Goal: Information Seeking & Learning: Learn about a topic

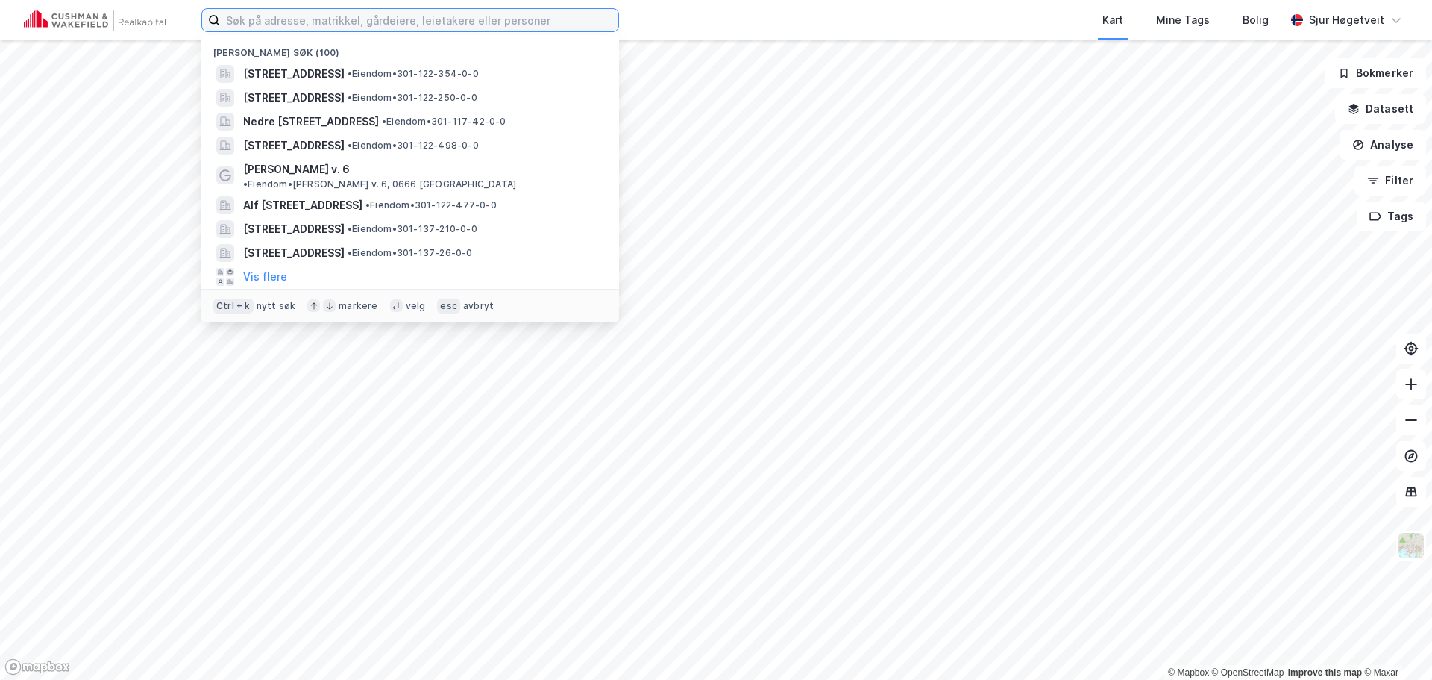
click at [347, 23] on input at bounding box center [419, 20] width 398 height 22
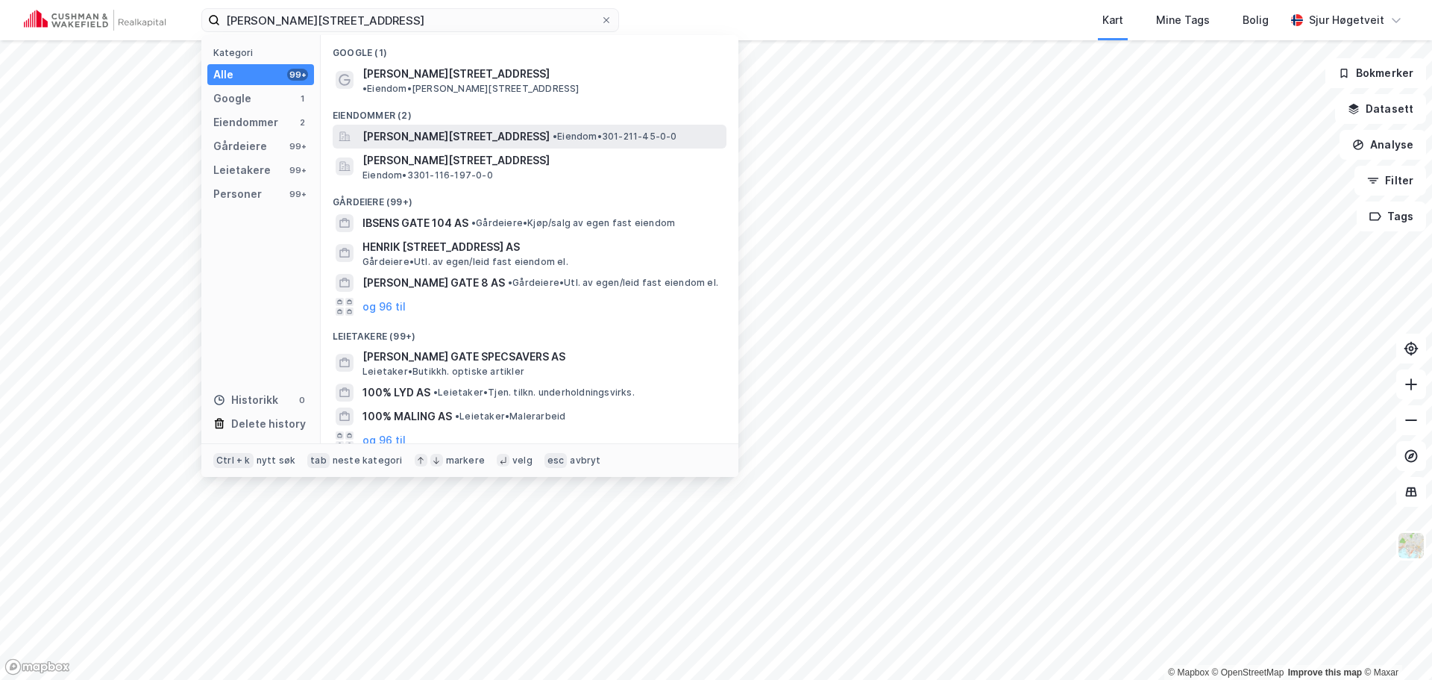
click at [591, 131] on span "• Eiendom • 301-211-45-0-0" at bounding box center [615, 137] width 125 height 12
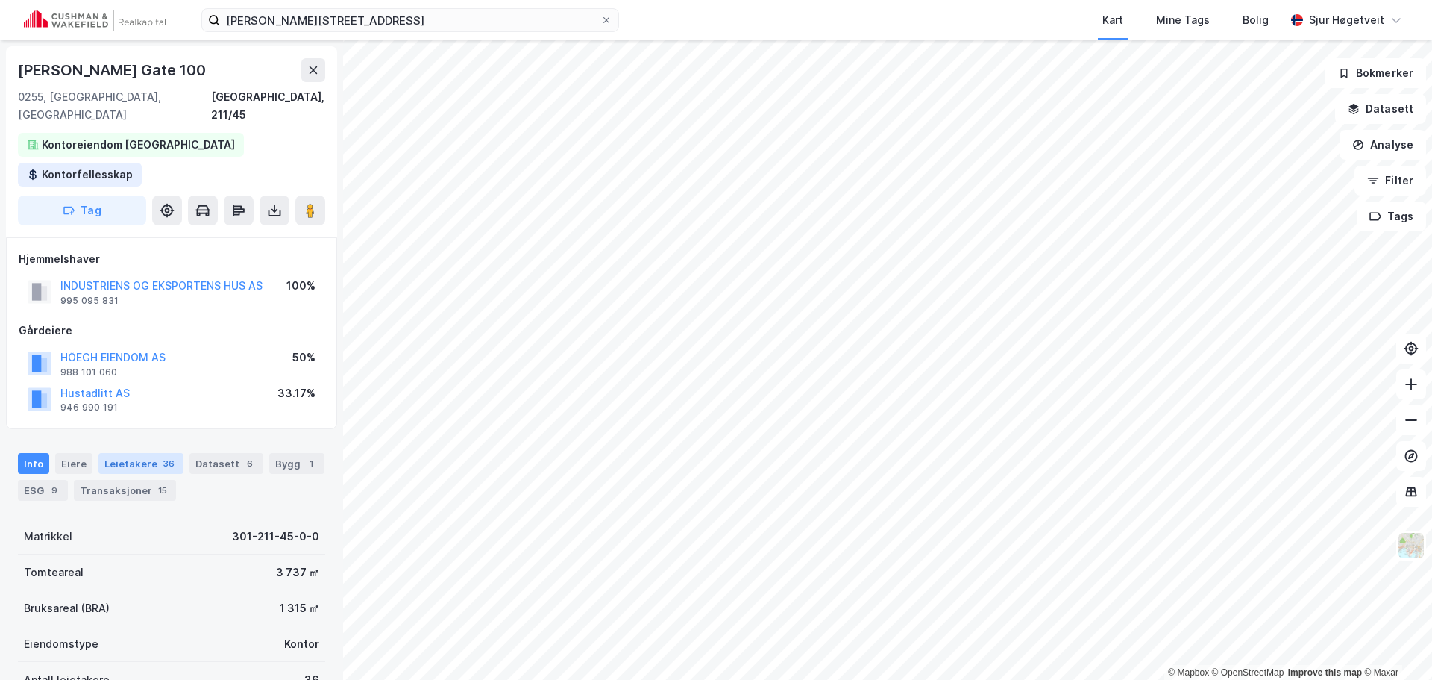
click at [138, 453] on div "Leietakere 36" at bounding box center [140, 463] width 85 height 21
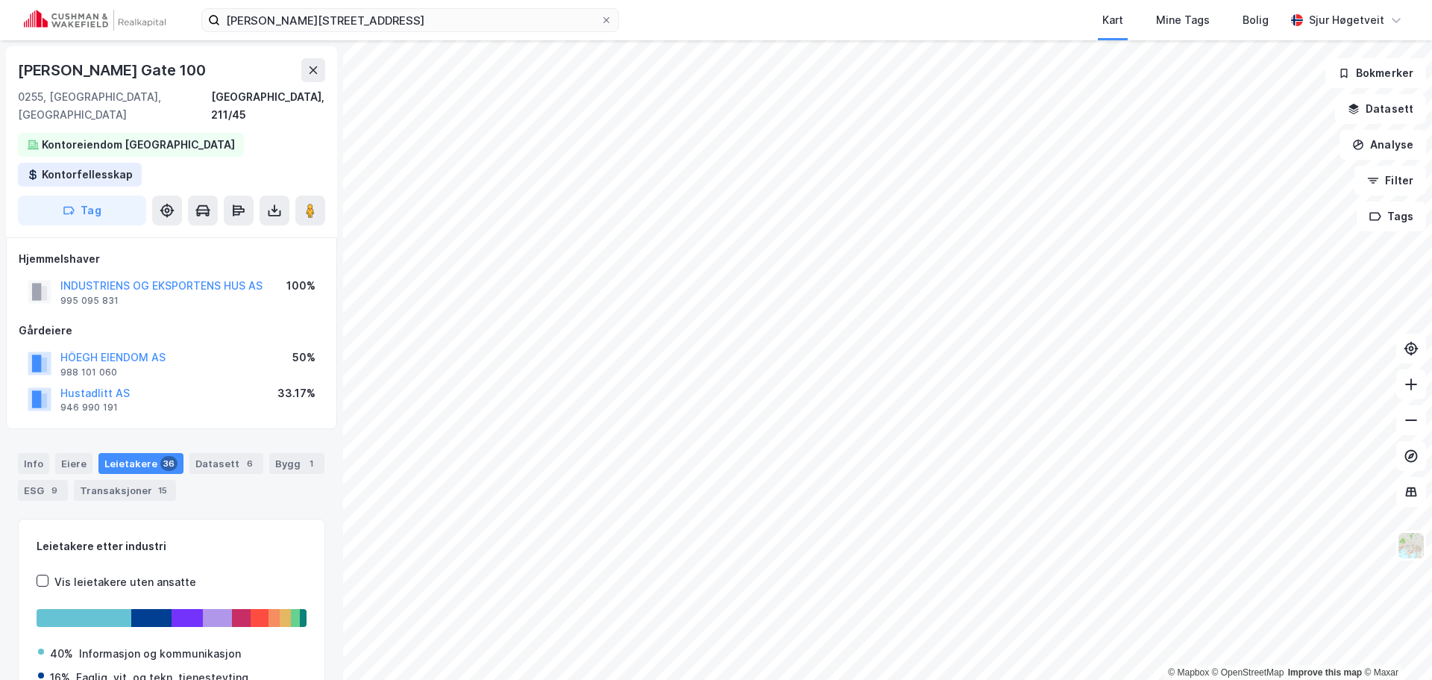
click at [149, 453] on div "Leietakere 36" at bounding box center [140, 463] width 85 height 21
click at [232, 435] on div "Info [PERSON_NAME] 36 Datasett 6 Bygg 1 ESG 9 Transaksjoner 15" at bounding box center [171, 471] width 343 height 72
click at [242, 456] on div "6" at bounding box center [249, 463] width 15 height 15
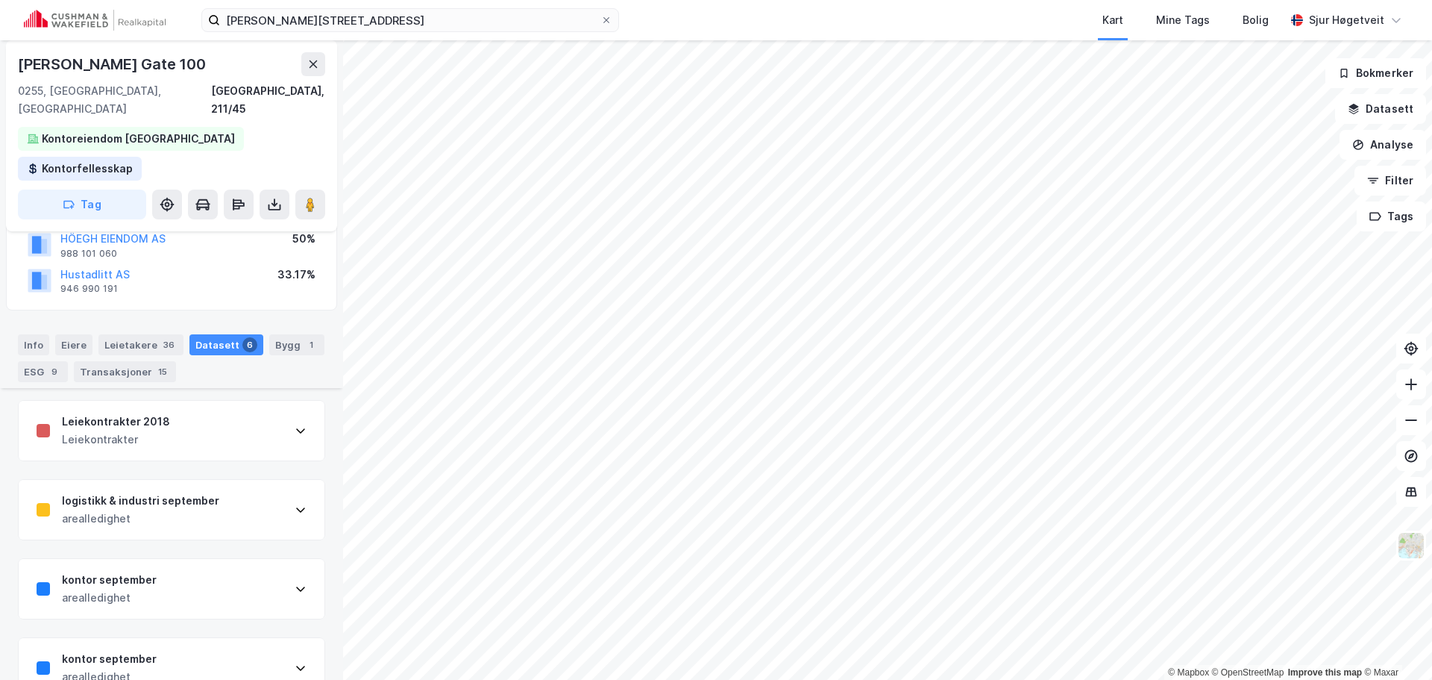
scroll to position [116, 0]
click at [197, 404] on div "Leiekontrakter 2018 Leiekontrakter" at bounding box center [172, 433] width 306 height 60
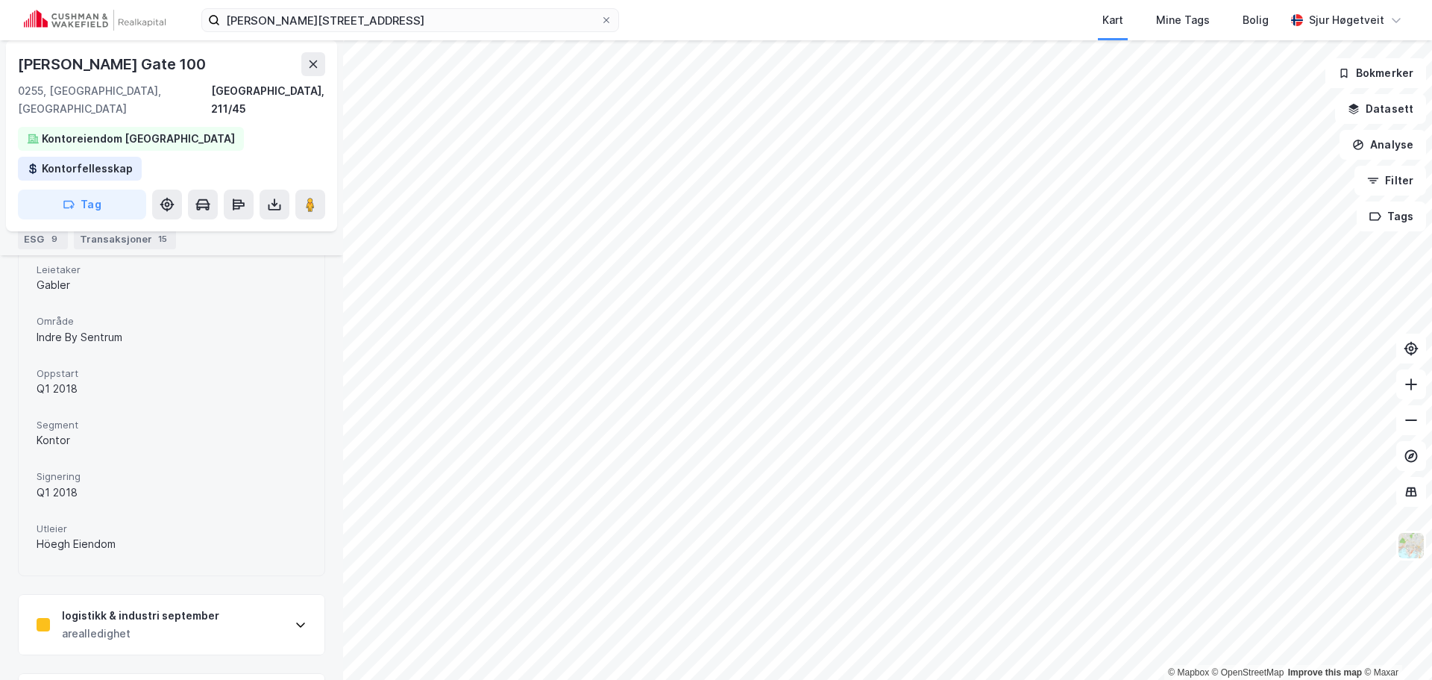
scroll to position [764, 0]
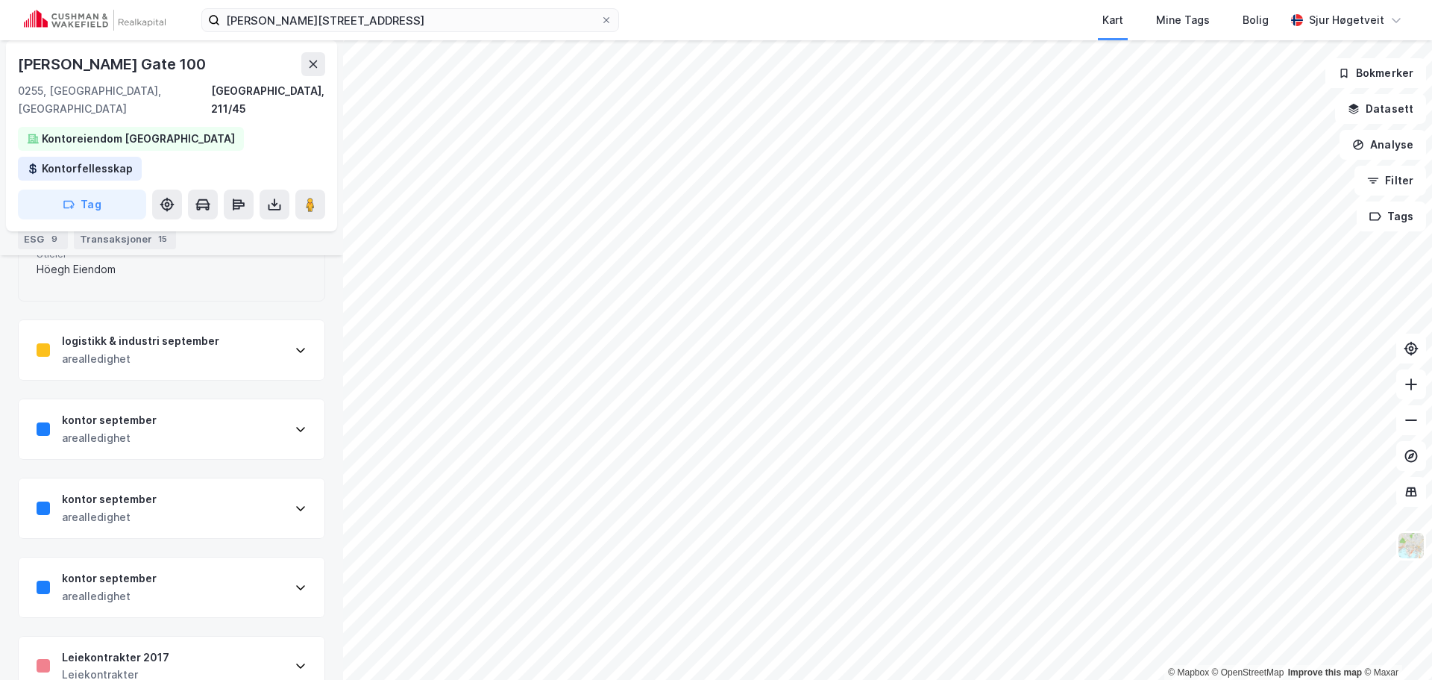
click at [217, 606] on div "Leiekontrakter 2018 Leiekontrakter Areal 3 000 Eiendom Indekshuset Kilde [URL][…" at bounding box center [171, 225] width 307 height 941
click at [219, 636] on div "Leiekontrakter 2017 Leiekontrakter" at bounding box center [172, 666] width 306 height 60
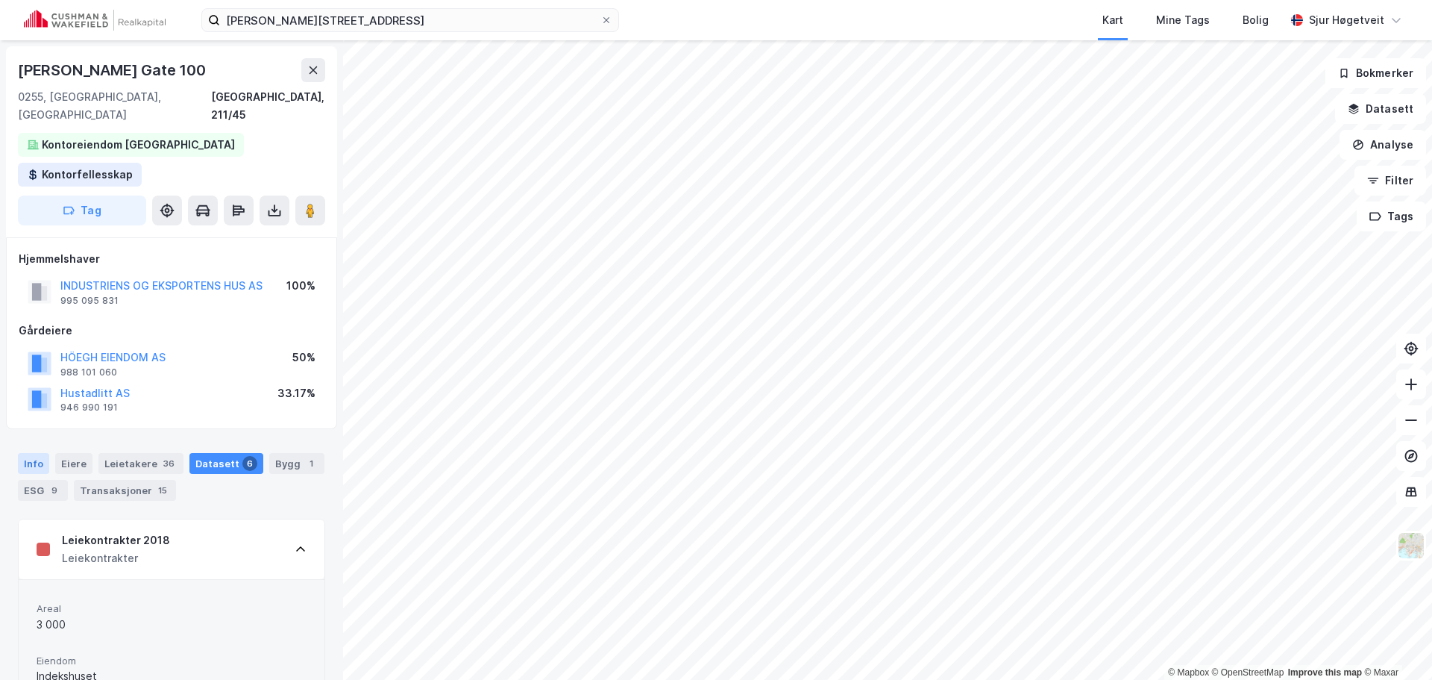
click at [40, 453] on div "Info" at bounding box center [33, 463] width 31 height 21
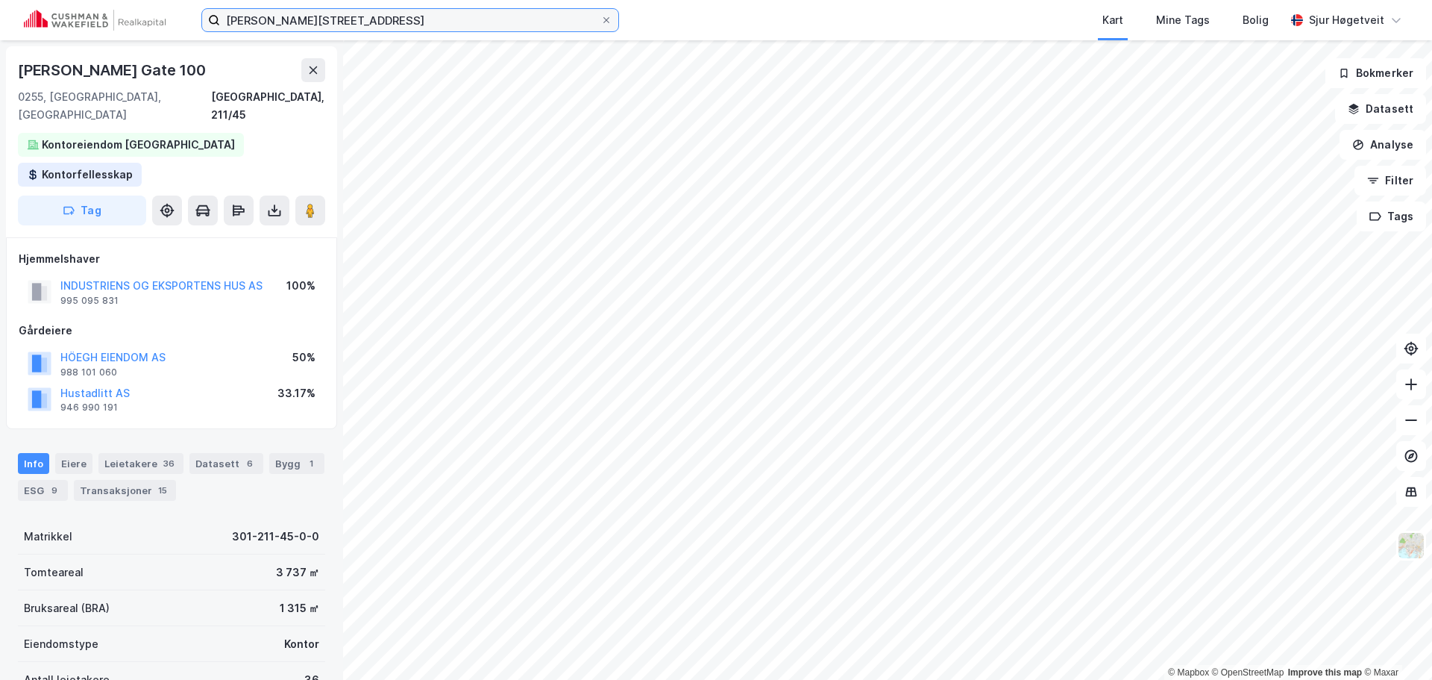
click at [369, 20] on input "[PERSON_NAME][STREET_ADDRESS]" at bounding box center [410, 20] width 380 height 22
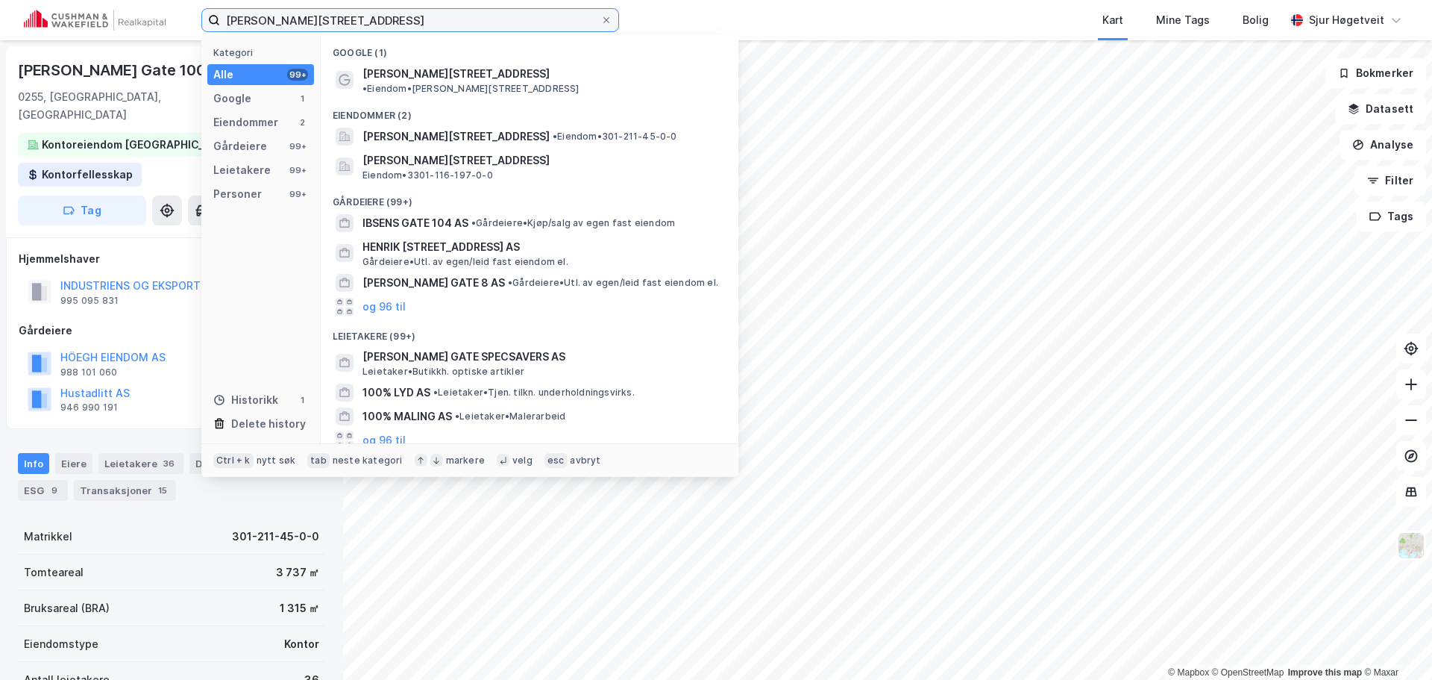
click at [369, 20] on input "[PERSON_NAME][STREET_ADDRESS]" at bounding box center [410, 20] width 380 height 22
paste input "[PERSON_NAME][STREET_ADDRESS]"
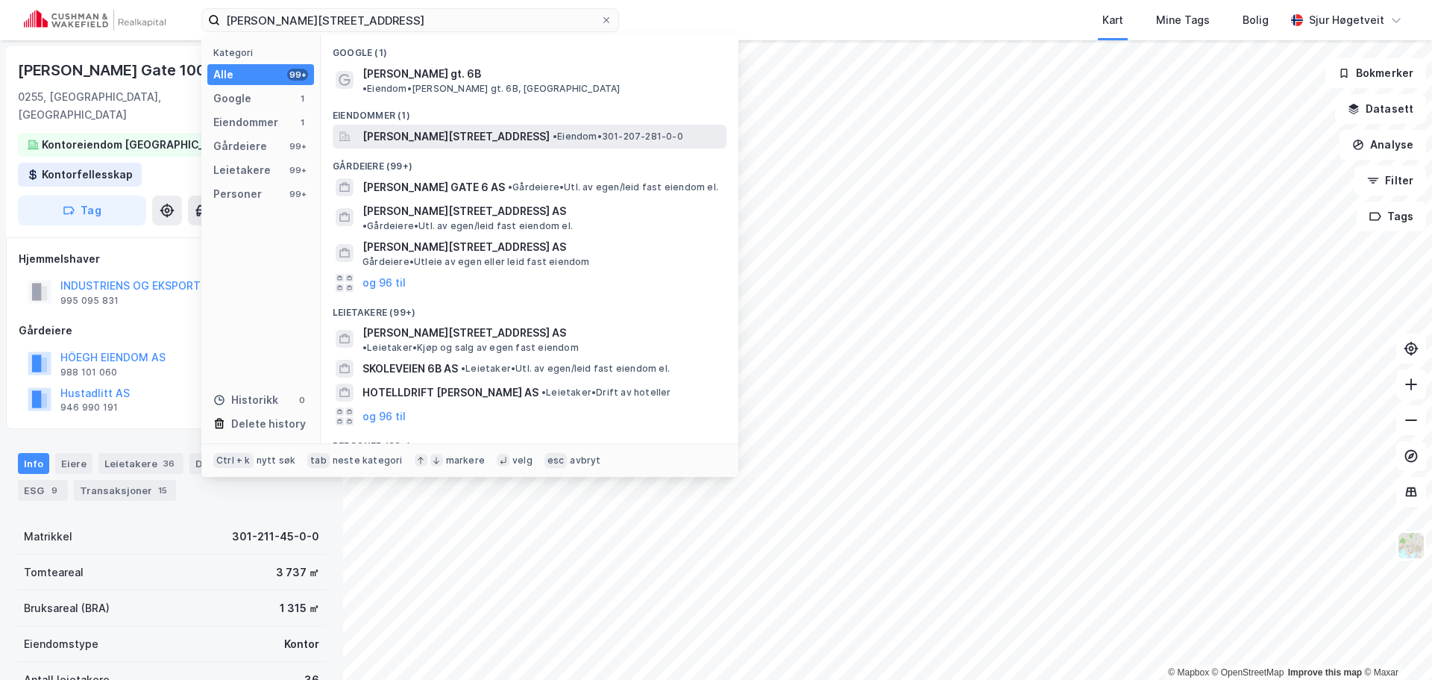
click at [441, 128] on span "[PERSON_NAME][STREET_ADDRESS]" at bounding box center [456, 137] width 187 height 18
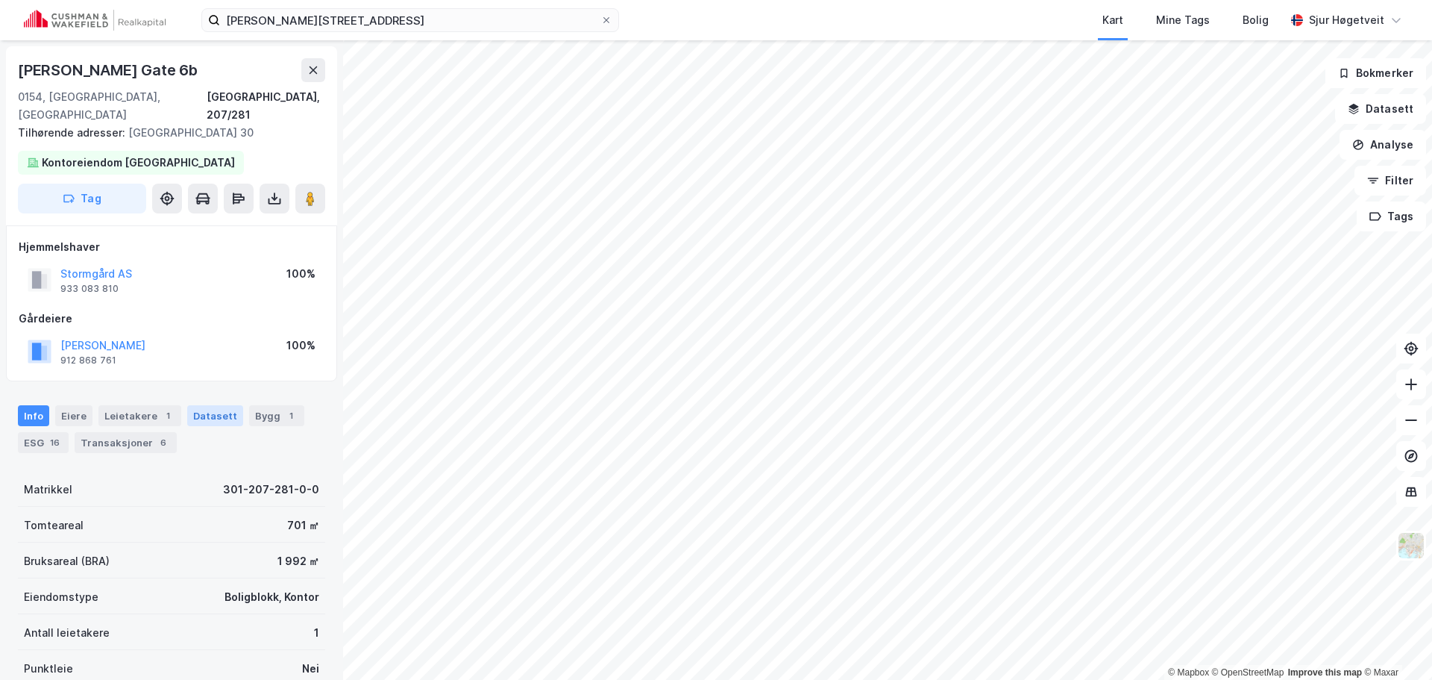
click at [213, 405] on div "Datasett" at bounding box center [215, 415] width 56 height 21
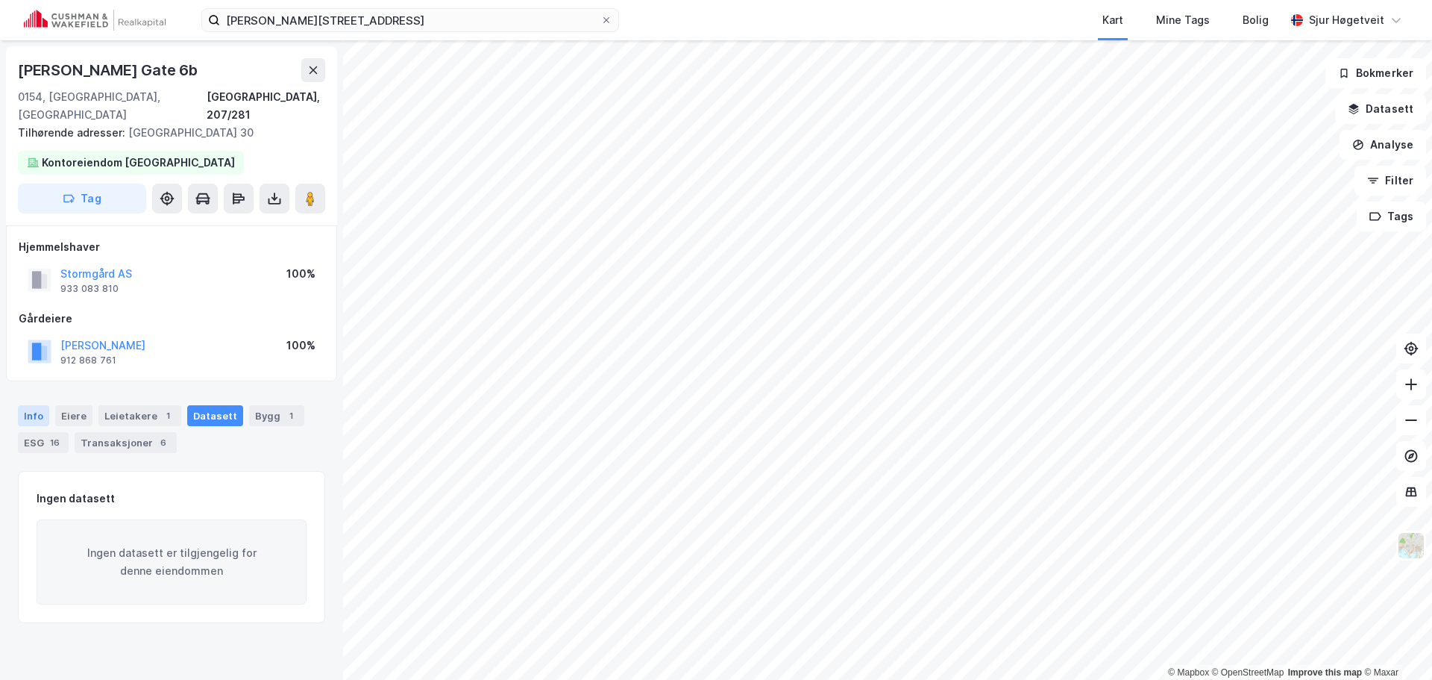
click at [25, 405] on div "Info" at bounding box center [33, 415] width 31 height 21
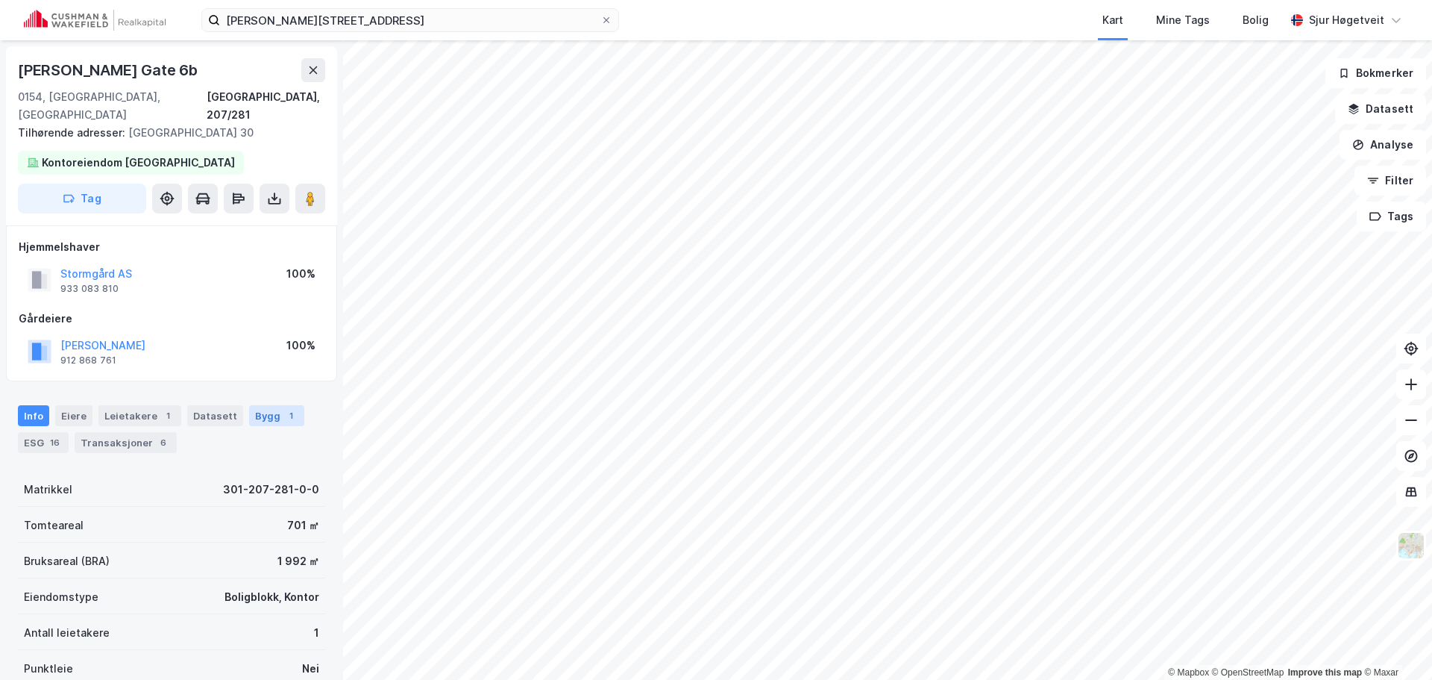
click at [260, 405] on div "Bygg 1" at bounding box center [276, 415] width 55 height 21
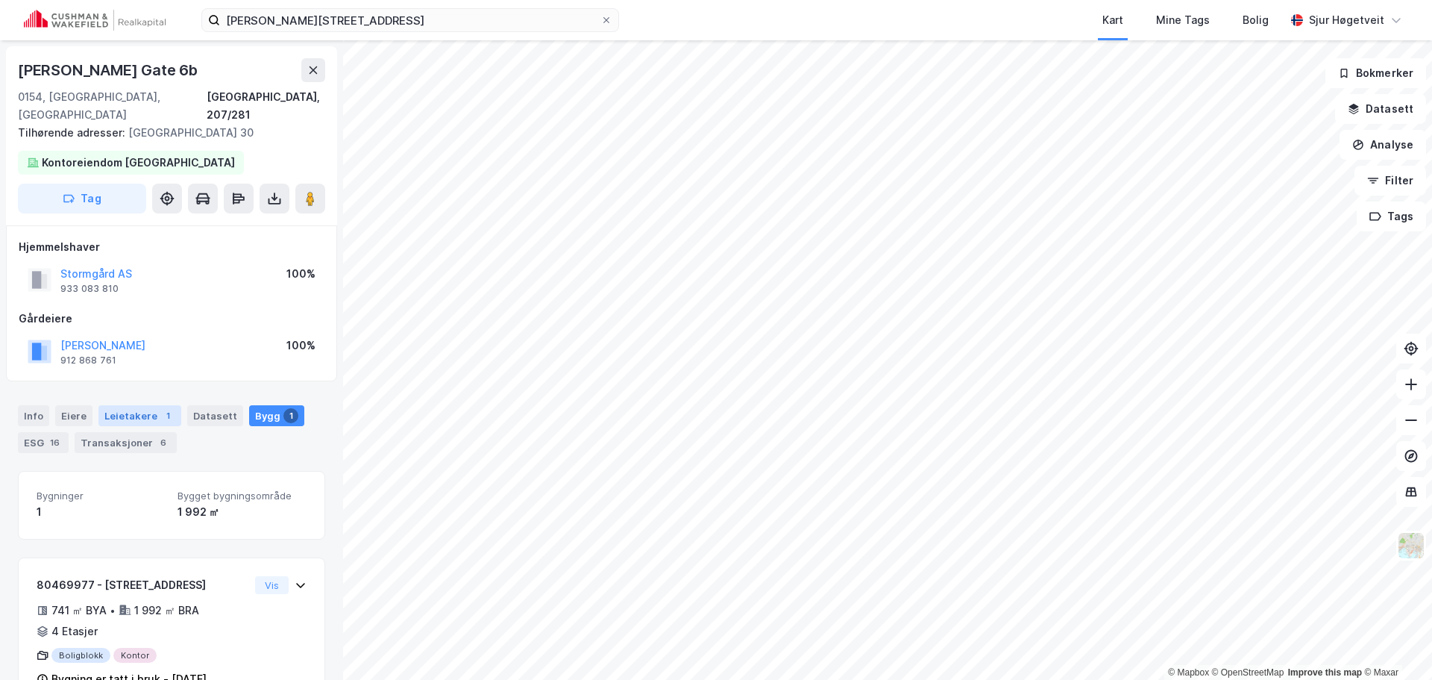
click at [139, 405] on div "Leietakere 1" at bounding box center [139, 415] width 83 height 21
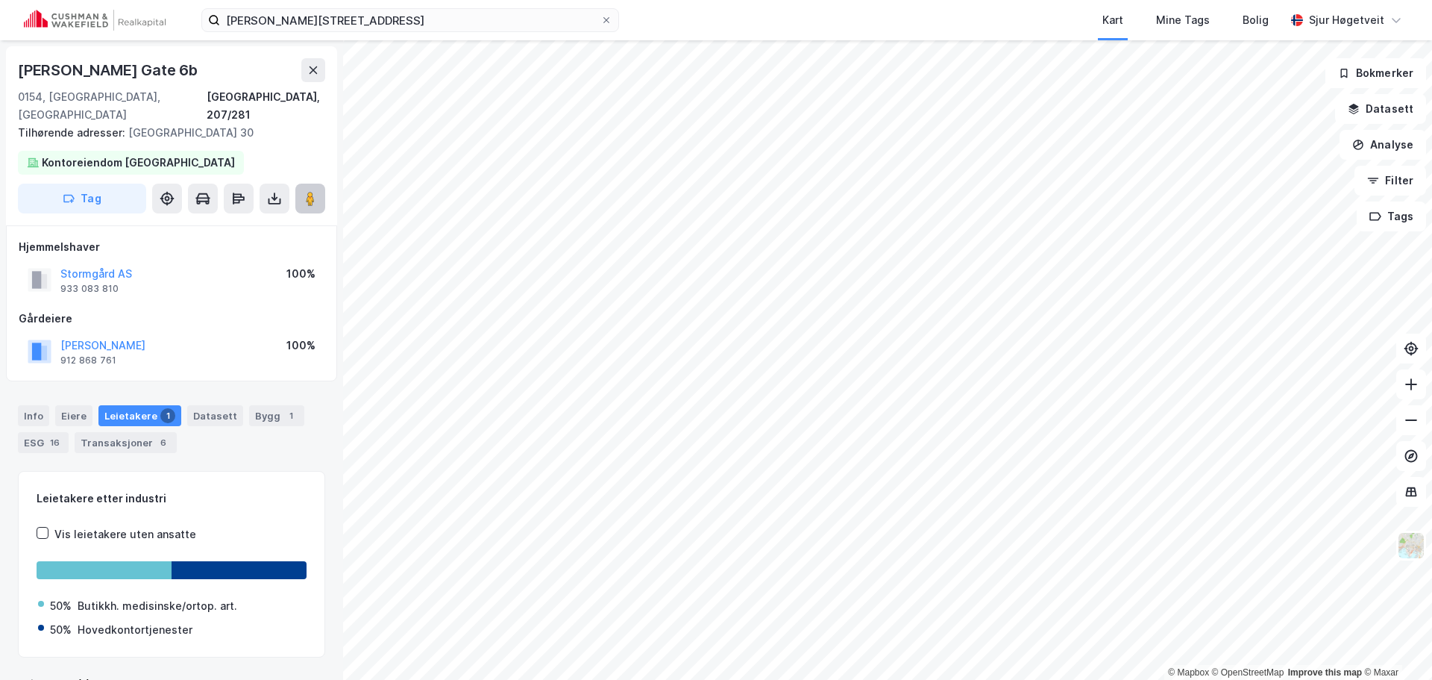
click at [318, 183] on button at bounding box center [310, 198] width 30 height 30
click at [277, 406] on div "Bygg 1" at bounding box center [276, 415] width 55 height 21
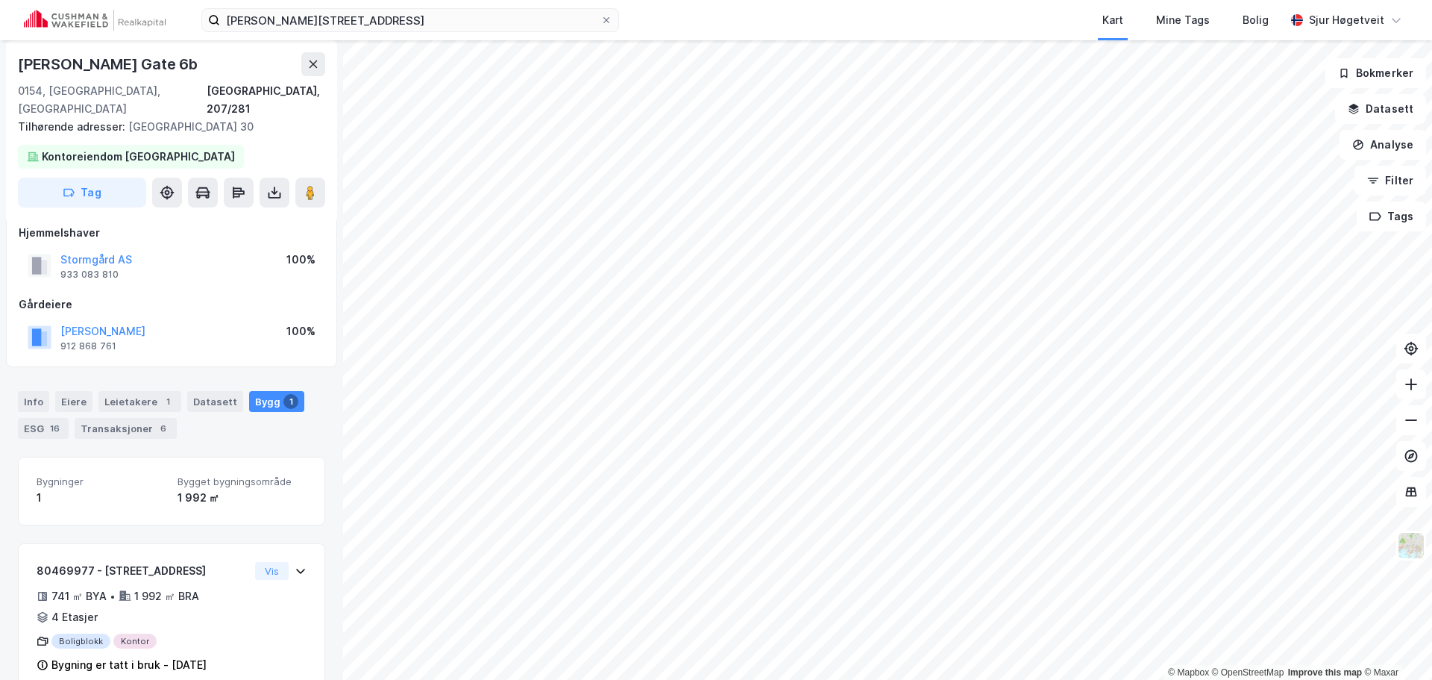
scroll to position [27, 0]
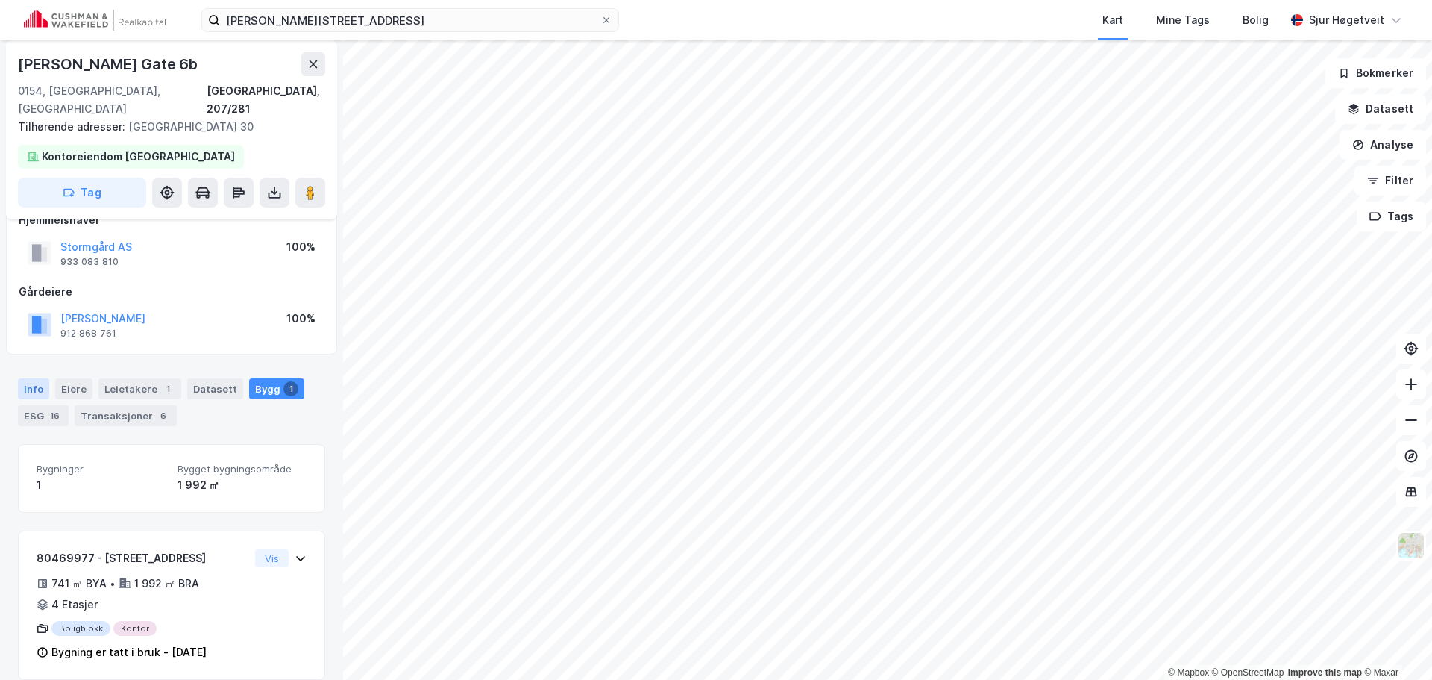
click at [37, 378] on div "Info" at bounding box center [33, 388] width 31 height 21
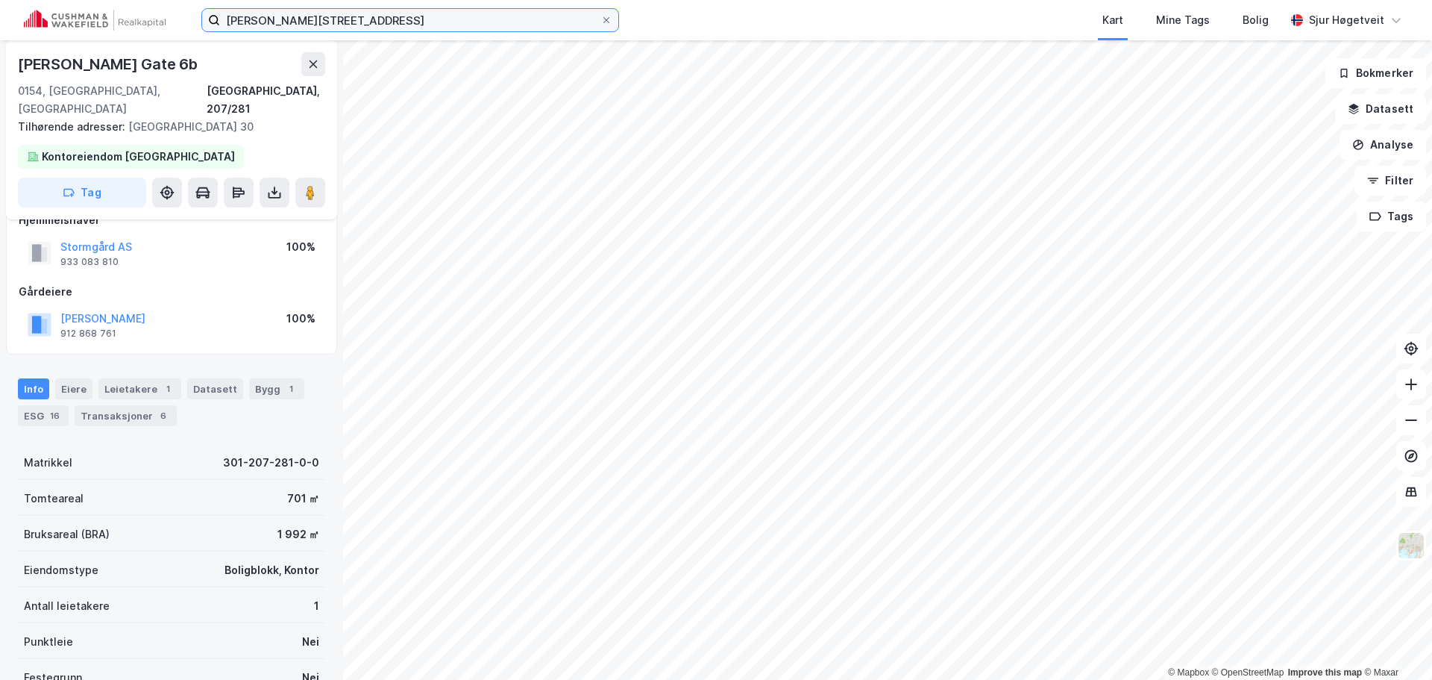
click at [392, 19] on input "[PERSON_NAME][STREET_ADDRESS]" at bounding box center [410, 20] width 380 height 22
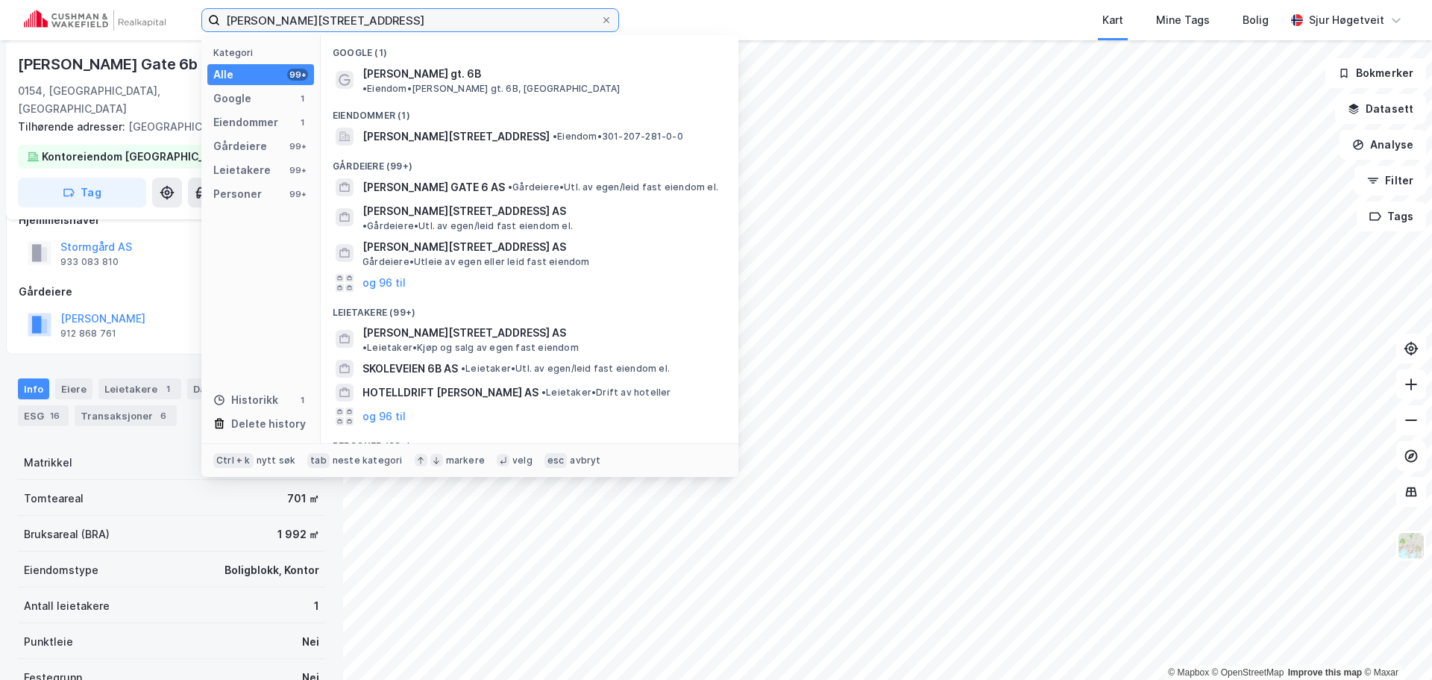
click at [392, 20] on input "[PERSON_NAME][STREET_ADDRESS]" at bounding box center [410, 20] width 380 height 22
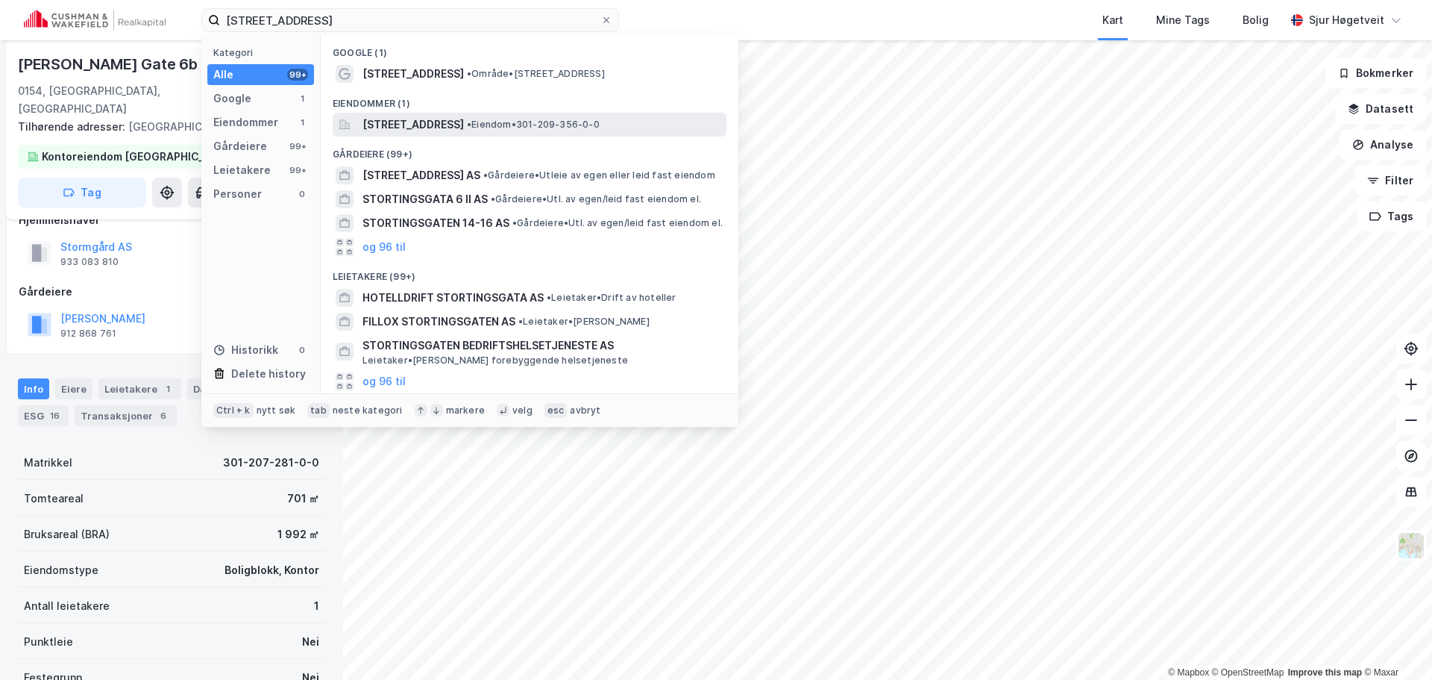
click at [464, 119] on span "[STREET_ADDRESS]" at bounding box center [413, 125] width 101 height 18
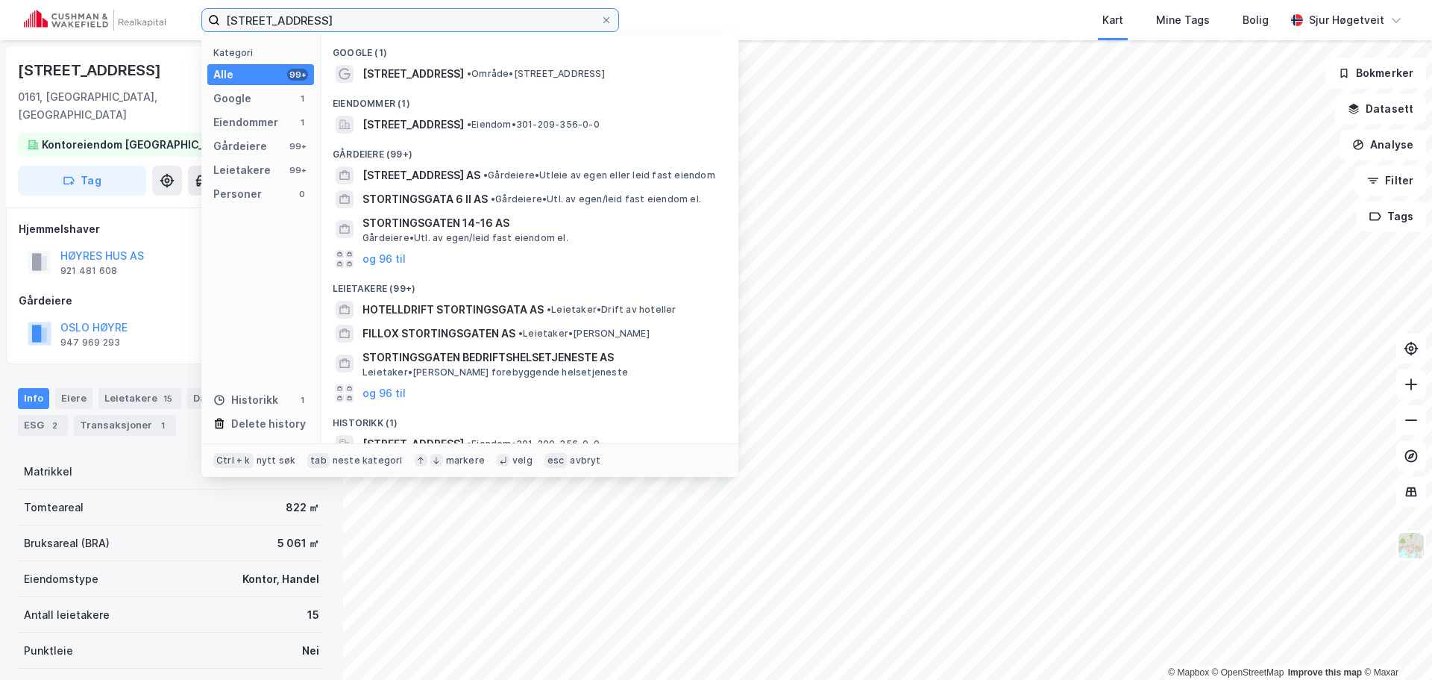
drag, startPoint x: 346, startPoint y: 14, endPoint x: 186, endPoint y: 23, distance: 159.9
click at [186, 23] on div "[STREET_ADDRESS] Kategori Alle 99+ Google 1 Eiendommer 1 Gårdeiere 99+ Leietake…" at bounding box center [716, 20] width 1432 height 40
paste input "[STREET_ADDRESS]"
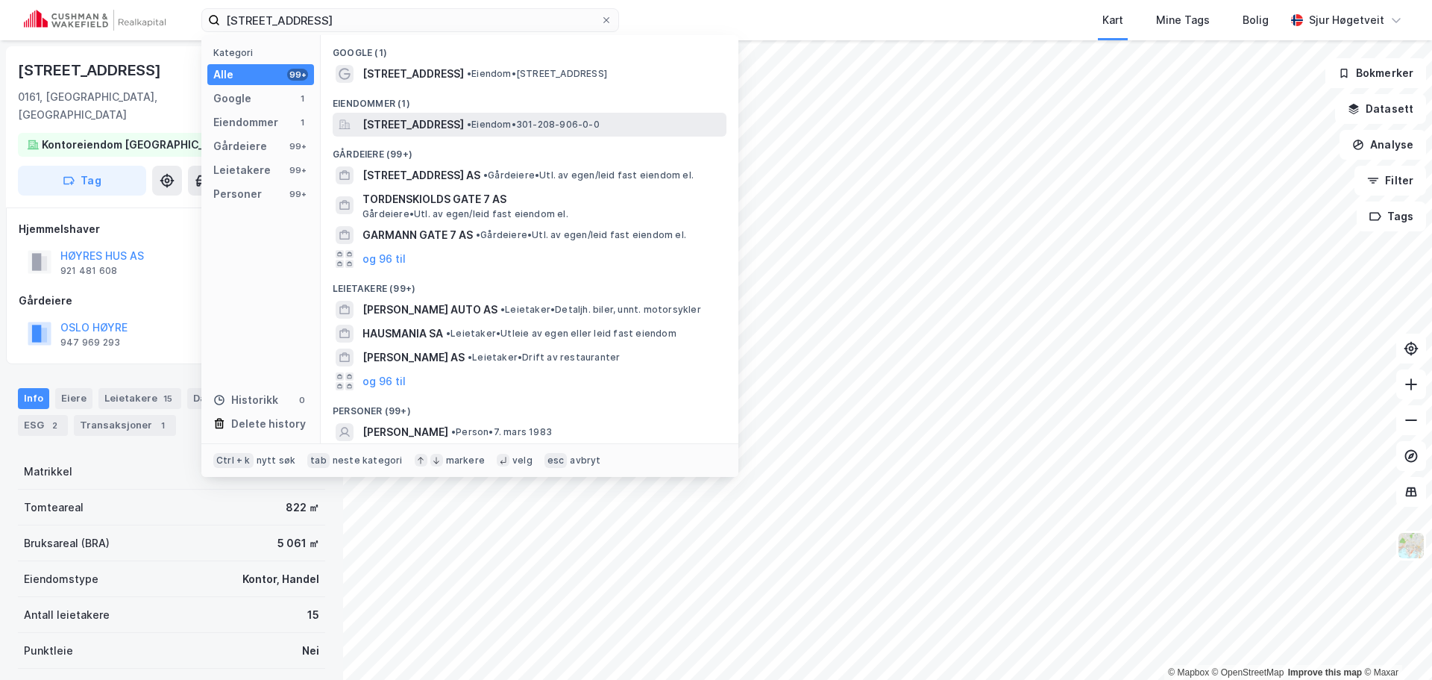
click at [464, 128] on span "[STREET_ADDRESS]" at bounding box center [413, 125] width 101 height 18
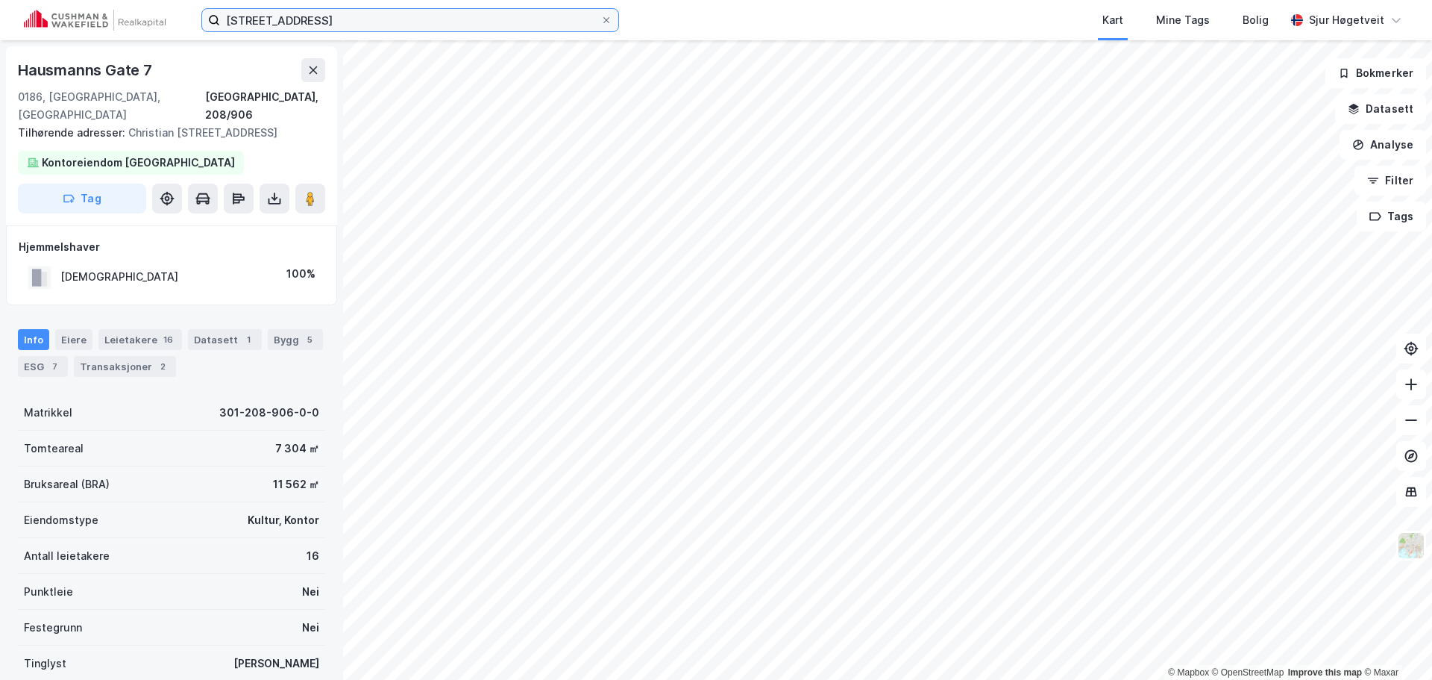
click at [401, 14] on input "[STREET_ADDRESS]" at bounding box center [410, 20] width 380 height 22
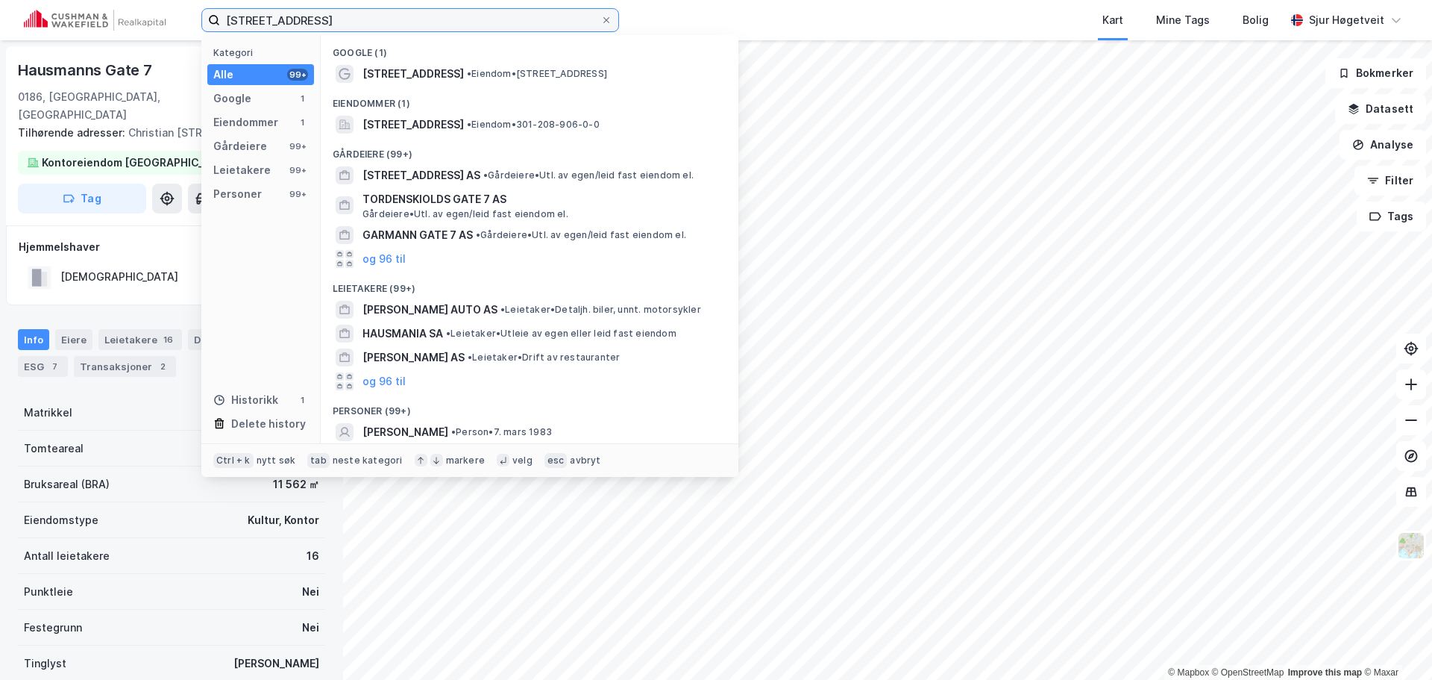
click at [401, 14] on input "[STREET_ADDRESS]" at bounding box center [410, 20] width 380 height 22
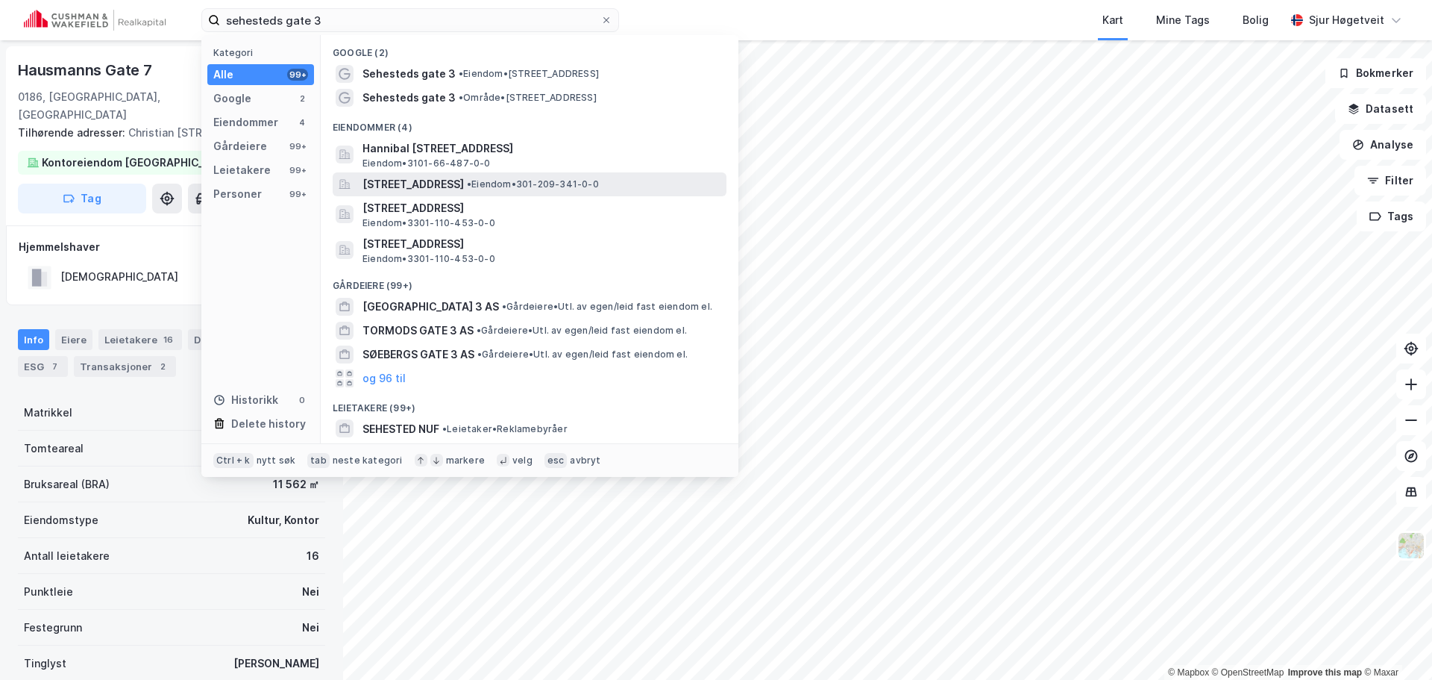
click at [573, 186] on span "• Eiendom • 301-209-341-0-0" at bounding box center [533, 184] width 132 height 12
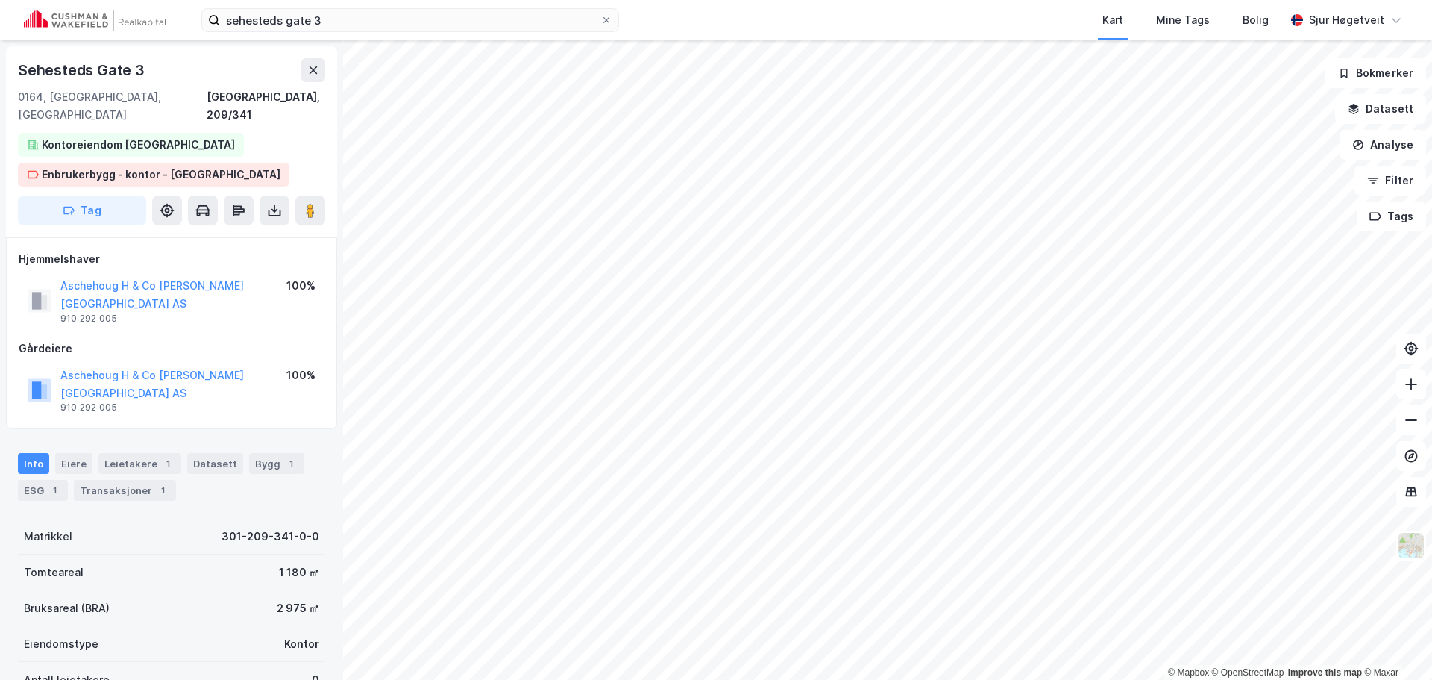
scroll to position [1, 0]
click at [135, 452] on div "Leietakere 1" at bounding box center [139, 462] width 83 height 21
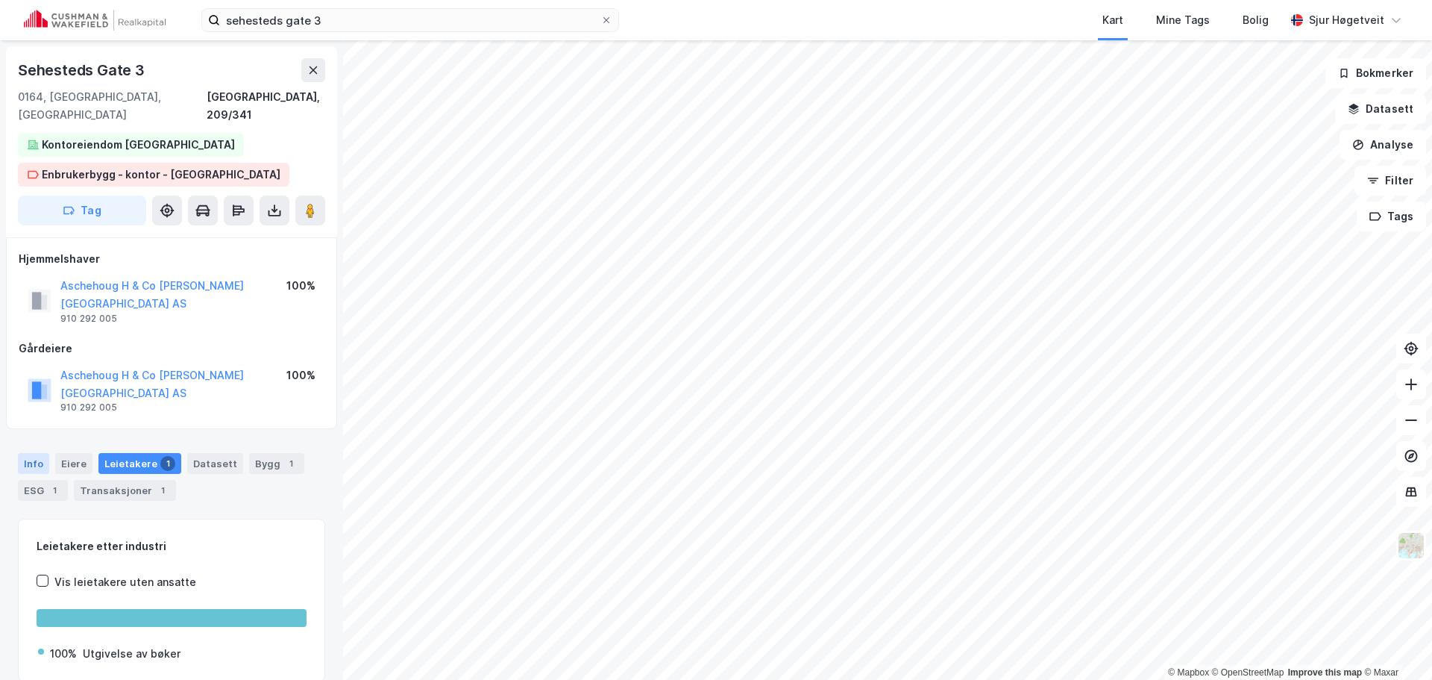
click at [42, 453] on div "Info" at bounding box center [33, 463] width 31 height 21
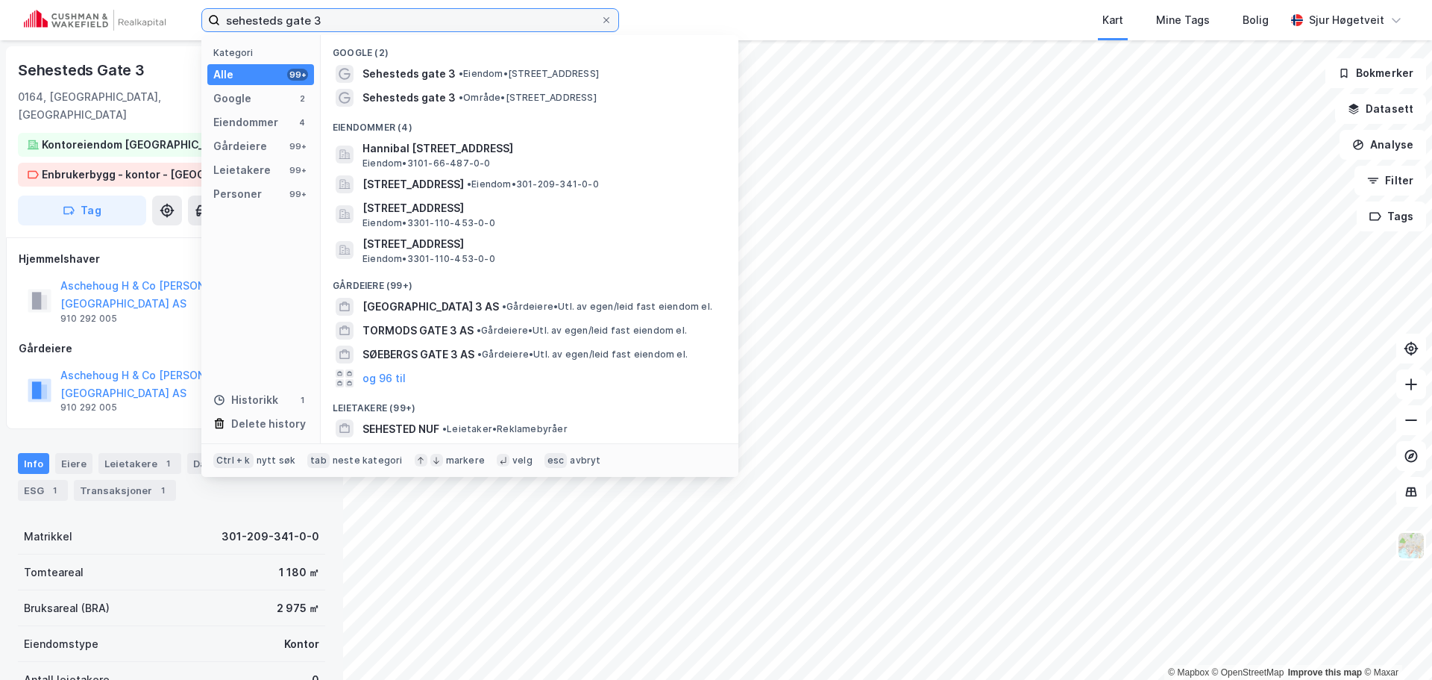
click at [430, 26] on input "sehesteds gate 3" at bounding box center [410, 20] width 380 height 22
click at [428, 26] on input "sehesteds gate 3" at bounding box center [410, 20] width 380 height 22
click at [427, 25] on input "sehesteds gate 3" at bounding box center [410, 20] width 380 height 22
paste input "Karenslyst allé 53"
click at [424, 23] on input "sehesteds gate 3Karenslyst allé 53" at bounding box center [410, 20] width 380 height 22
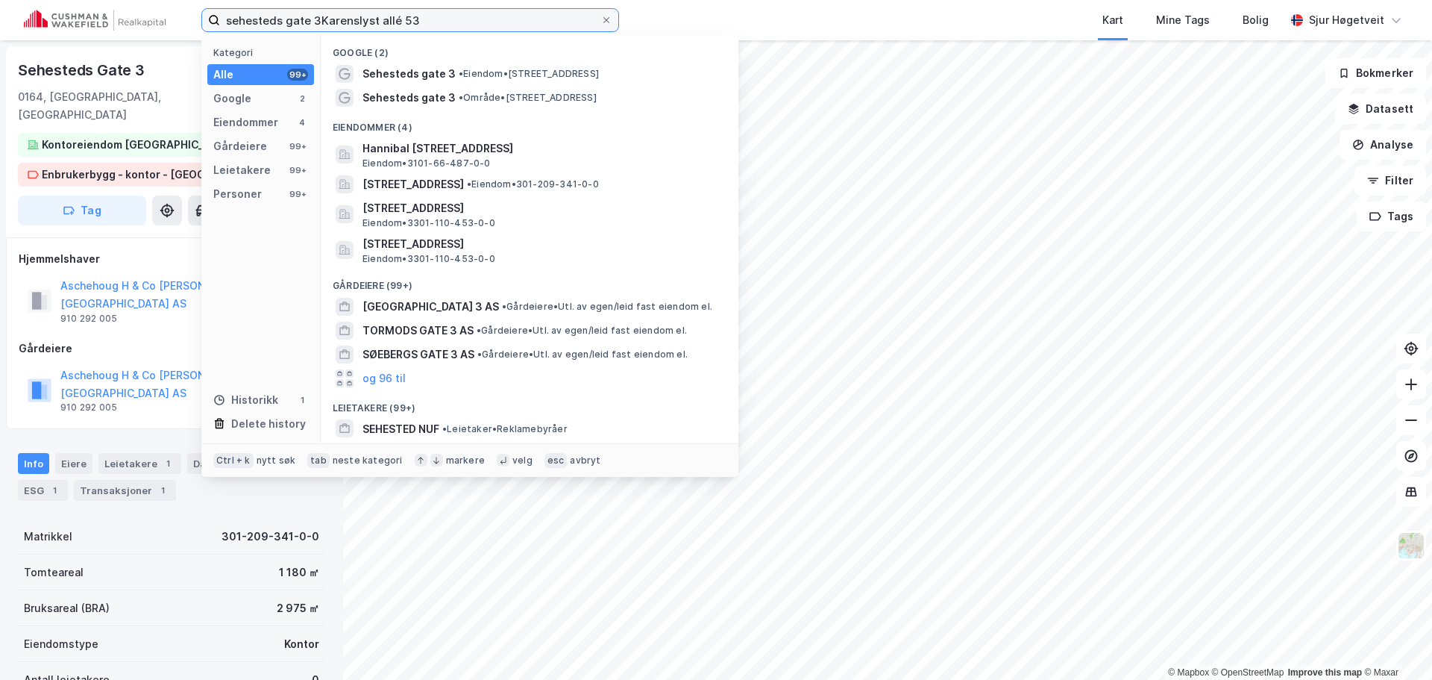
click at [424, 23] on input "sehesteds gate 3Karenslyst allé 53" at bounding box center [410, 20] width 380 height 22
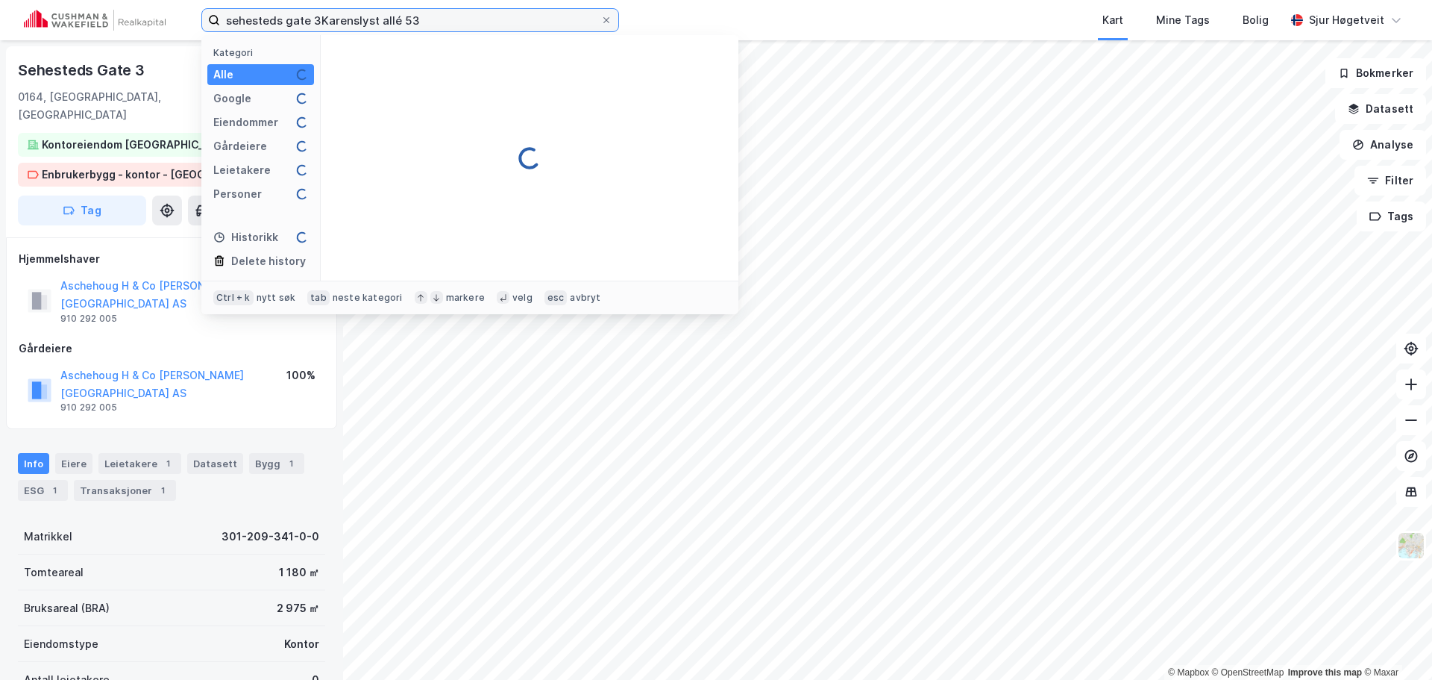
click at [423, 23] on input "sehesteds gate 3Karenslyst allé 53" at bounding box center [410, 20] width 380 height 22
paste input
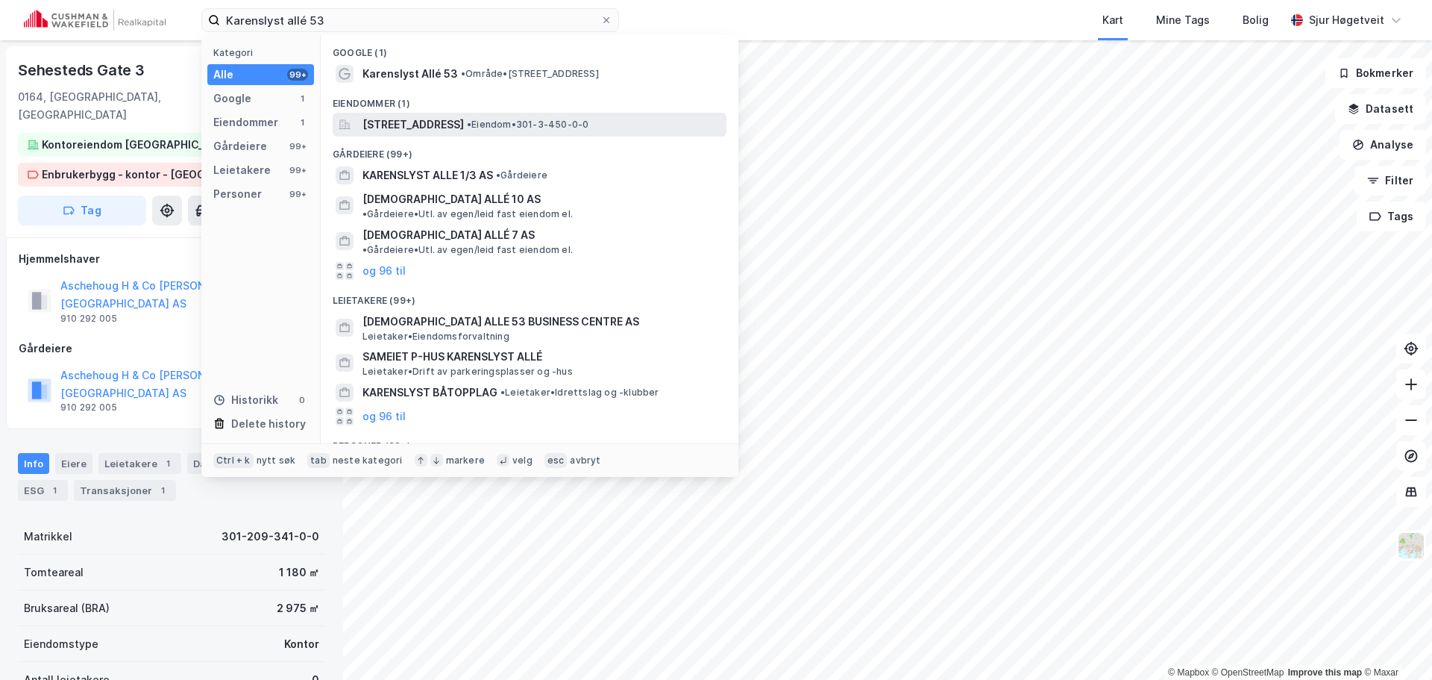
click at [458, 132] on span "[STREET_ADDRESS]" at bounding box center [413, 125] width 101 height 18
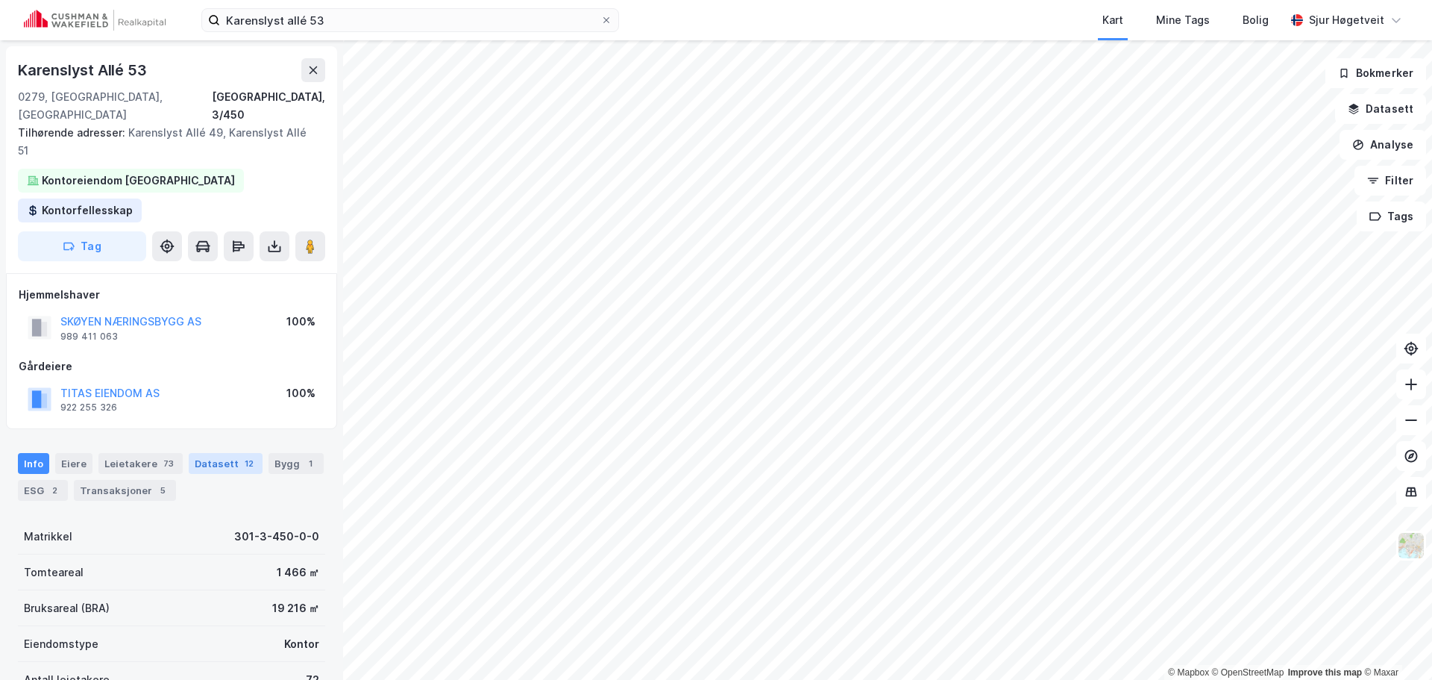
click at [216, 453] on div "Datasett 12" at bounding box center [226, 463] width 74 height 21
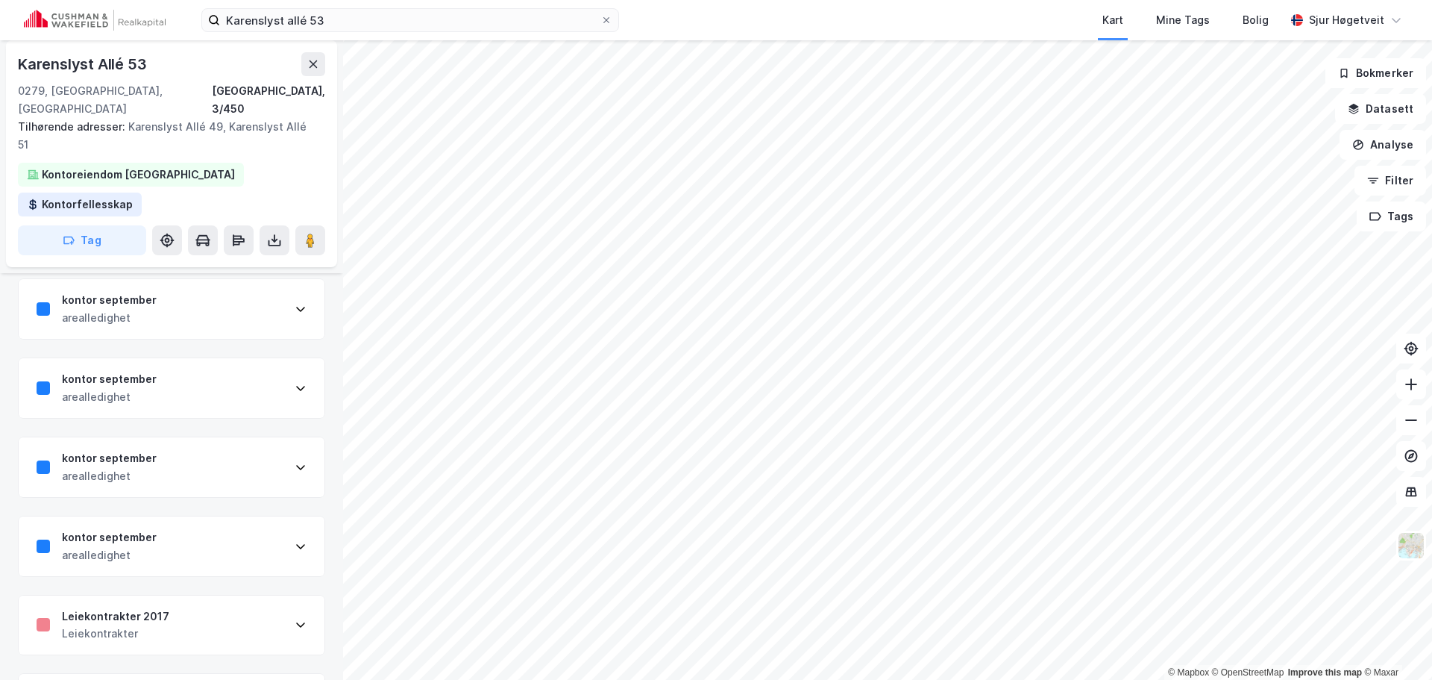
scroll to position [721, 0]
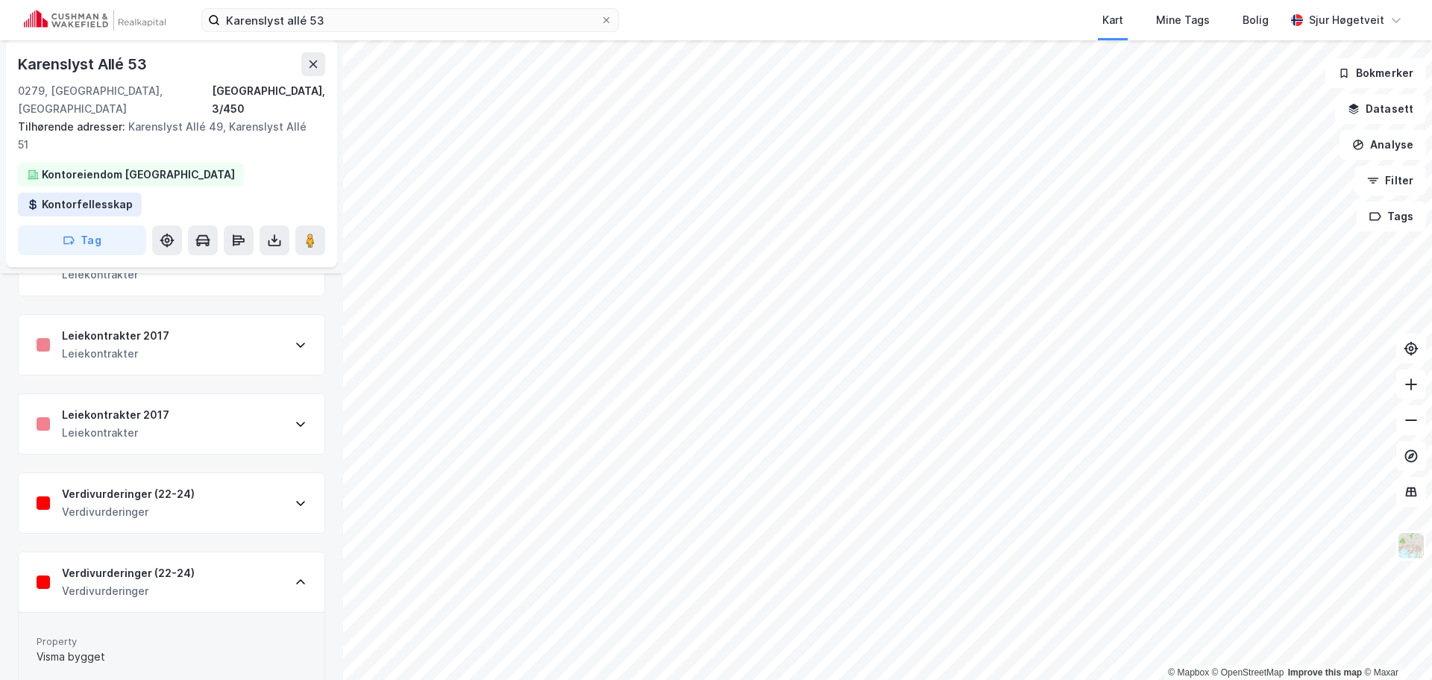
scroll to position [953, 0]
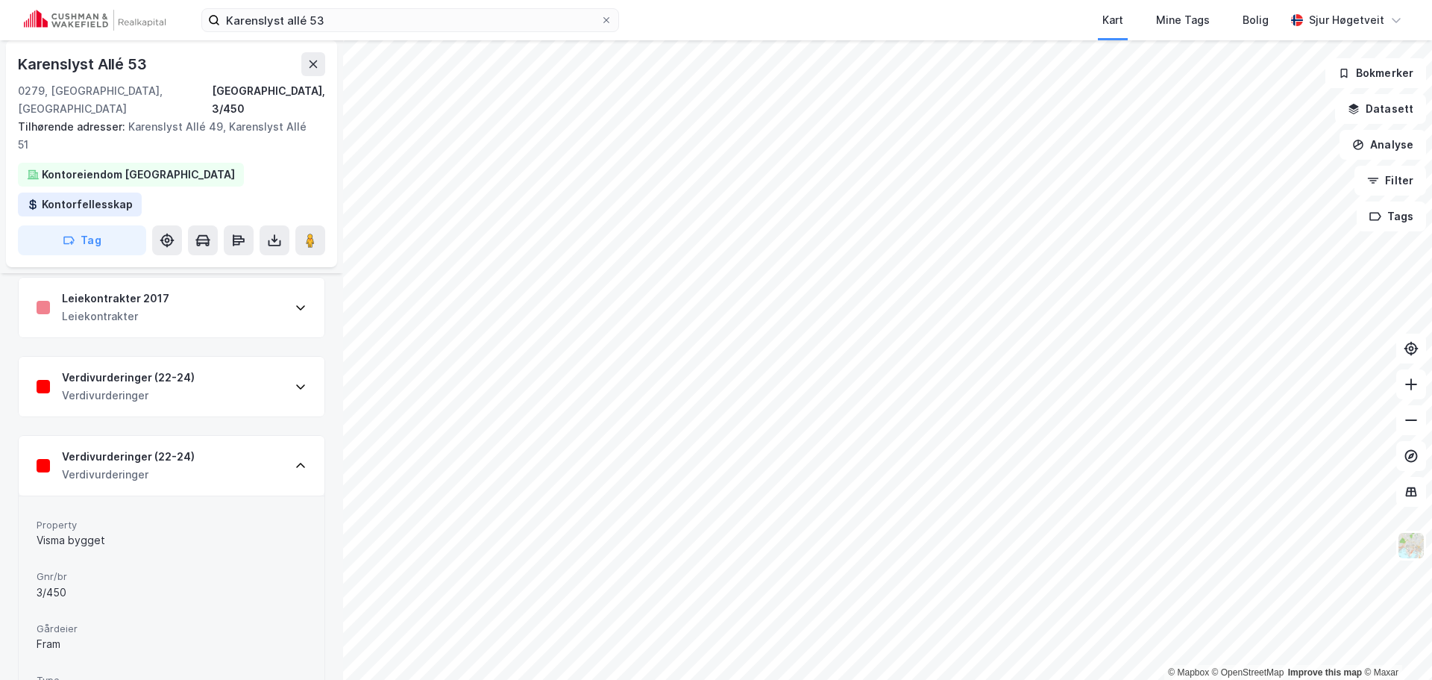
click at [248, 436] on div "Verdivurderinger (22-24) Verdivurderinger" at bounding box center [172, 466] width 306 height 60
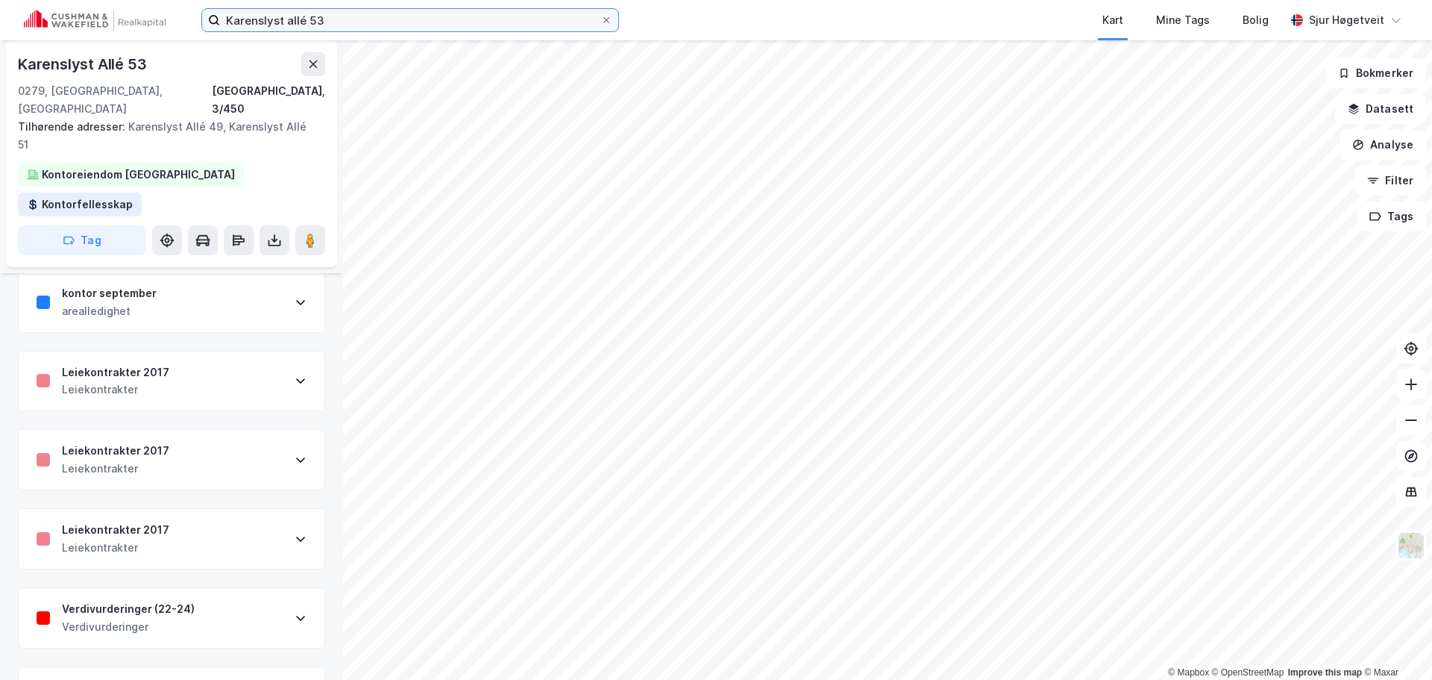
click at [345, 12] on input "Karenslyst allé 53" at bounding box center [410, 20] width 380 height 22
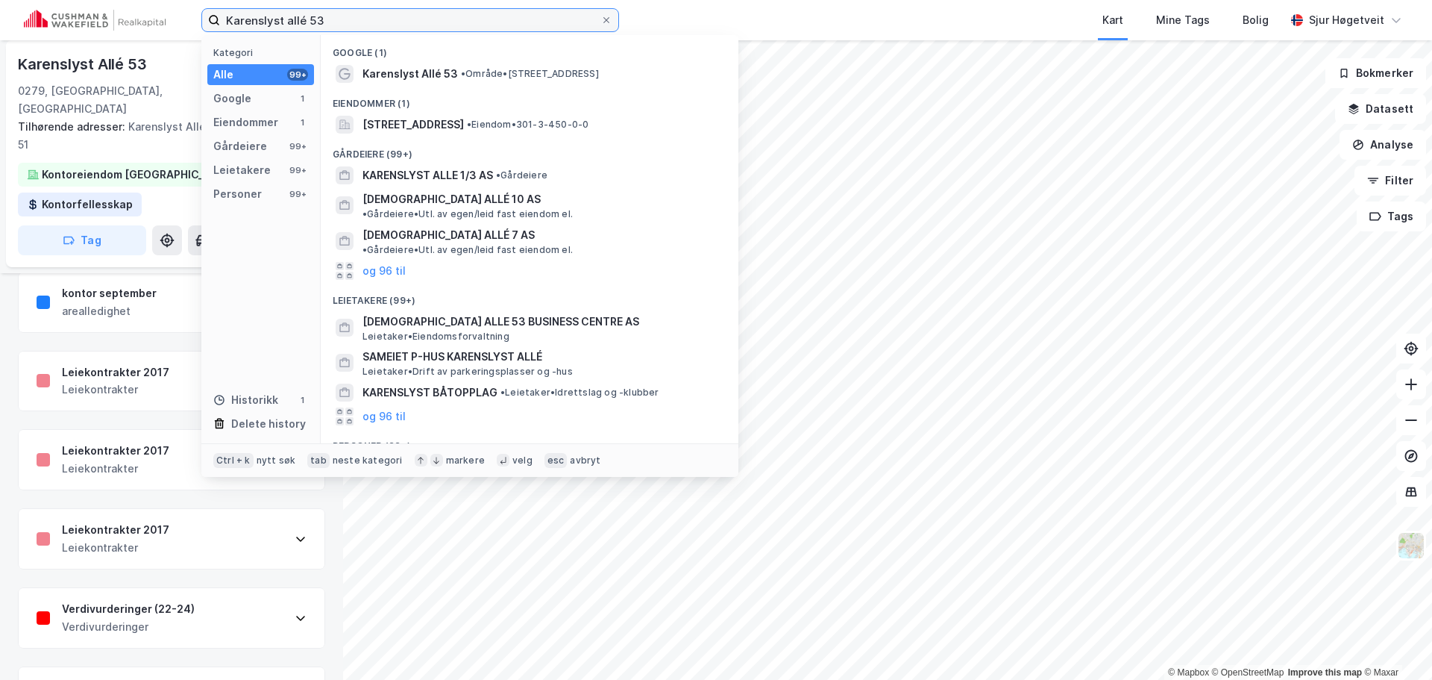
click at [343, 12] on input "Karenslyst allé 53" at bounding box center [410, 20] width 380 height 22
paste input "Selma [STREET_ADDRESS]"
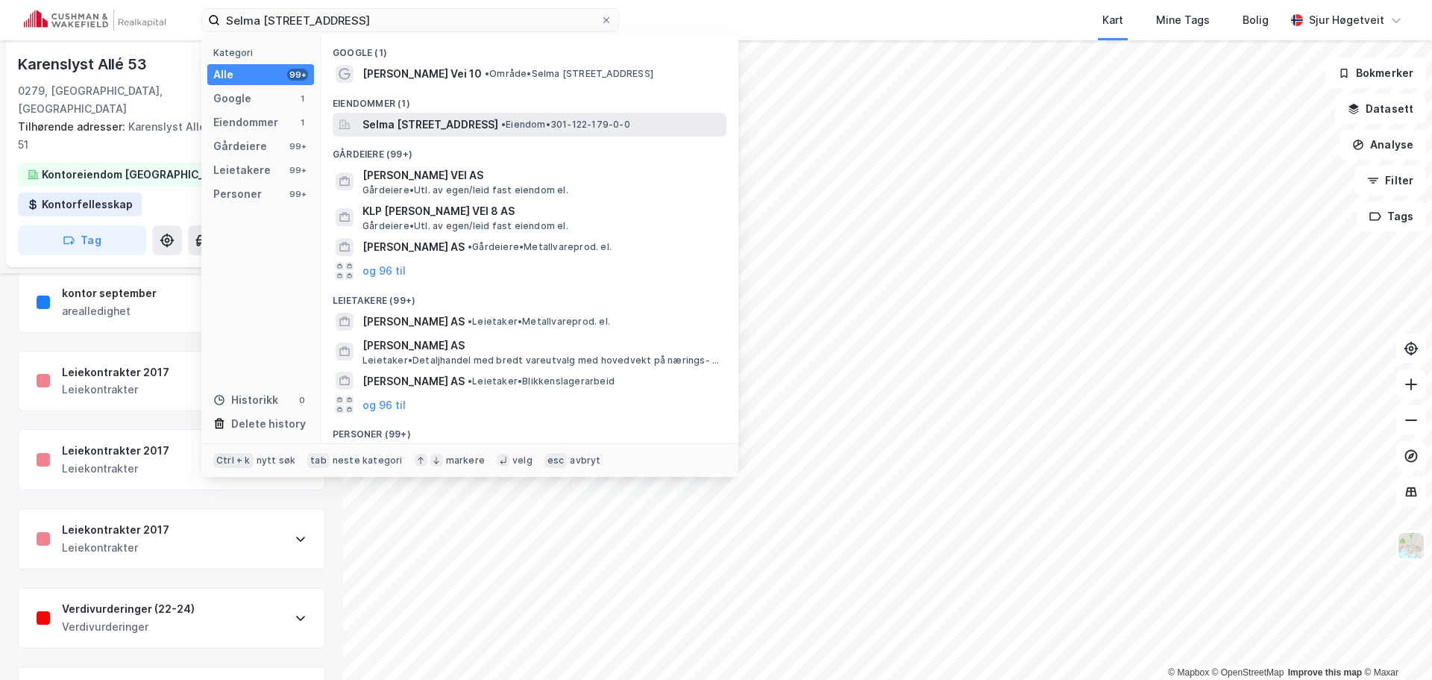
click at [498, 117] on span "Selma [STREET_ADDRESS]" at bounding box center [431, 125] width 136 height 18
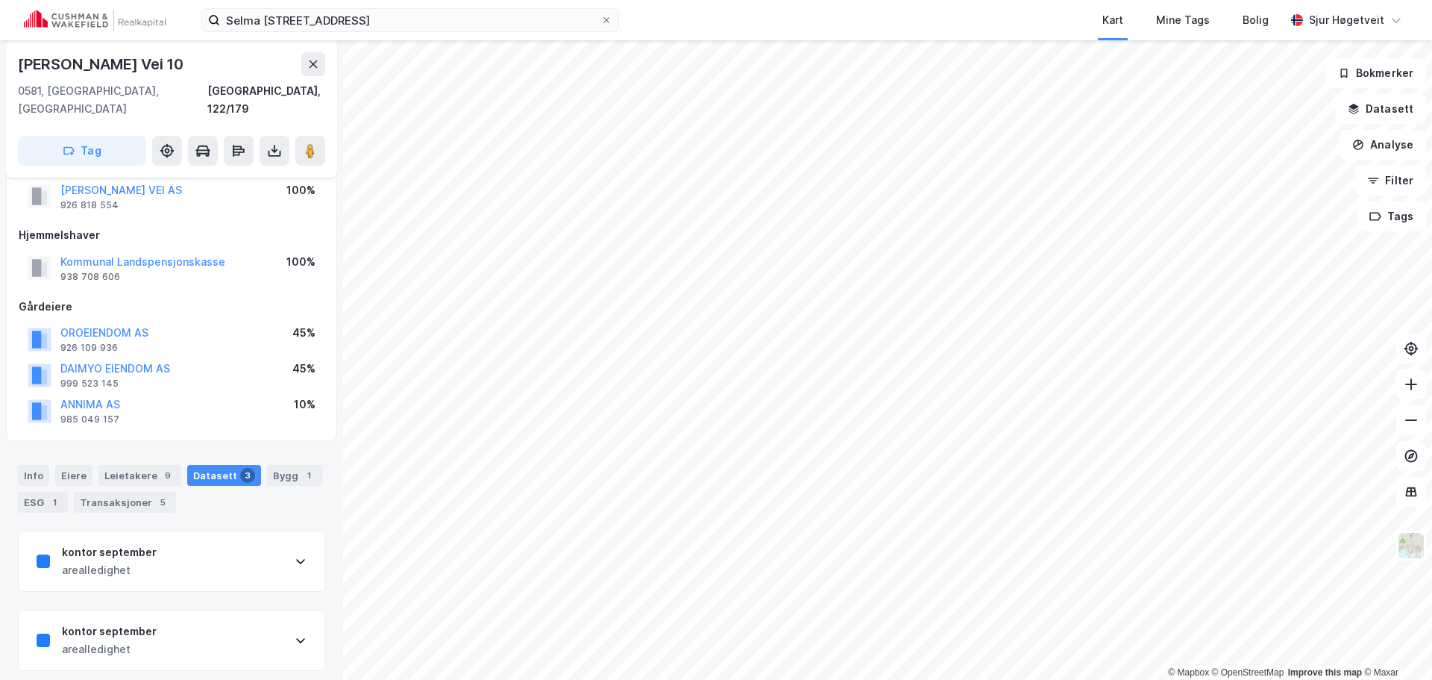
scroll to position [112, 0]
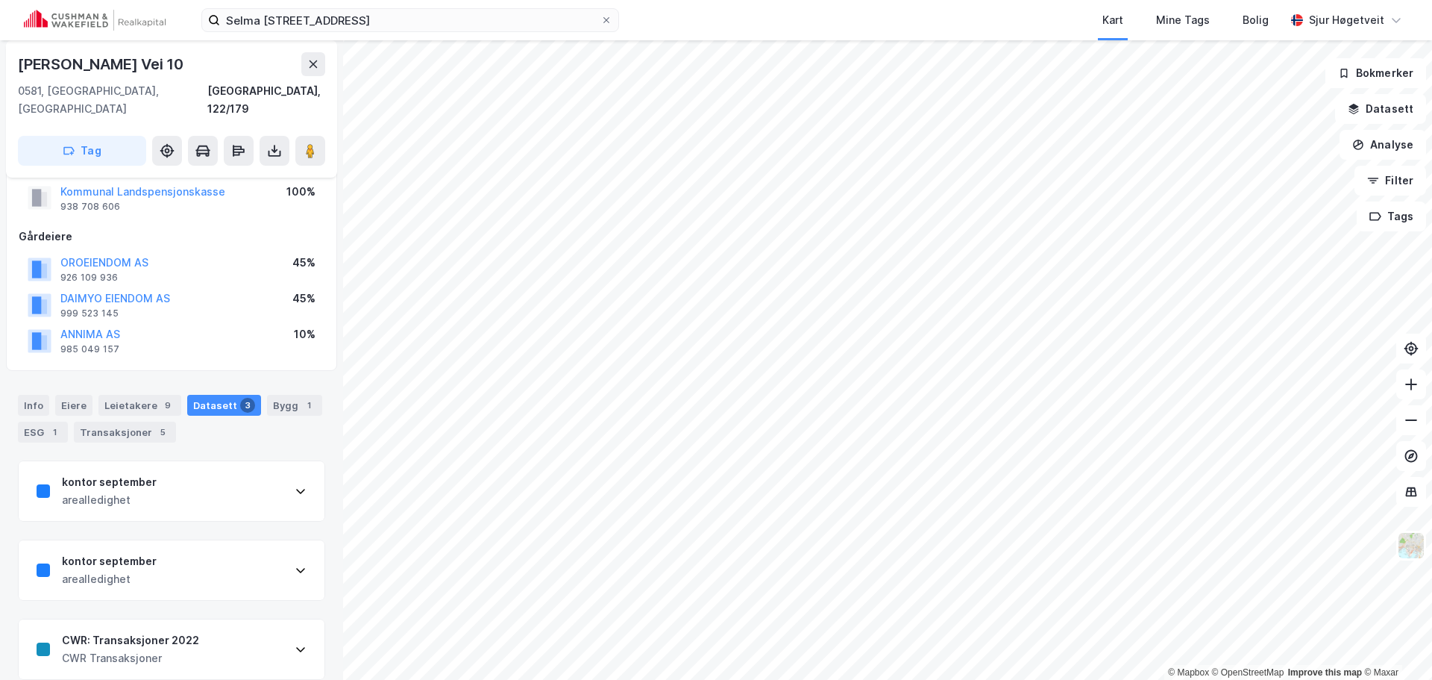
click at [192, 649] on div "CWR Transaksjoner" at bounding box center [130, 658] width 137 height 18
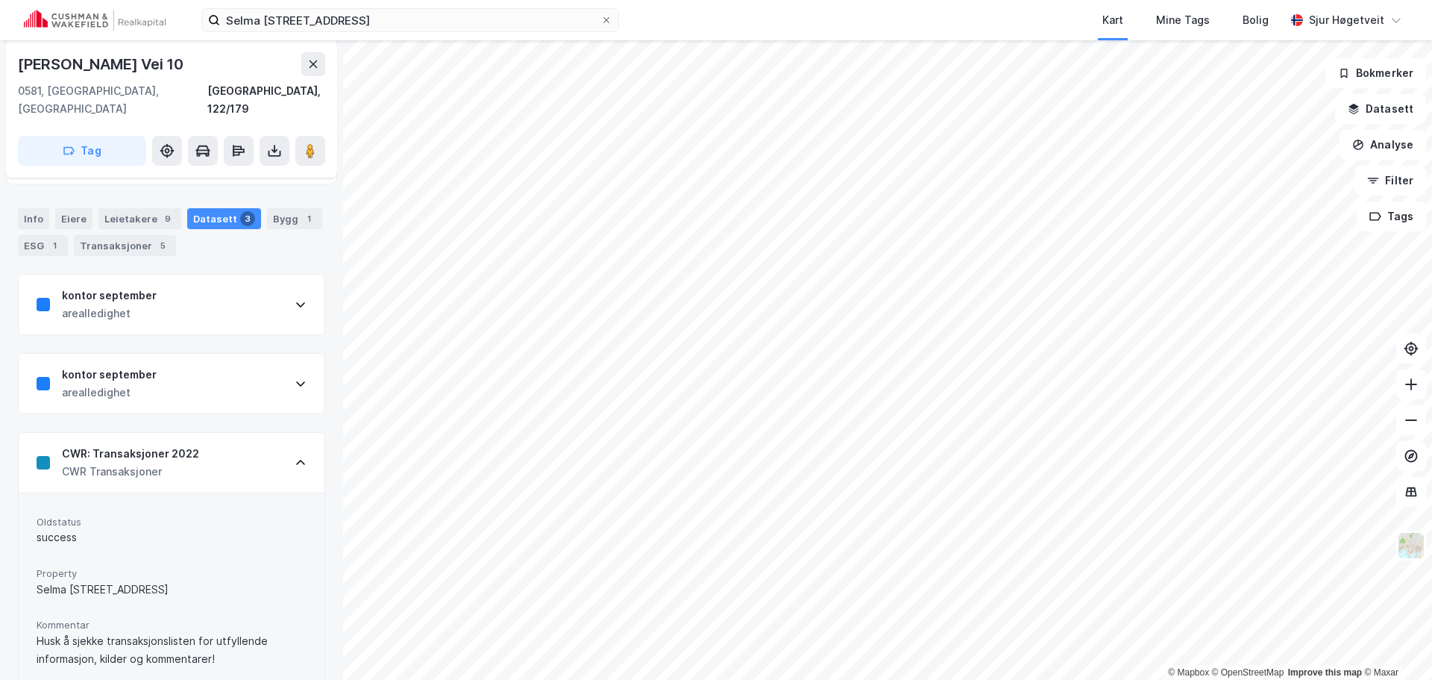
scroll to position [0, 0]
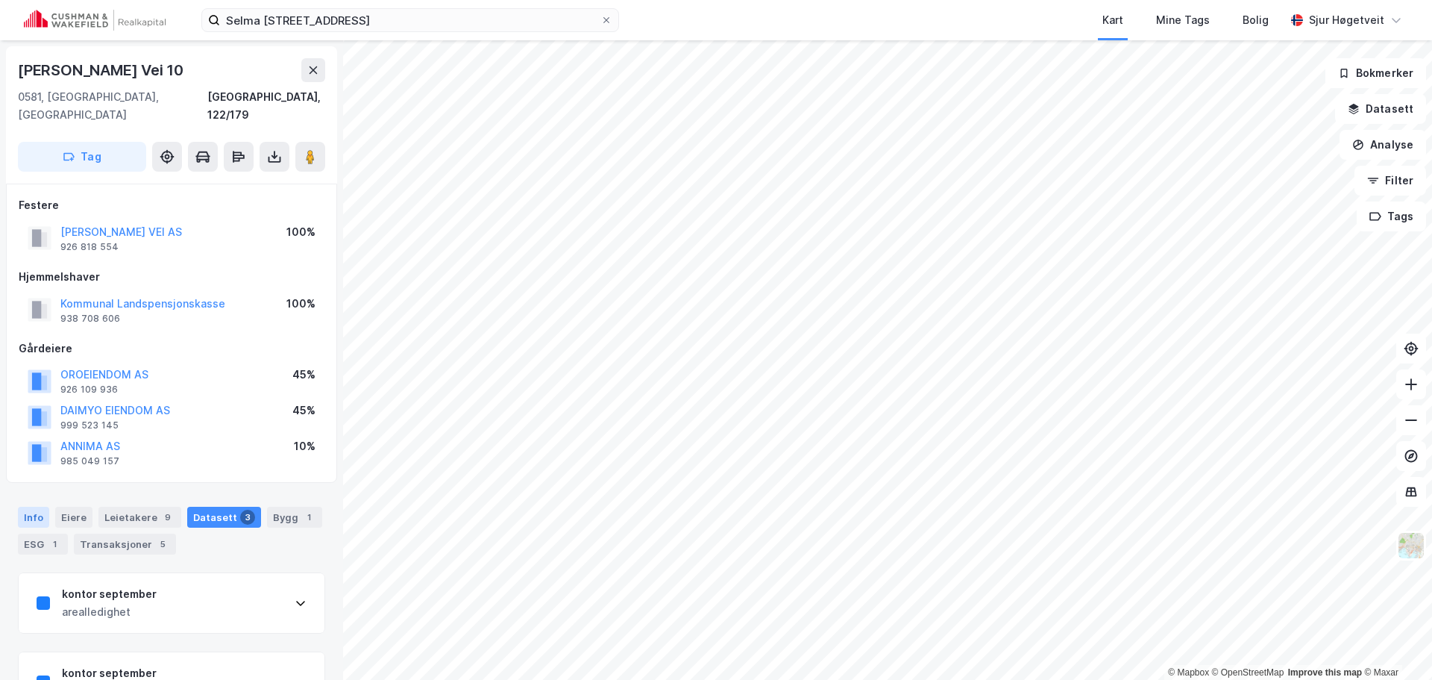
click at [31, 506] on div "Info" at bounding box center [33, 516] width 31 height 21
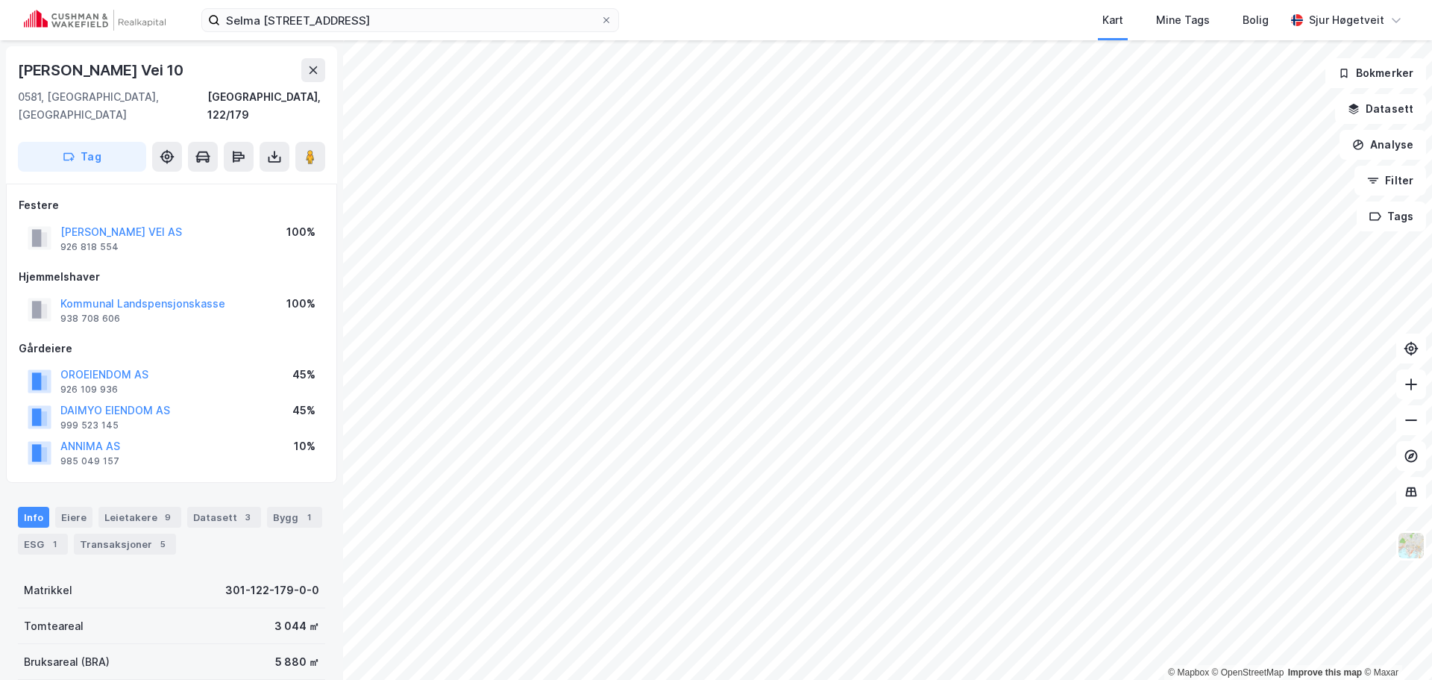
click at [328, 149] on div "Selma [STREET_ADDRESS]" at bounding box center [171, 114] width 331 height 137
click at [325, 146] on div "Selma [STREET_ADDRESS]" at bounding box center [171, 114] width 331 height 137
click at [324, 145] on button at bounding box center [310, 157] width 30 height 30
click at [296, 20] on input "Selma [STREET_ADDRESS]" at bounding box center [410, 20] width 380 height 22
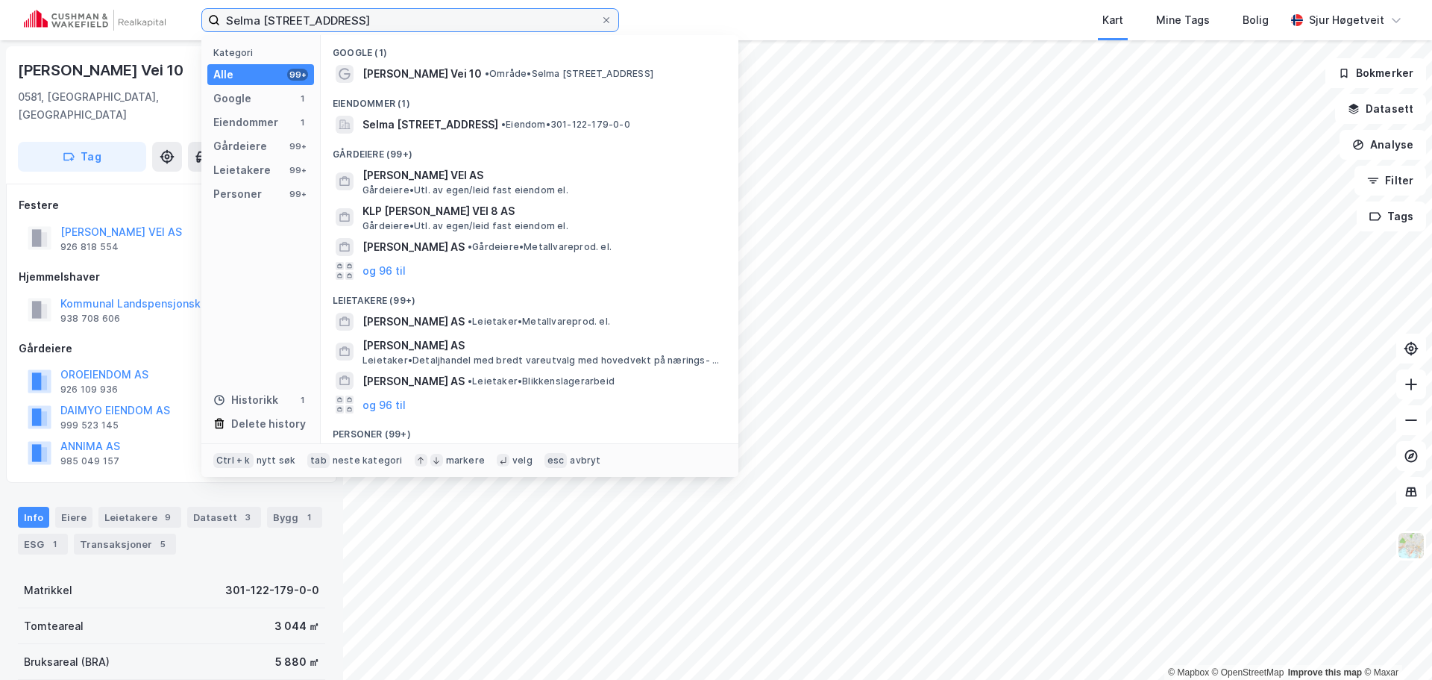
click at [297, 20] on input "Selma [STREET_ADDRESS]" at bounding box center [410, 20] width 380 height 22
click at [297, 19] on input "Selma [STREET_ADDRESS]" at bounding box center [410, 20] width 380 height 22
paste input "Grønlandsleiret 32"
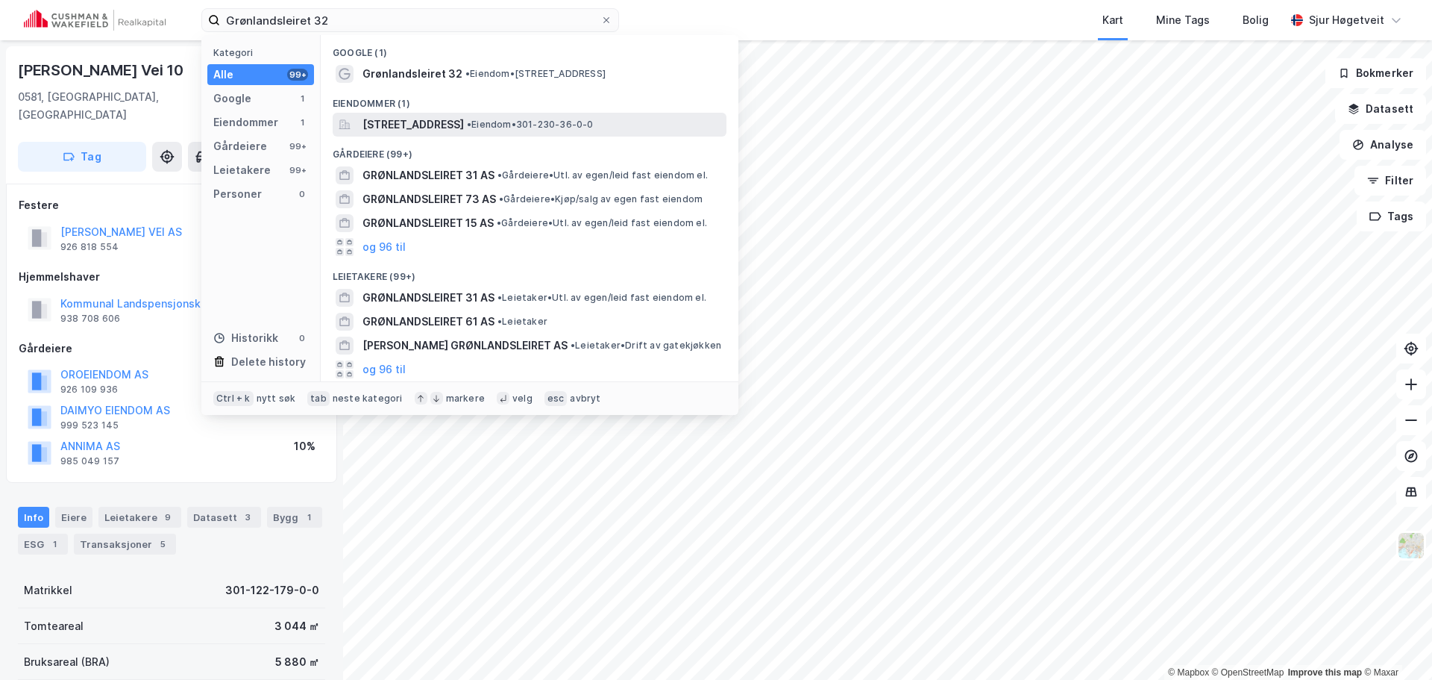
click at [454, 113] on div "[STREET_ADDRESS] • Eiendom • 301-230-36-0-0" at bounding box center [530, 125] width 394 height 24
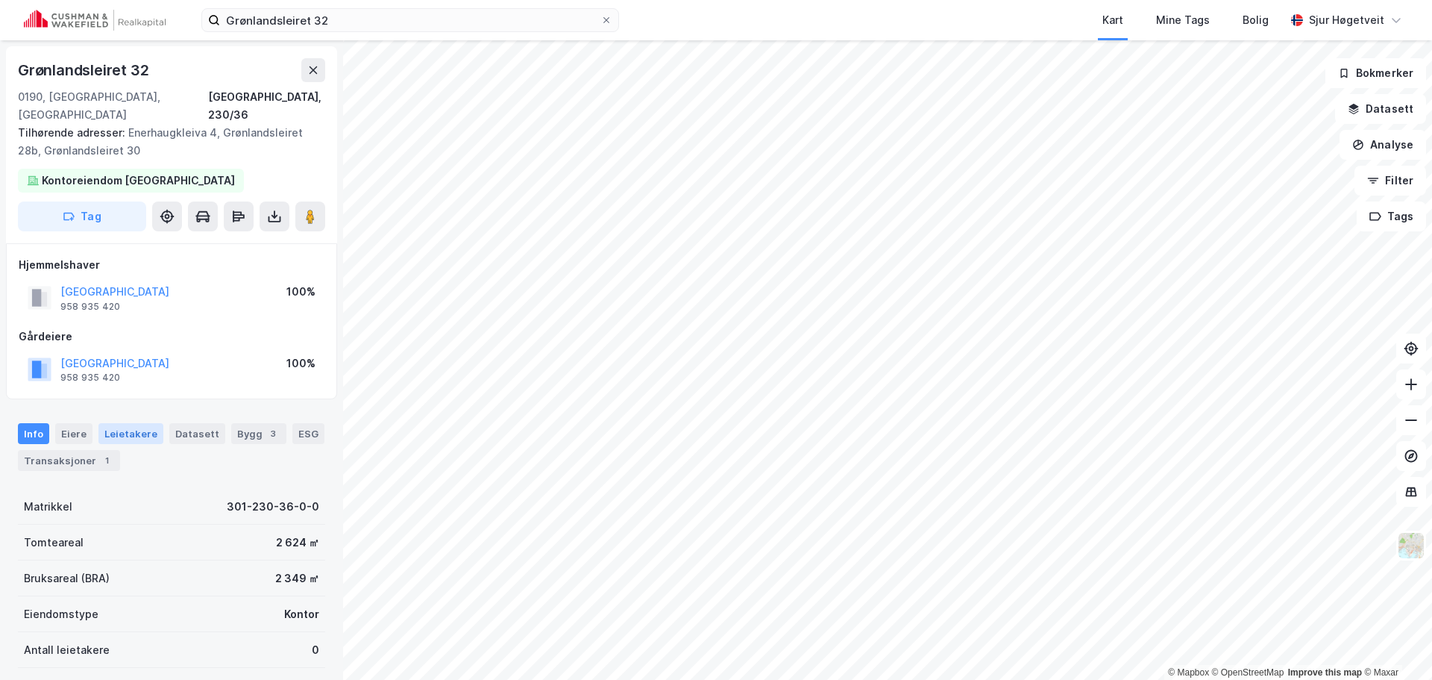
click at [129, 423] on div "Leietakere" at bounding box center [130, 433] width 65 height 21
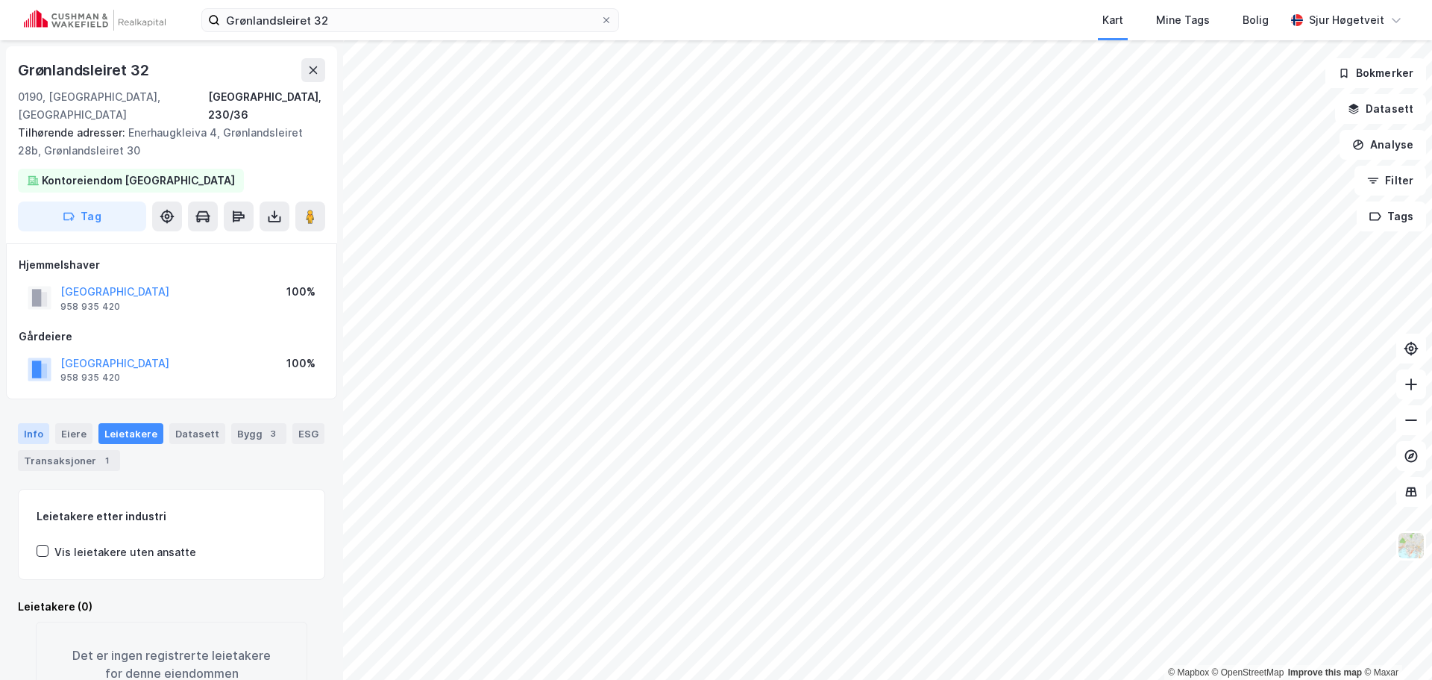
click at [22, 423] on div "Info" at bounding box center [33, 433] width 31 height 21
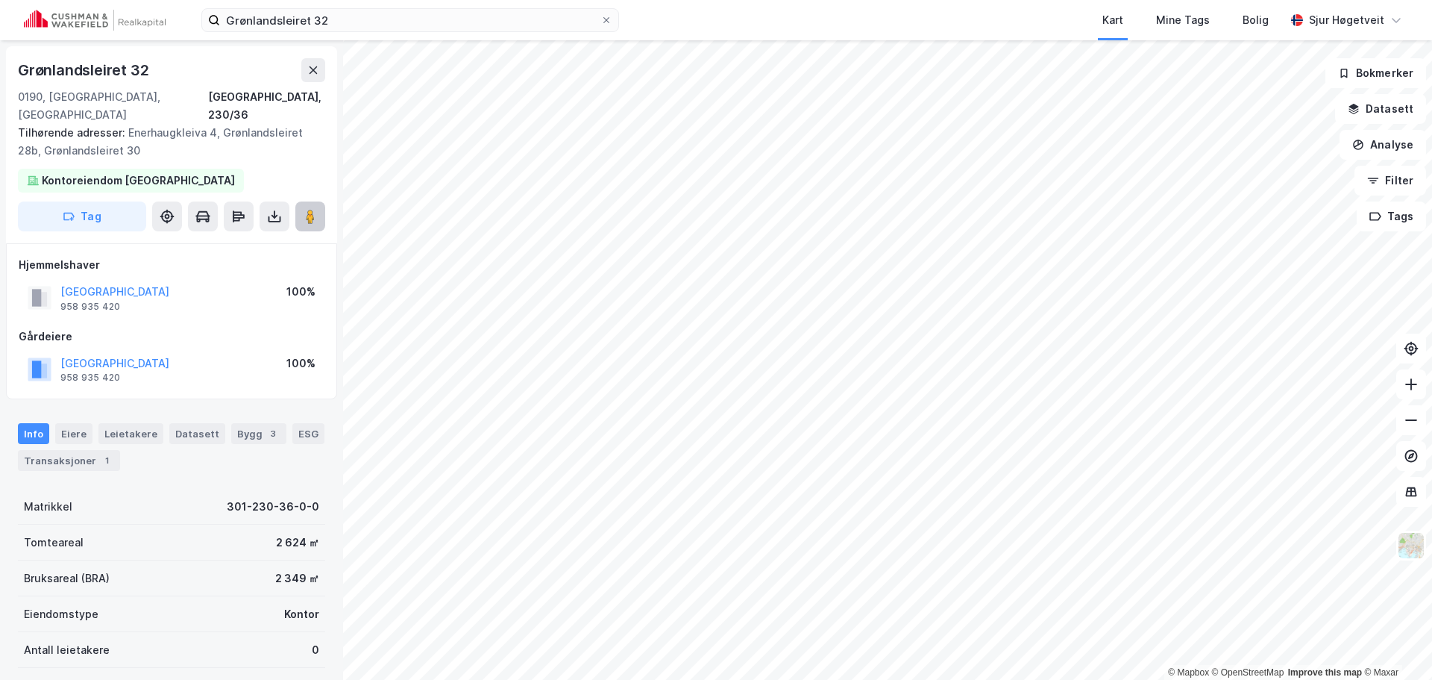
click at [323, 201] on button at bounding box center [310, 216] width 30 height 30
click at [479, 12] on input "Grønlandsleiret 32" at bounding box center [410, 20] width 380 height 22
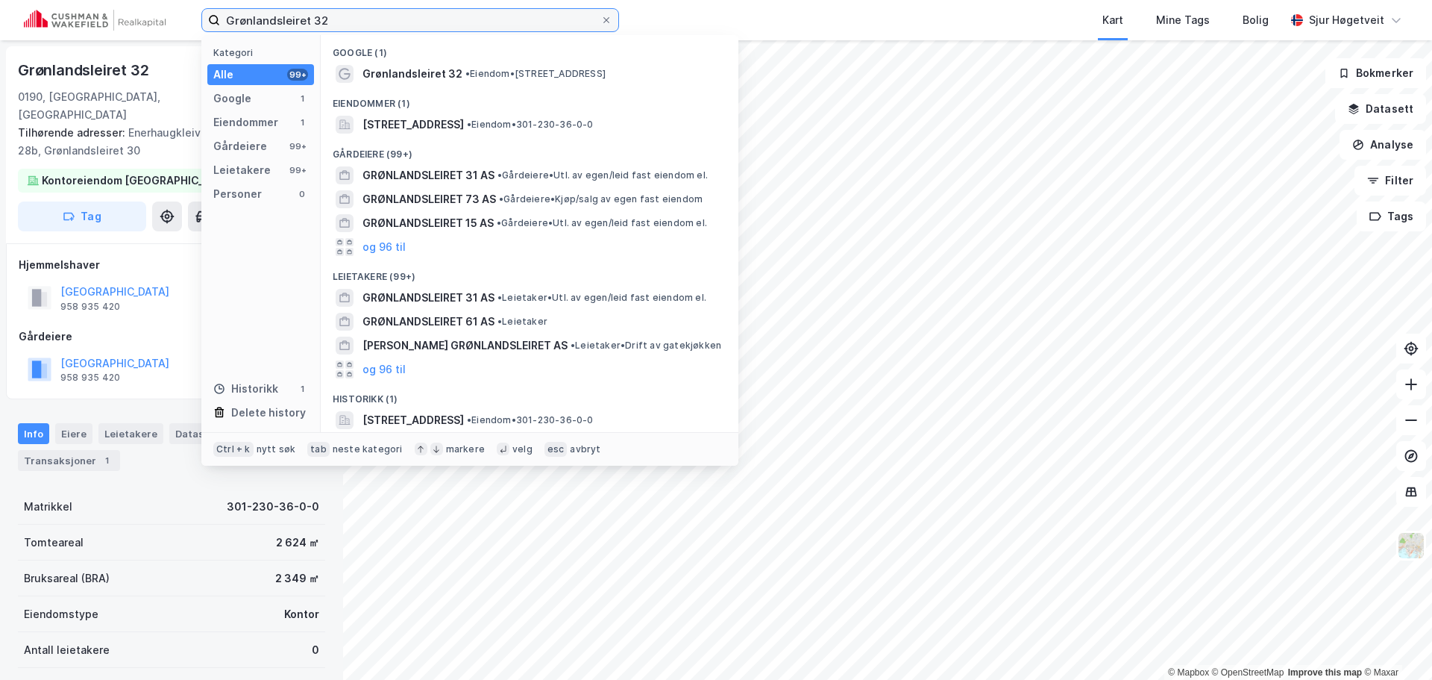
click at [479, 12] on input "Grønlandsleiret 32" at bounding box center [410, 20] width 380 height 22
paste input "ev Wedels Plass 9"
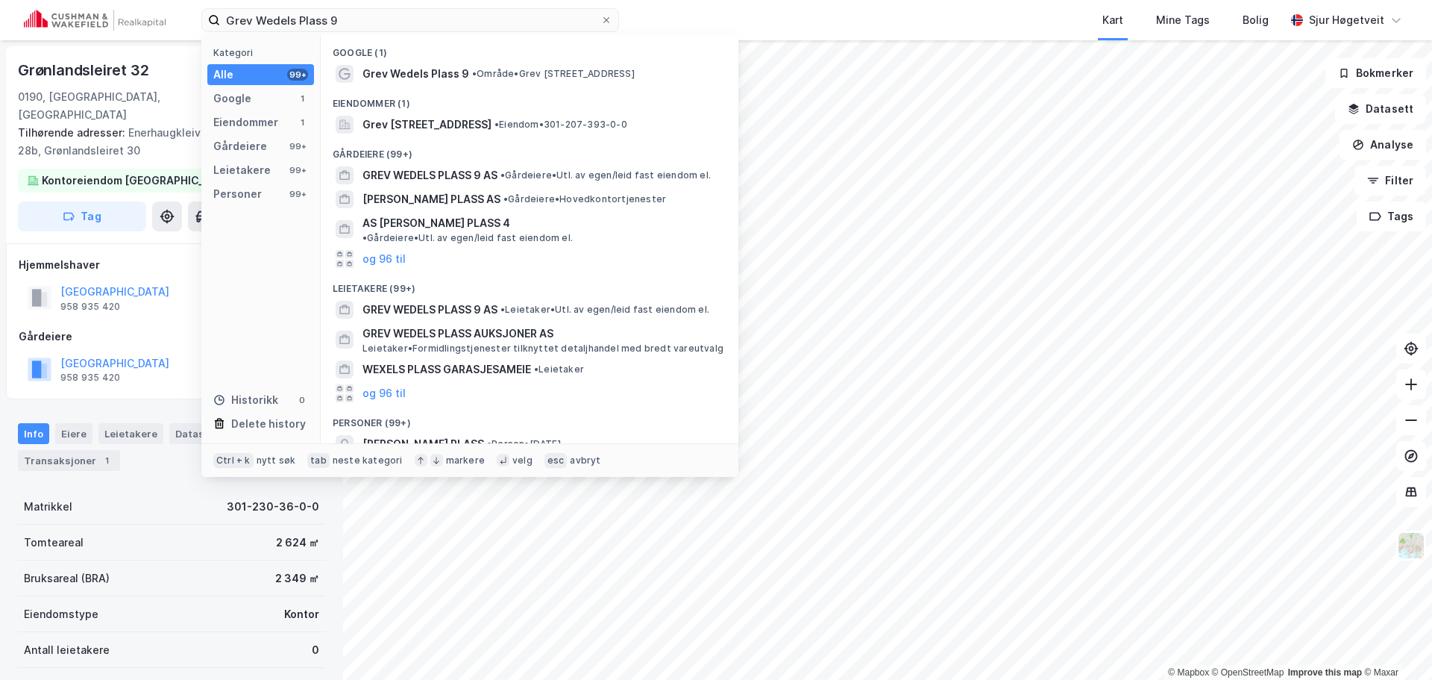
click at [533, 107] on div "Eiendommer (1)" at bounding box center [530, 99] width 418 height 27
click at [492, 117] on span "Grev [STREET_ADDRESS]" at bounding box center [427, 125] width 129 height 18
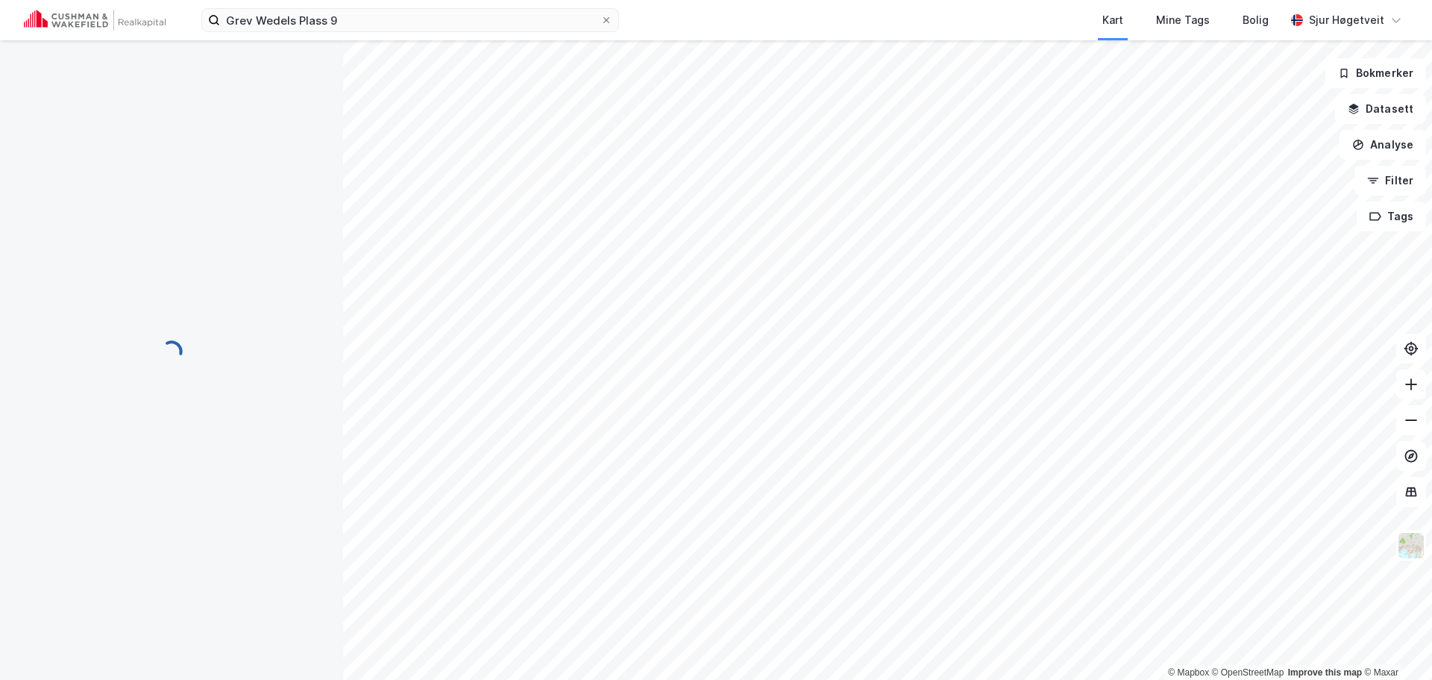
scroll to position [1, 0]
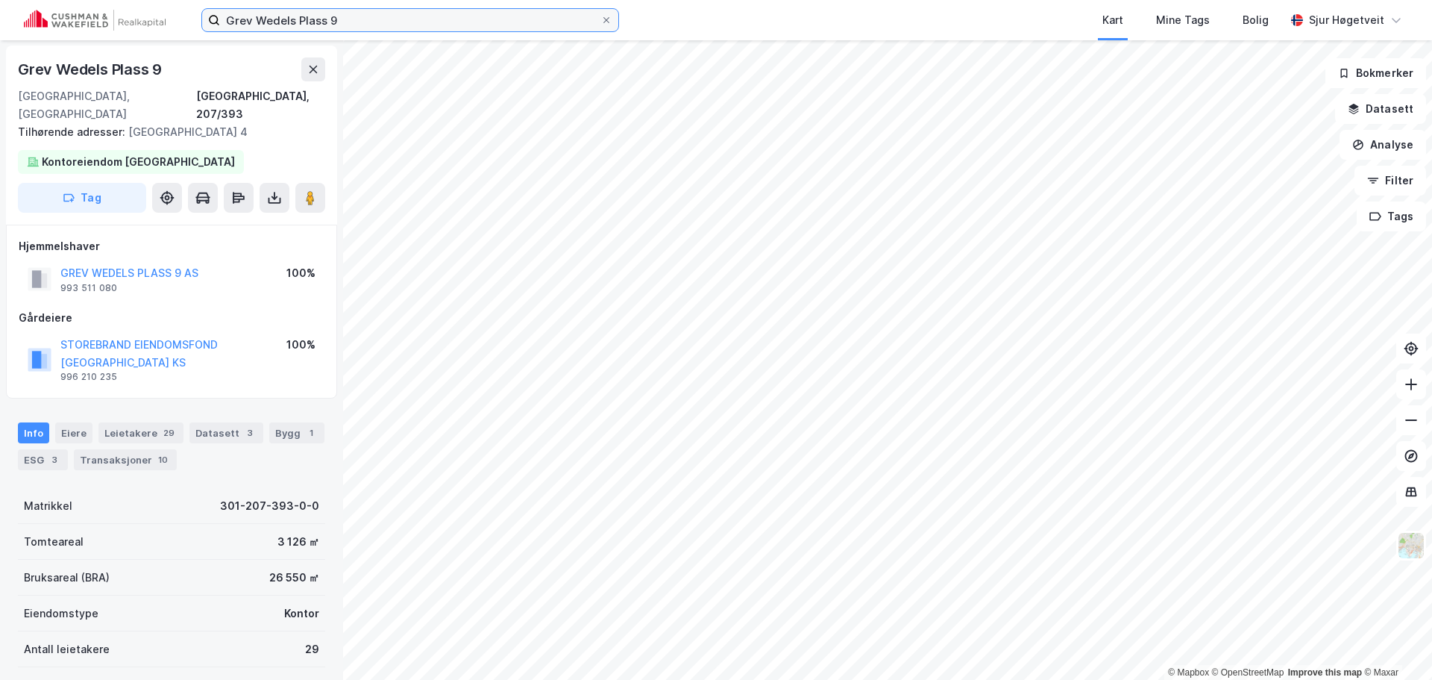
click at [327, 22] on input "Grev Wedels Plass 9" at bounding box center [410, 20] width 380 height 22
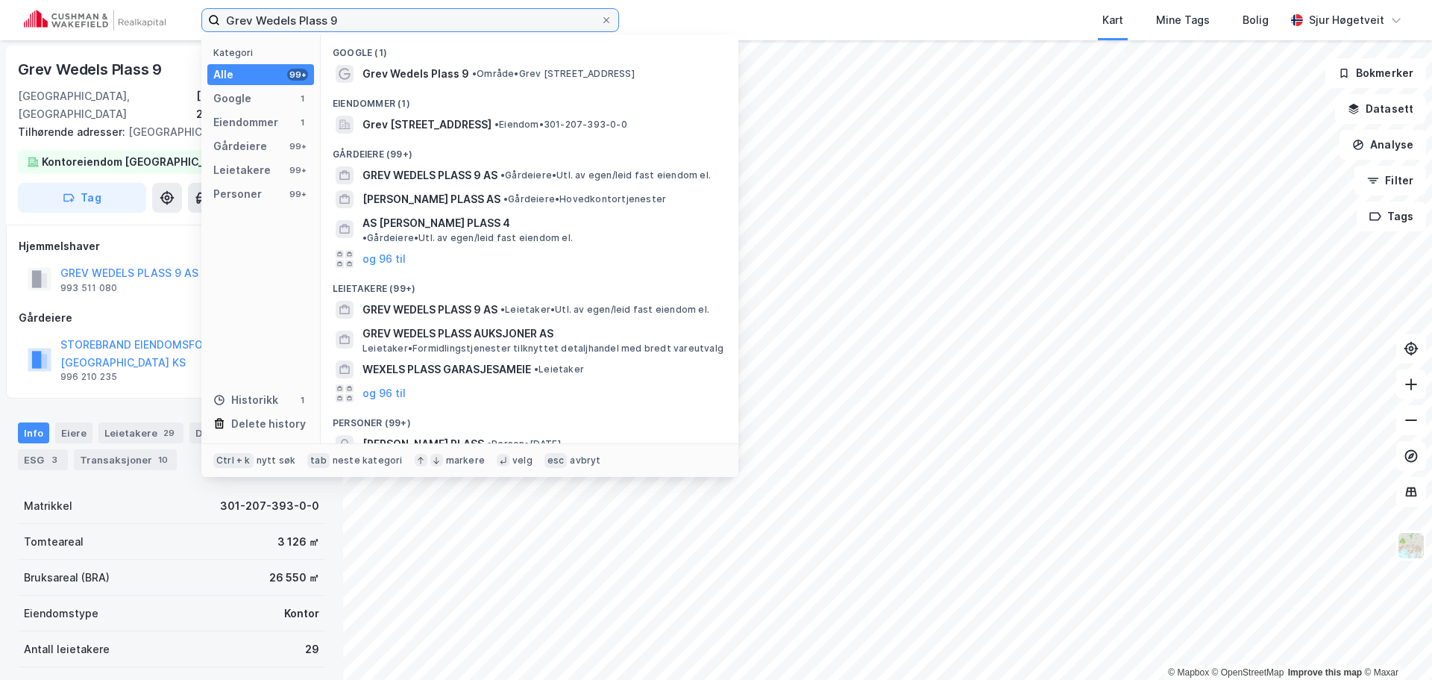
click at [327, 22] on input "Grev Wedels Plass 9" at bounding box center [410, 20] width 380 height 22
paste input "[STREET_ADDRESS]"
click at [327, 22] on input "Grev Wedels [STREET_ADDRESS]" at bounding box center [410, 20] width 380 height 22
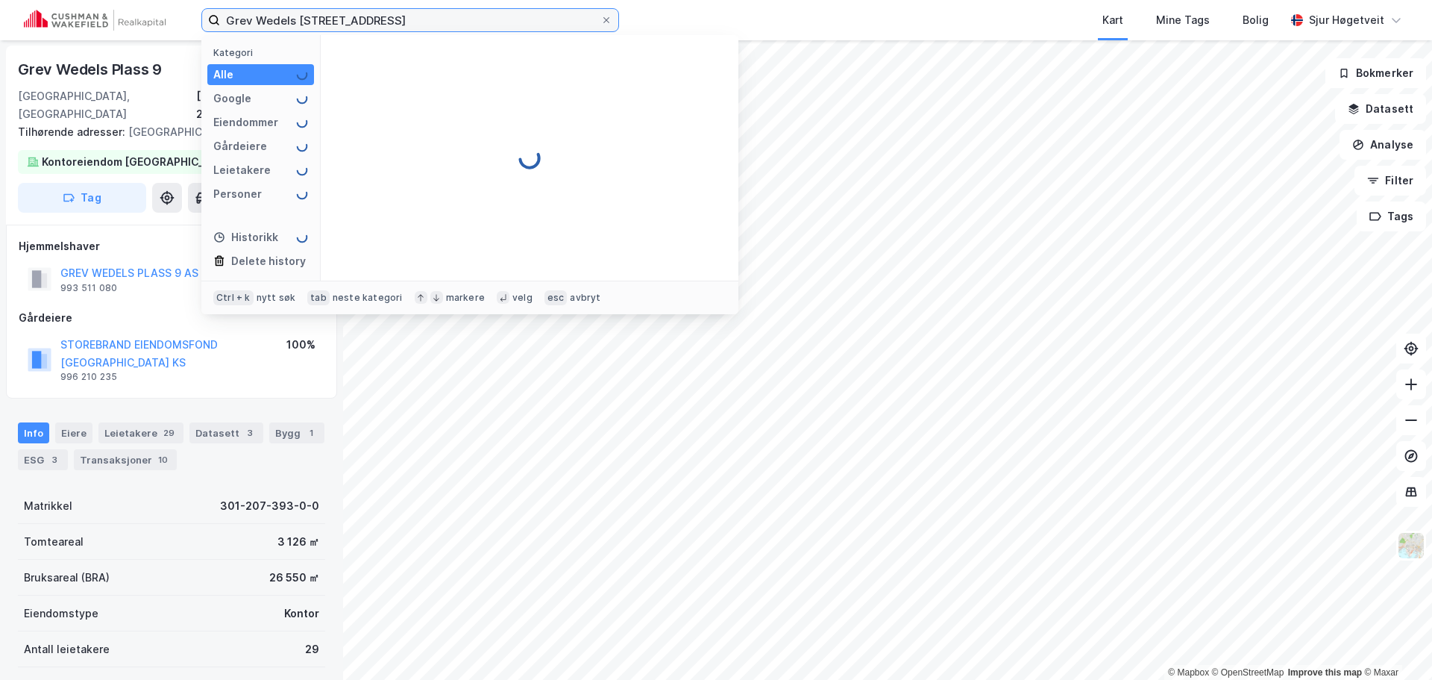
paste input
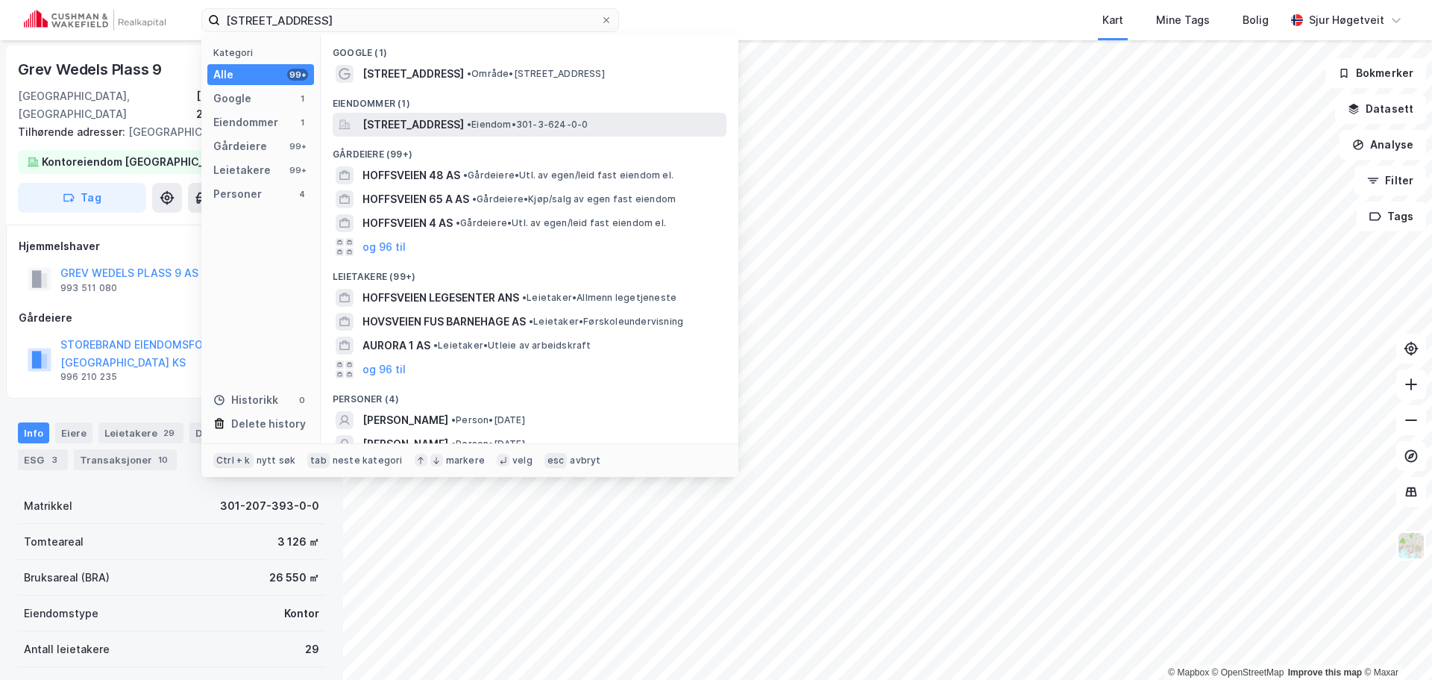
click at [427, 119] on span "[STREET_ADDRESS]" at bounding box center [413, 125] width 101 height 18
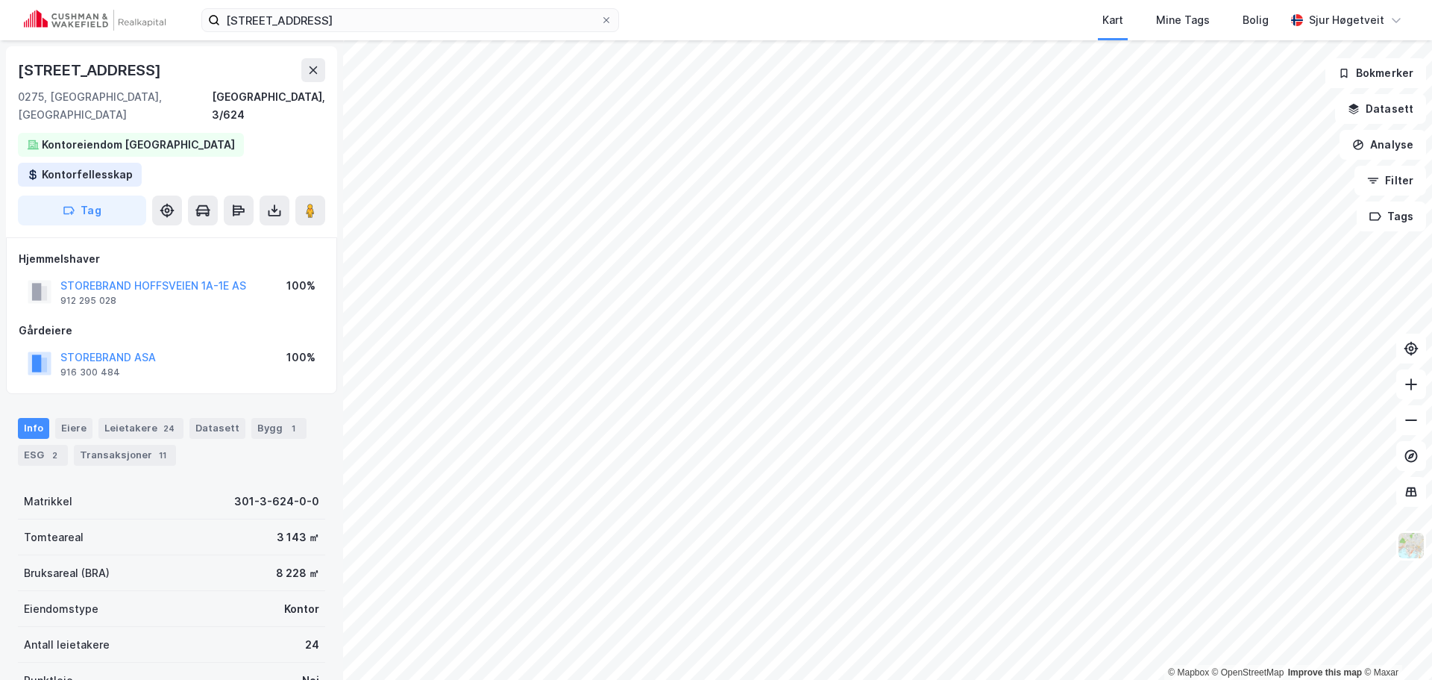
scroll to position [1, 0]
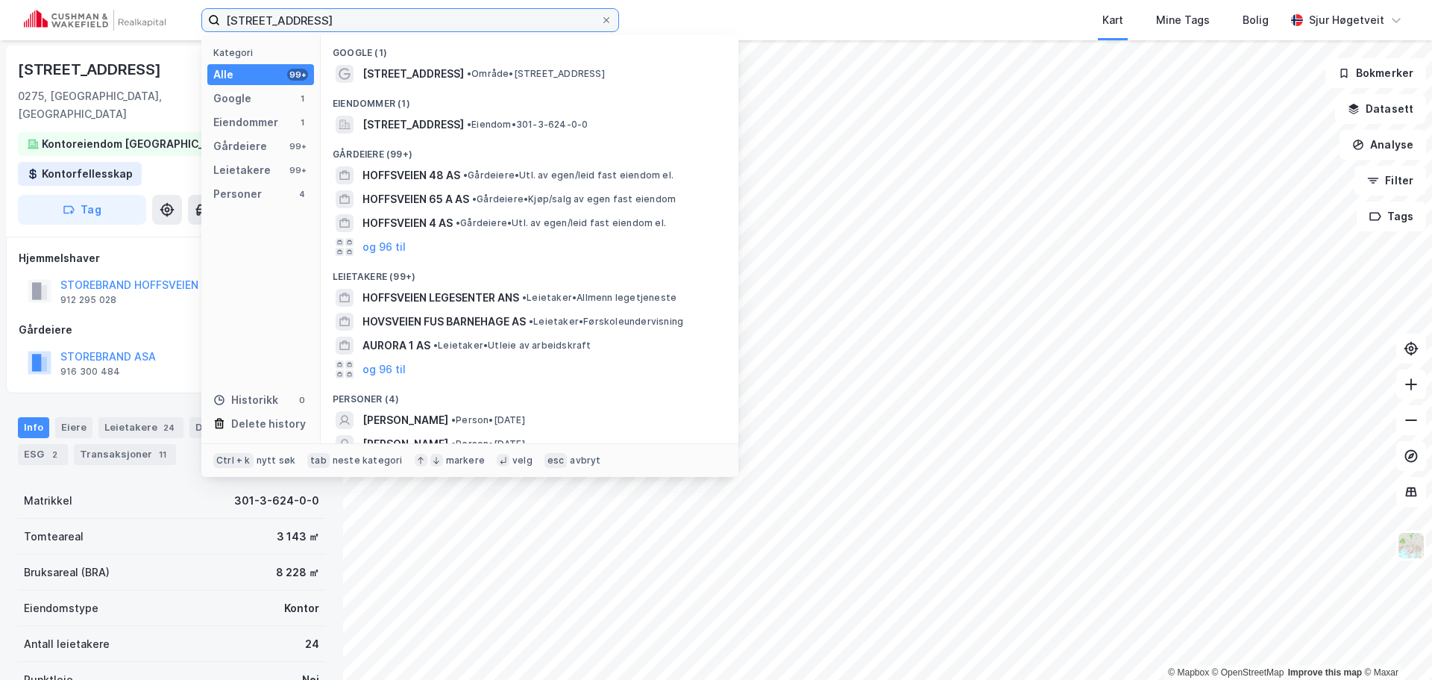
click at [307, 21] on input "[STREET_ADDRESS]" at bounding box center [410, 20] width 380 height 22
paste input "[STREET_ADDRESS]"
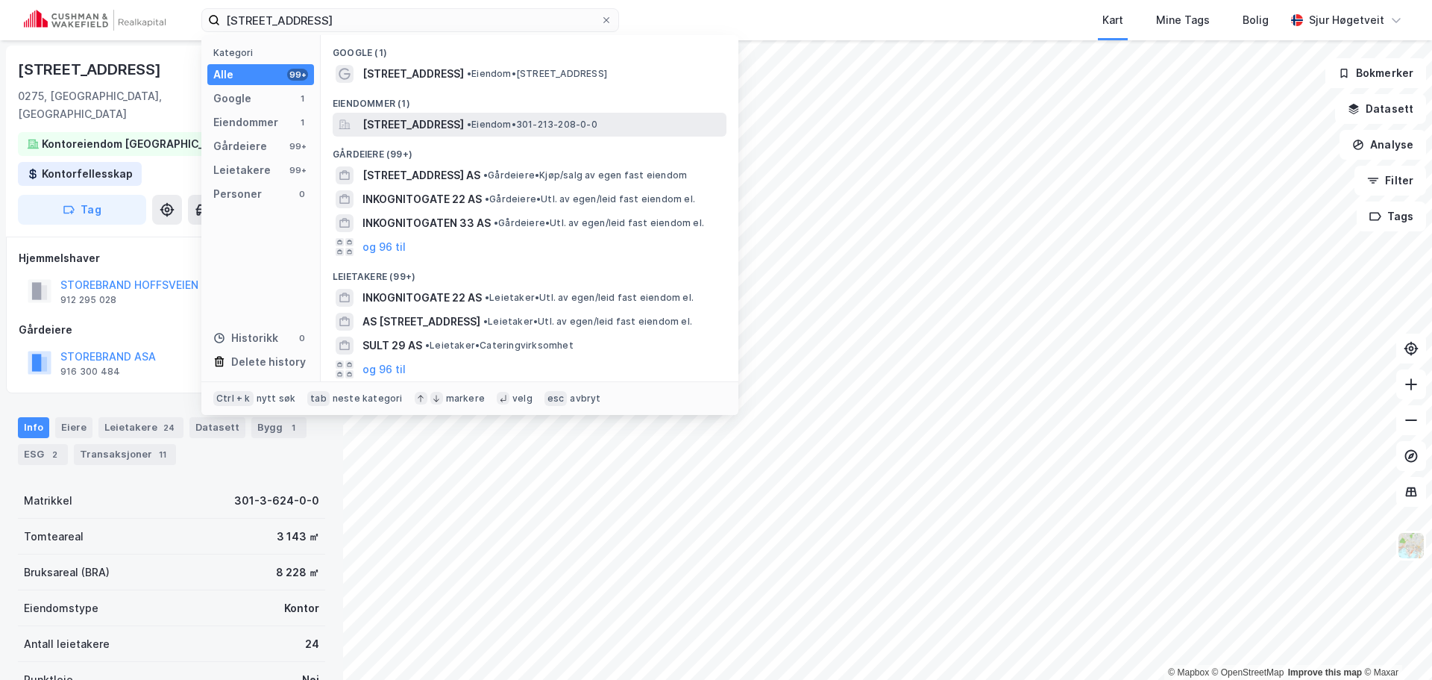
click at [464, 128] on span "[STREET_ADDRESS]" at bounding box center [413, 125] width 101 height 18
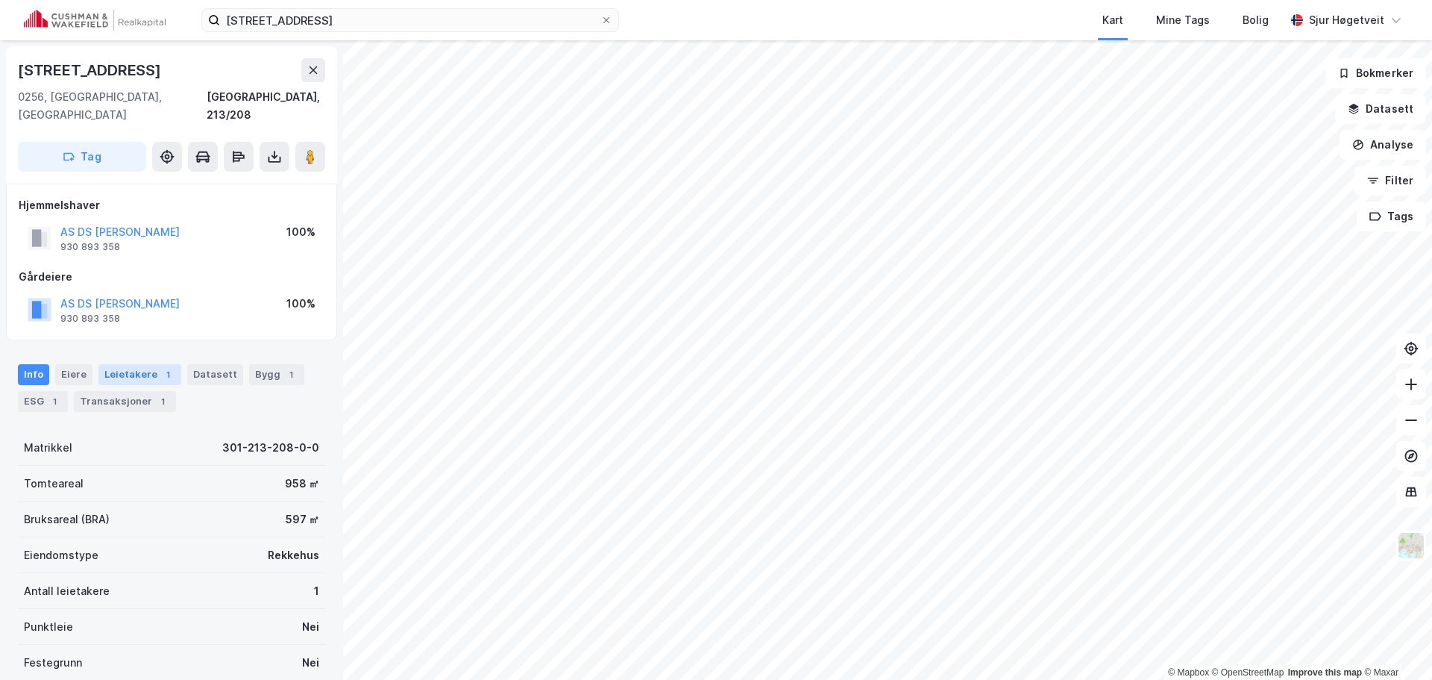
click at [149, 364] on div "Leietakere 1" at bounding box center [139, 374] width 83 height 21
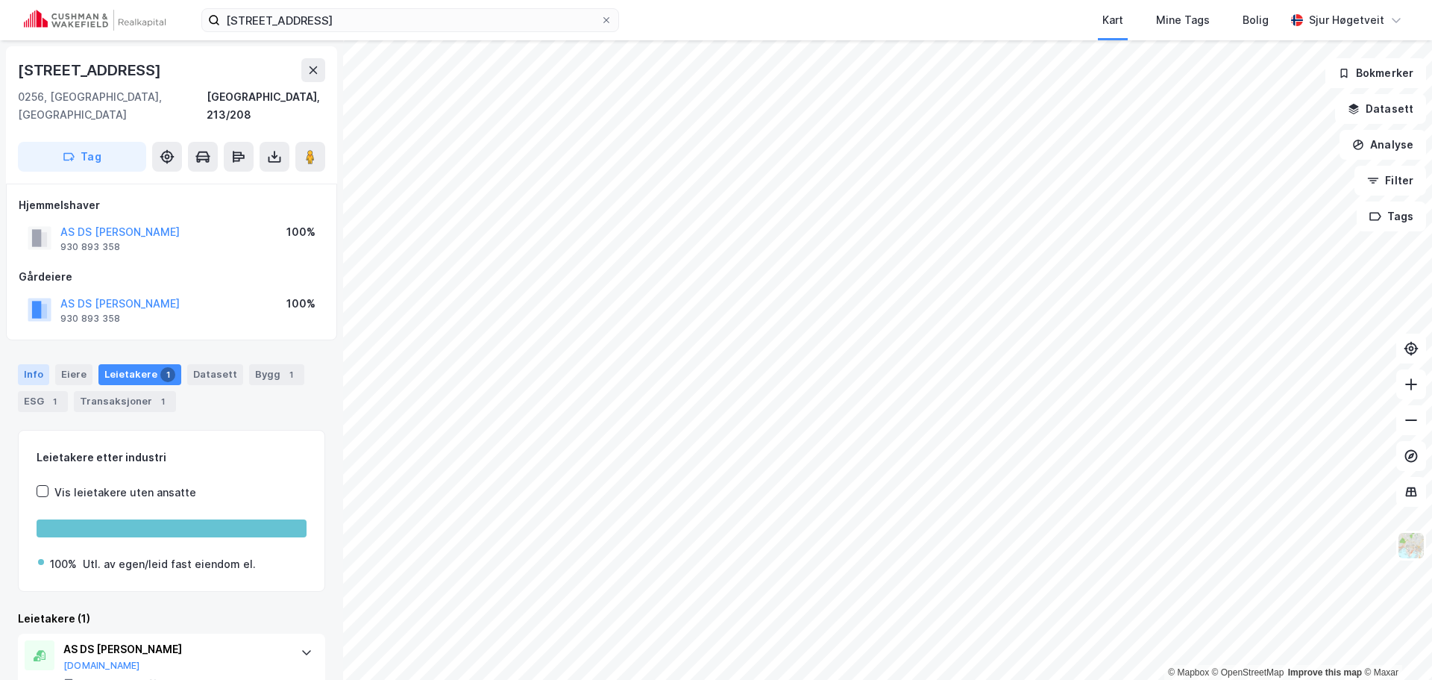
click at [38, 364] on div "Info" at bounding box center [33, 374] width 31 height 21
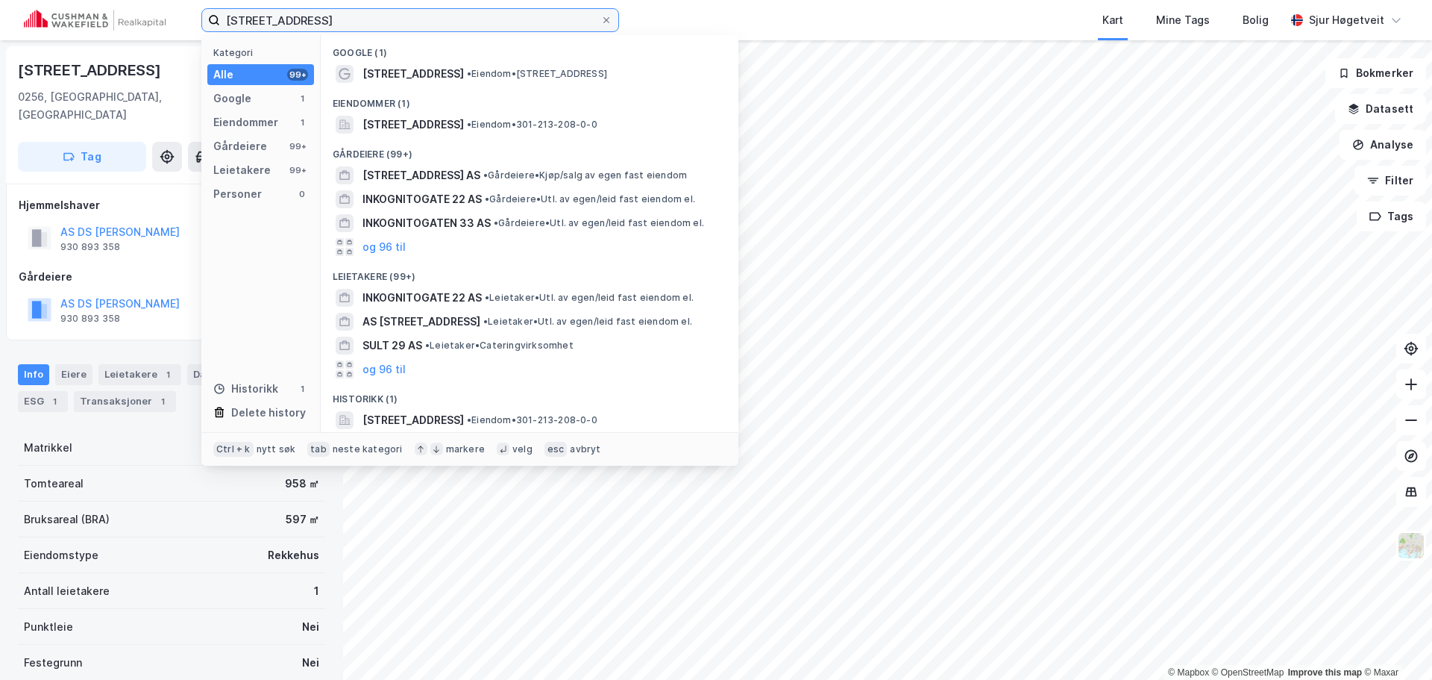
click at [495, 10] on input "[STREET_ADDRESS]" at bounding box center [410, 20] width 380 height 22
click at [493, 10] on input "[STREET_ADDRESS]" at bounding box center [410, 20] width 380 height 22
paste input "[STREET_ADDRESS]"
click at [492, 9] on input "[STREET_ADDRESS]" at bounding box center [410, 20] width 380 height 22
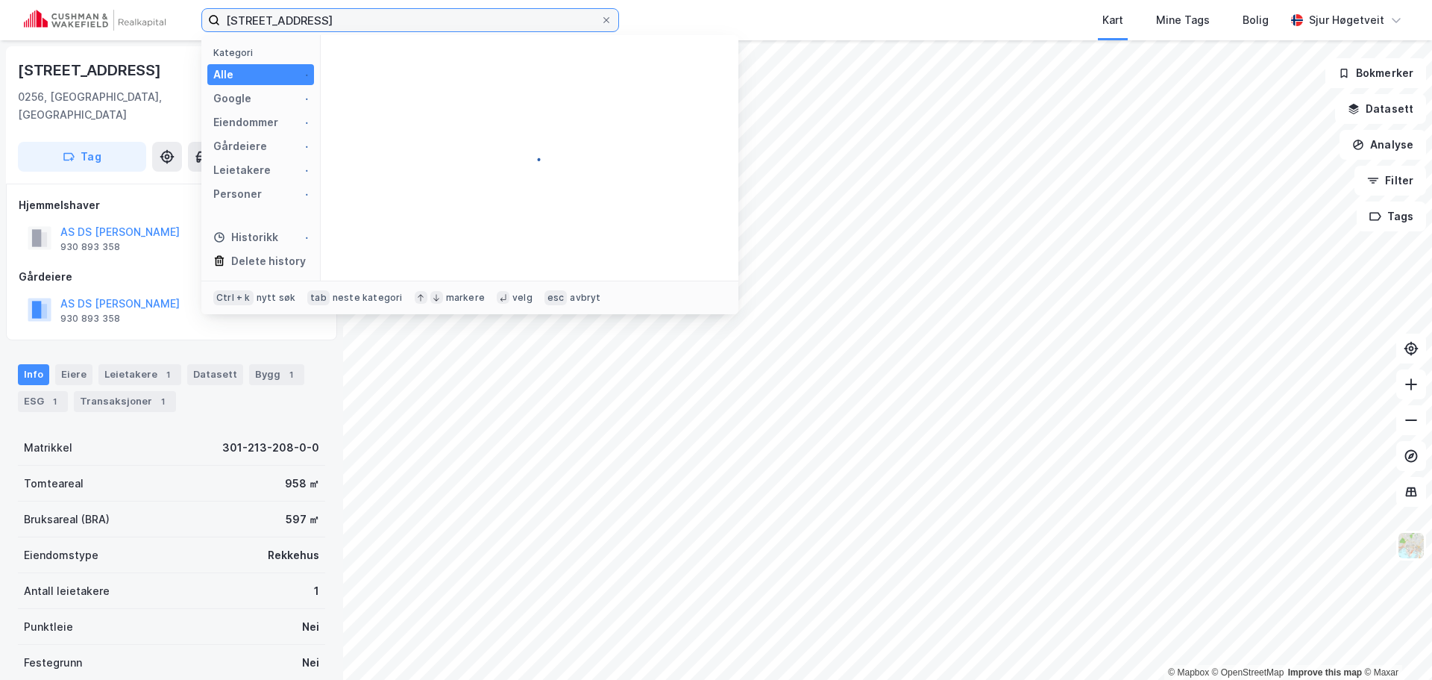
click at [492, 9] on input "[STREET_ADDRESS]" at bounding box center [410, 20] width 380 height 22
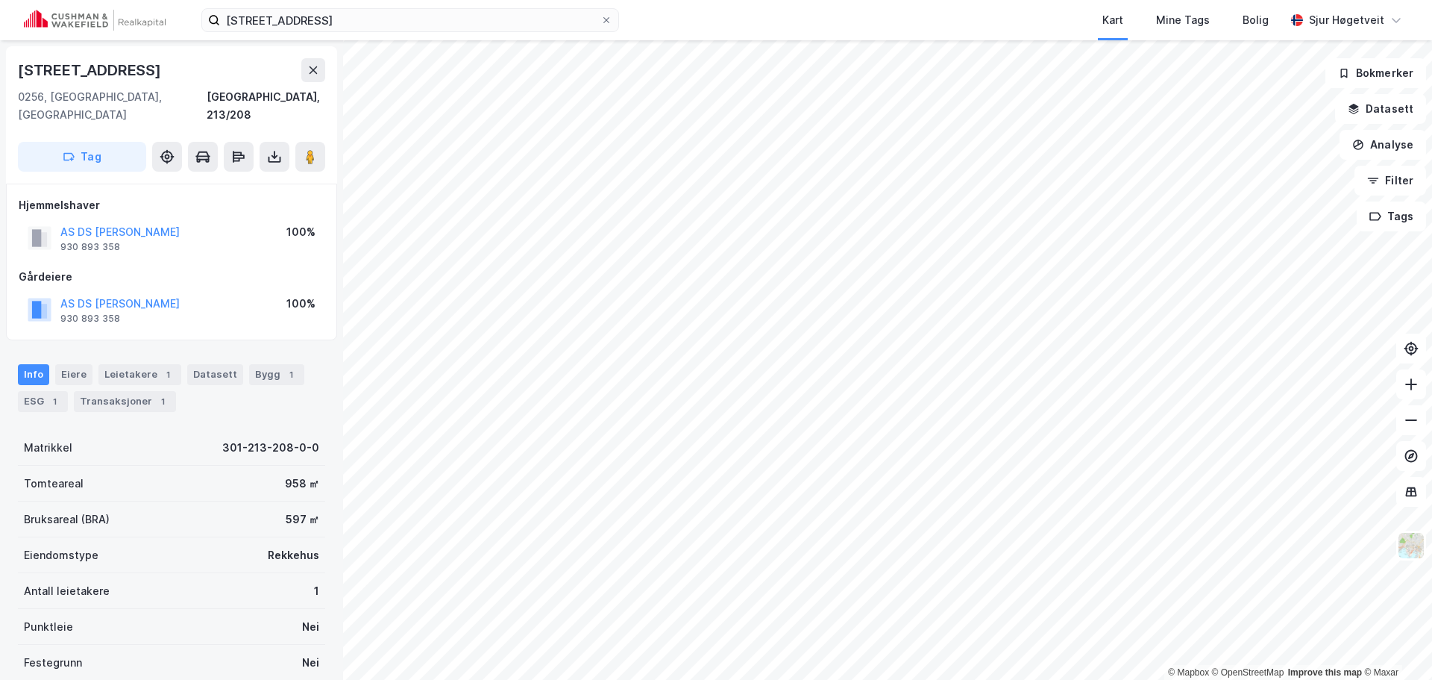
click at [490, 7] on div "[STREET_ADDRESS] Kart Mine Tags Bolig [PERSON_NAME]" at bounding box center [716, 20] width 1432 height 40
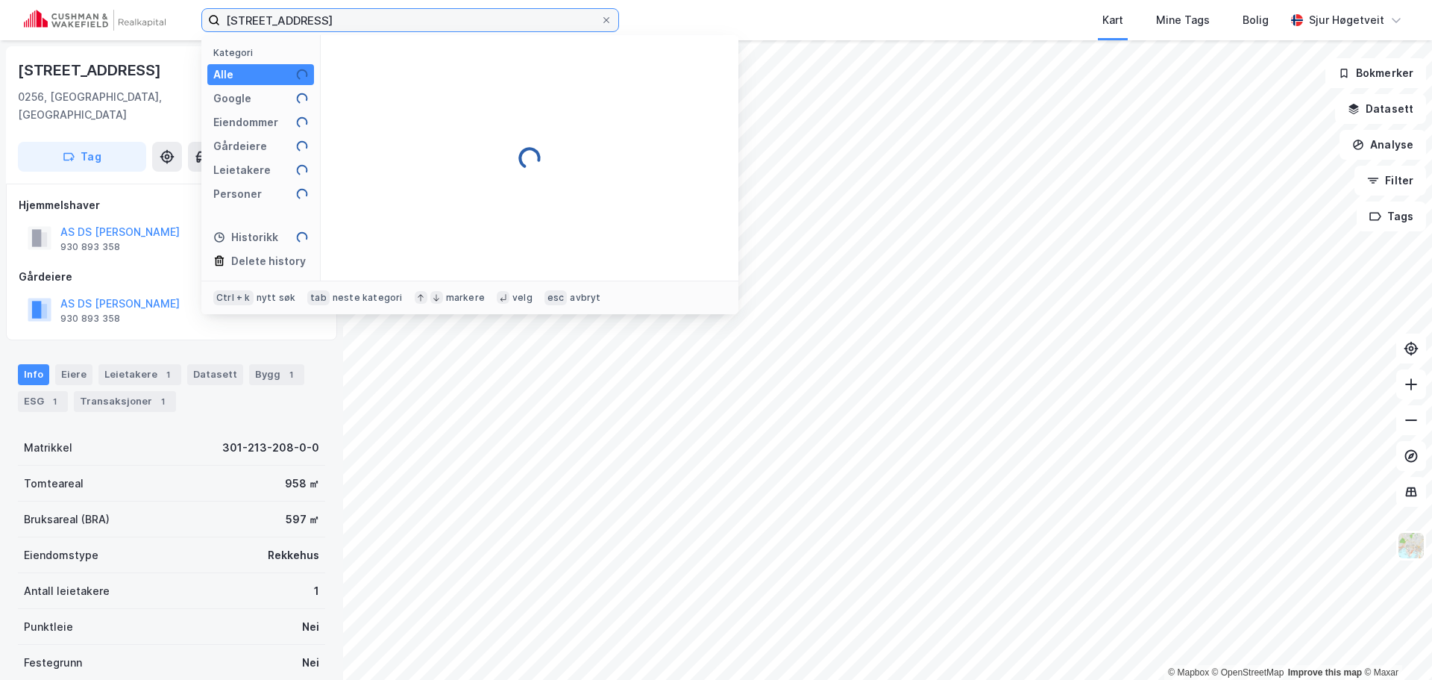
drag, startPoint x: 483, startPoint y: 19, endPoint x: 226, endPoint y: 25, distance: 257.4
click at [224, 22] on input "[STREET_ADDRESS]" at bounding box center [410, 20] width 380 height 22
paste input
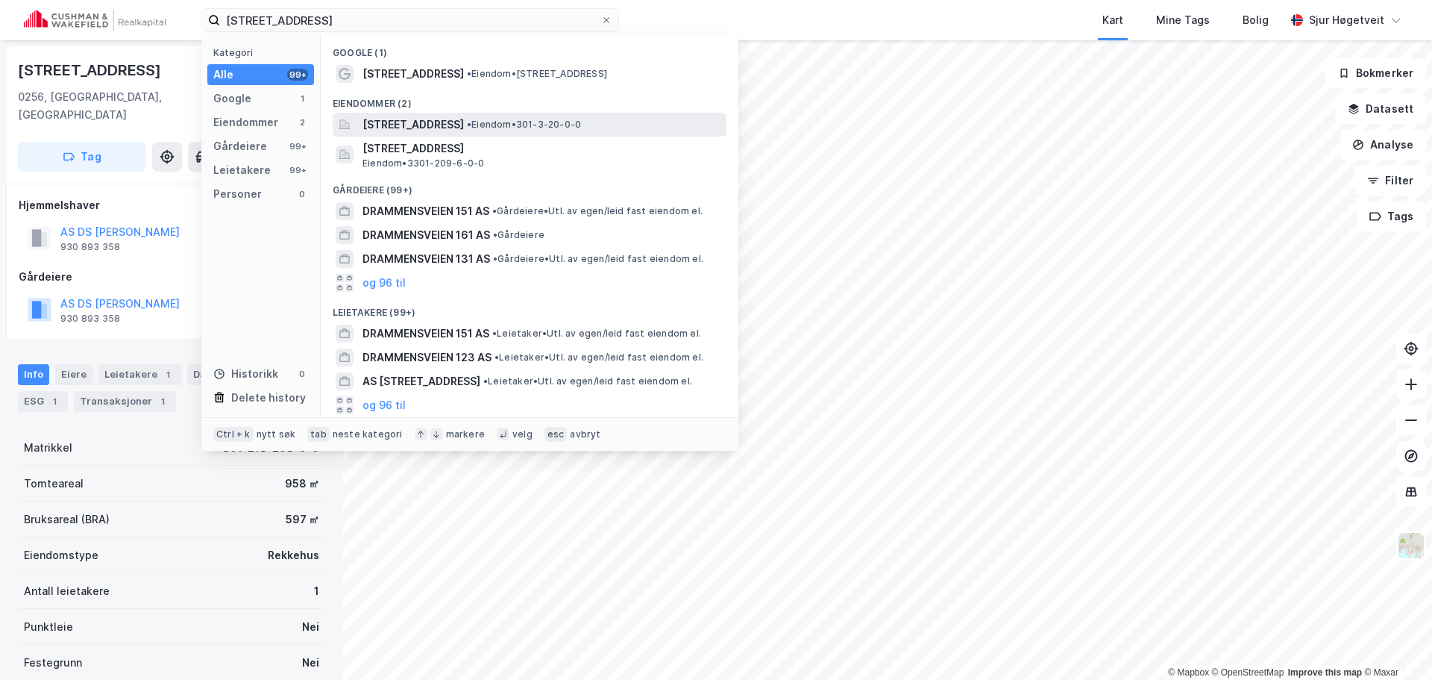
click at [464, 126] on span "[STREET_ADDRESS]" at bounding box center [413, 125] width 101 height 18
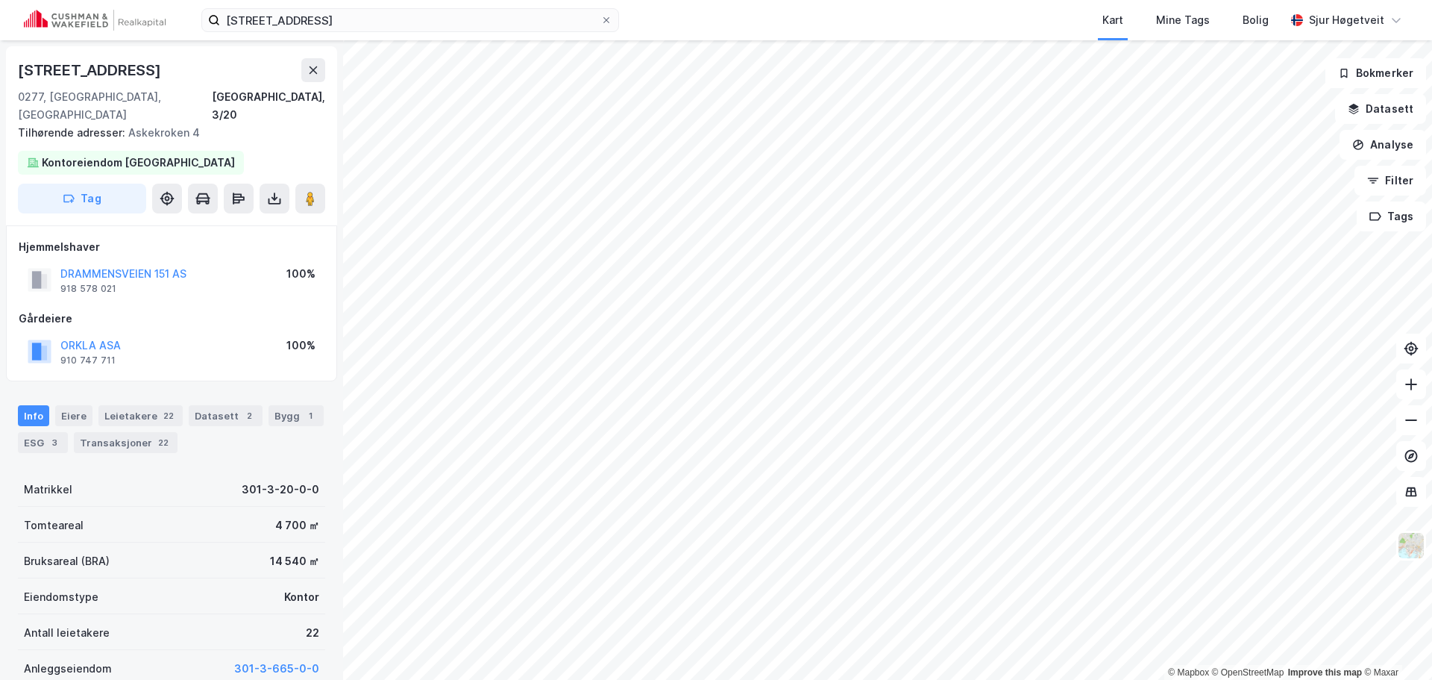
scroll to position [1, 0]
click at [431, 24] on input "[STREET_ADDRESS]" at bounding box center [410, 20] width 380 height 22
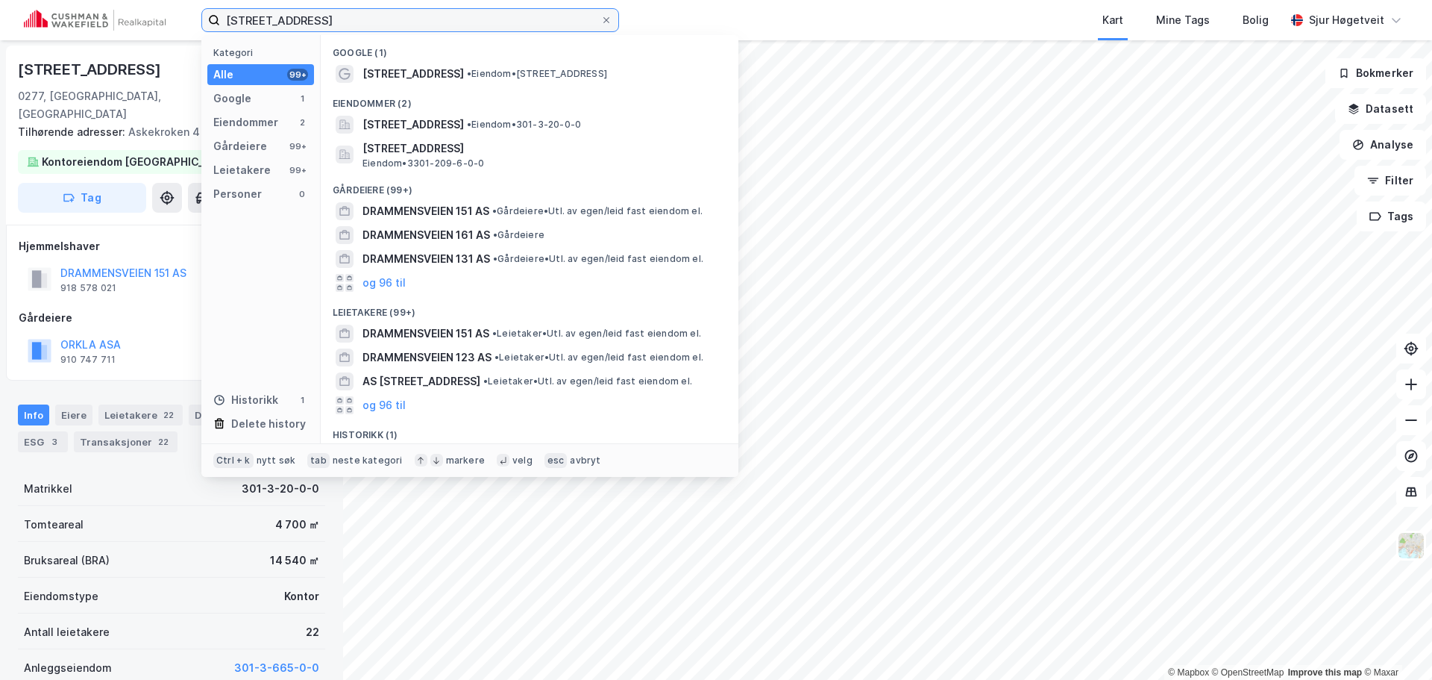
click at [431, 24] on input "[STREET_ADDRESS]" at bounding box center [410, 20] width 380 height 22
paste input "Alf [STREET_ADDRESS]"
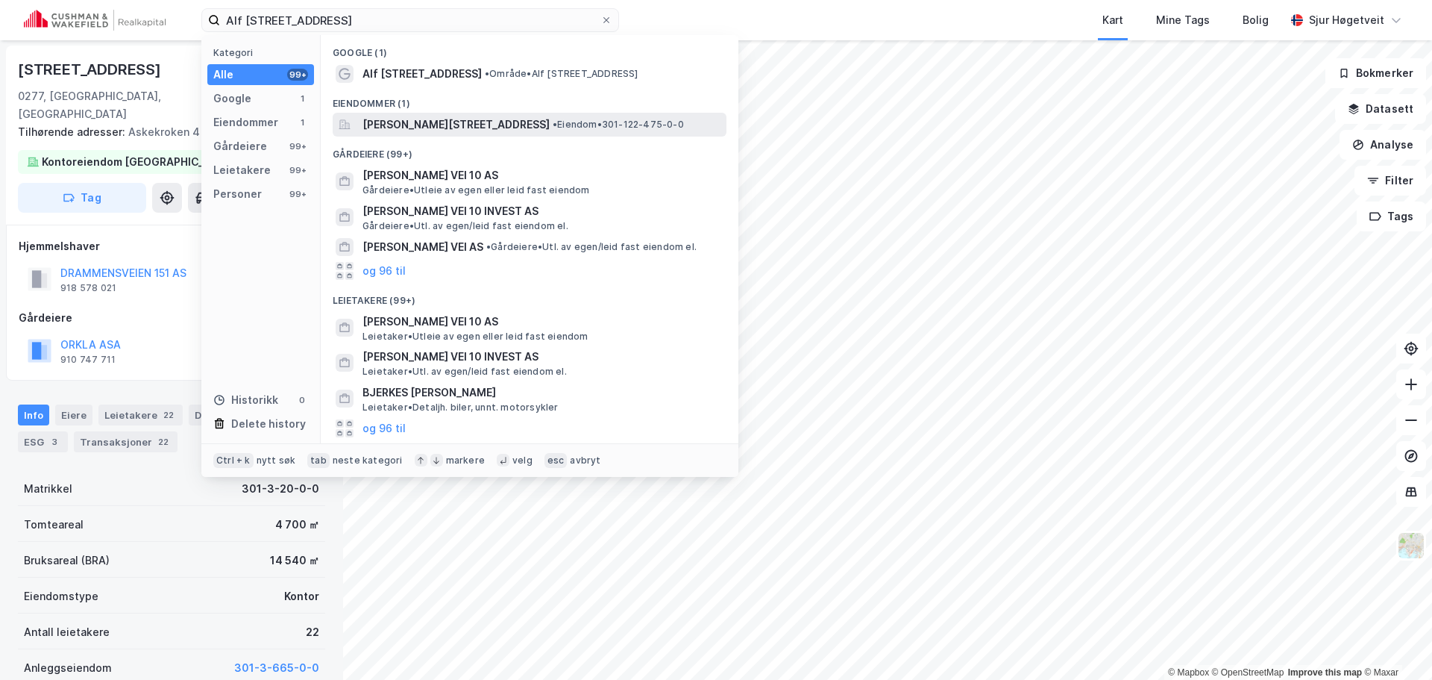
click at [494, 122] on span "[PERSON_NAME][STREET_ADDRESS]" at bounding box center [456, 125] width 187 height 18
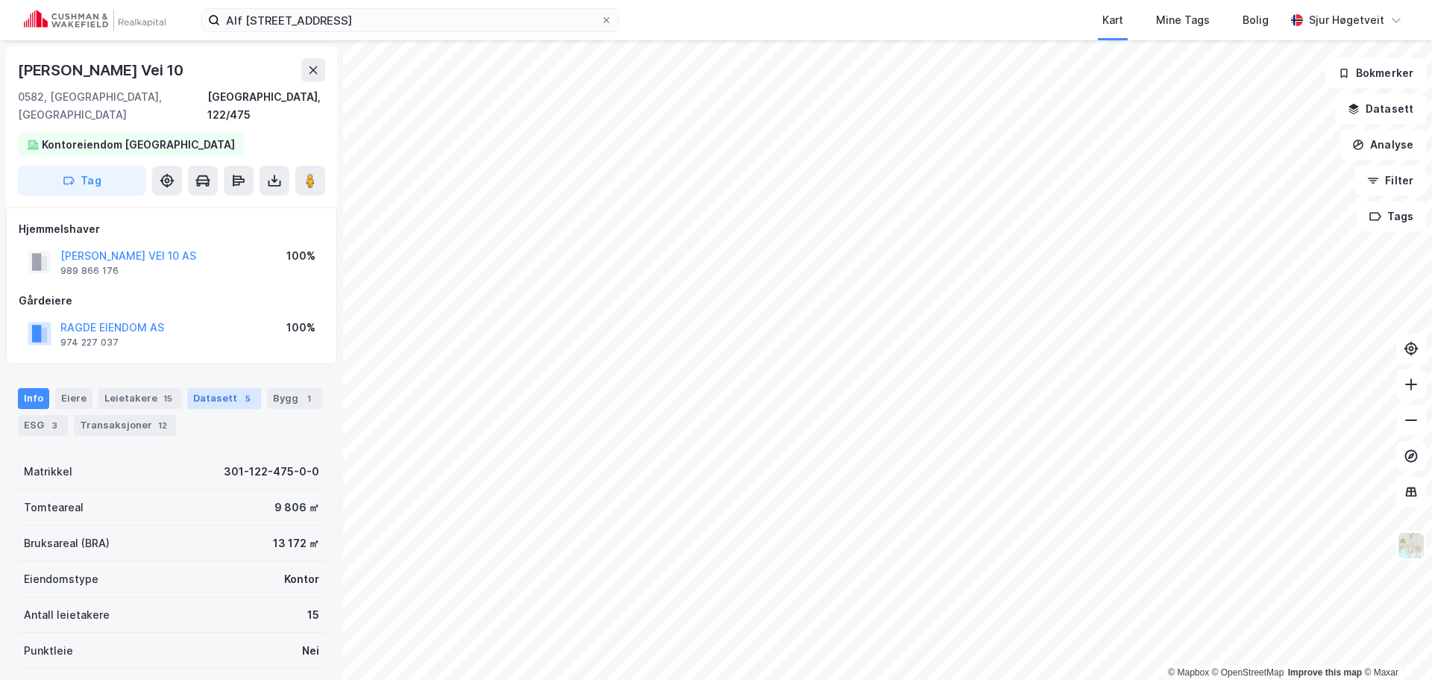
click at [215, 388] on div "Datasett 5" at bounding box center [224, 398] width 74 height 21
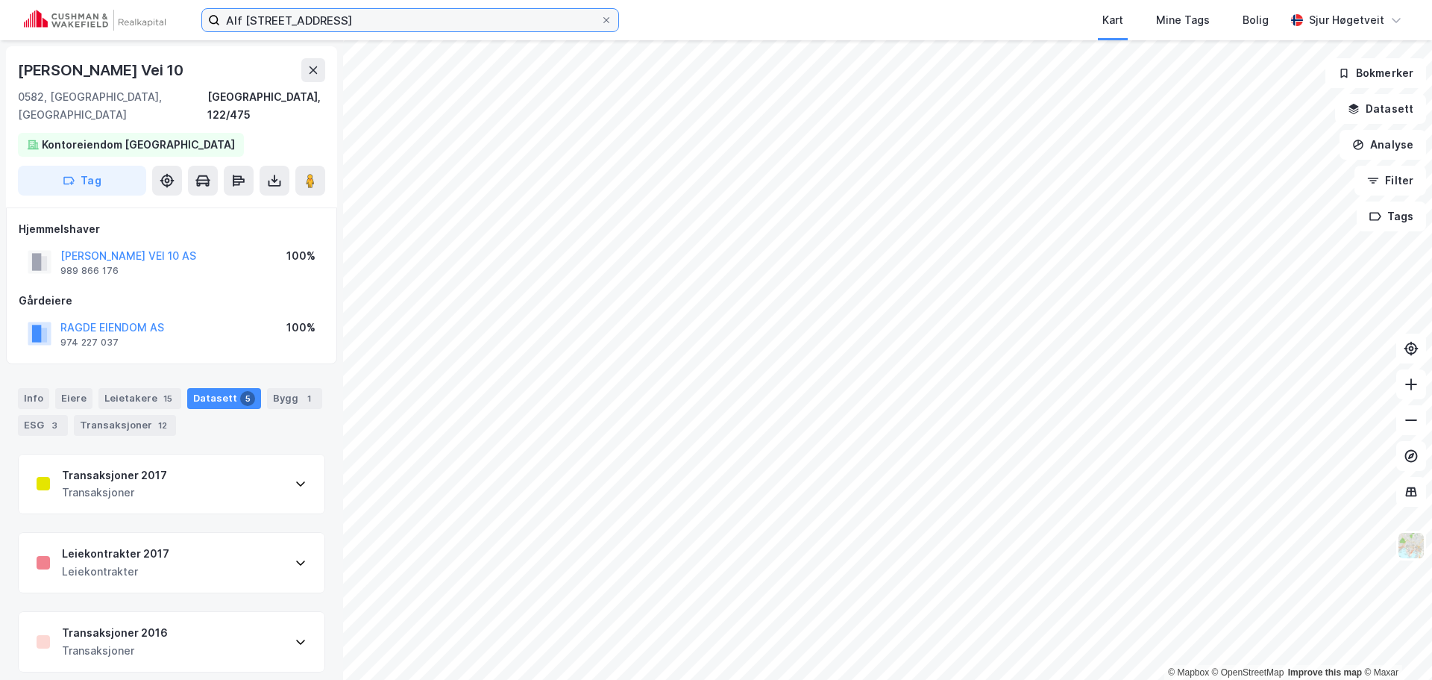
click at [518, 23] on input "Alf [STREET_ADDRESS]" at bounding box center [410, 20] width 380 height 22
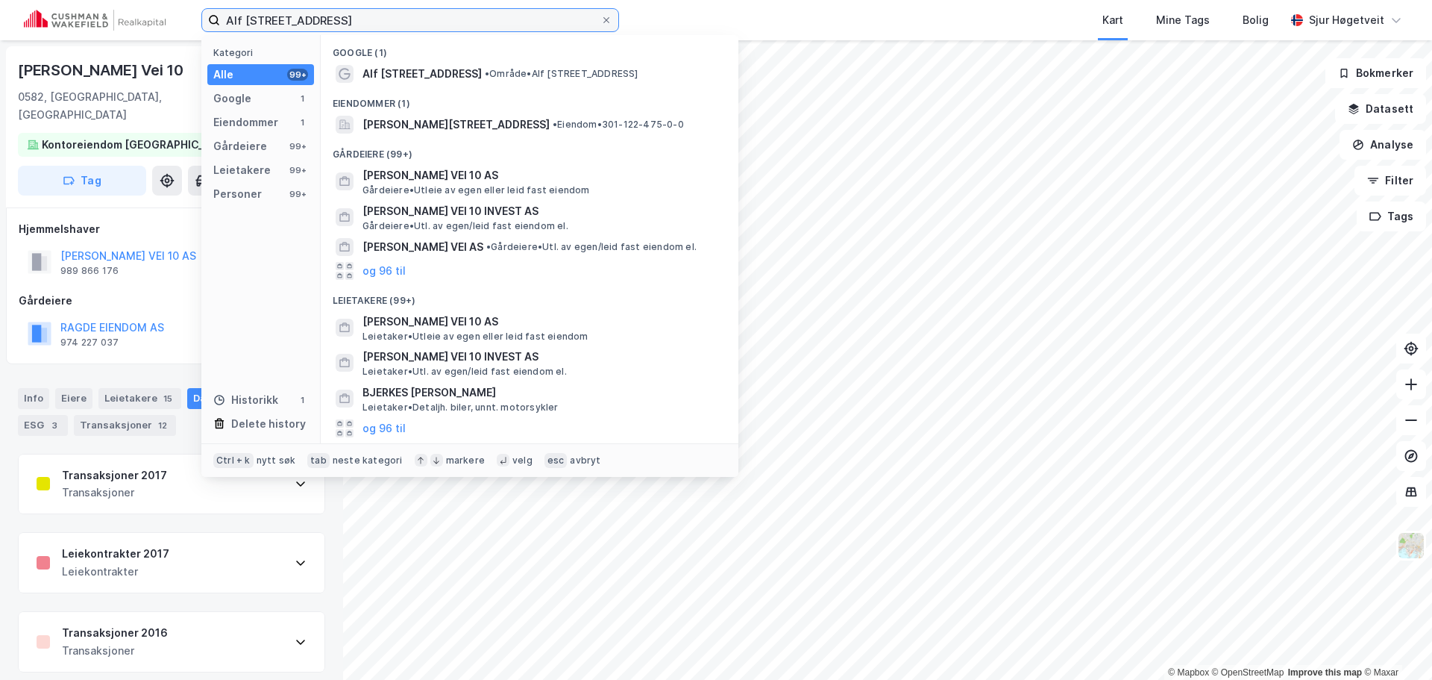
click at [517, 22] on input "Alf [STREET_ADDRESS]" at bounding box center [410, 20] width 380 height 22
click at [513, 19] on input "Alf [STREET_ADDRESS]" at bounding box center [410, 20] width 380 height 22
paste input "[STREET_ADDRESS]"
click at [512, 19] on input "Alf [STREET_ADDRESS]" at bounding box center [410, 20] width 380 height 22
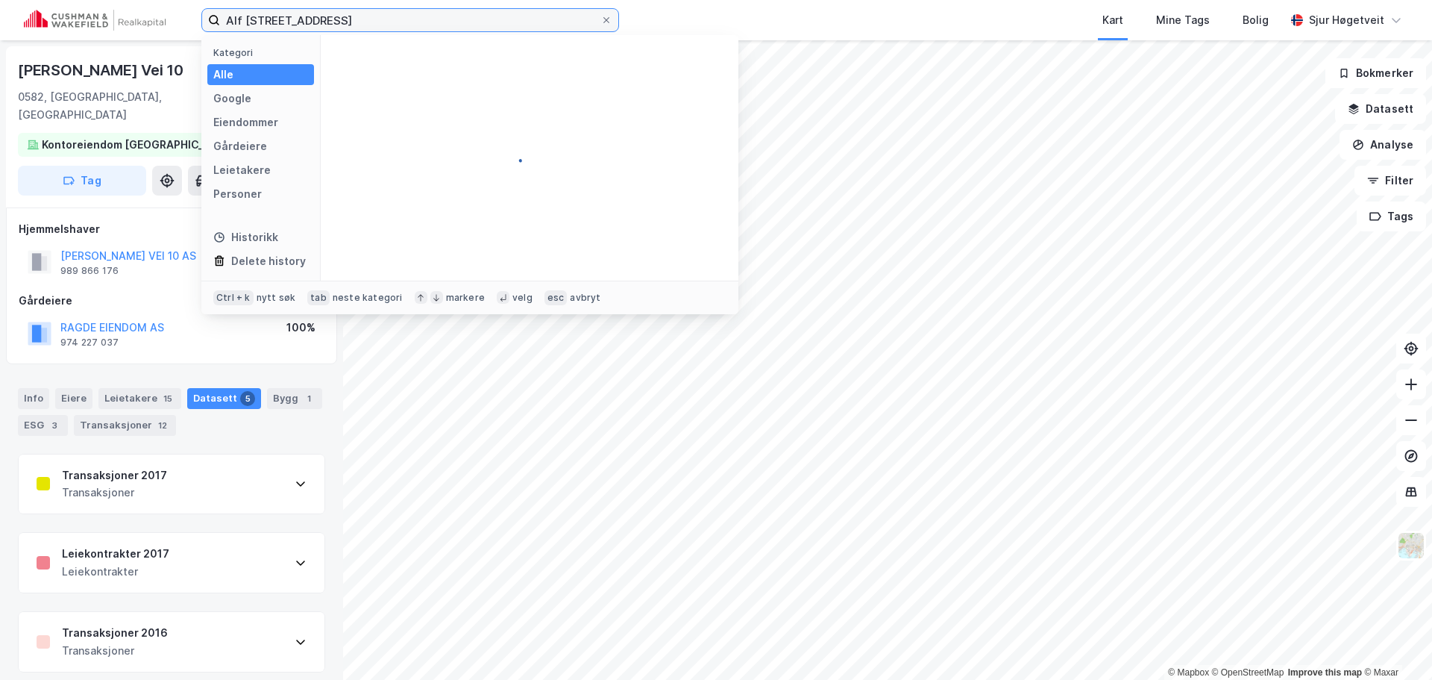
paste input
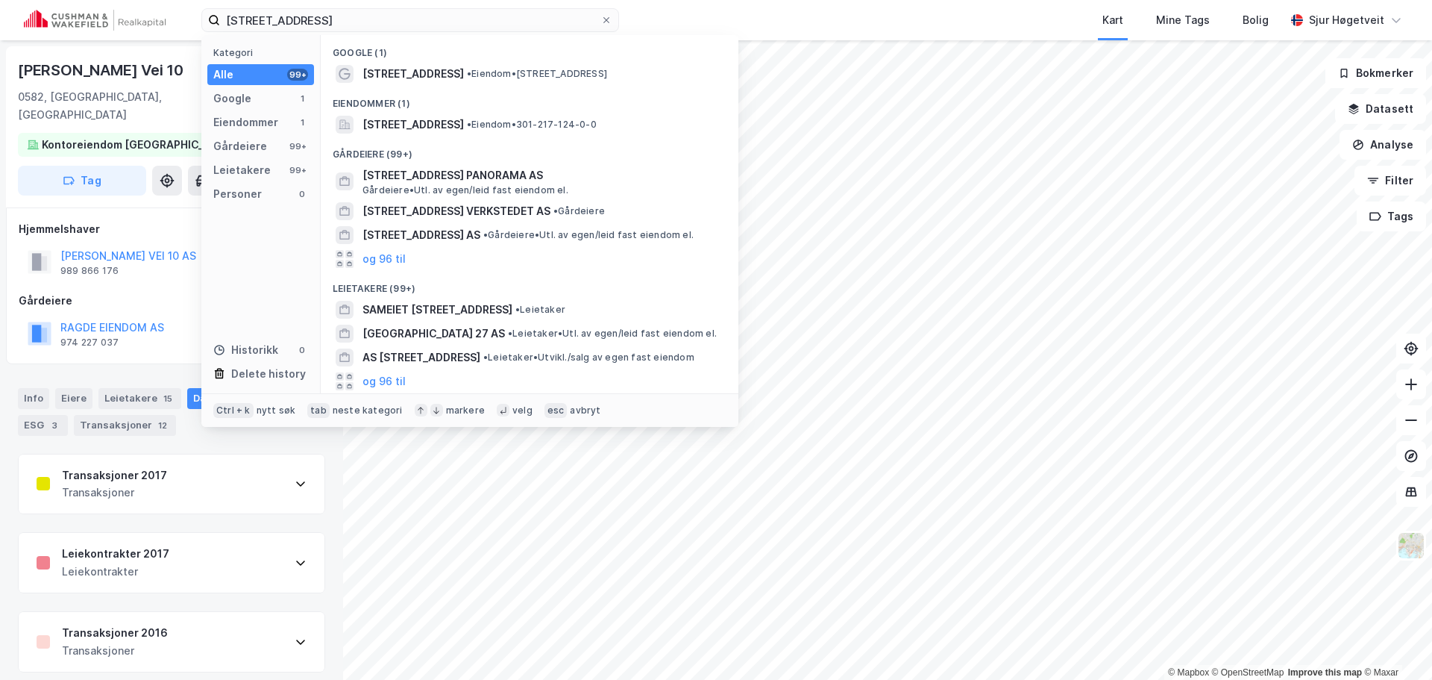
click at [562, 110] on div "Eiendommer (1)" at bounding box center [530, 99] width 418 height 27
click at [562, 116] on div "[STREET_ADDRESS] • Eiendom • 301-217-124-0-0" at bounding box center [543, 125] width 361 height 18
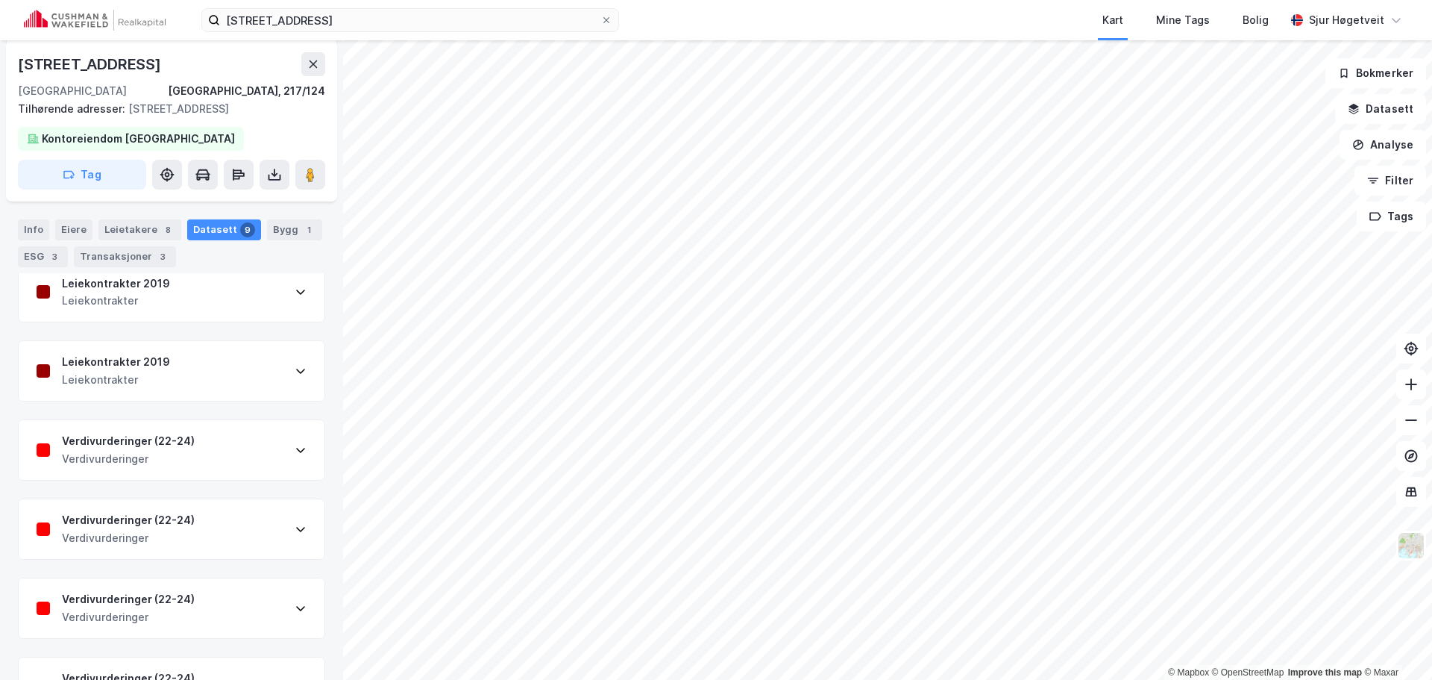
scroll to position [75, 0]
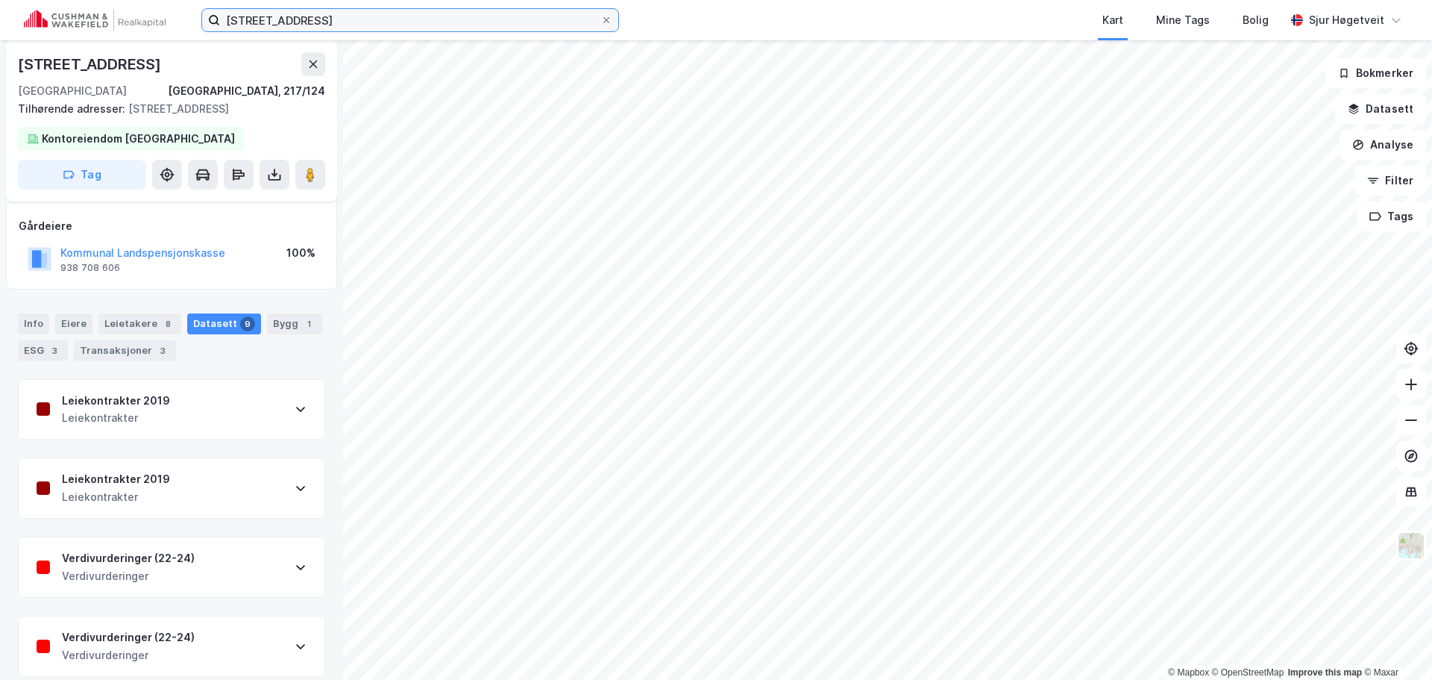
click at [404, 18] on input "[STREET_ADDRESS]" at bounding box center [410, 20] width 380 height 22
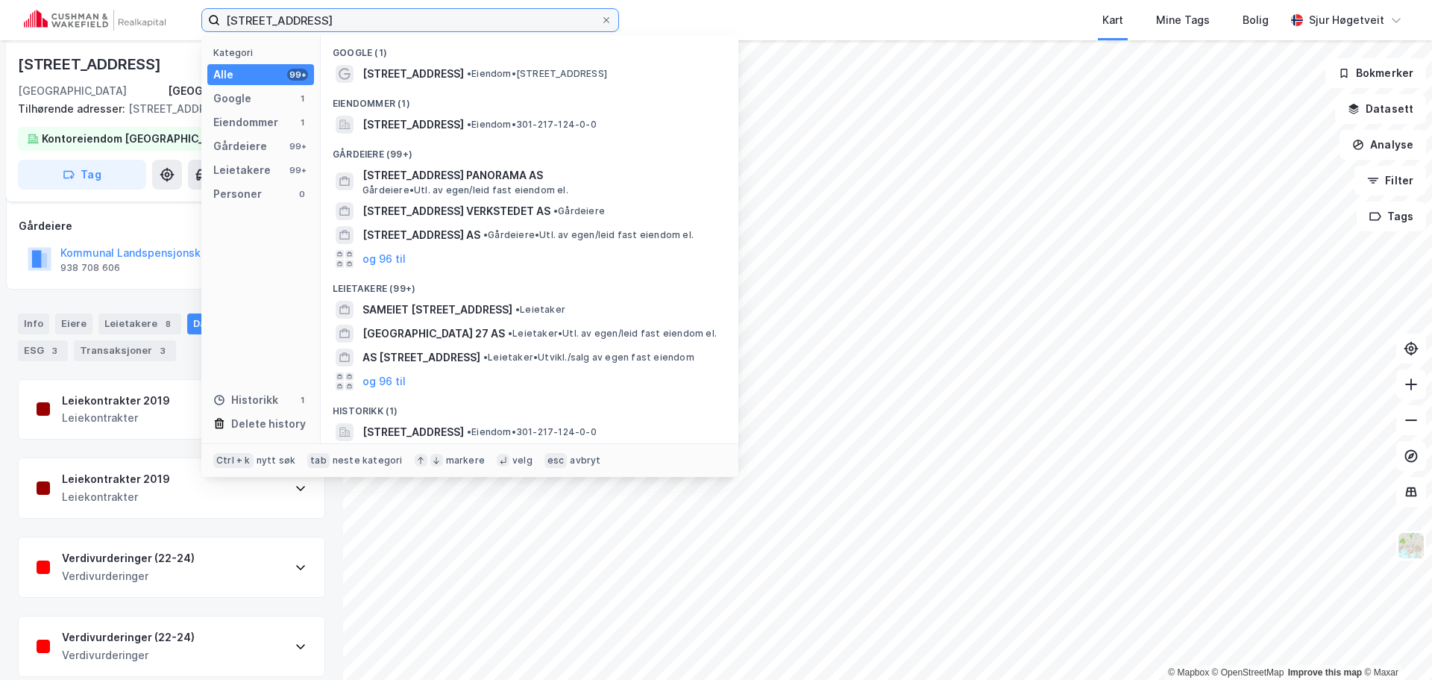
click at [404, 18] on input "[STREET_ADDRESS]" at bounding box center [410, 20] width 380 height 22
paste input "[STREET_ADDRESS]"
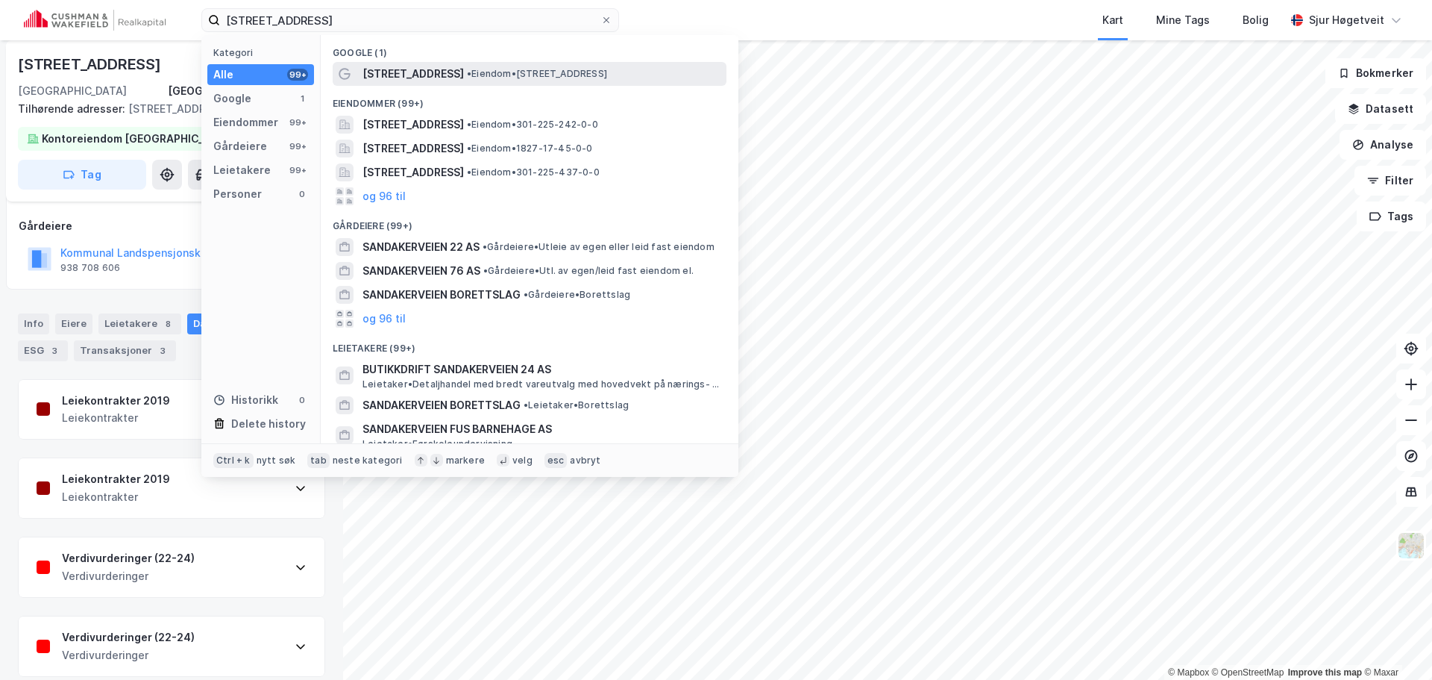
click at [531, 68] on span "• Eiendom • [STREET_ADDRESS]" at bounding box center [537, 74] width 140 height 12
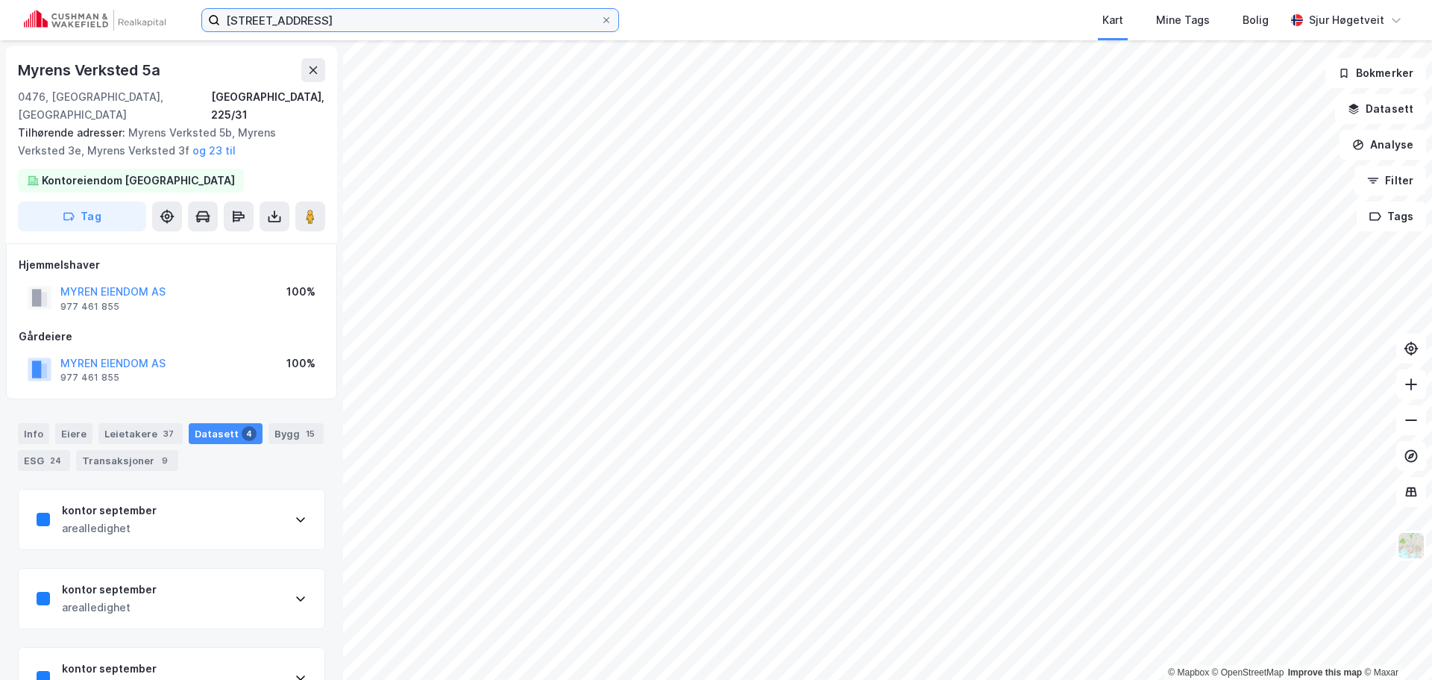
click at [535, 22] on input "[STREET_ADDRESS]" at bounding box center [410, 20] width 380 height 22
click at [534, 20] on input "[STREET_ADDRESS]" at bounding box center [410, 20] width 380 height 22
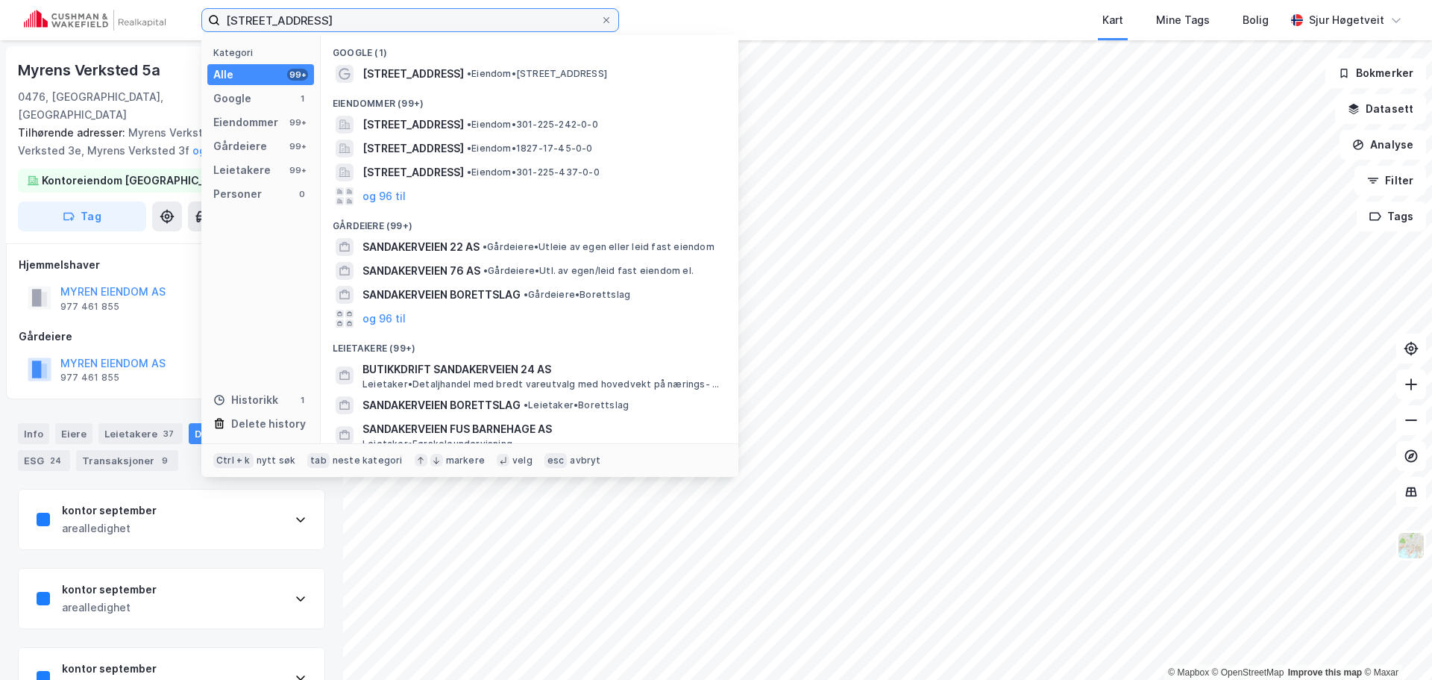
click at [533, 19] on input "[STREET_ADDRESS]" at bounding box center [410, 20] width 380 height 22
paste input "[STREET_ADDRESS]"
click at [532, 19] on input "[STREET_ADDRESS]" at bounding box center [410, 20] width 380 height 22
click at [532, 18] on input "[STREET_ADDRESS]" at bounding box center [410, 20] width 380 height 22
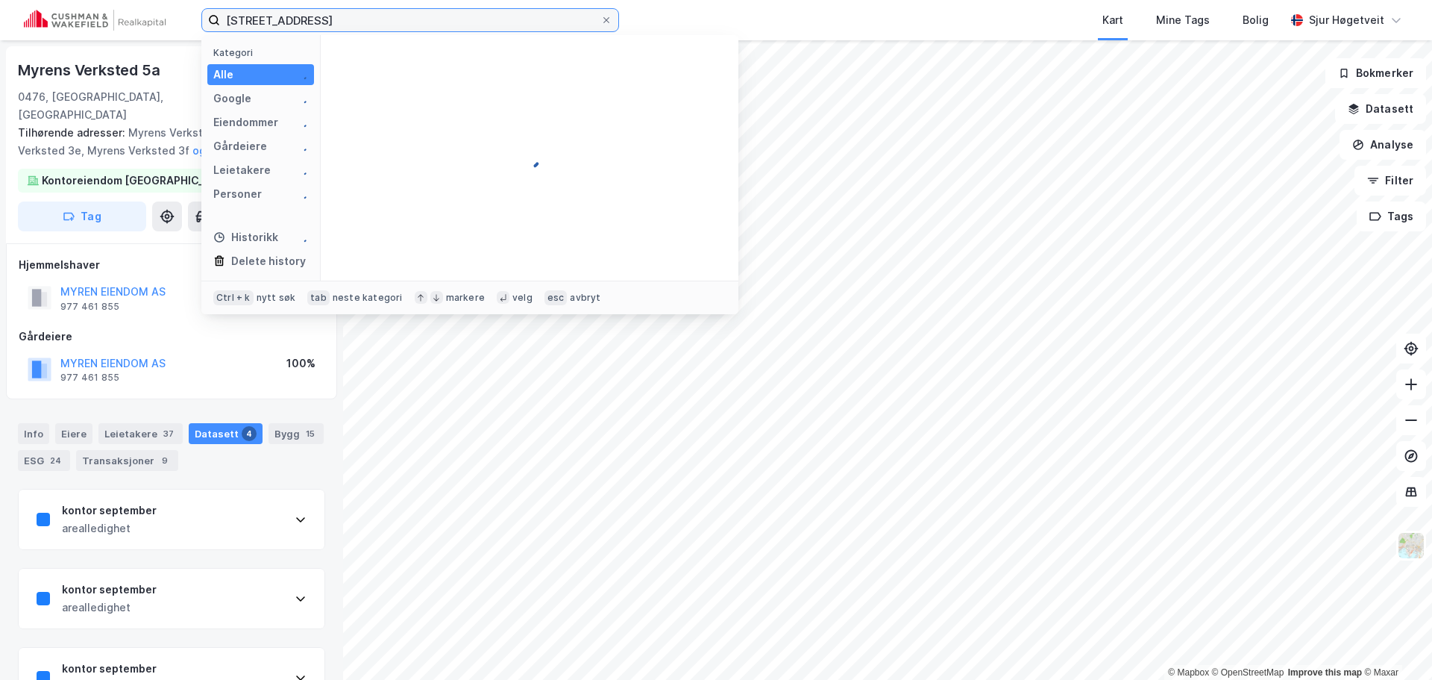
paste input
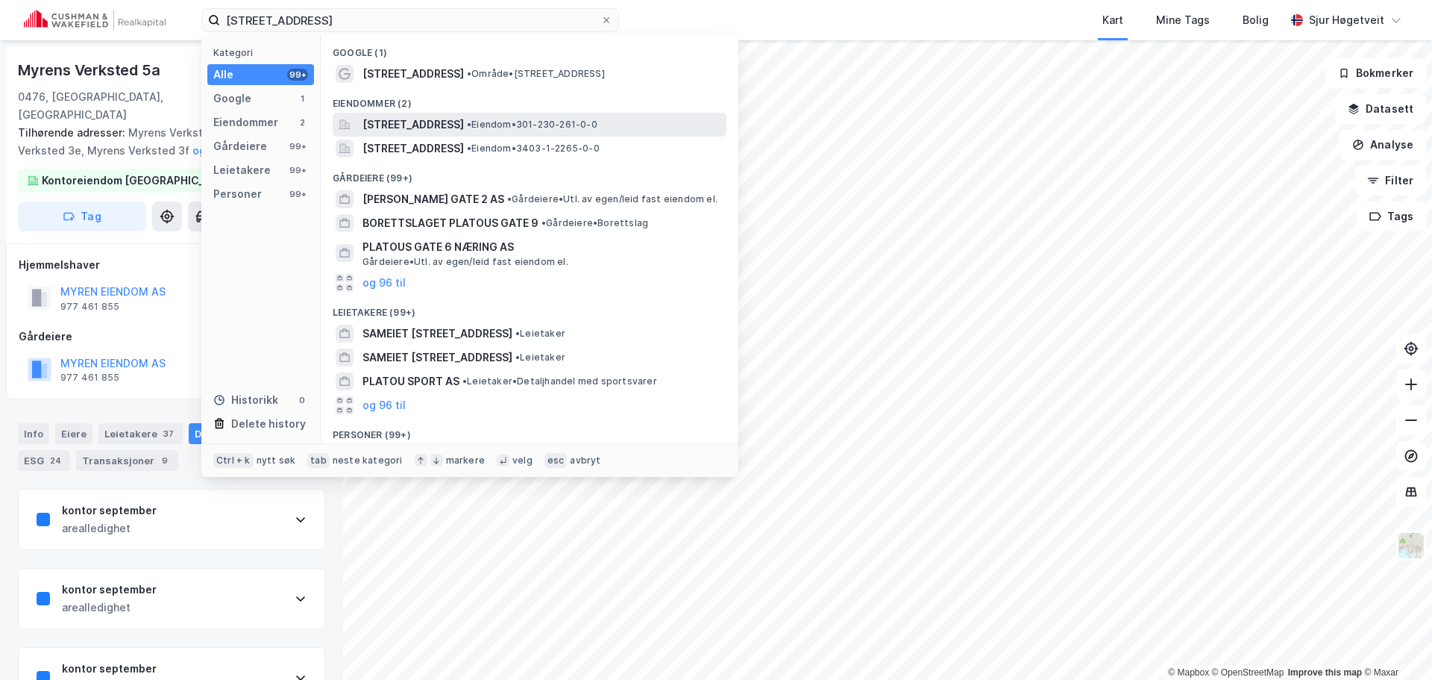
click at [464, 124] on span "[STREET_ADDRESS]" at bounding box center [413, 125] width 101 height 18
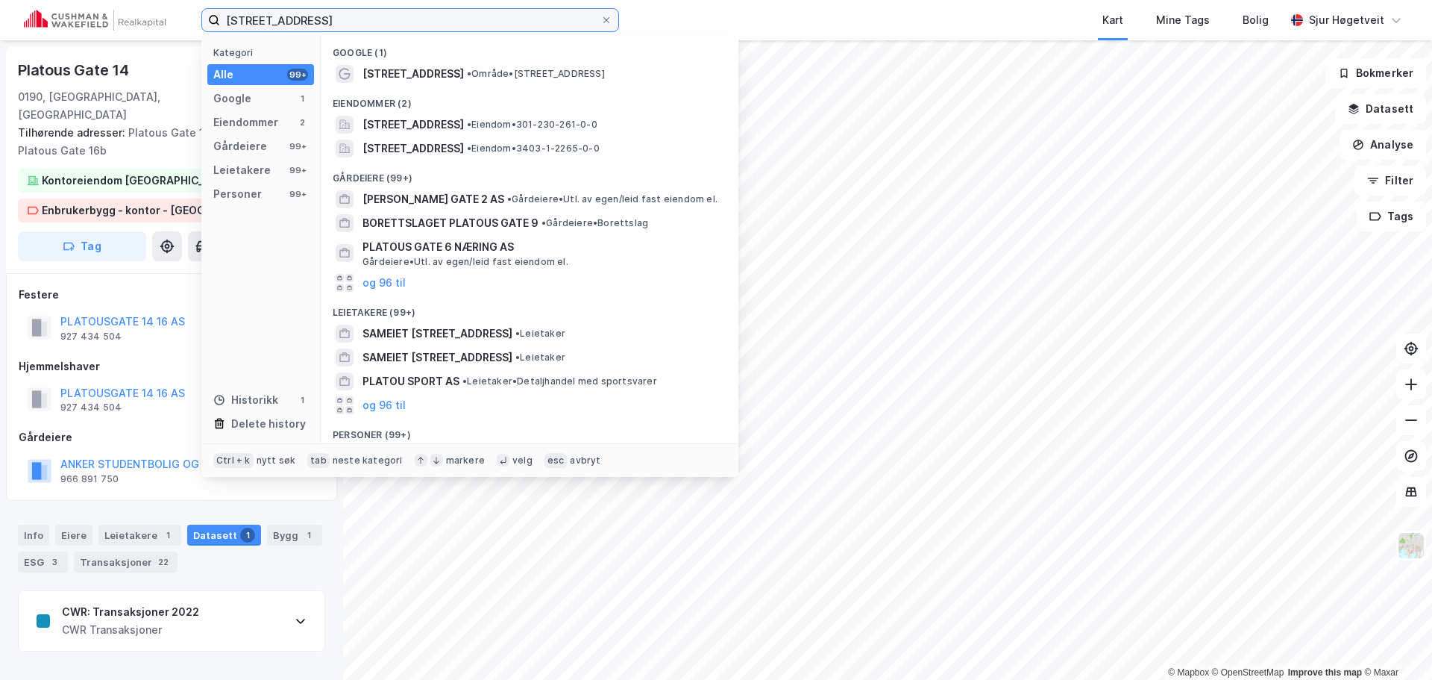
click at [452, 10] on input "[STREET_ADDRESS]" at bounding box center [410, 20] width 380 height 22
click at [449, 9] on input "[STREET_ADDRESS]" at bounding box center [410, 20] width 380 height 22
click at [448, 9] on input "[STREET_ADDRESS]" at bounding box center [410, 20] width 380 height 22
paste input "[STREET_ADDRESS]"
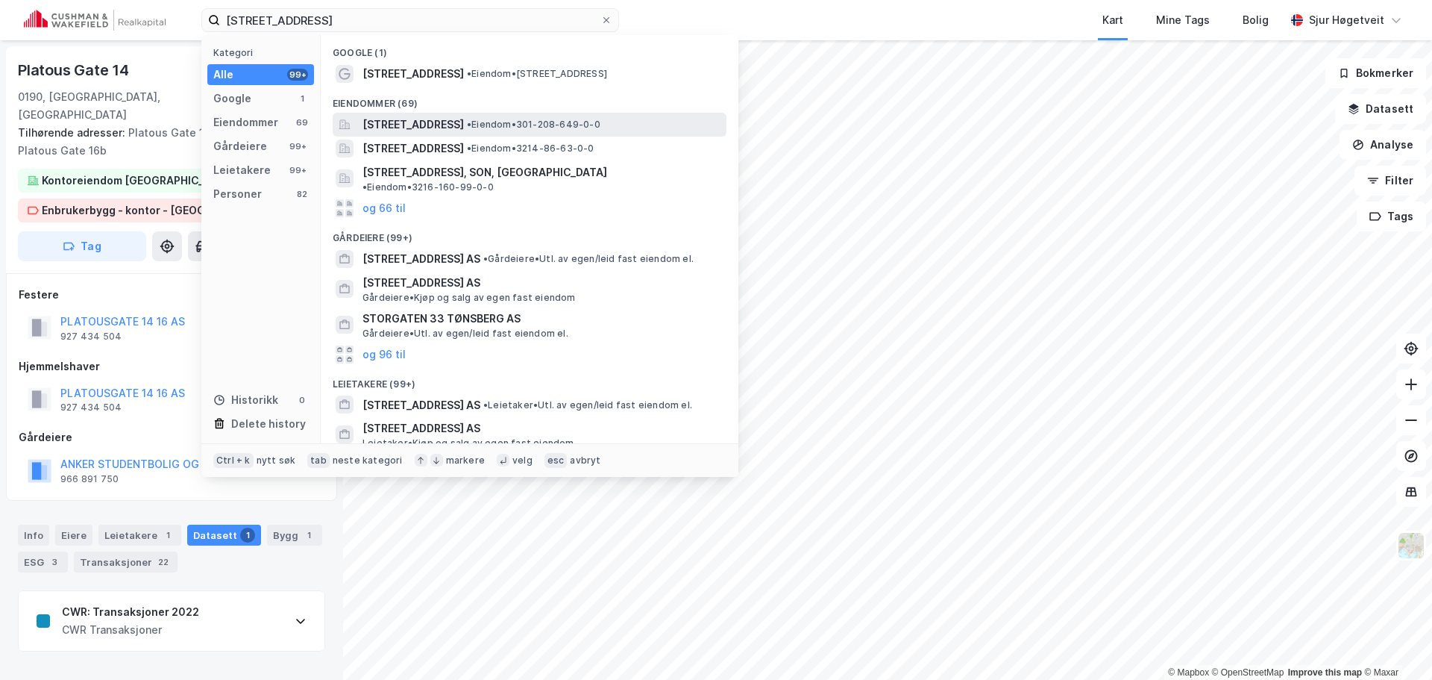
click at [464, 119] on span "[STREET_ADDRESS]" at bounding box center [413, 125] width 101 height 18
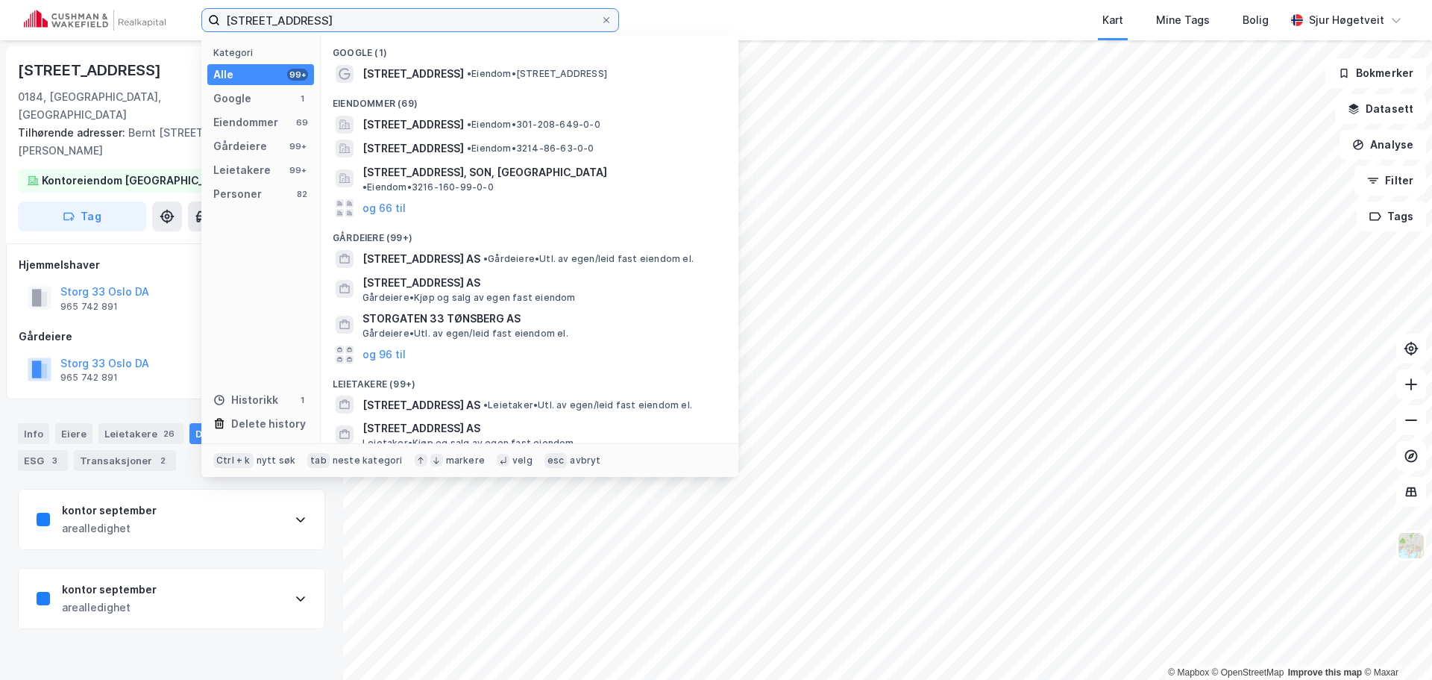
click at [437, 28] on input "[STREET_ADDRESS]" at bounding box center [410, 20] width 380 height 22
click at [436, 28] on input "[STREET_ADDRESS]" at bounding box center [410, 20] width 380 height 22
click at [434, 27] on input "[STREET_ADDRESS]" at bounding box center [410, 20] width 380 height 22
click at [433, 25] on input "[STREET_ADDRESS]" at bounding box center [410, 20] width 380 height 22
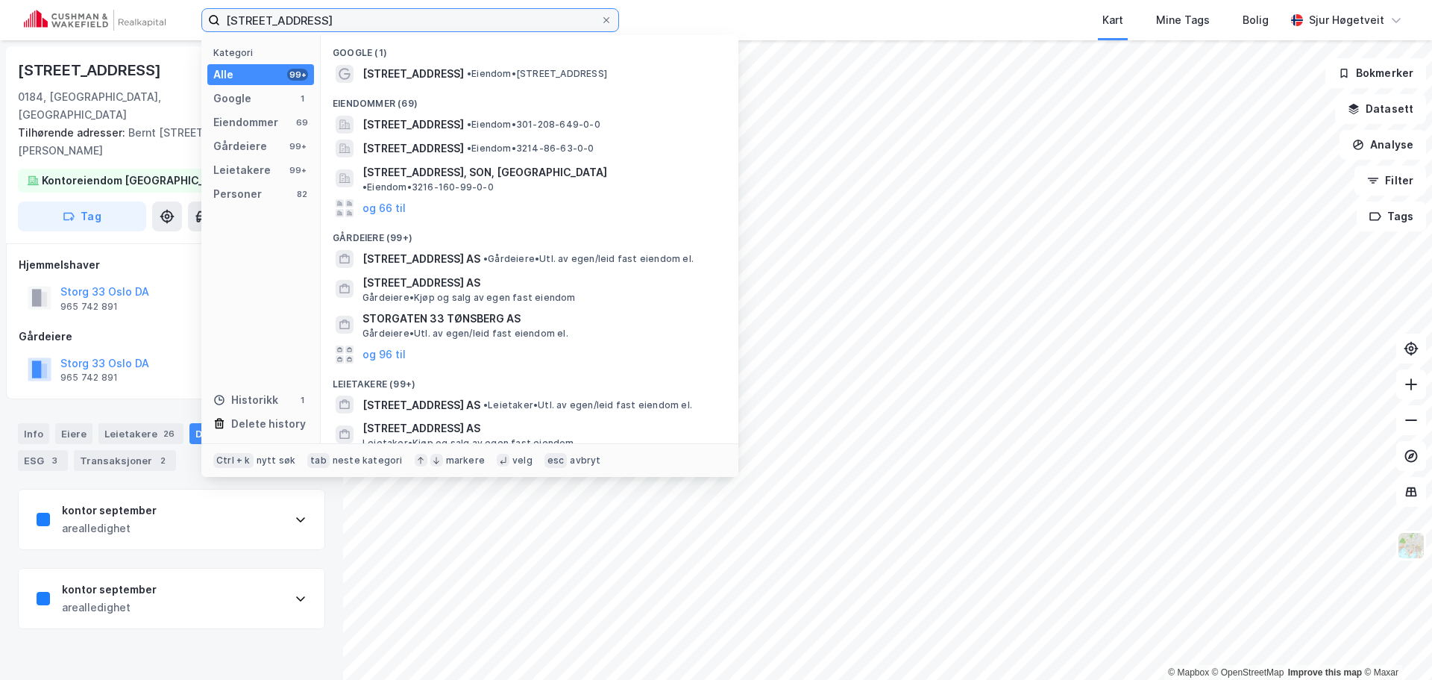
paste input "[STREET_ADDRESS]"
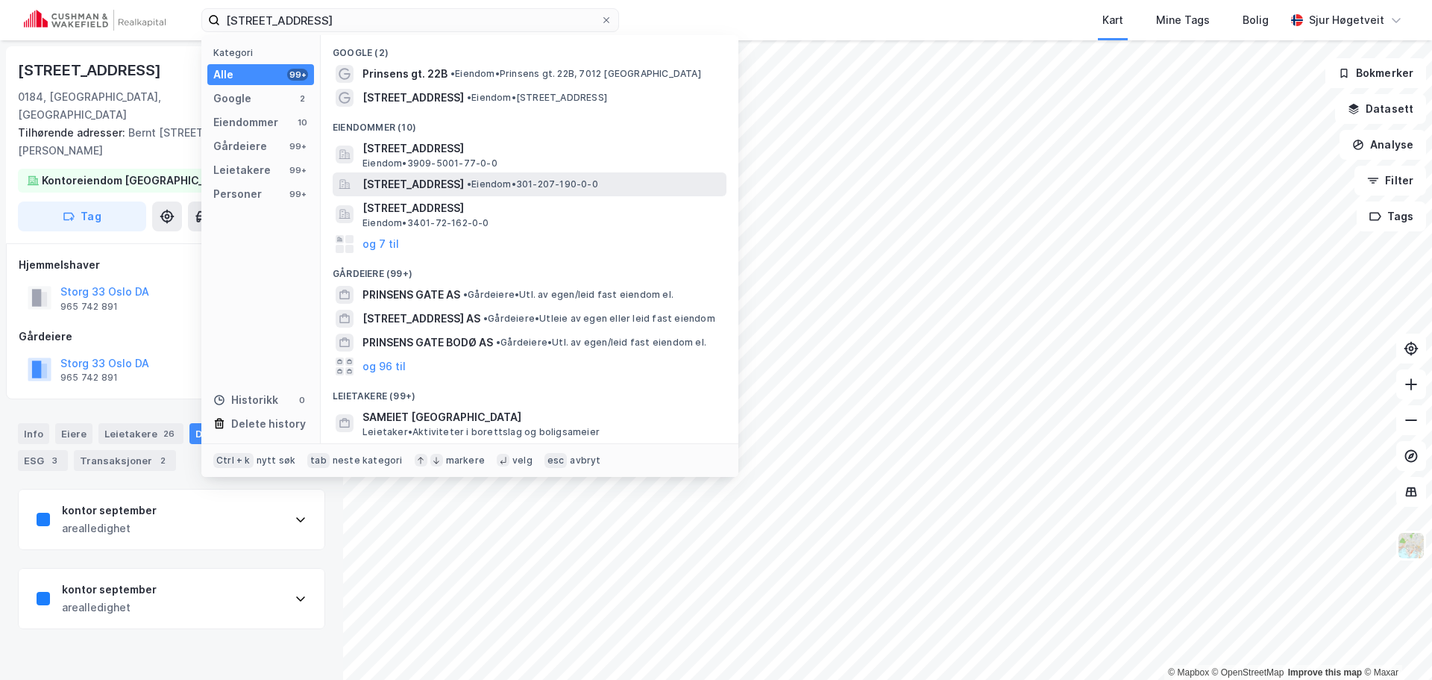
click at [471, 185] on span "•" at bounding box center [469, 183] width 4 height 11
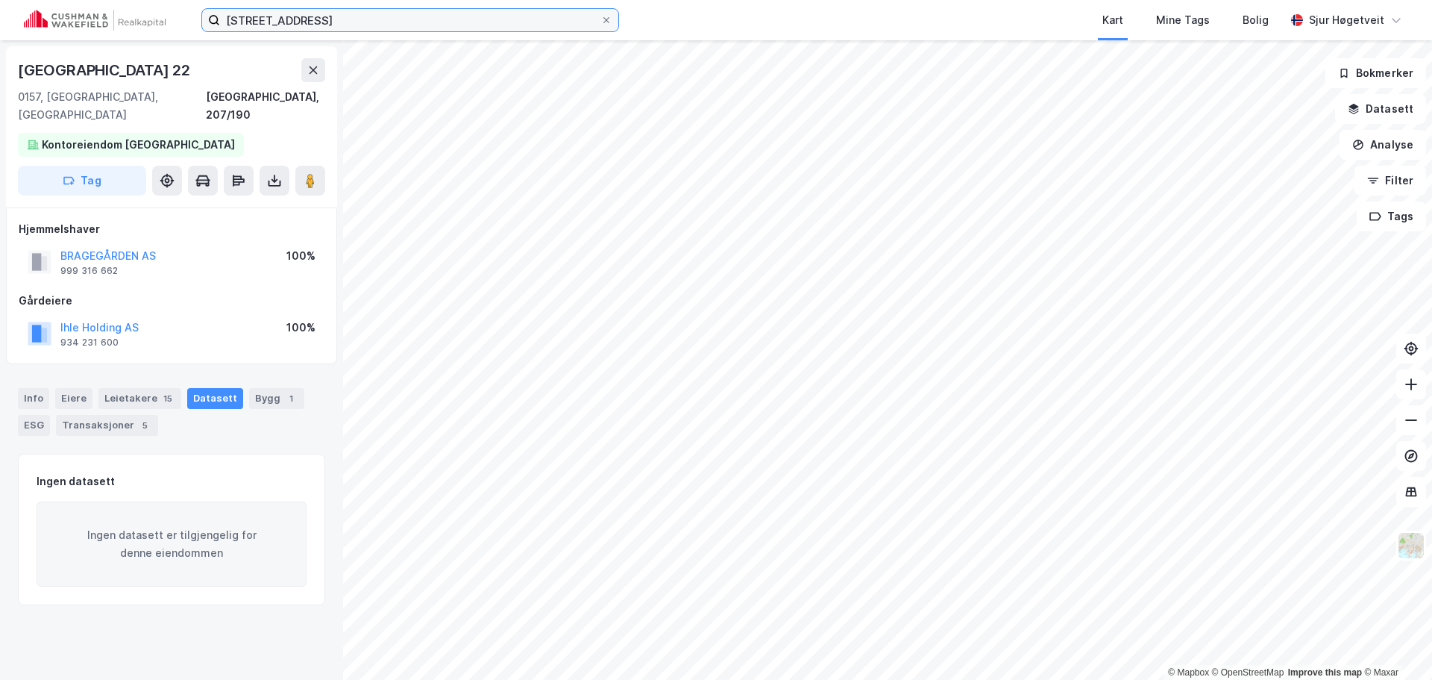
click at [399, 17] on input "[STREET_ADDRESS]" at bounding box center [410, 20] width 380 height 22
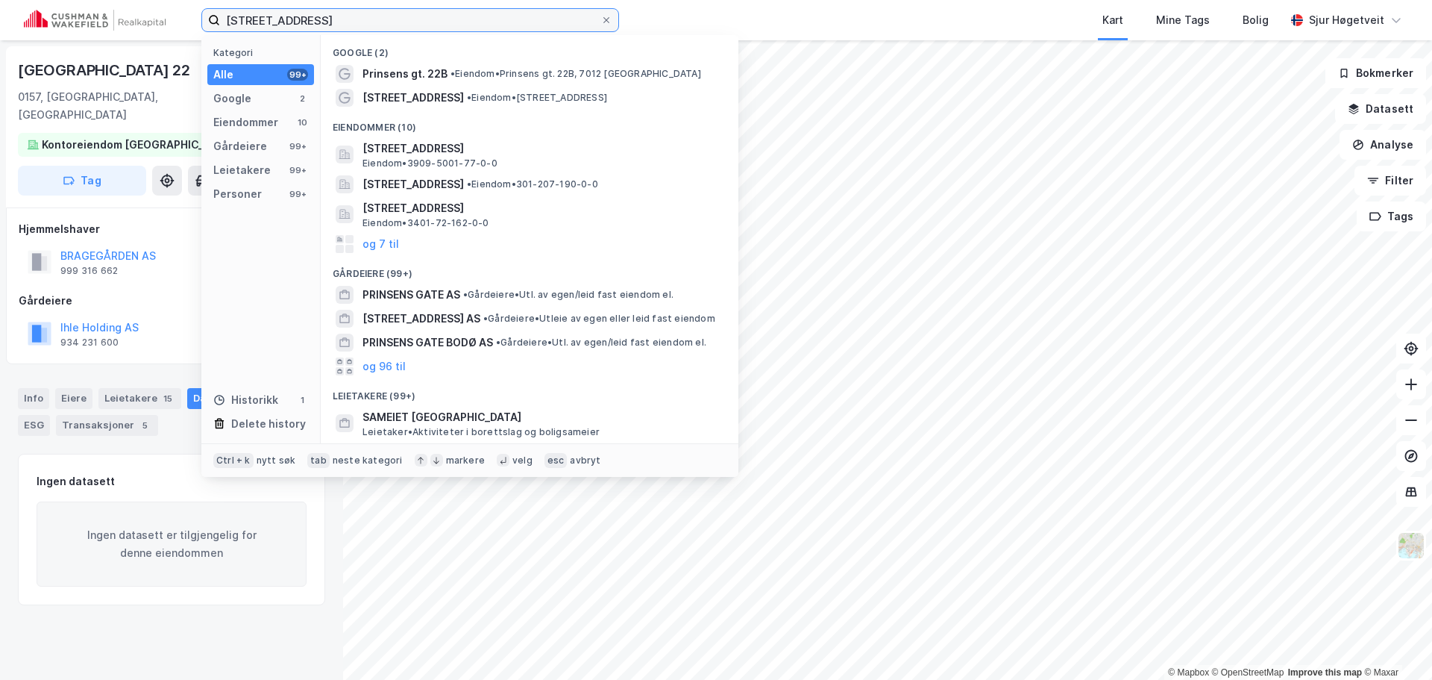
click at [398, 17] on input "[STREET_ADDRESS]" at bounding box center [410, 20] width 380 height 22
click at [398, 16] on input "[STREET_ADDRESS]" at bounding box center [410, 20] width 380 height 22
paste input "Stortingsgata"
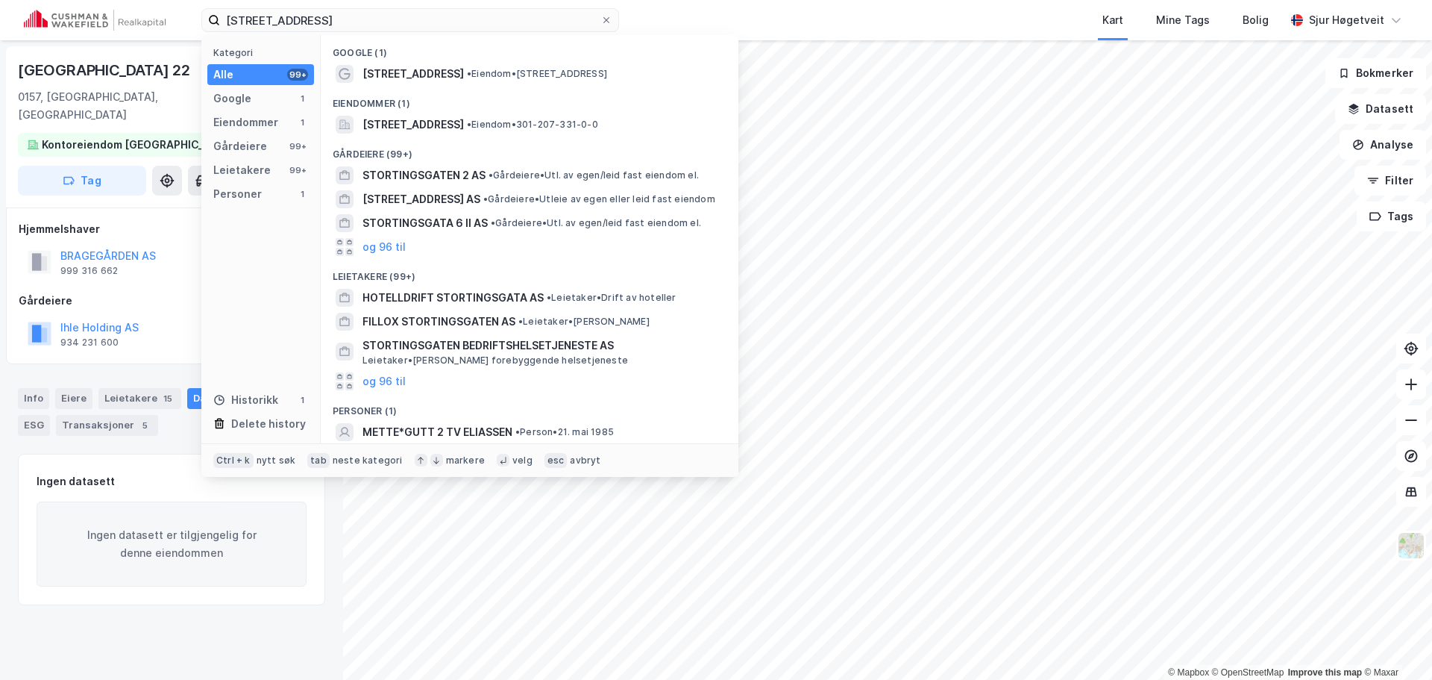
click at [484, 110] on div "Eiendommer (1)" at bounding box center [530, 99] width 418 height 27
click at [464, 116] on span "[STREET_ADDRESS]" at bounding box center [413, 125] width 101 height 18
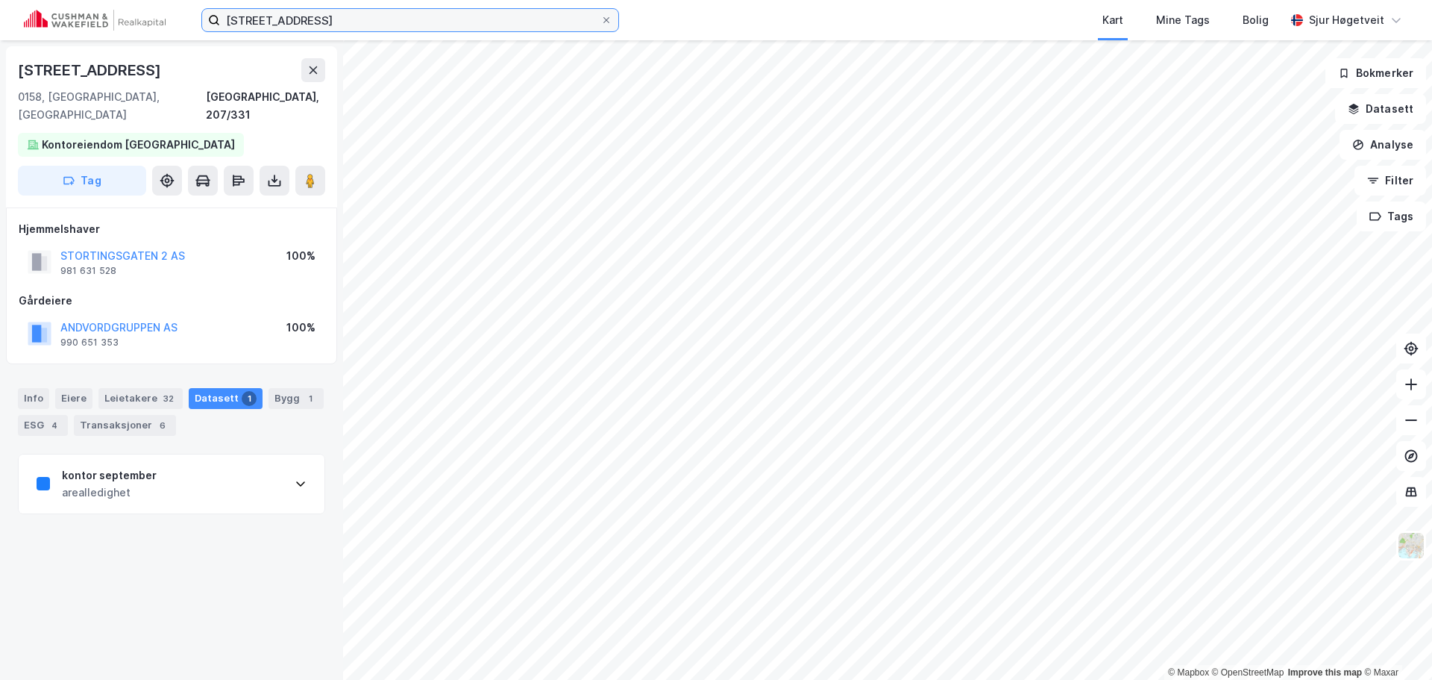
click at [464, 12] on input "[STREET_ADDRESS]" at bounding box center [410, 20] width 380 height 22
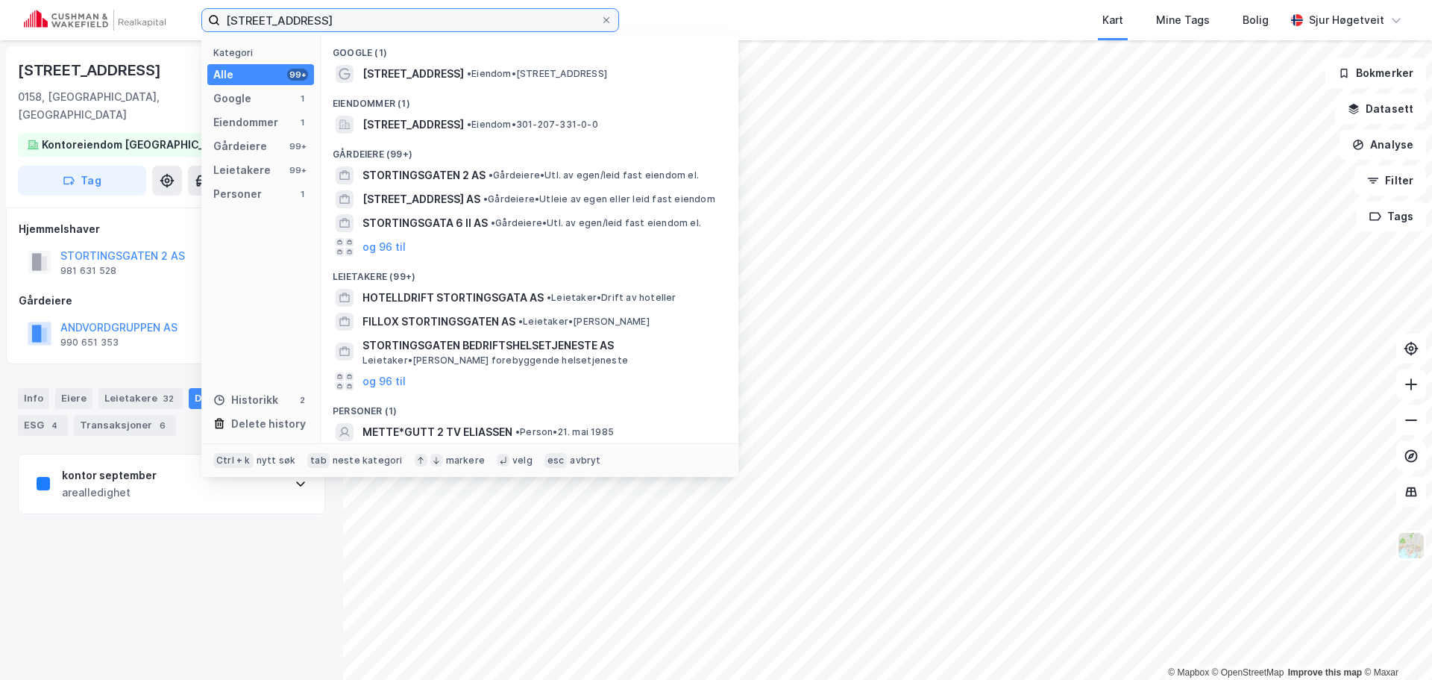
click at [464, 12] on input "[STREET_ADDRESS]" at bounding box center [410, 20] width 380 height 22
paste input "agveien 21"
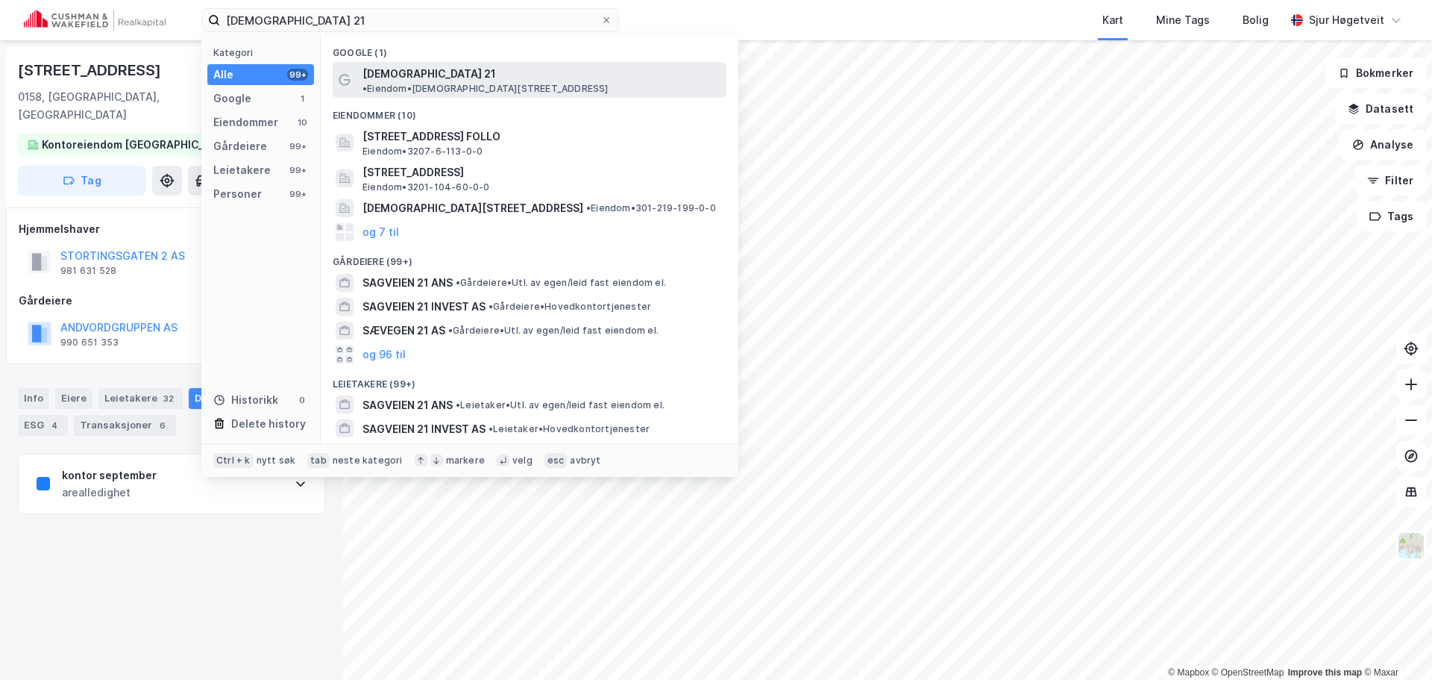
click at [511, 83] on span "• Eiendom • [DEMOGRAPHIC_DATA][STREET_ADDRESS]" at bounding box center [486, 89] width 246 height 12
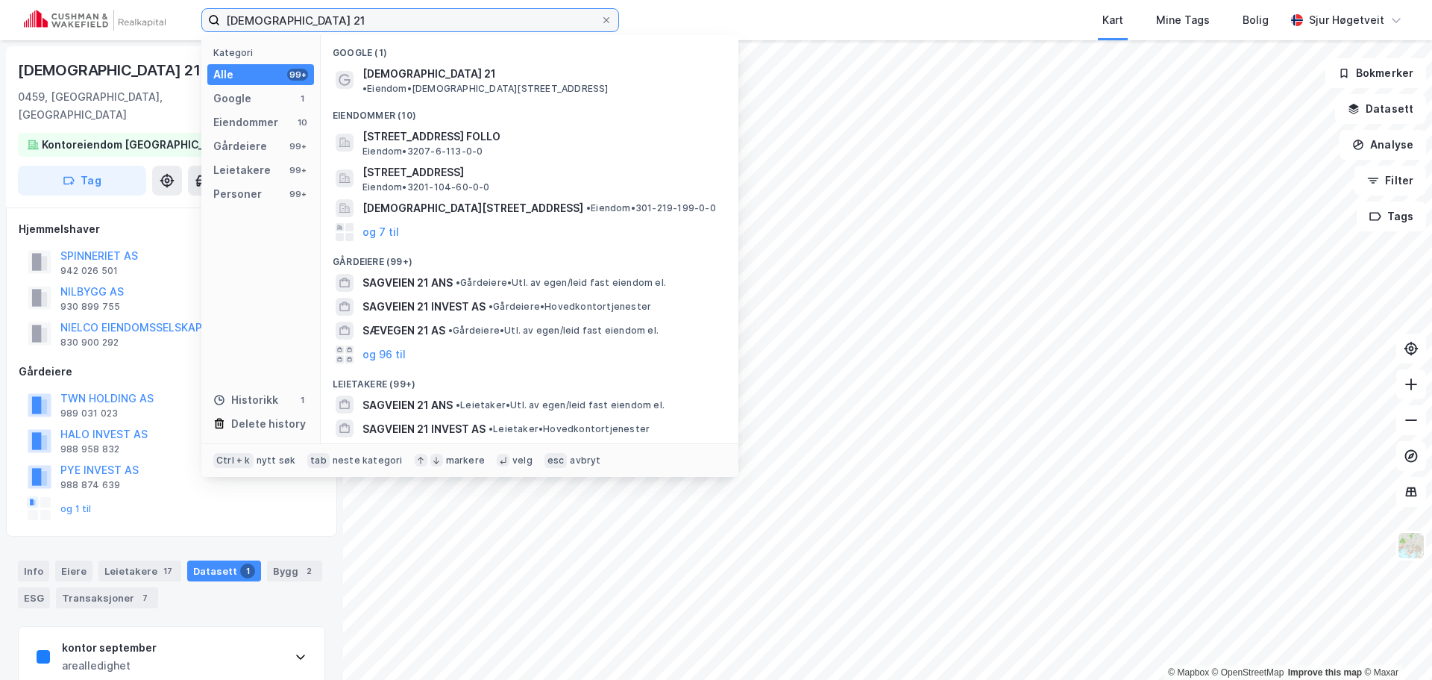
click at [391, 17] on input "[DEMOGRAPHIC_DATA] 21" at bounding box center [410, 20] width 380 height 22
click at [390, 16] on input "[DEMOGRAPHIC_DATA] 21" at bounding box center [410, 20] width 380 height 22
click at [389, 16] on input "[DEMOGRAPHIC_DATA] 21" at bounding box center [410, 20] width 380 height 22
paste input "[STREET_ADDRESS]"
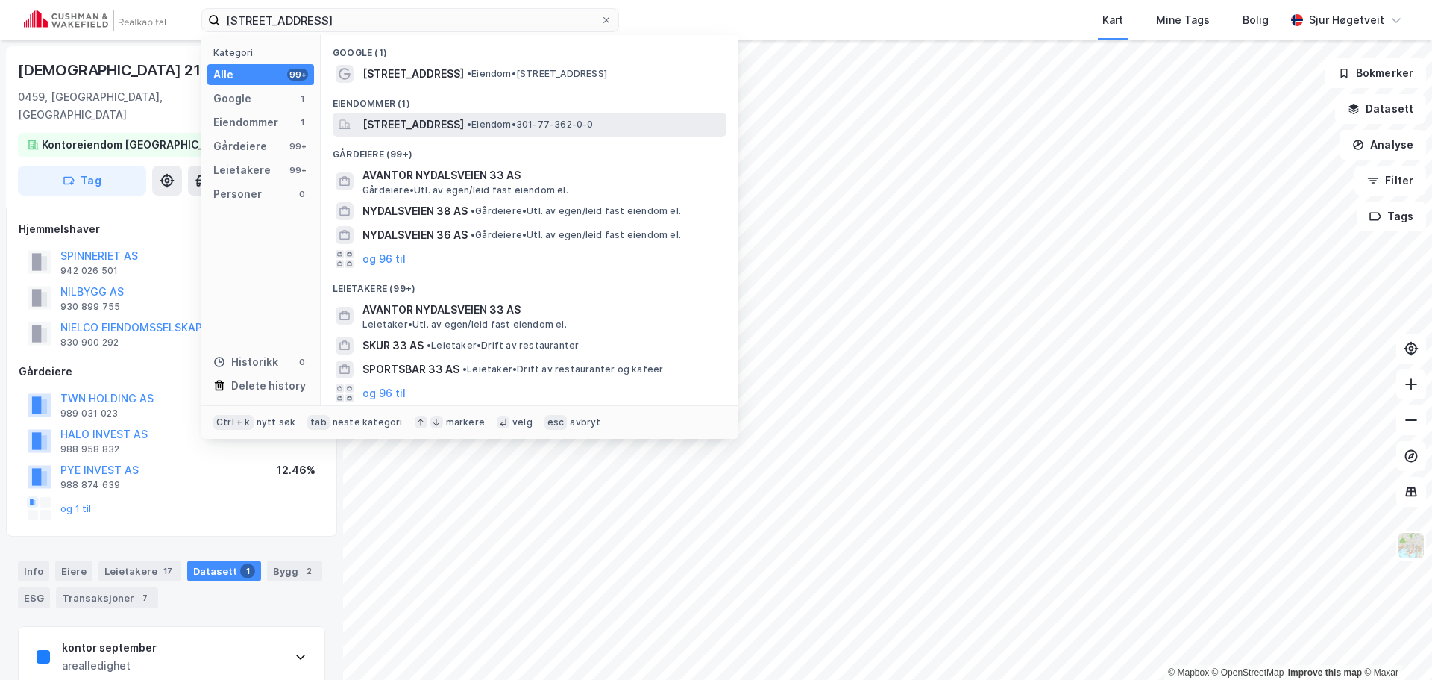
click at [464, 127] on span "[STREET_ADDRESS]" at bounding box center [413, 125] width 101 height 18
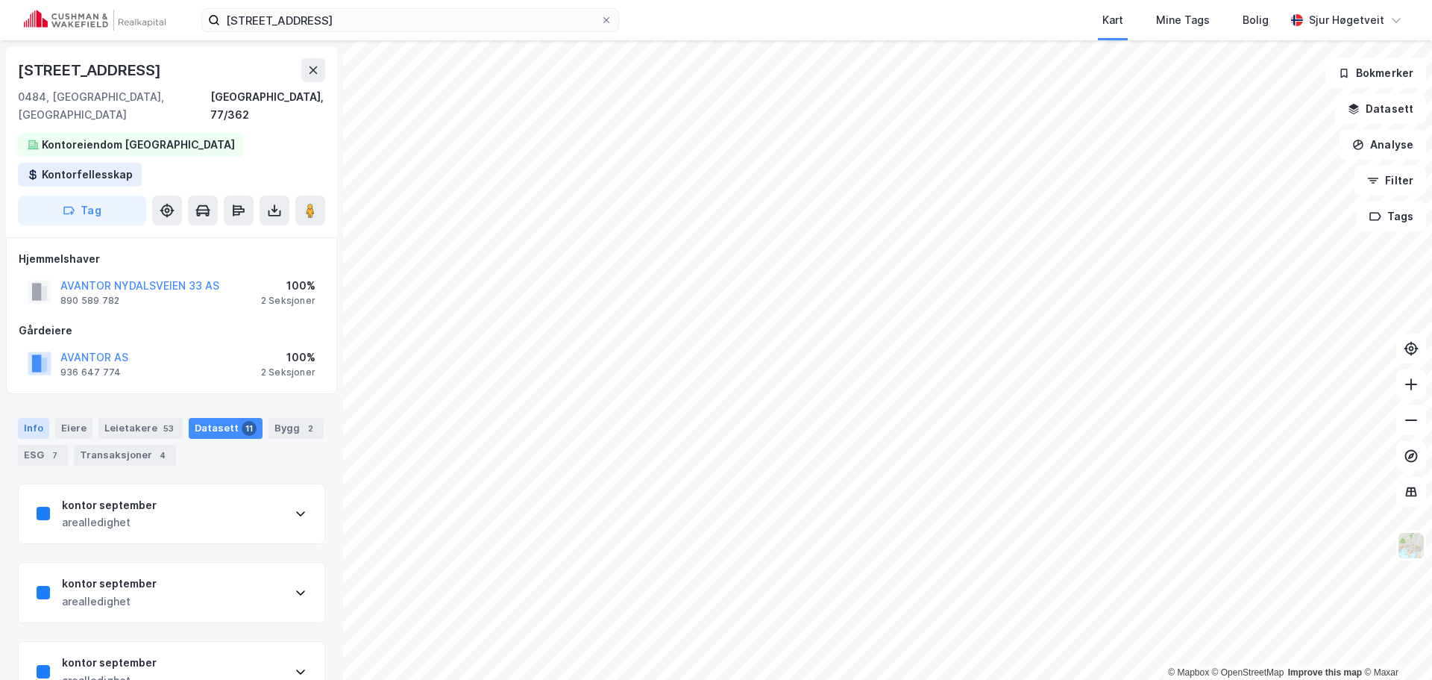
click at [27, 418] on div "Info" at bounding box center [33, 428] width 31 height 21
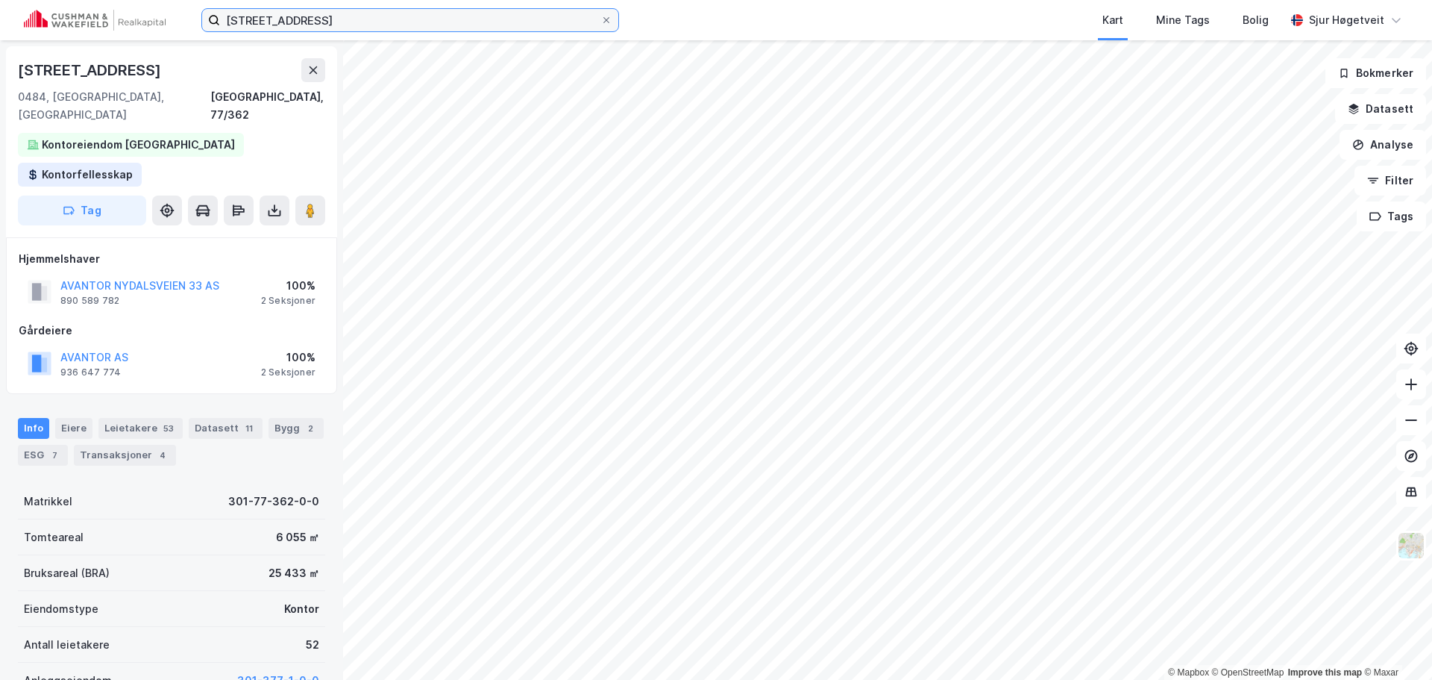
click at [304, 24] on input "[STREET_ADDRESS]" at bounding box center [410, 20] width 380 height 22
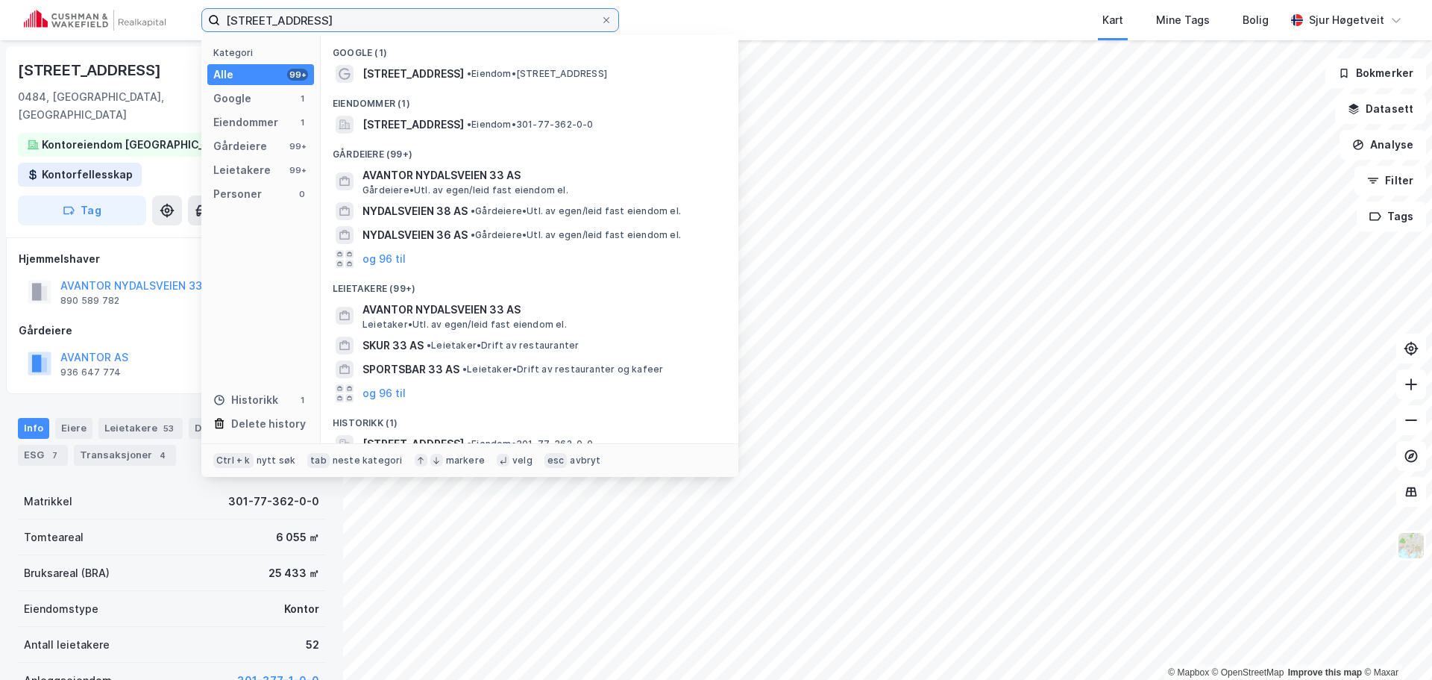
click at [304, 24] on input "[STREET_ADDRESS]" at bounding box center [410, 20] width 380 height 22
paste input "[STREET_ADDRESS]"
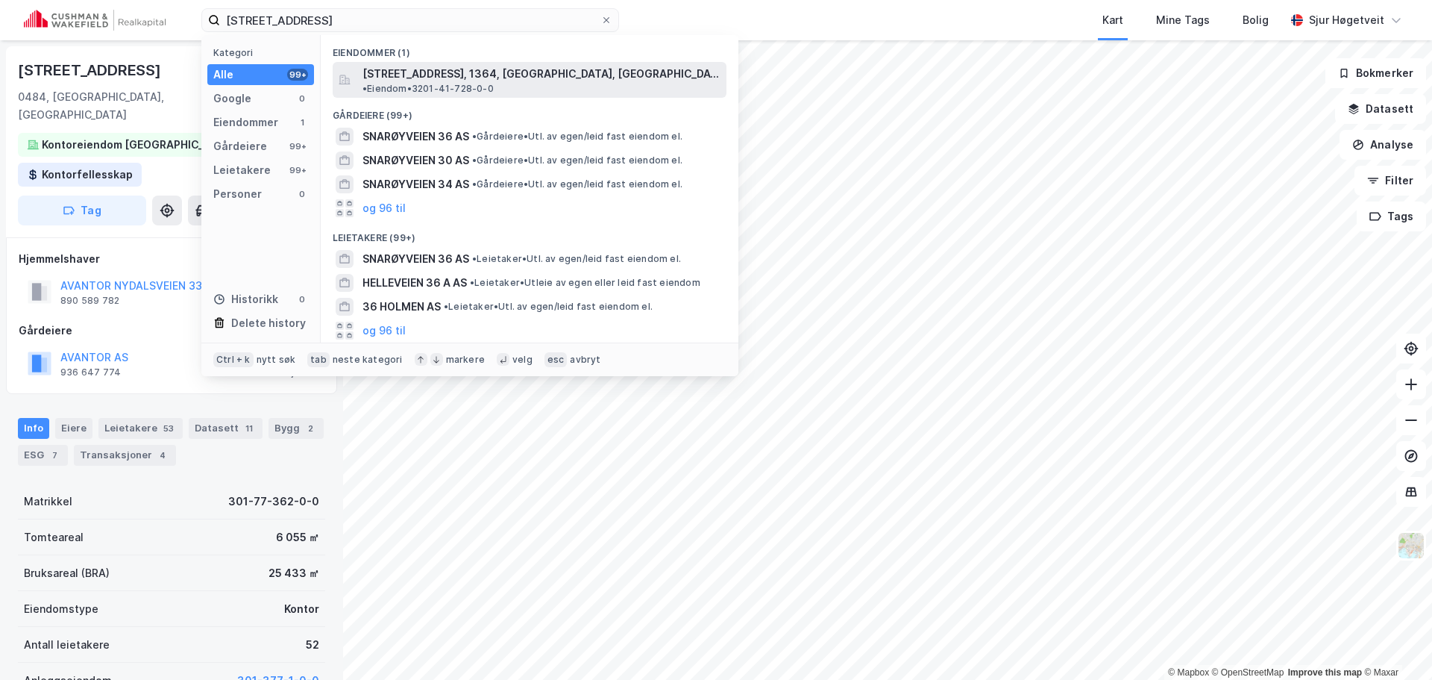
click at [547, 72] on span "[STREET_ADDRESS], 1364, [GEOGRAPHIC_DATA], [GEOGRAPHIC_DATA]" at bounding box center [542, 74] width 358 height 18
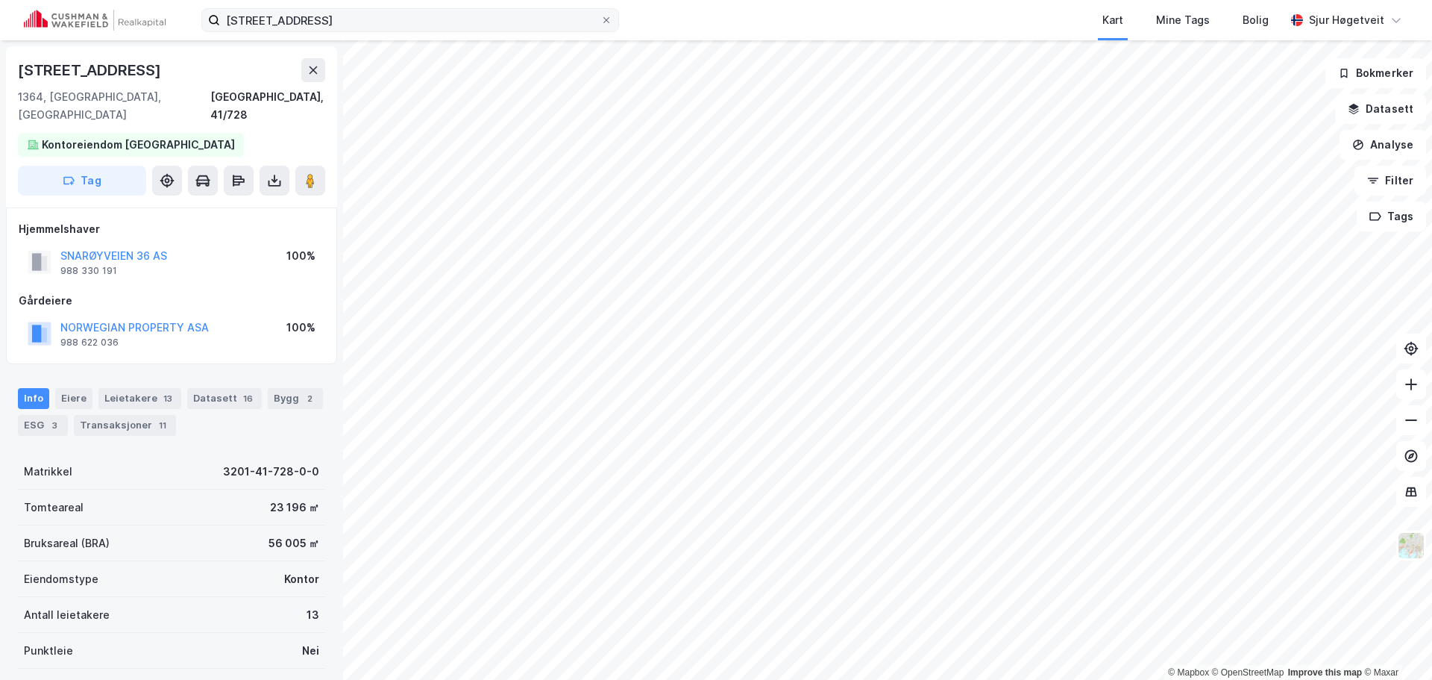
scroll to position [2, 0]
click at [468, 4] on div "[STREET_ADDRESS] Kart Mine Tags Bolig [PERSON_NAME]" at bounding box center [716, 20] width 1432 height 40
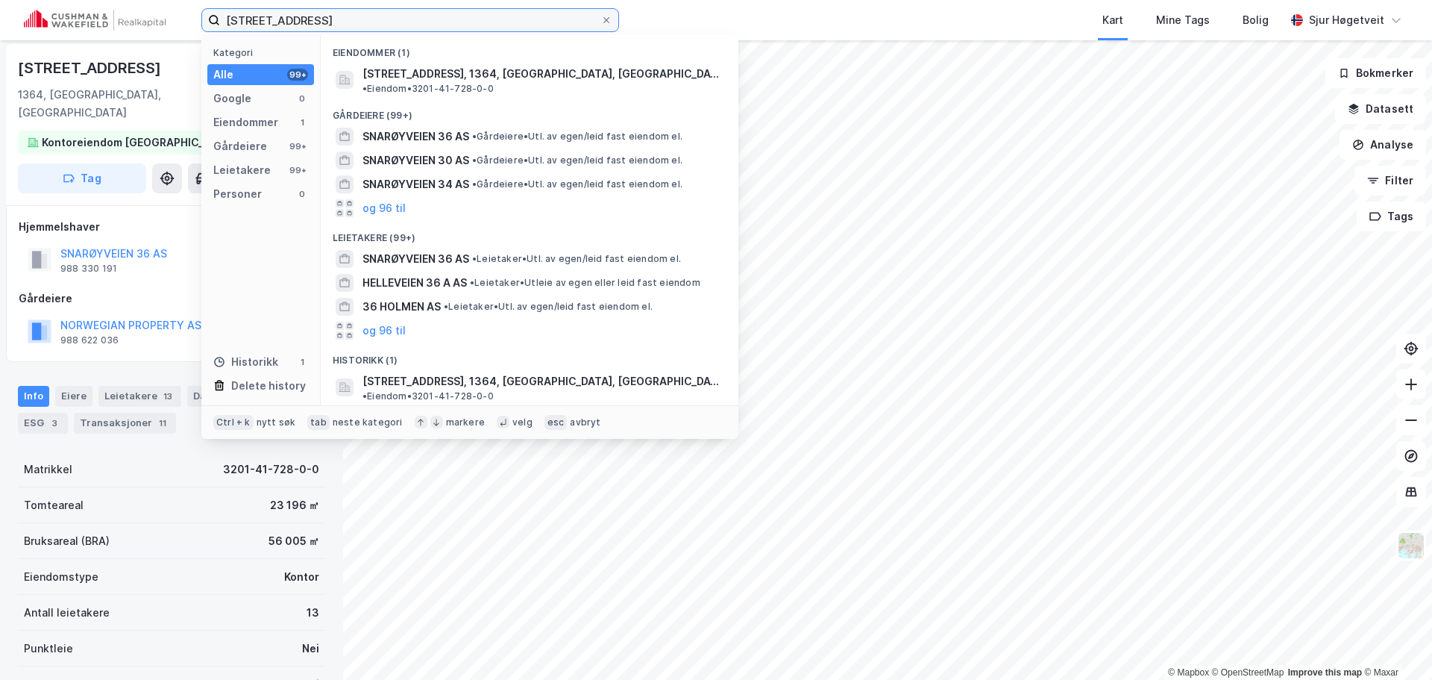
click at [468, 15] on input "[STREET_ADDRESS]" at bounding box center [410, 20] width 380 height 22
paste input "[STREET_ADDRESS]"
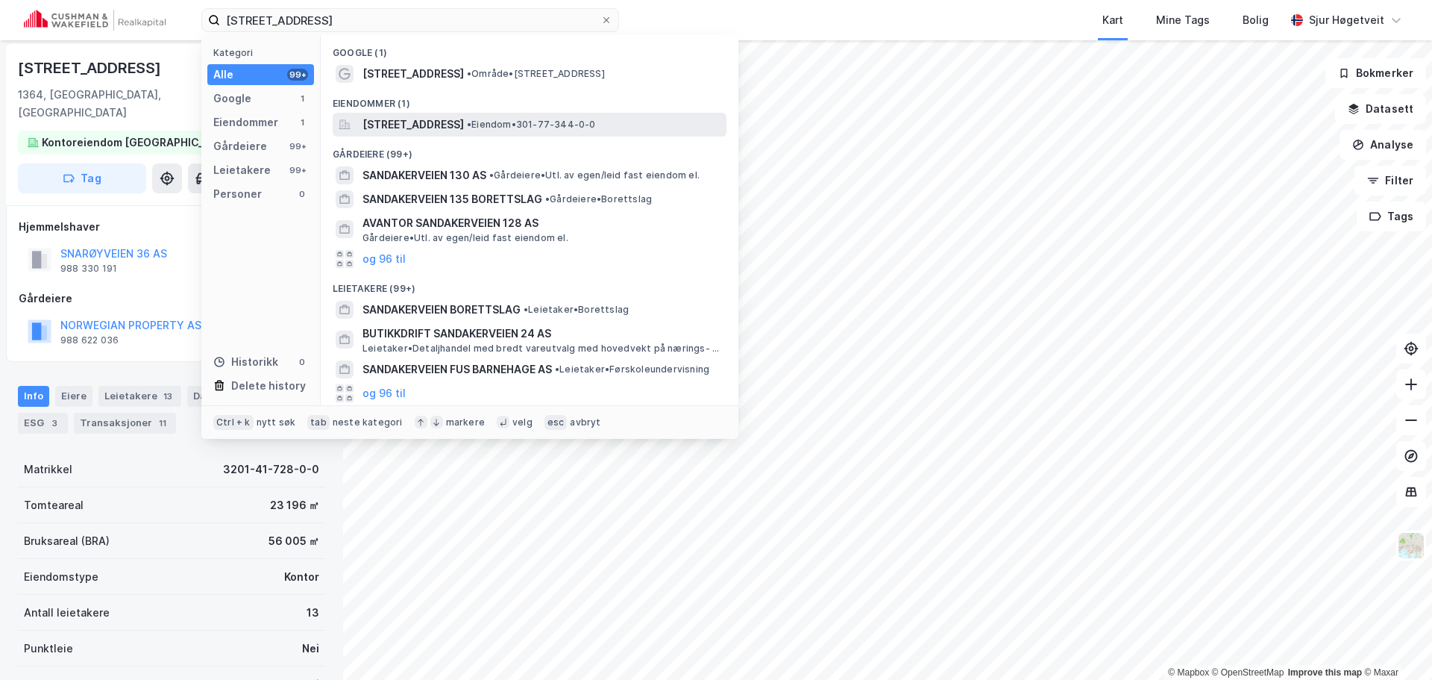
click at [464, 124] on span "[STREET_ADDRESS]" at bounding box center [413, 125] width 101 height 18
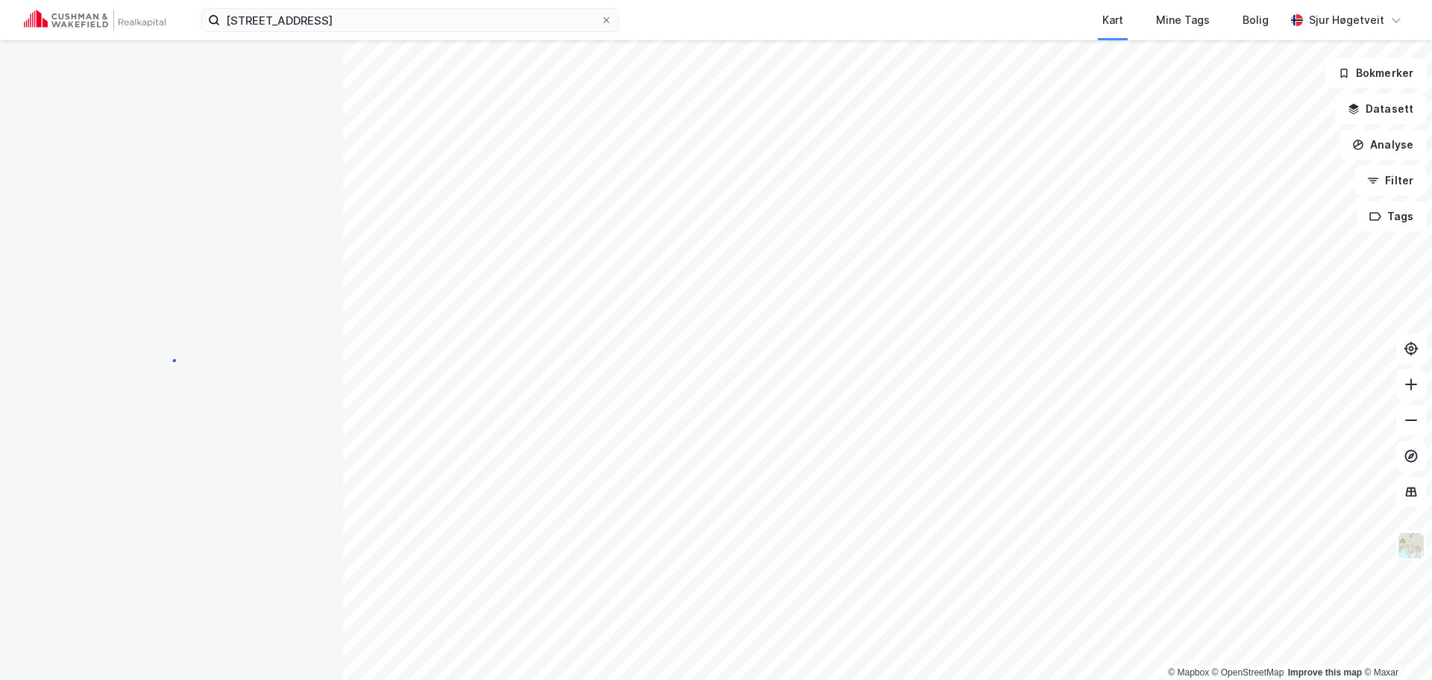
scroll to position [2, 0]
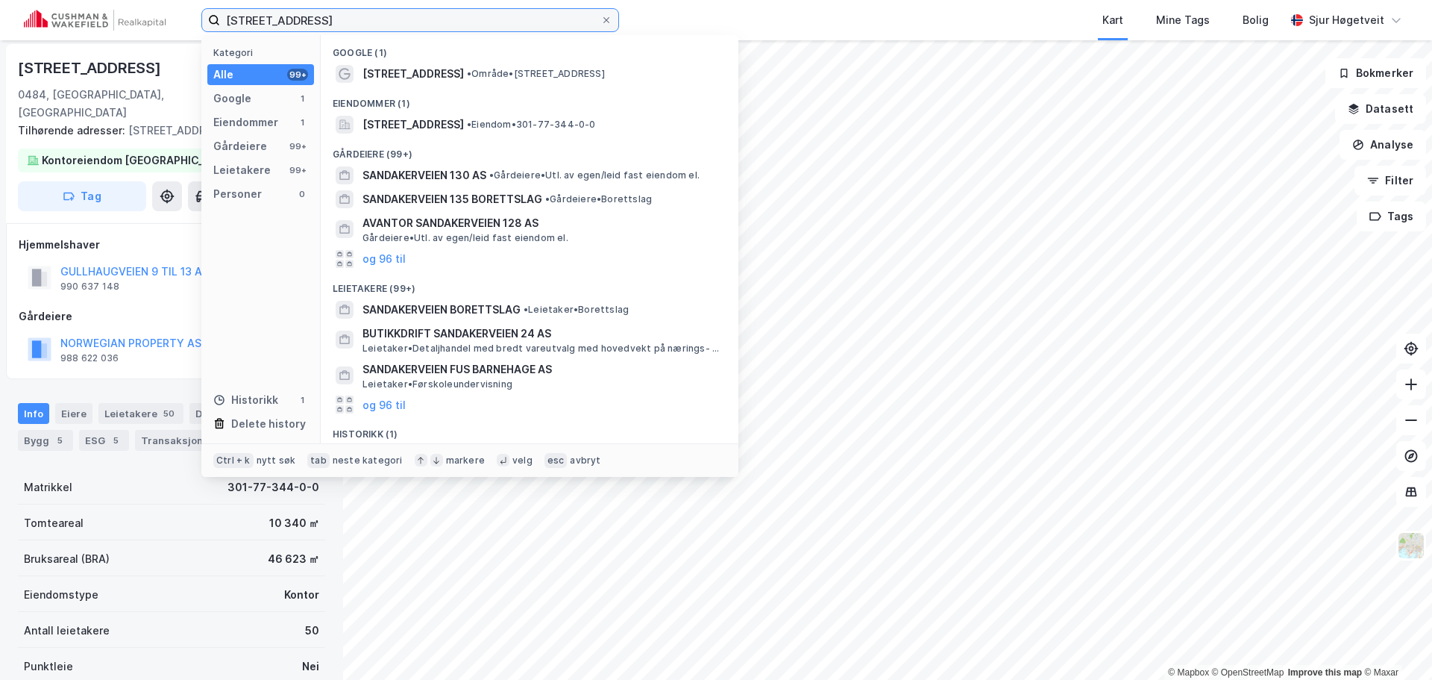
click at [304, 28] on input "[STREET_ADDRESS]" at bounding box center [410, 20] width 380 height 22
paste input "[STREET_ADDRESS]"
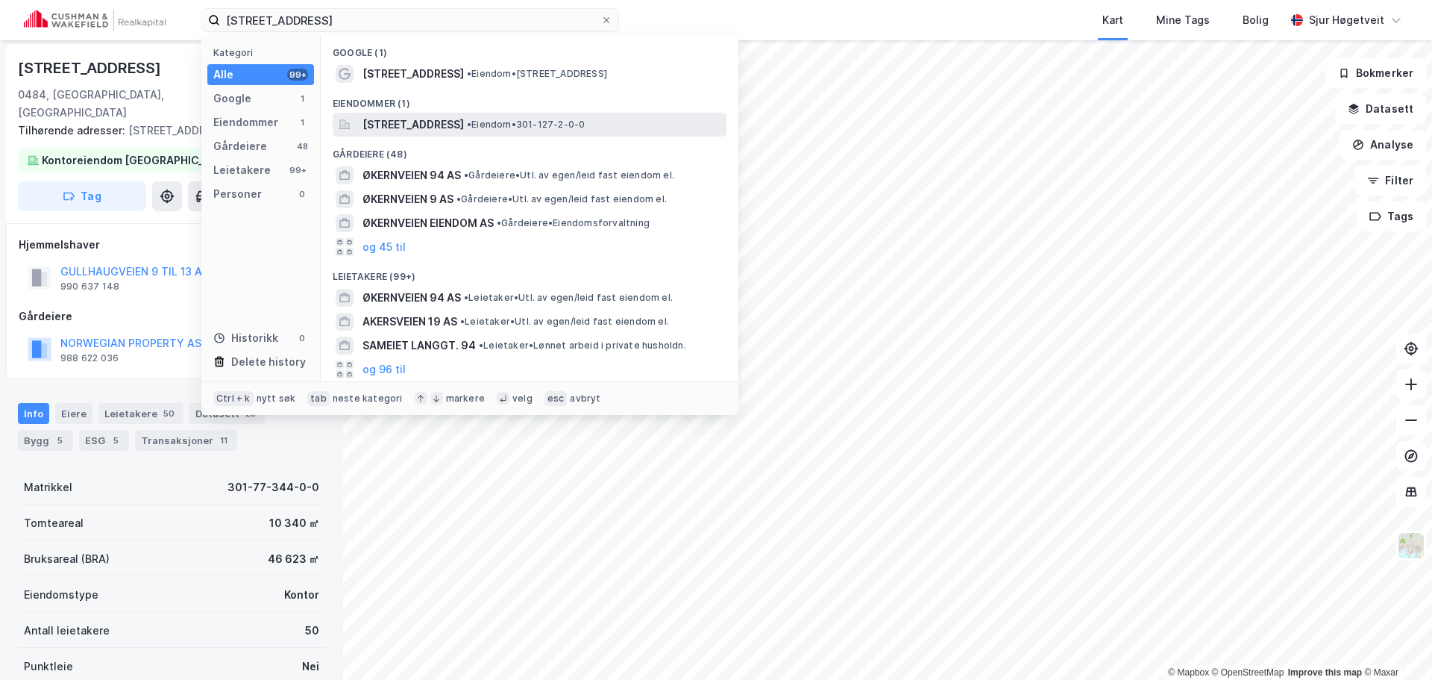
click at [464, 121] on span "[STREET_ADDRESS]" at bounding box center [413, 125] width 101 height 18
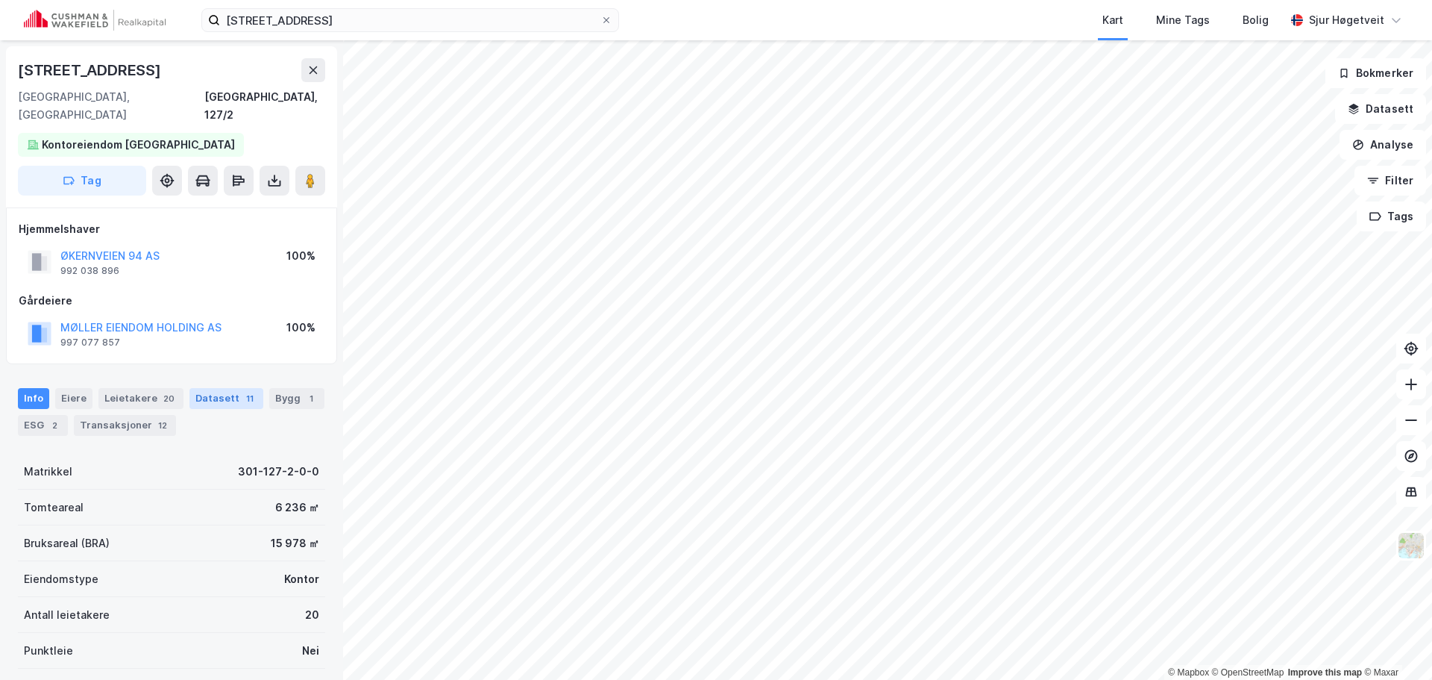
click at [206, 388] on div "Datasett 11" at bounding box center [226, 398] width 74 height 21
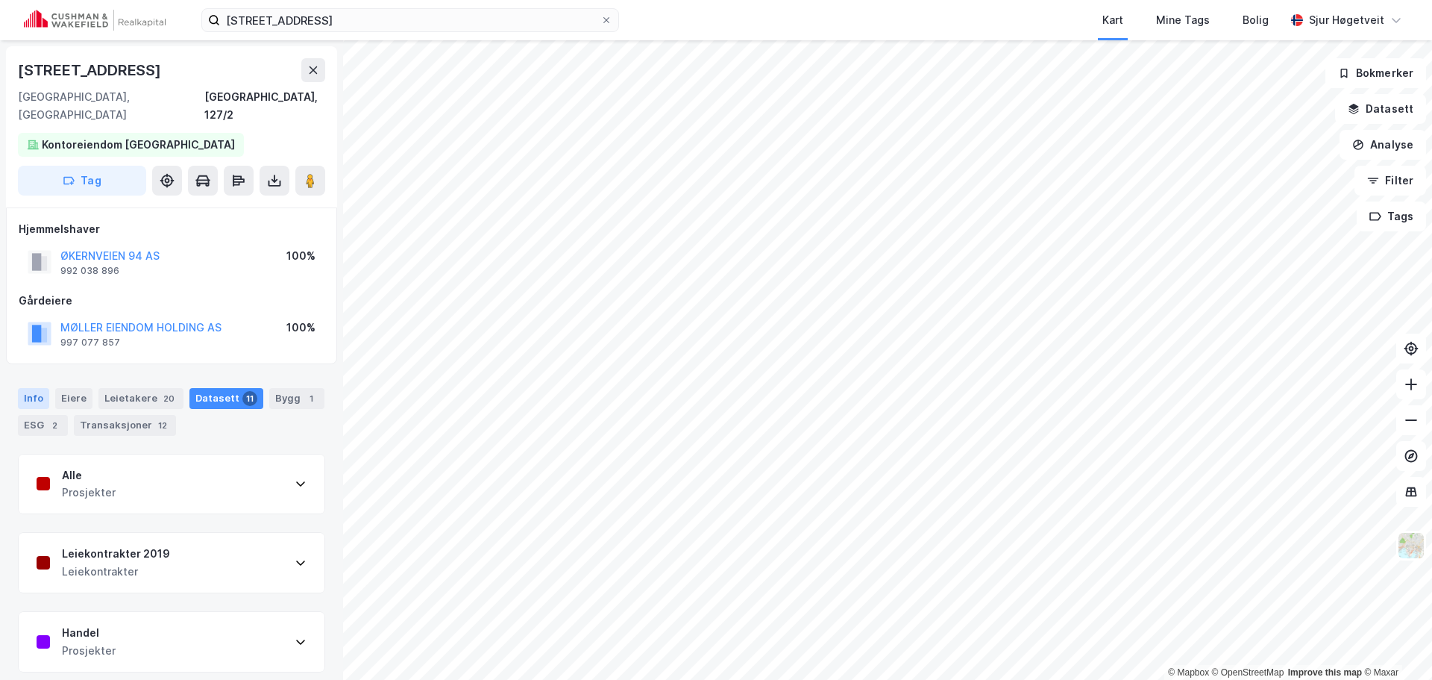
click at [37, 388] on div "Info" at bounding box center [33, 398] width 31 height 21
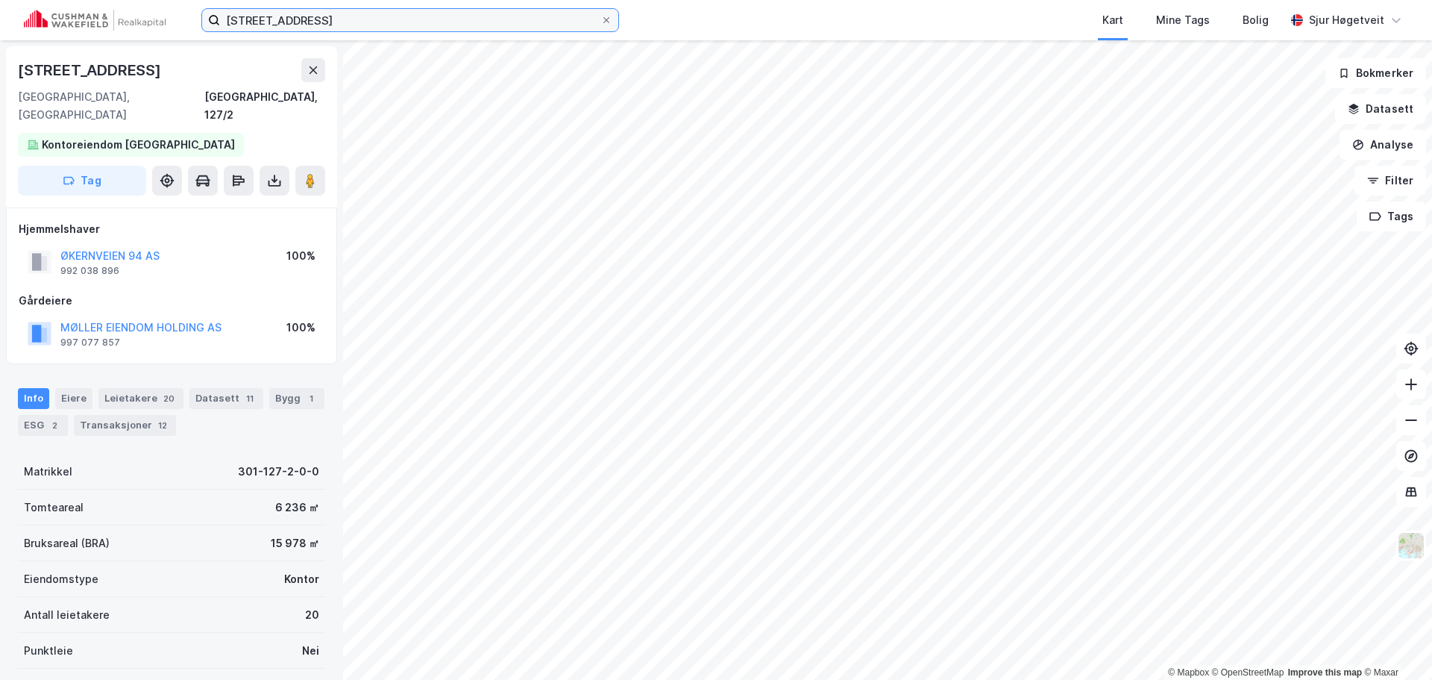
click at [561, 25] on input "[STREET_ADDRESS]" at bounding box center [410, 20] width 380 height 22
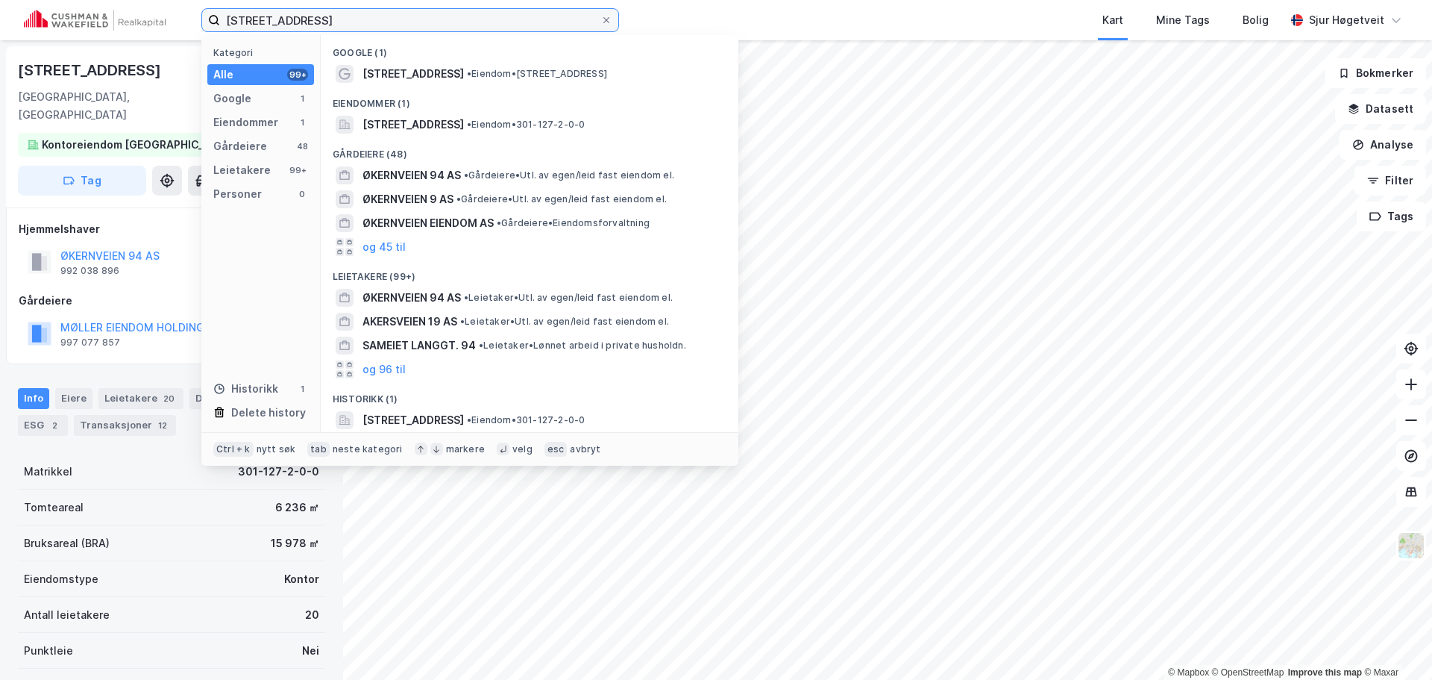
click at [561, 25] on input "[STREET_ADDRESS]" at bounding box center [410, 20] width 380 height 22
click at [558, 22] on input "[STREET_ADDRESS]" at bounding box center [410, 20] width 380 height 22
paste input "Maridalsveien 300"
click at [556, 22] on input "Økernveien 94Maridalsveien 300" at bounding box center [410, 20] width 380 height 22
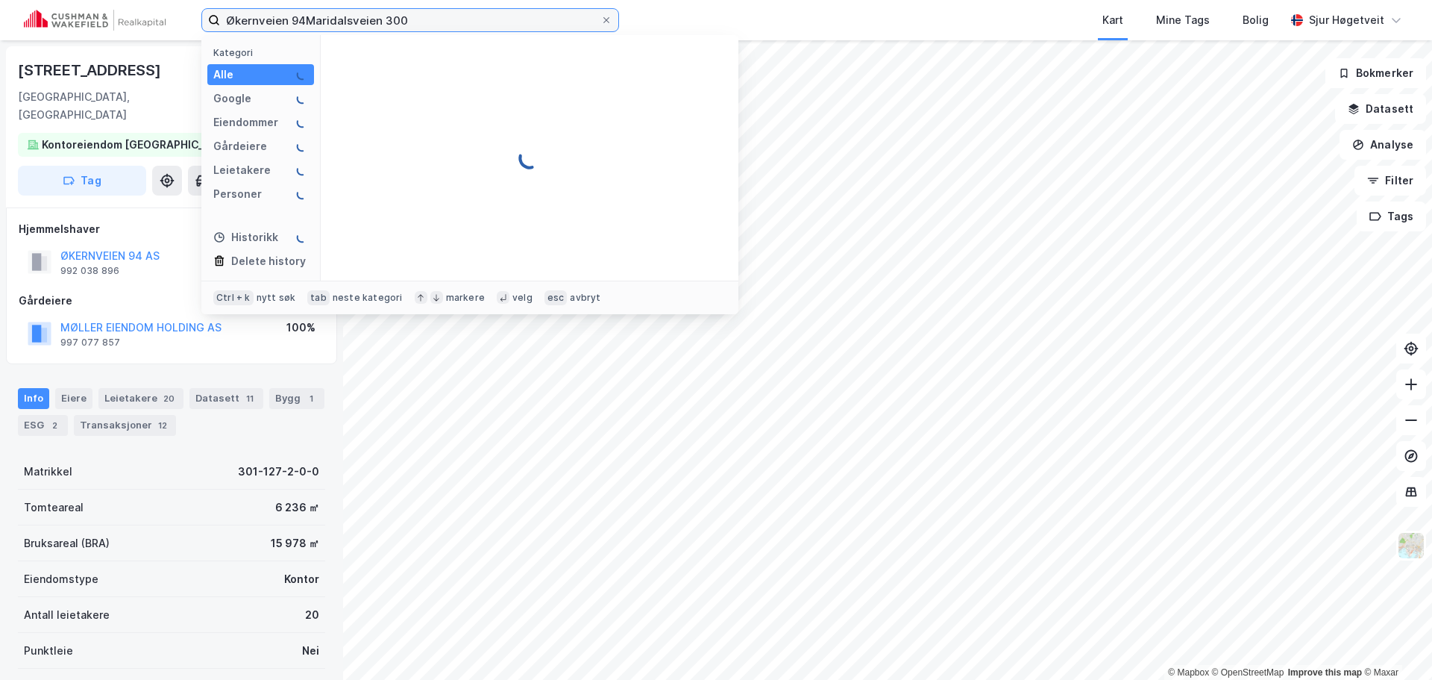
click at [556, 22] on input "Økernveien 94Maridalsveien 300" at bounding box center [410, 20] width 380 height 22
paste input
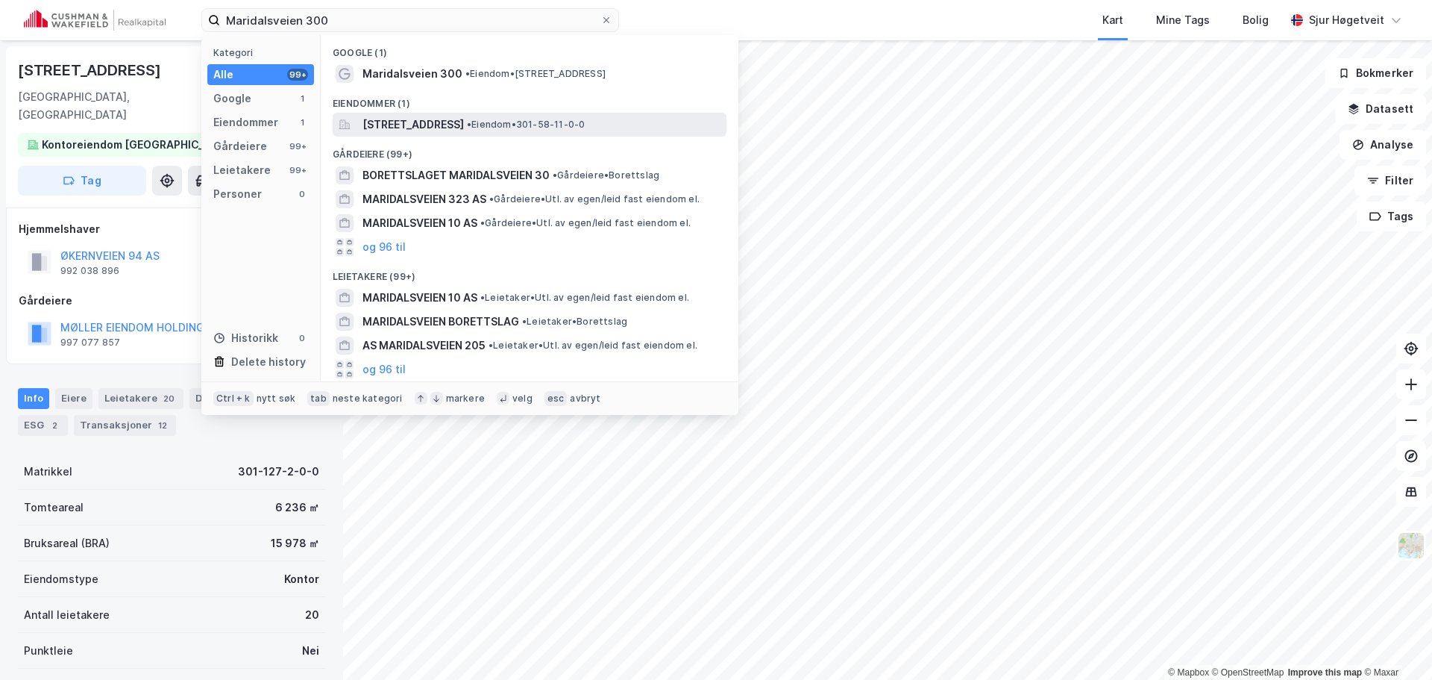
click at [464, 116] on span "[STREET_ADDRESS]" at bounding box center [413, 125] width 101 height 18
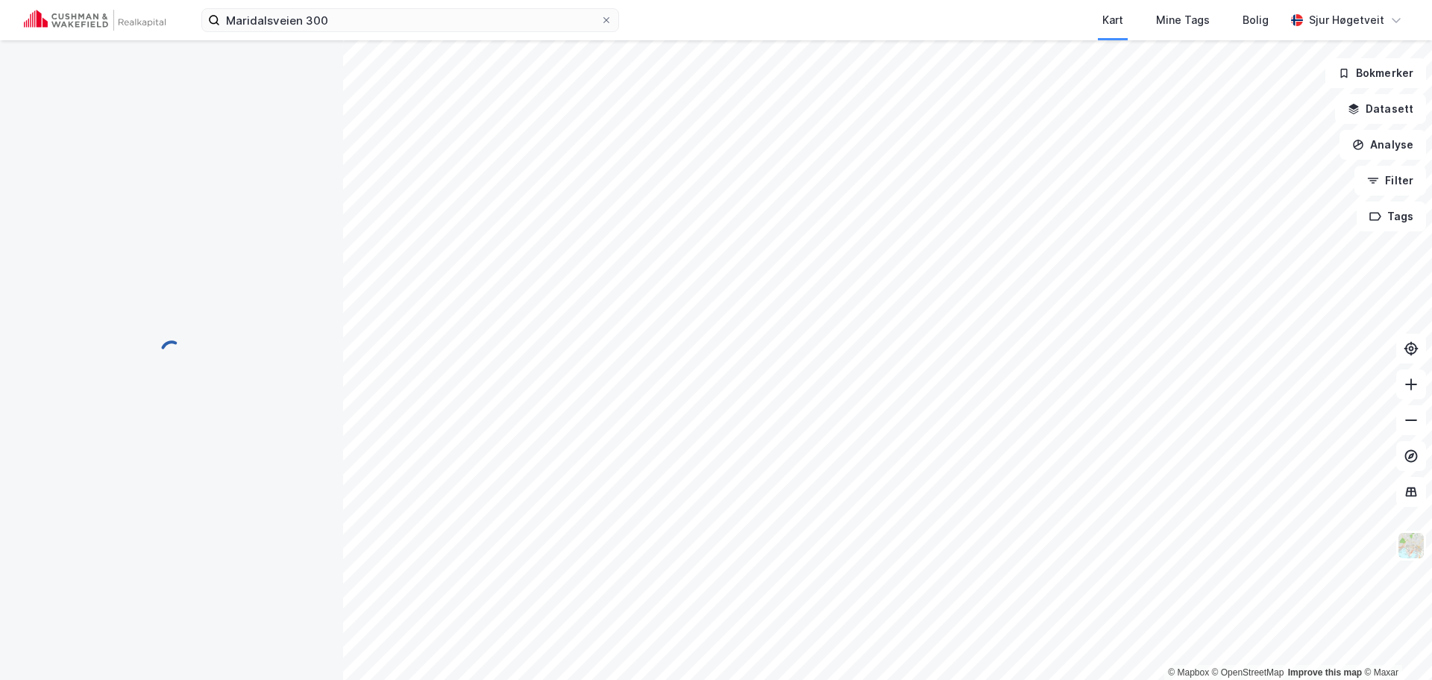
scroll to position [1, 0]
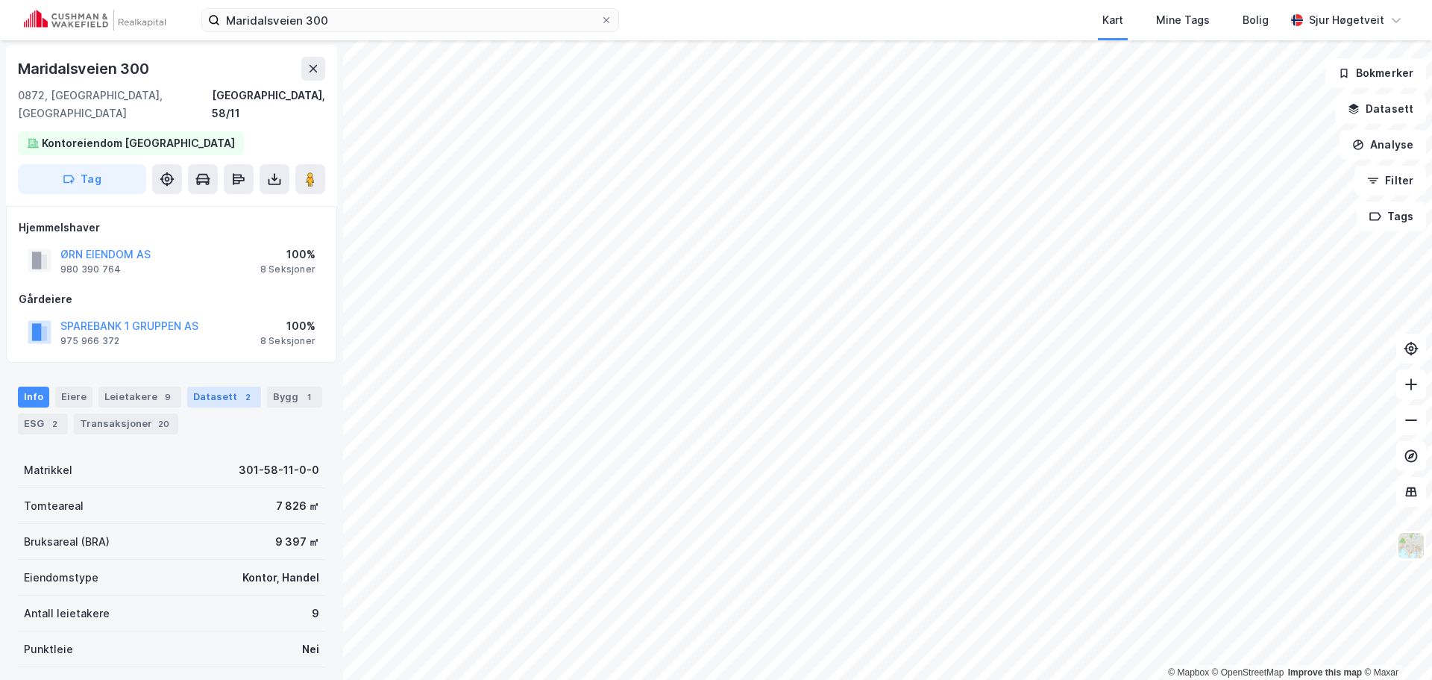
click at [226, 386] on div "Datasett 2" at bounding box center [224, 396] width 74 height 21
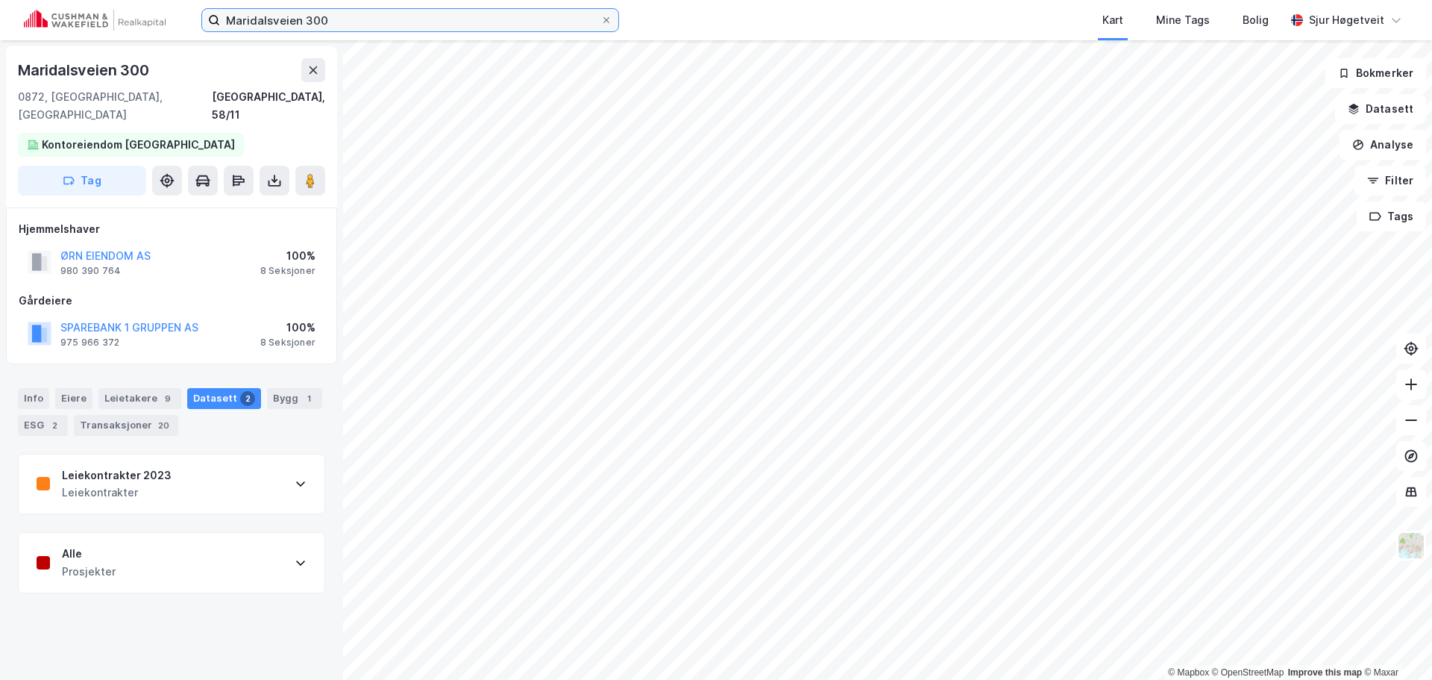
click at [424, 21] on input "Maridalsveien 300" at bounding box center [410, 20] width 380 height 22
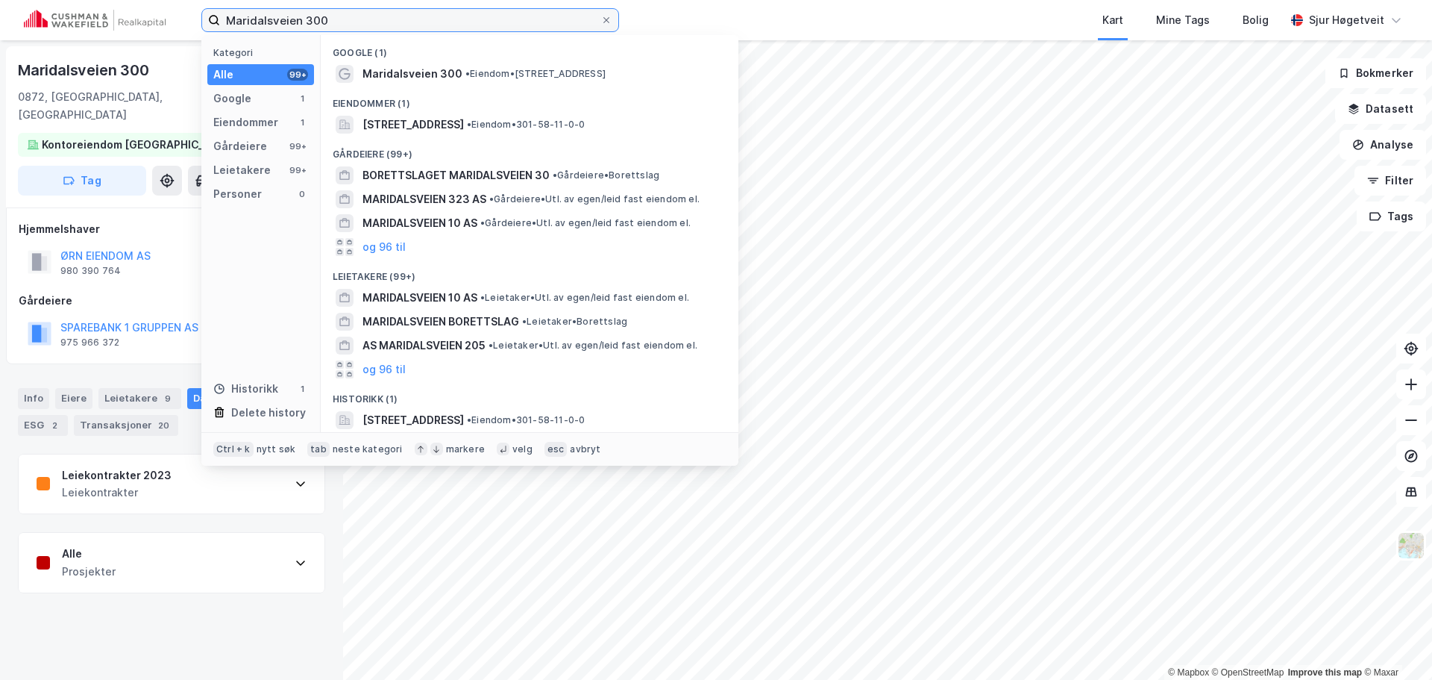
click at [424, 21] on input "Maridalsveien 300" at bounding box center [410, 20] width 380 height 22
paste input "[STREET_ADDRESS]"
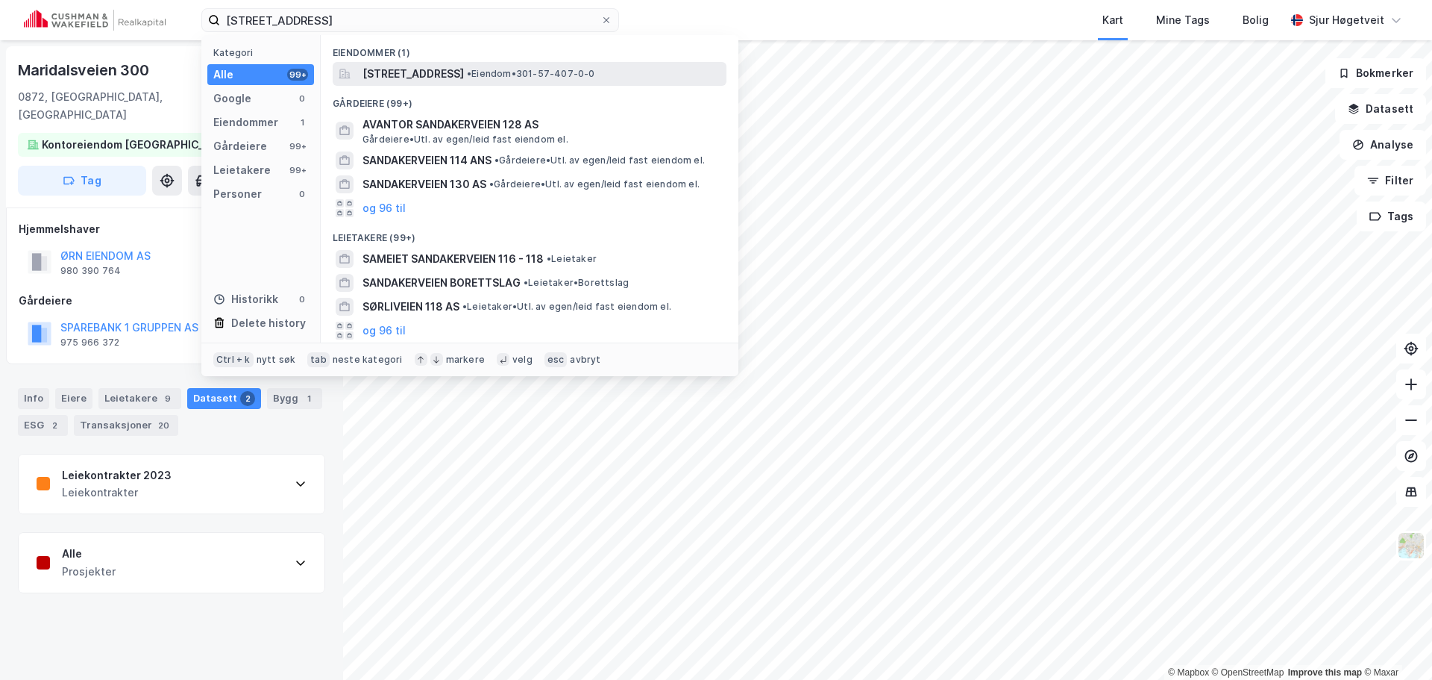
click at [464, 70] on span "[STREET_ADDRESS]" at bounding box center [413, 74] width 101 height 18
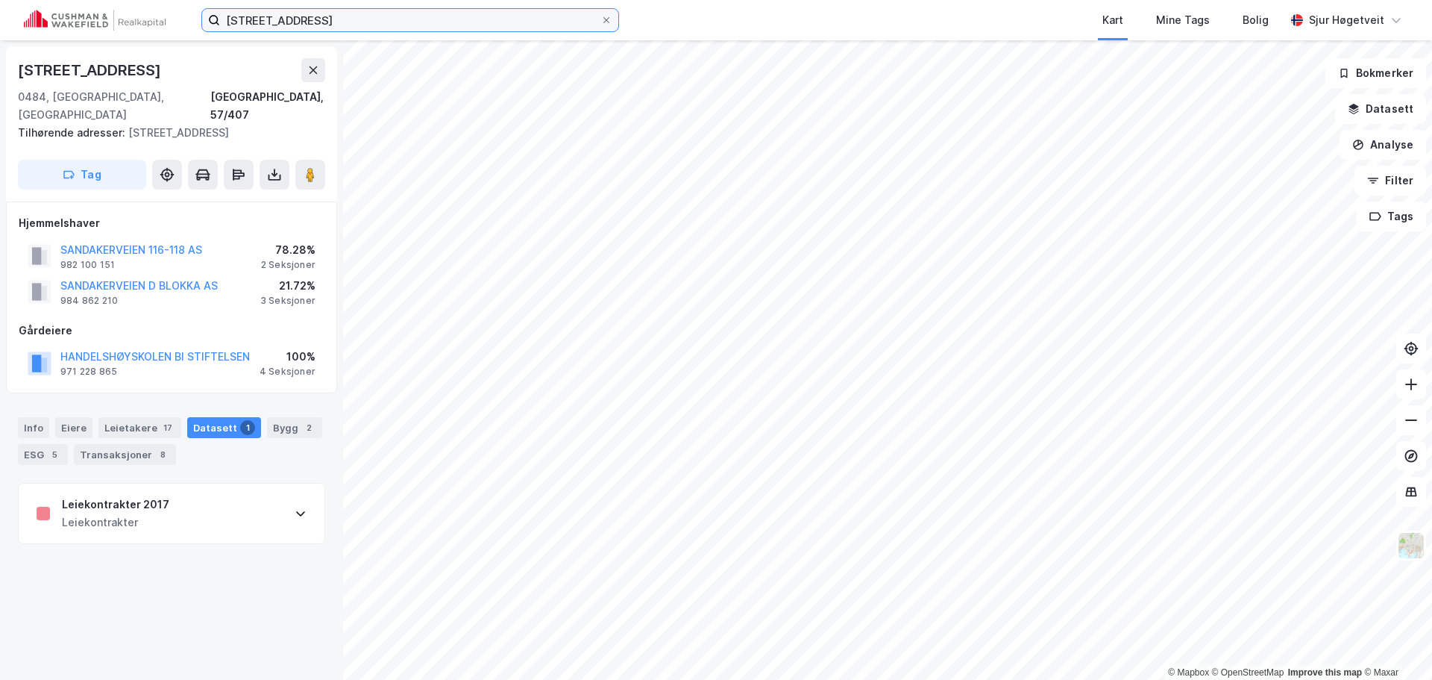
click at [533, 25] on input "[STREET_ADDRESS]" at bounding box center [410, 20] width 380 height 22
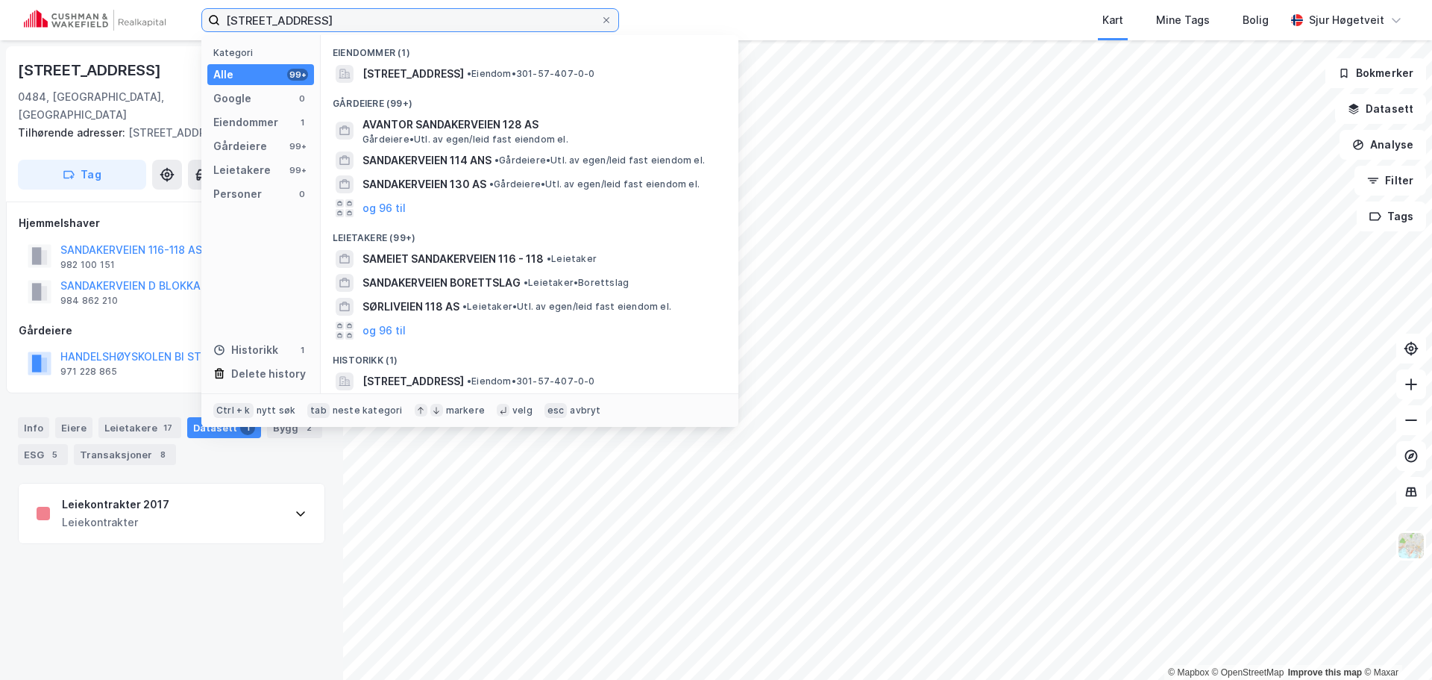
click at [531, 25] on input "[STREET_ADDRESS]" at bounding box center [410, 20] width 380 height 22
paste input "[STREET_ADDRESS]"
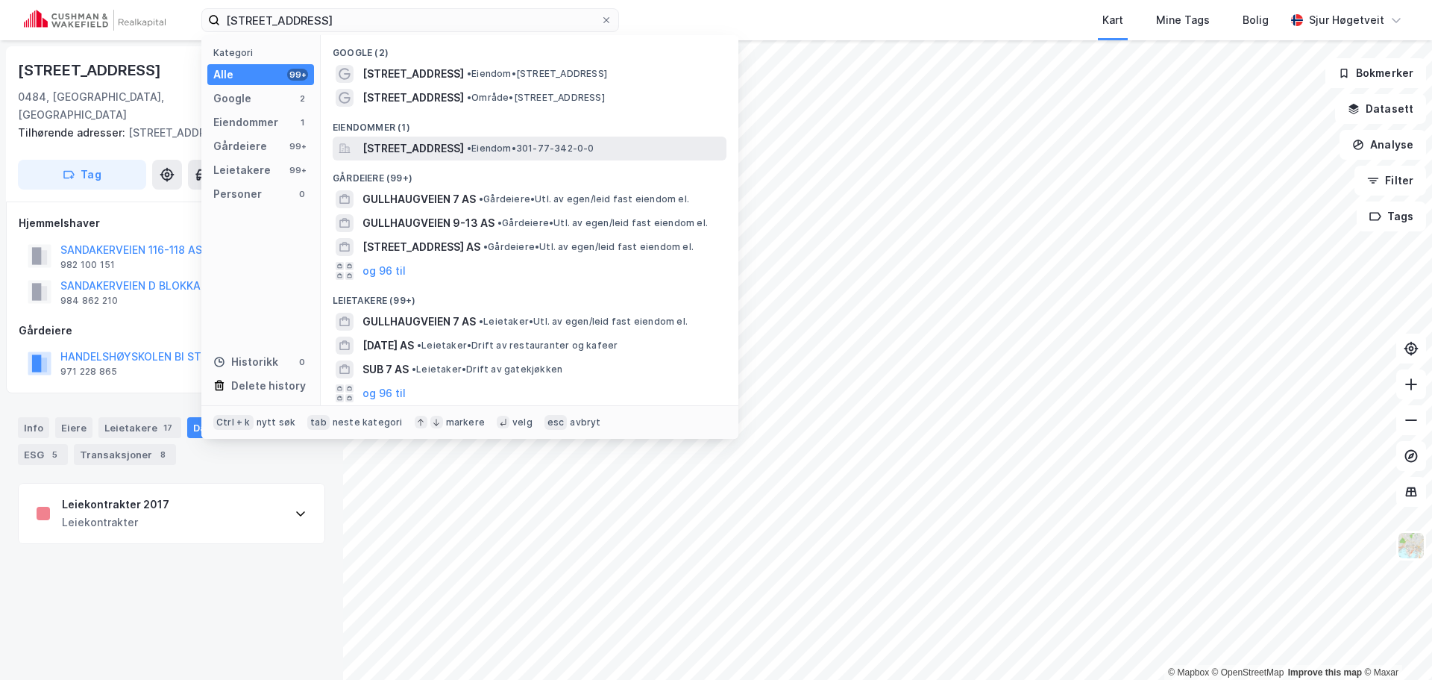
click at [464, 142] on span "[STREET_ADDRESS]" at bounding box center [413, 148] width 101 height 18
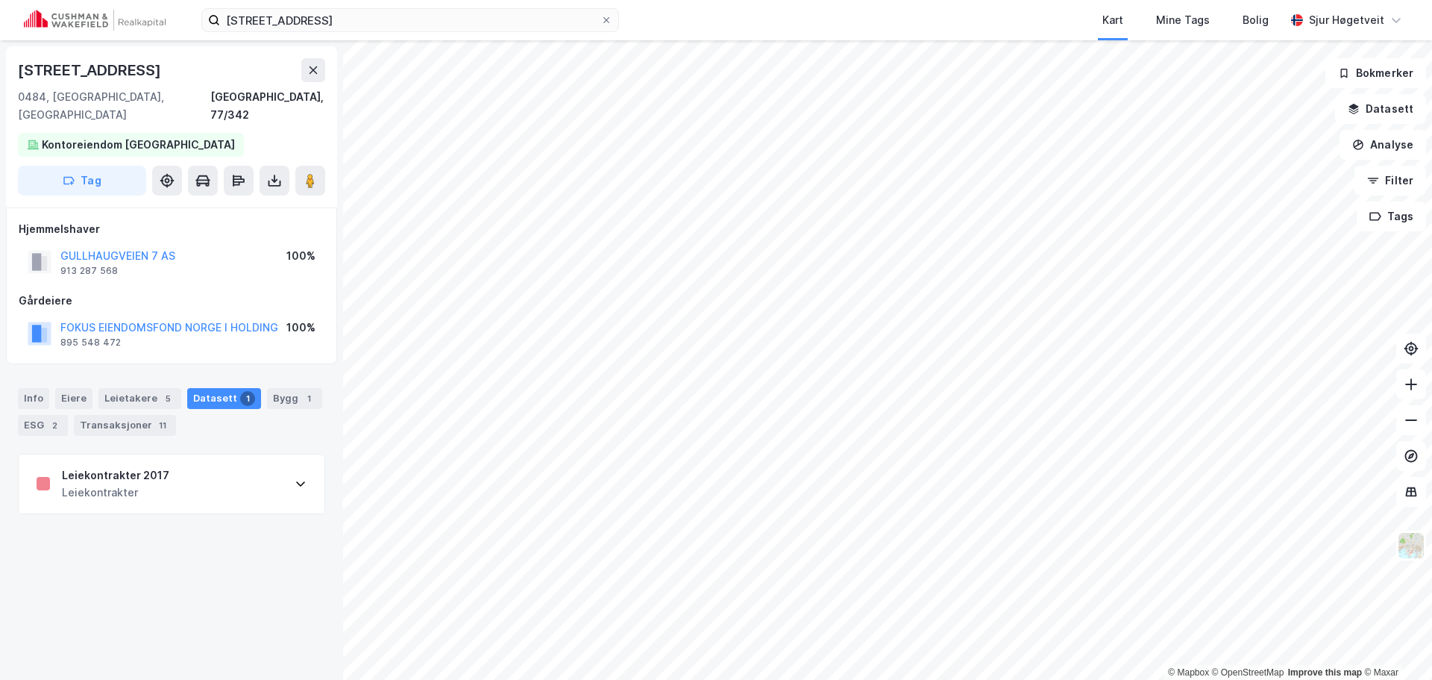
click at [465, 33] on div "Gullhaugveien 7 Kart Mine Tags Bolig [PERSON_NAME]" at bounding box center [716, 20] width 1432 height 40
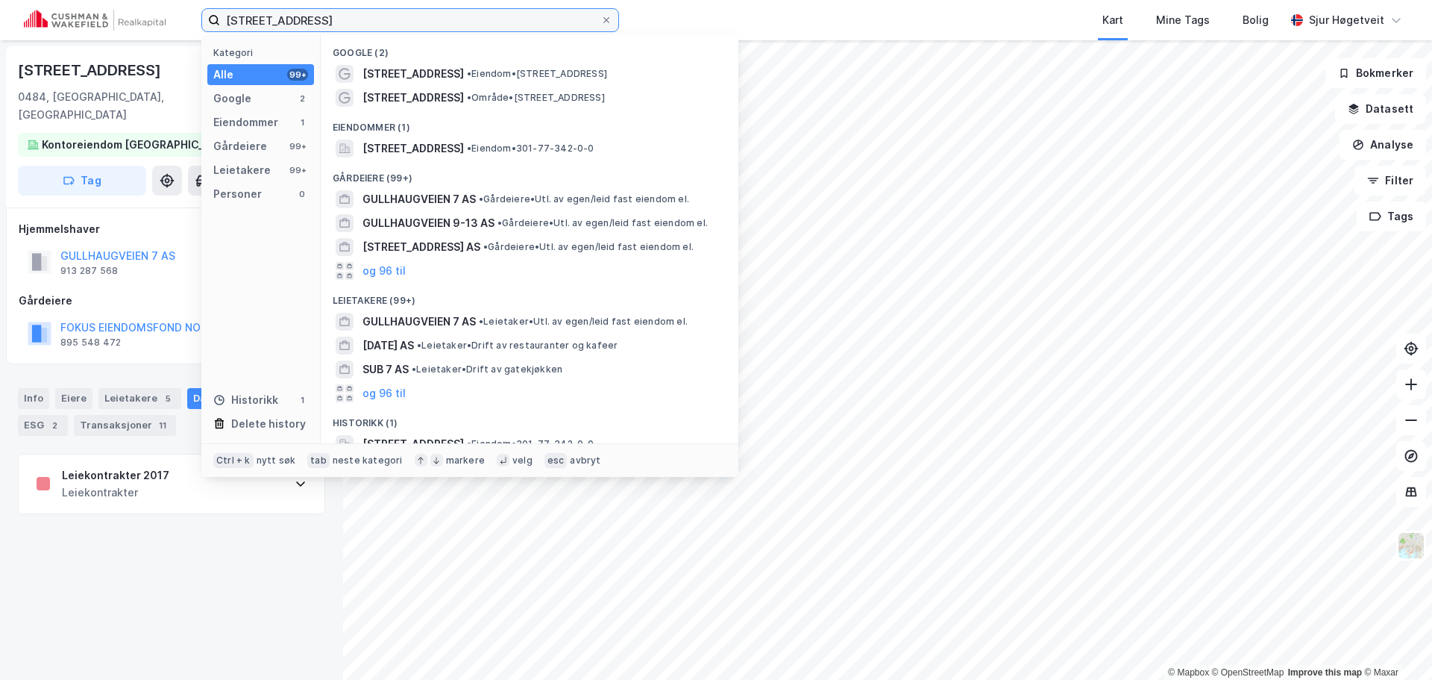
click at [471, 28] on input "[STREET_ADDRESS]" at bounding box center [410, 20] width 380 height 22
click at [471, 27] on input "[STREET_ADDRESS]" at bounding box center [410, 20] width 380 height 22
paste input "[STREET_ADDRESS]"
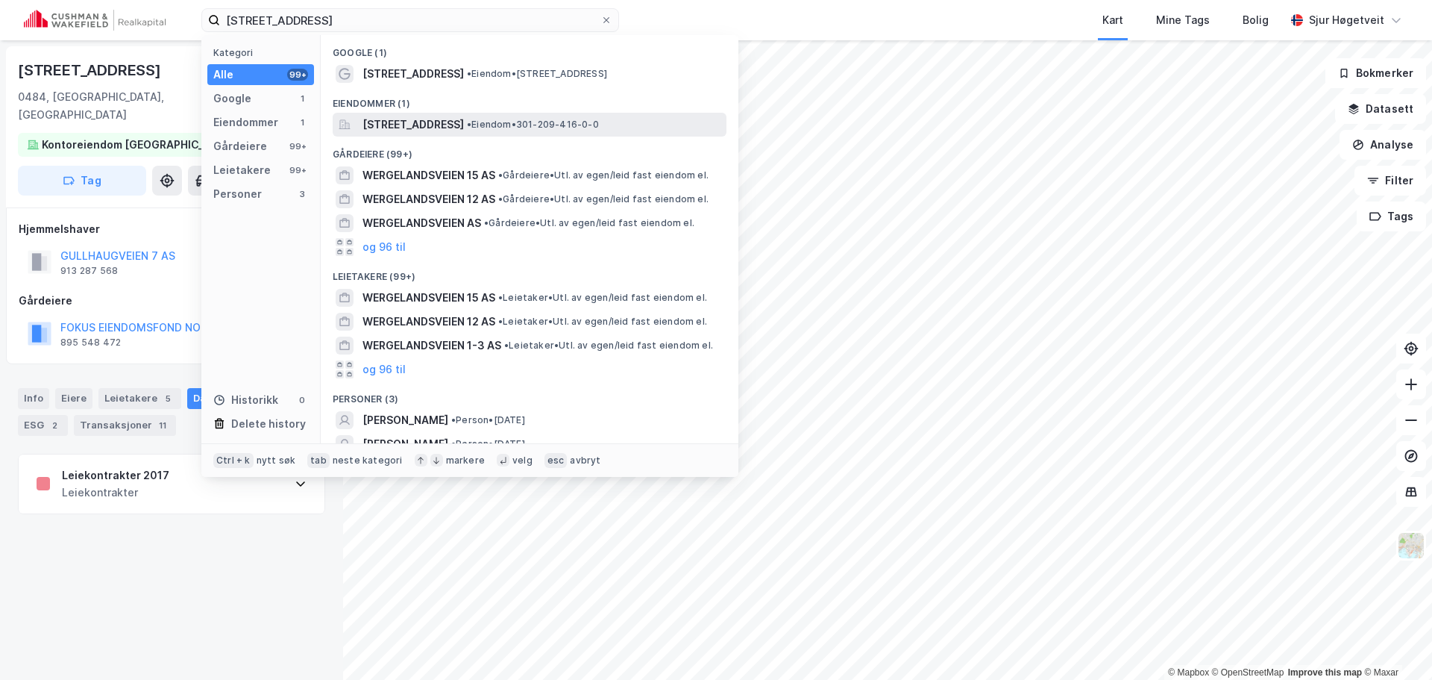
click at [464, 122] on span "[STREET_ADDRESS]" at bounding box center [413, 125] width 101 height 18
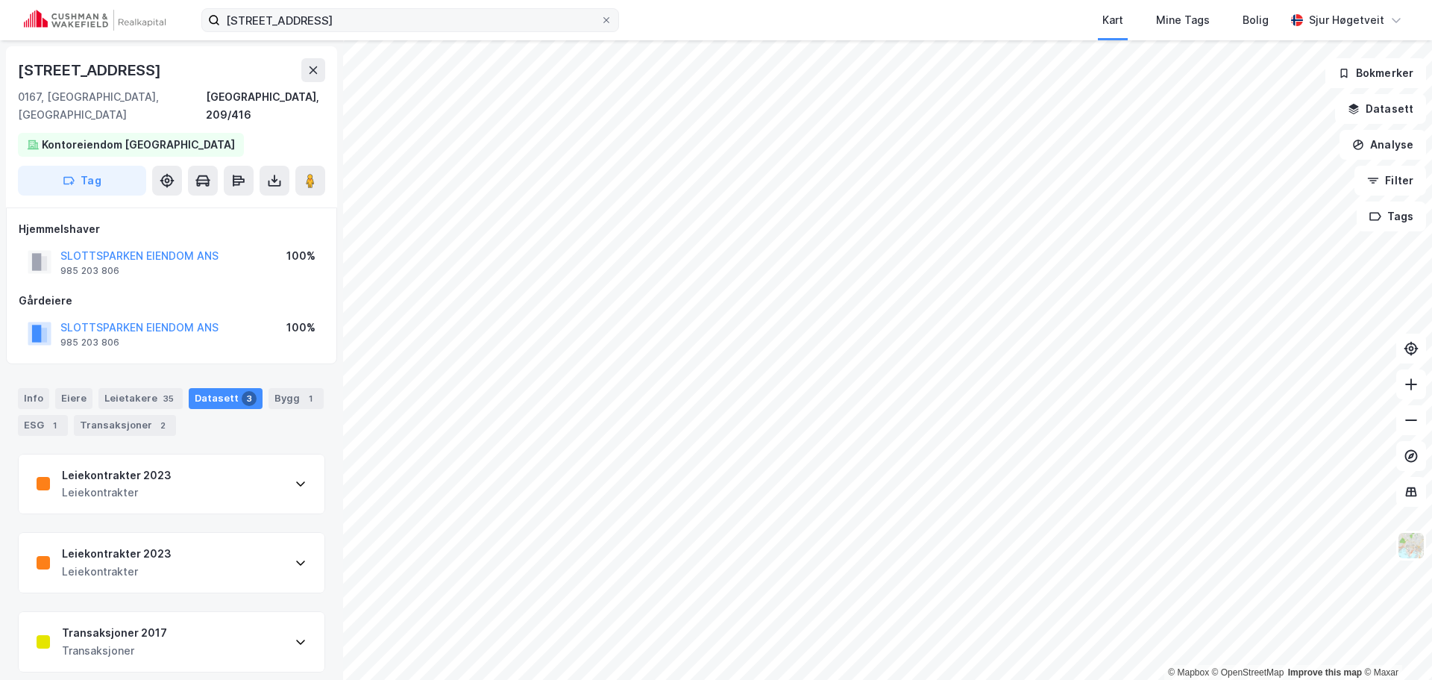
drag, startPoint x: 509, startPoint y: 31, endPoint x: 511, endPoint y: 23, distance: 8.3
click at [509, 31] on label "[STREET_ADDRESS]" at bounding box center [410, 20] width 418 height 24
click at [509, 31] on input "[STREET_ADDRESS]" at bounding box center [410, 20] width 380 height 22
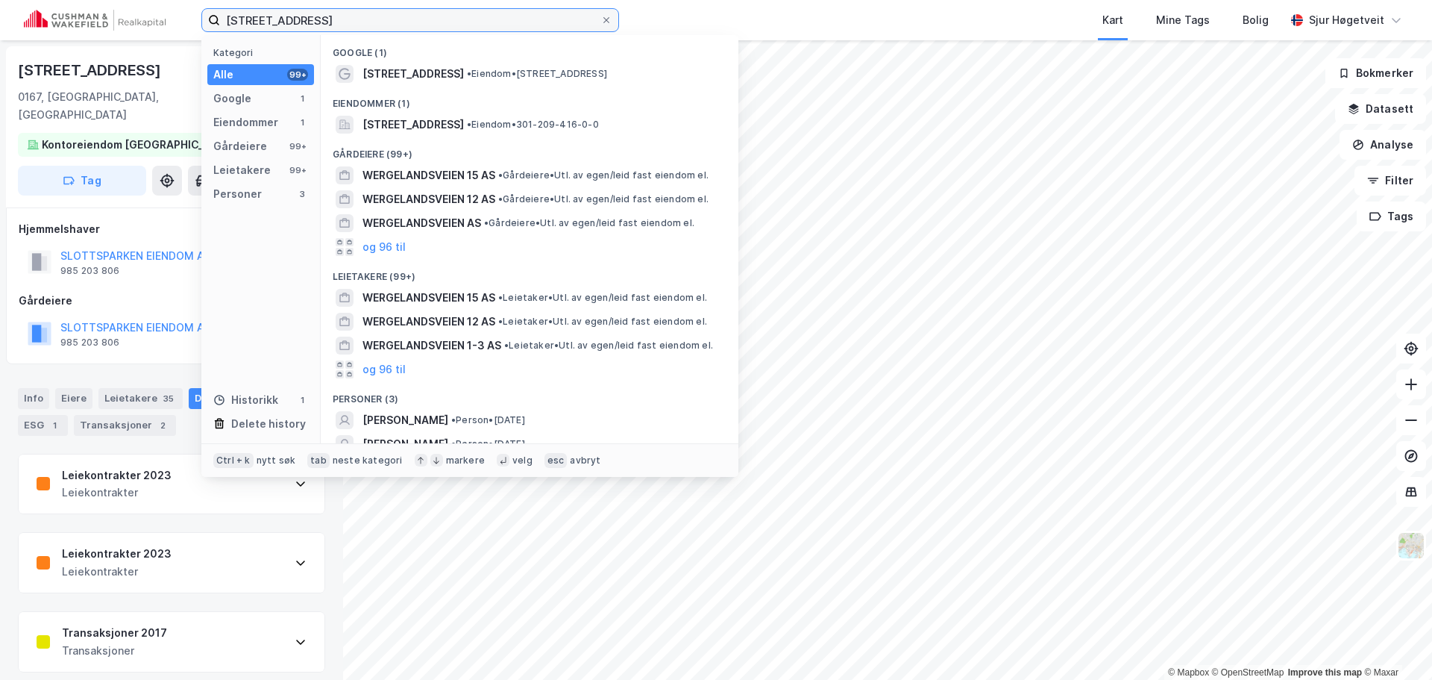
click at [511, 23] on input "[STREET_ADDRESS]" at bounding box center [410, 20] width 380 height 22
click at [511, 22] on input "[STREET_ADDRESS]" at bounding box center [410, 20] width 380 height 22
paste input "[STREET_ADDRESS]"
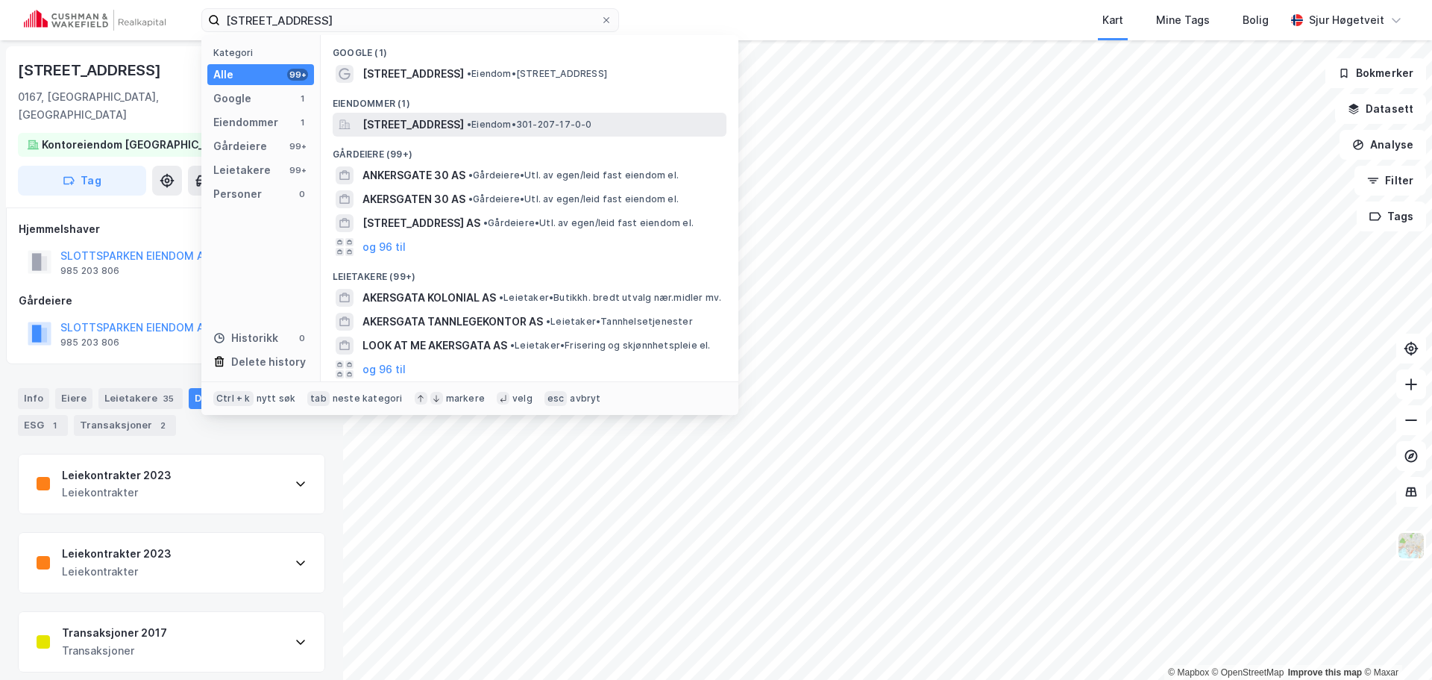
click at [464, 125] on span "[STREET_ADDRESS]" at bounding box center [413, 125] width 101 height 18
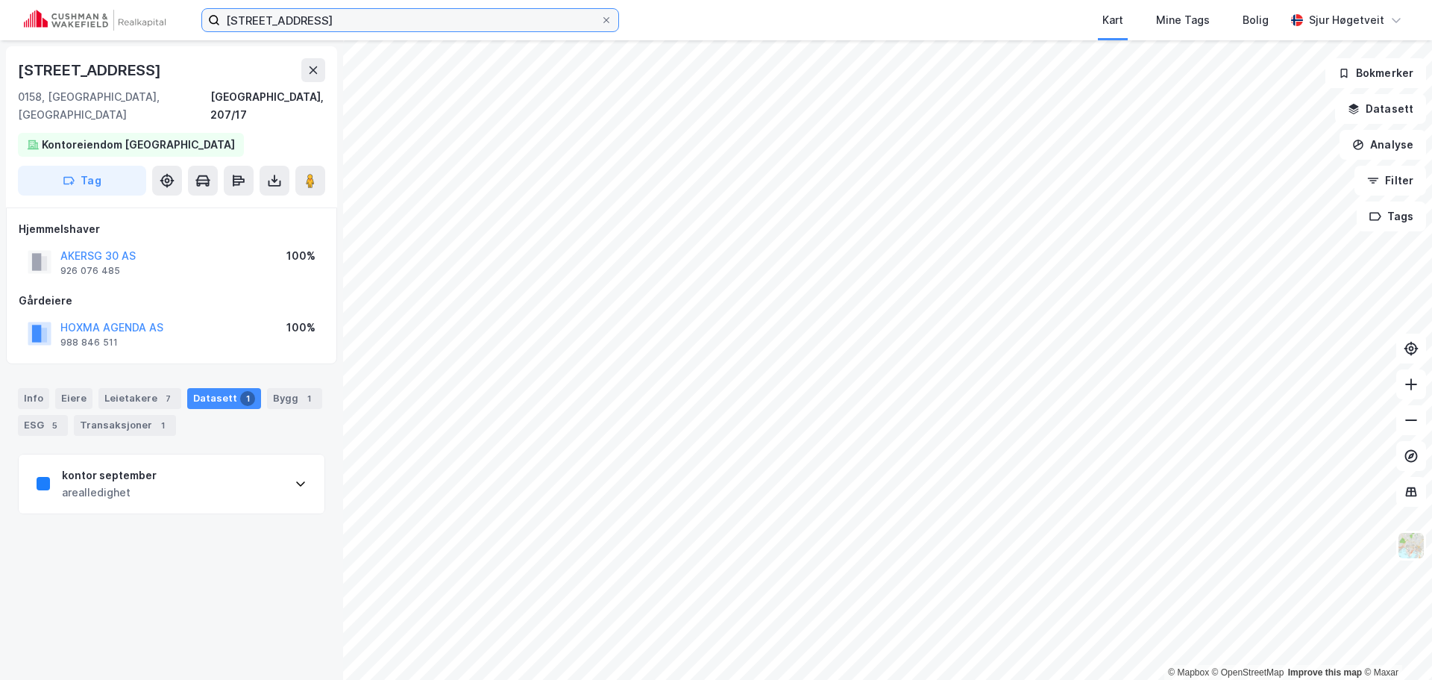
click at [555, 16] on input "[STREET_ADDRESS]" at bounding box center [410, 20] width 380 height 22
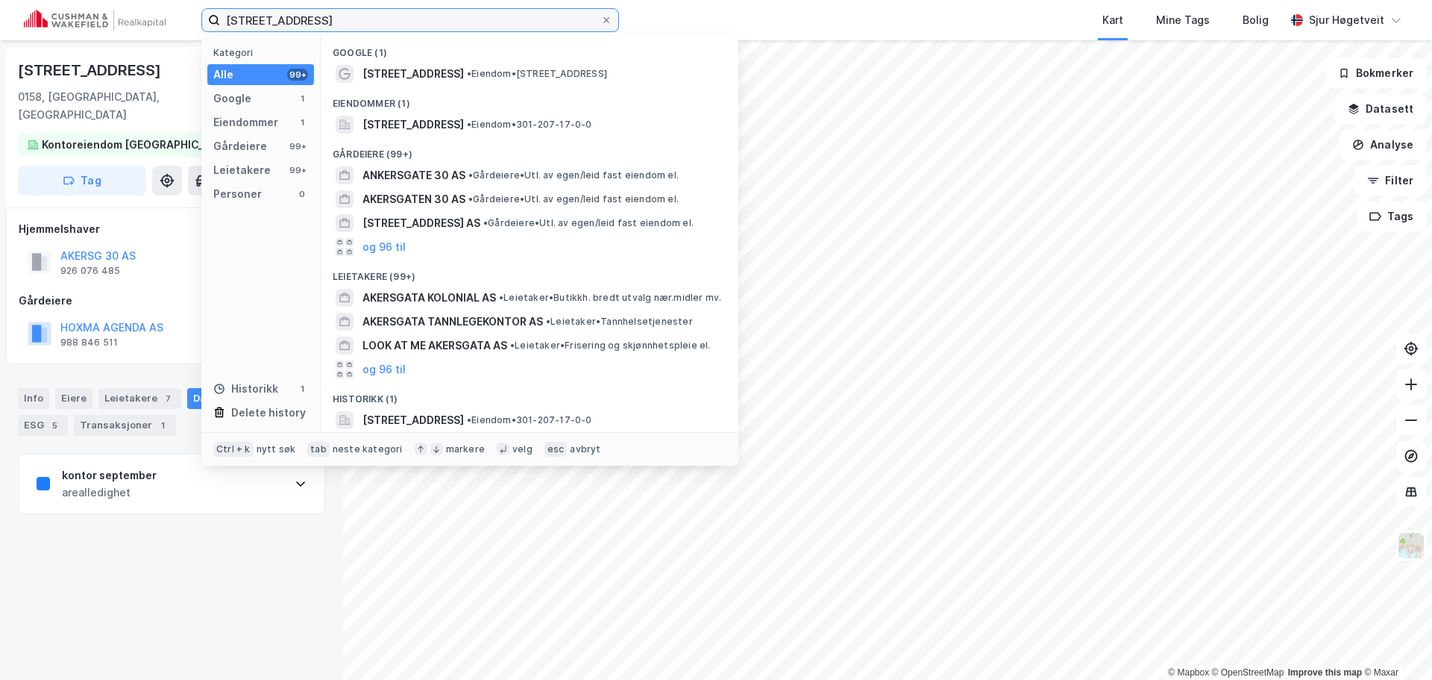
click at [555, 16] on input "[STREET_ADDRESS]" at bounding box center [410, 20] width 380 height 22
click at [554, 16] on input "[STREET_ADDRESS]" at bounding box center [410, 20] width 380 height 22
paste input "Sjølyst plass 2"
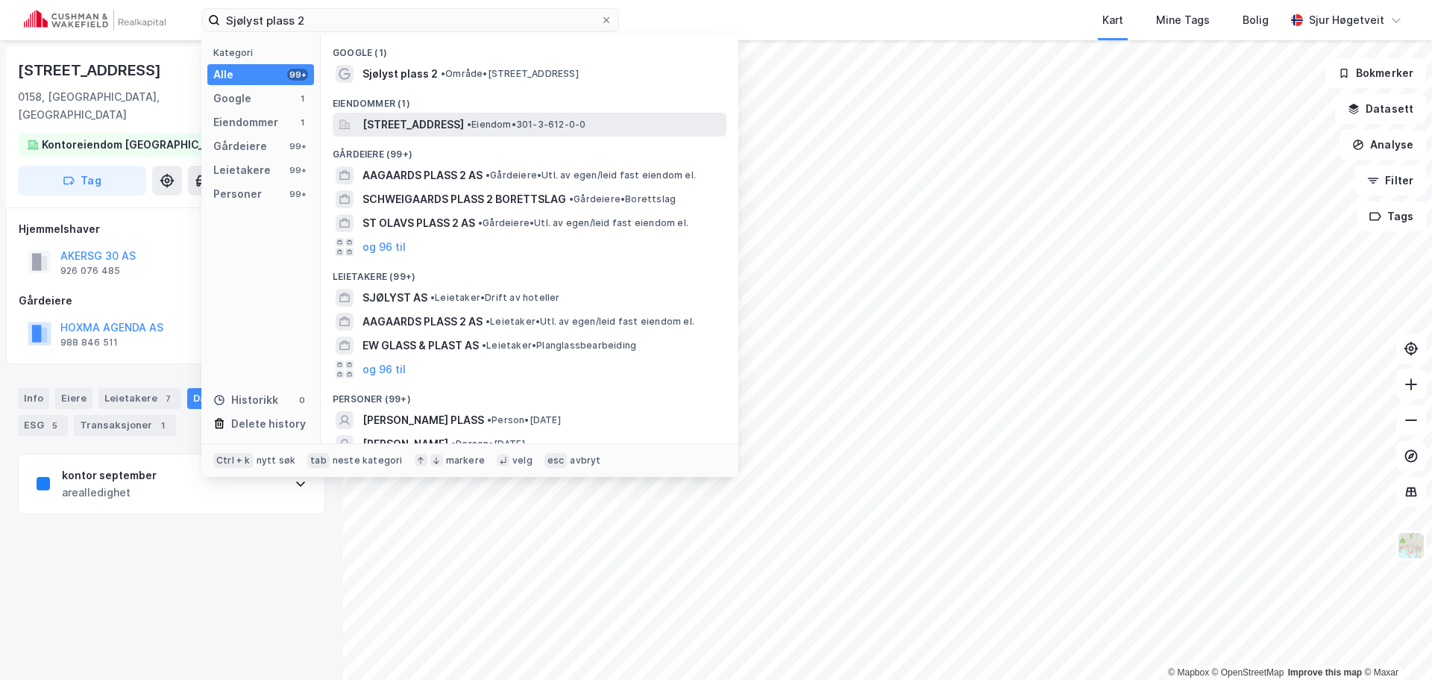
click at [585, 122] on span "• Eiendom • 301-3-612-0-0" at bounding box center [526, 125] width 119 height 12
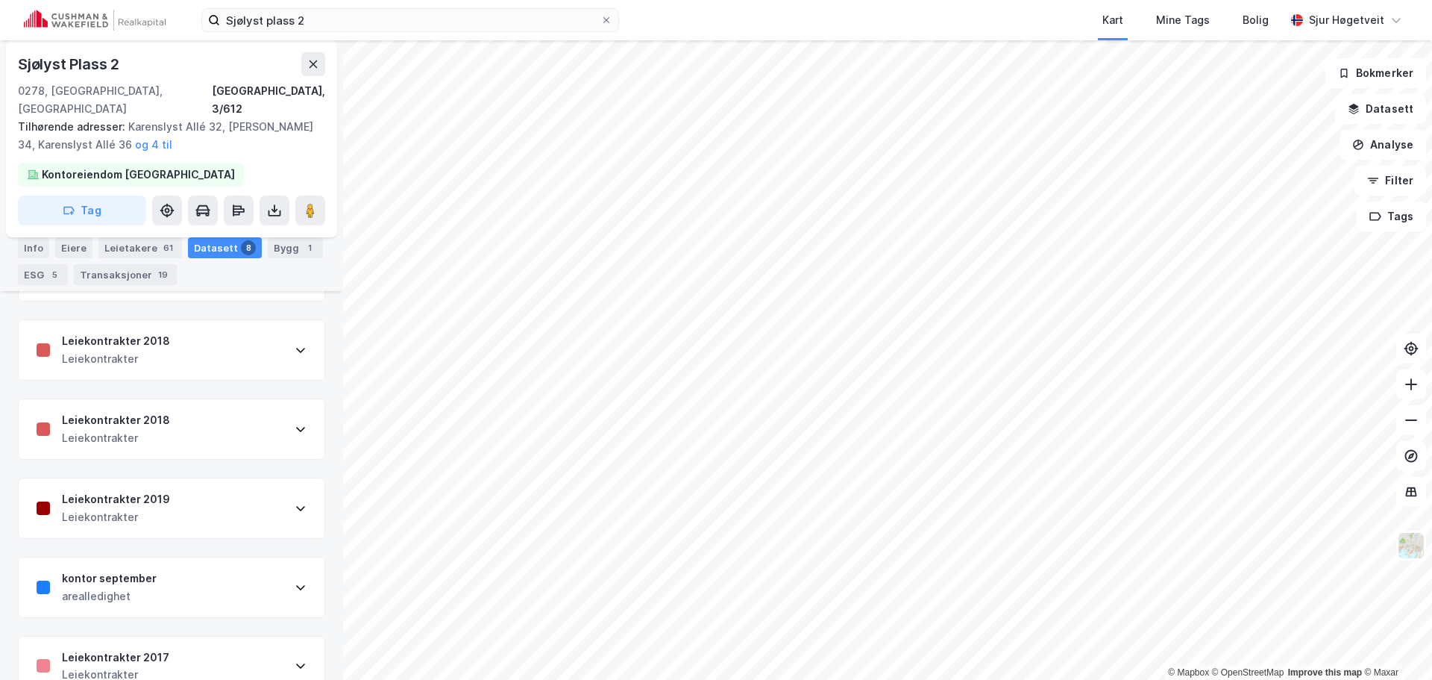
scroll to position [423, 0]
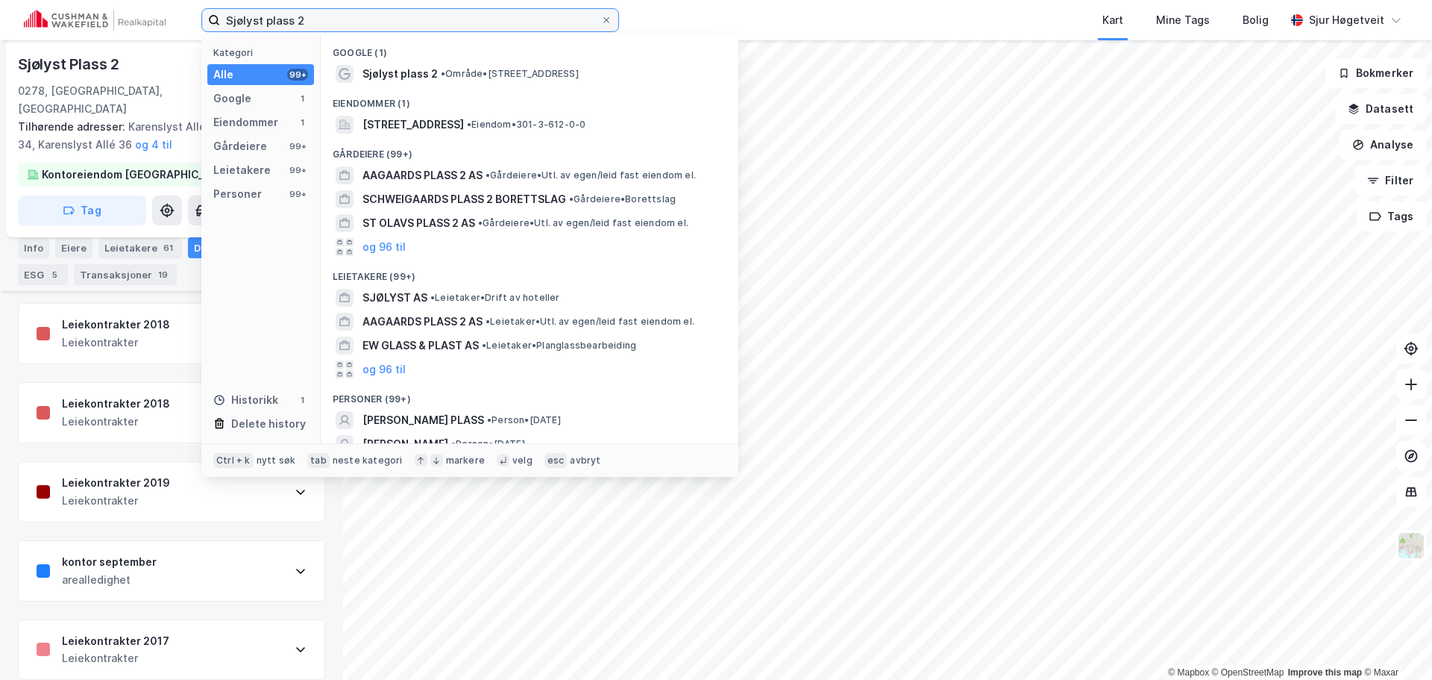
click at [245, 22] on input "Sjølyst plass 2" at bounding box center [410, 20] width 380 height 22
paste input "Youngstorget"
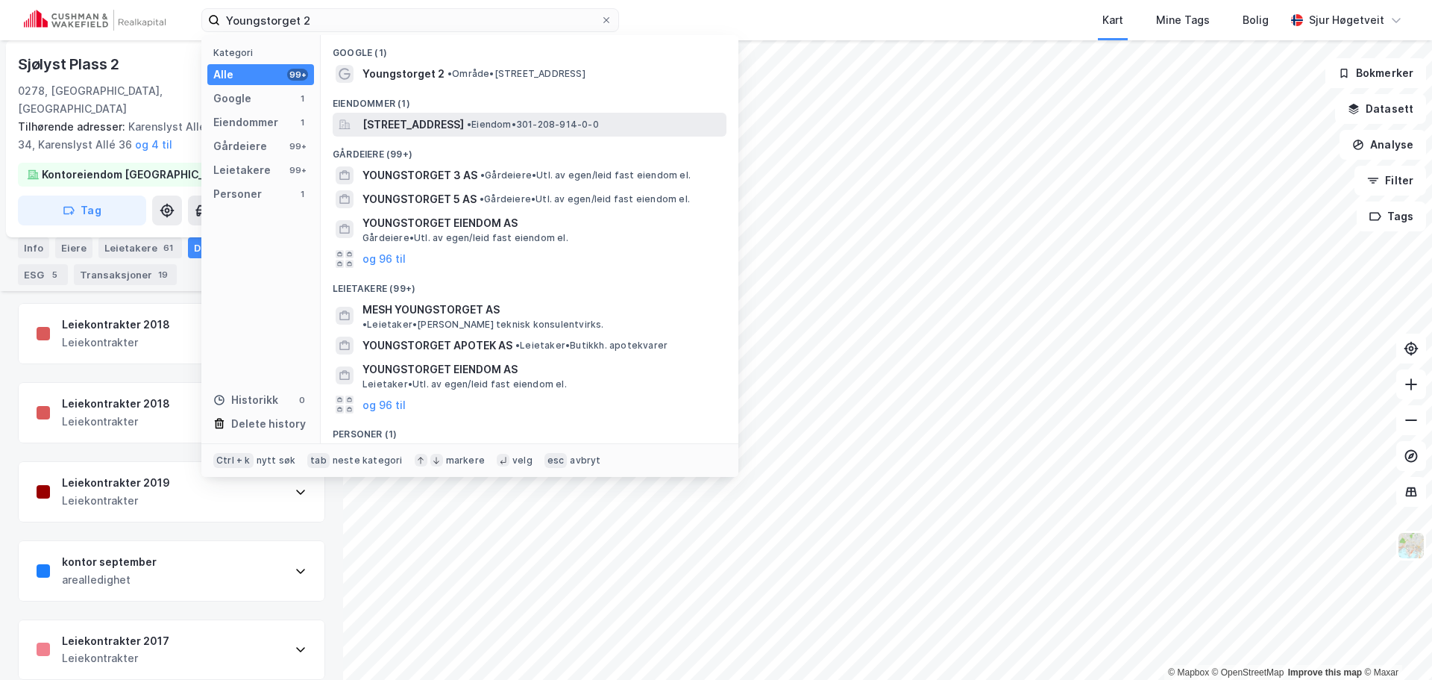
click at [464, 123] on span "[STREET_ADDRESS]" at bounding box center [413, 125] width 101 height 18
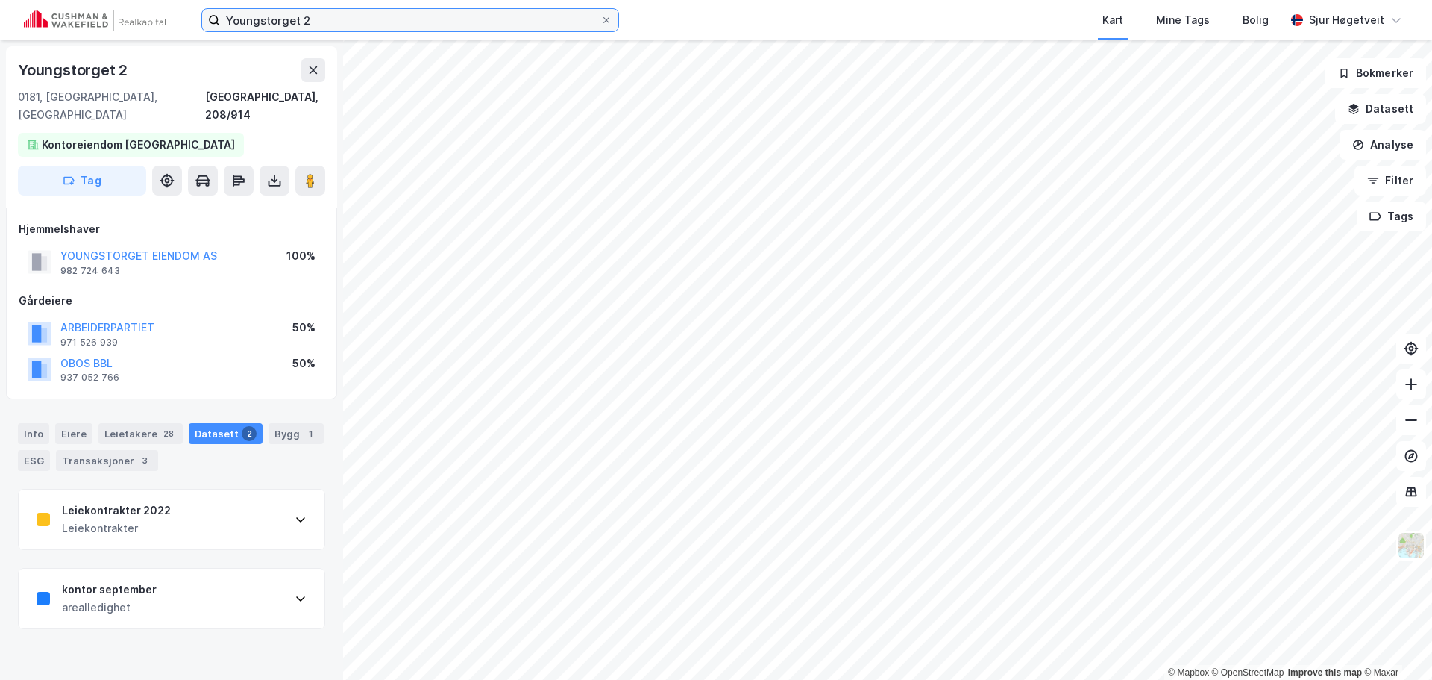
click at [573, 22] on input "Youngstorget 2" at bounding box center [410, 20] width 380 height 22
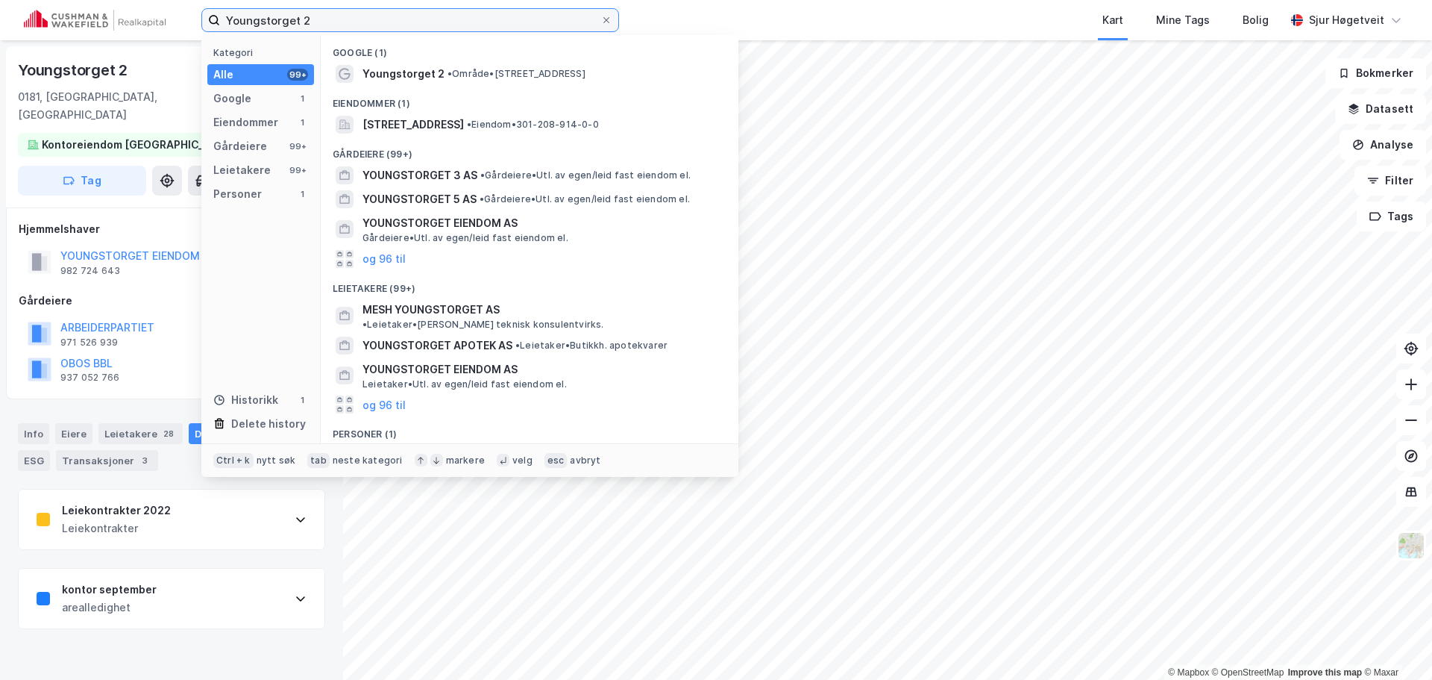
click at [573, 22] on input "Youngstorget 2" at bounding box center [410, 20] width 380 height 22
paste input "[STREET_ADDRESS]"
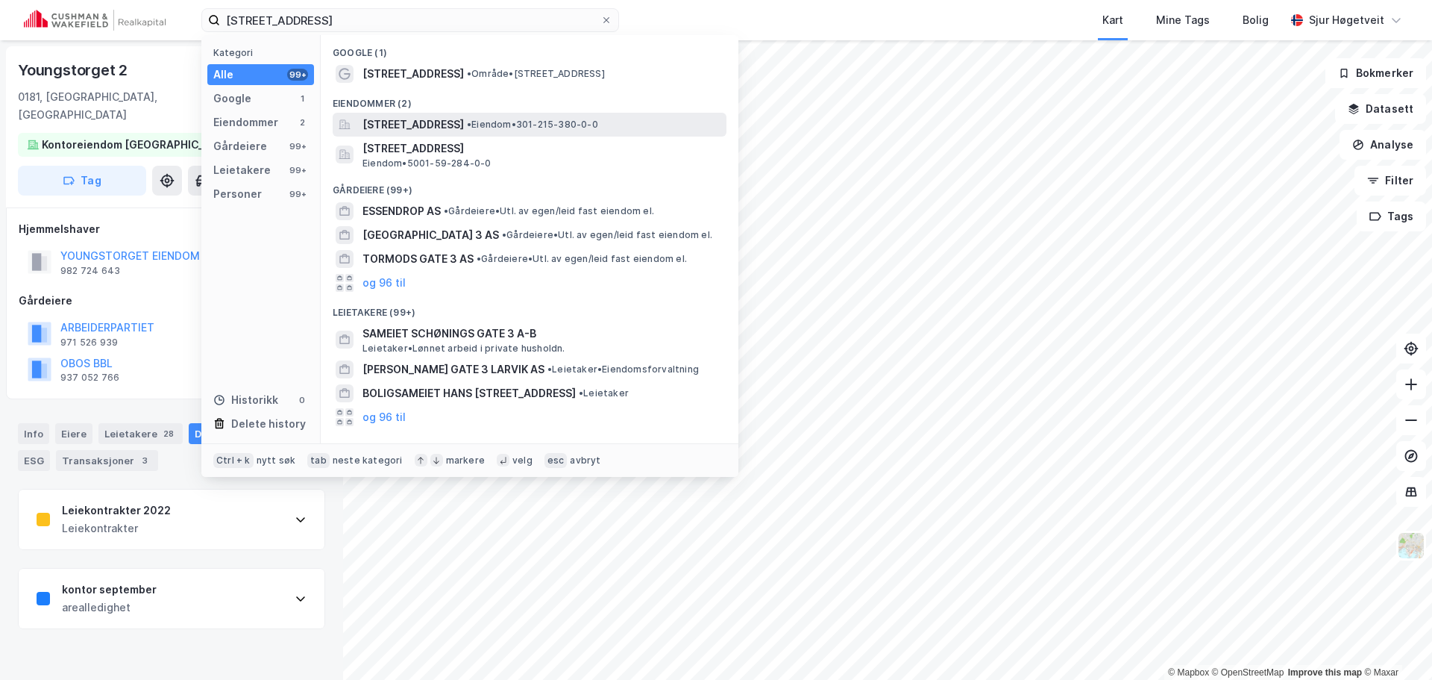
click at [598, 128] on span "• Eiendom • 301-215-380-0-0" at bounding box center [532, 125] width 131 height 12
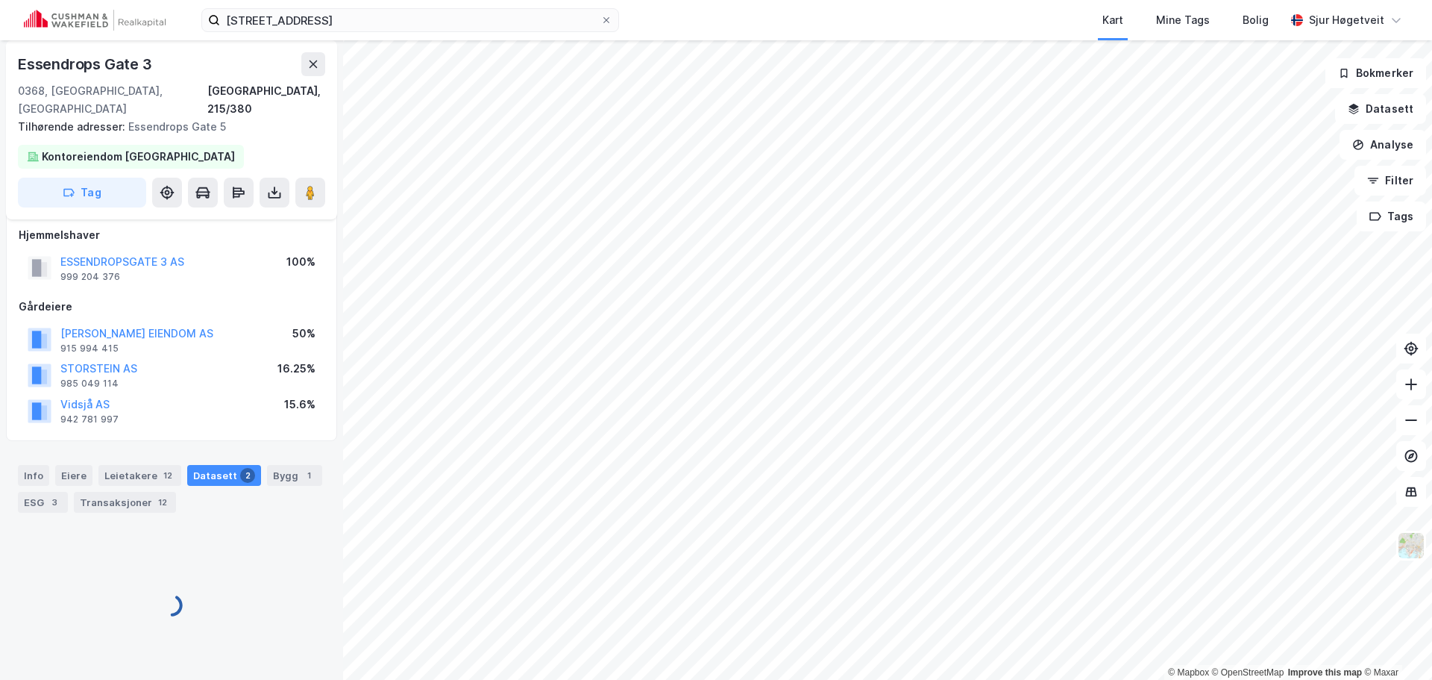
scroll to position [3, 0]
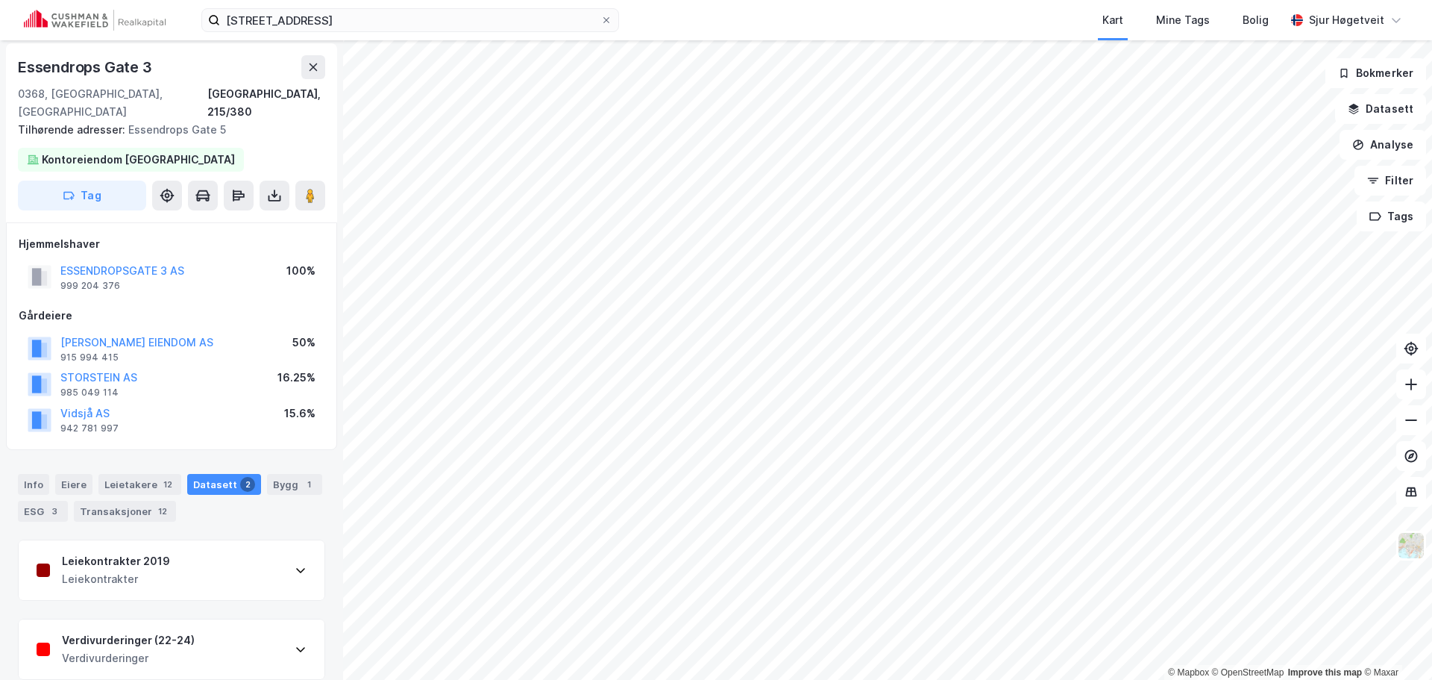
click at [200, 627] on div "Verdivurderinger (22-24) Verdivurderinger" at bounding box center [172, 649] width 306 height 60
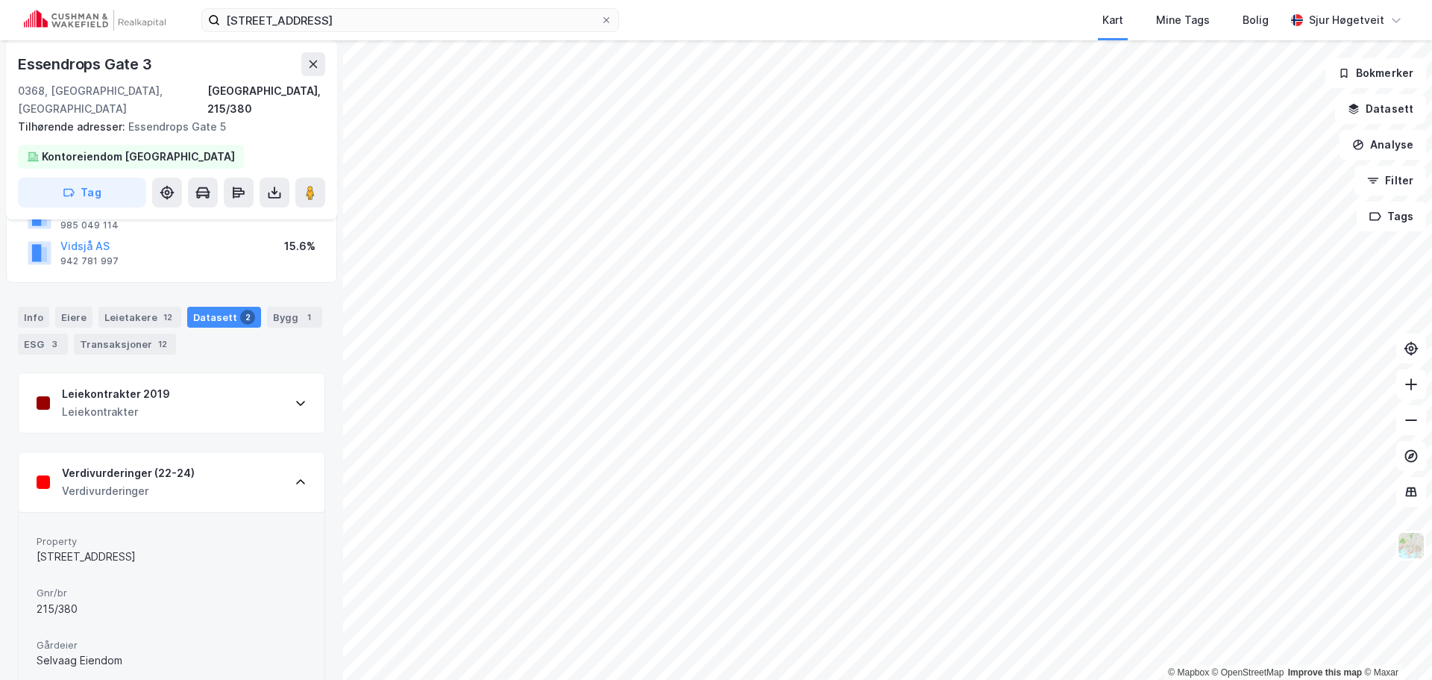
scroll to position [235, 0]
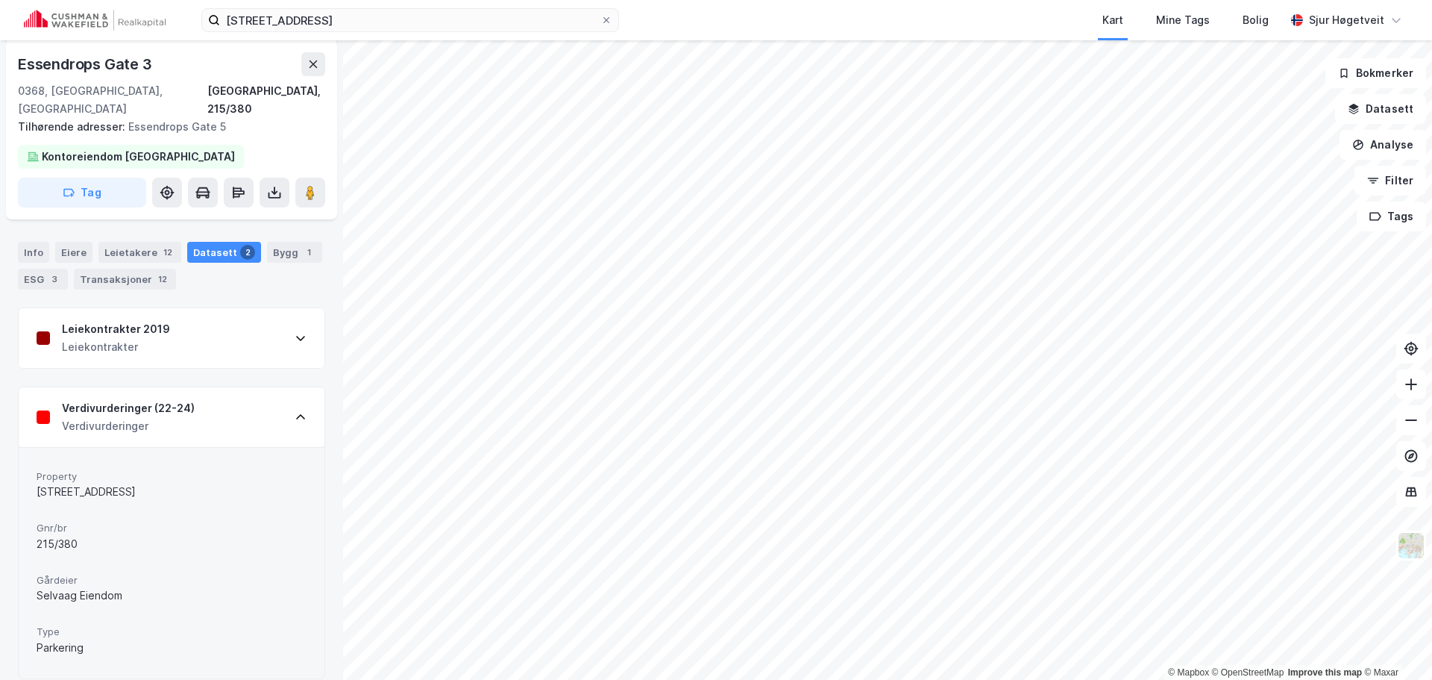
click at [202, 399] on div "Verdivurderinger (22-24) Verdivurderinger" at bounding box center [172, 417] width 306 height 60
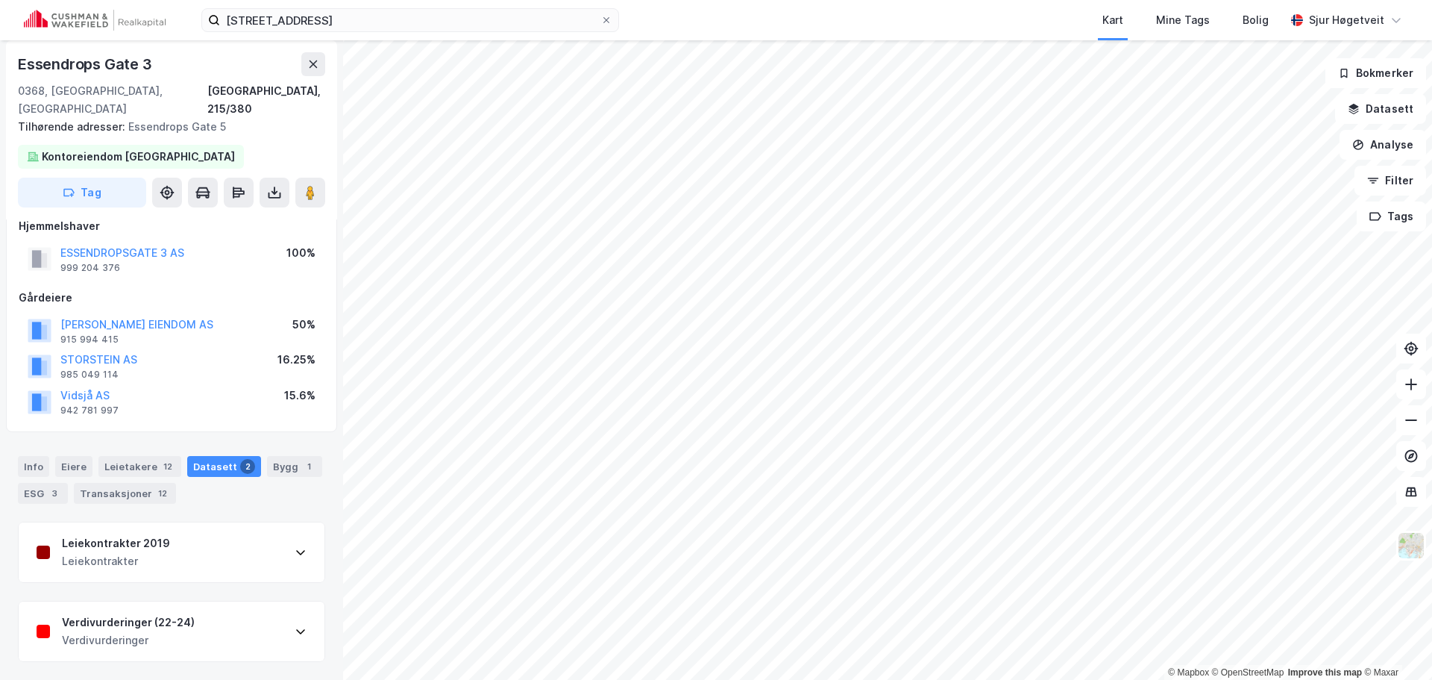
scroll to position [3, 0]
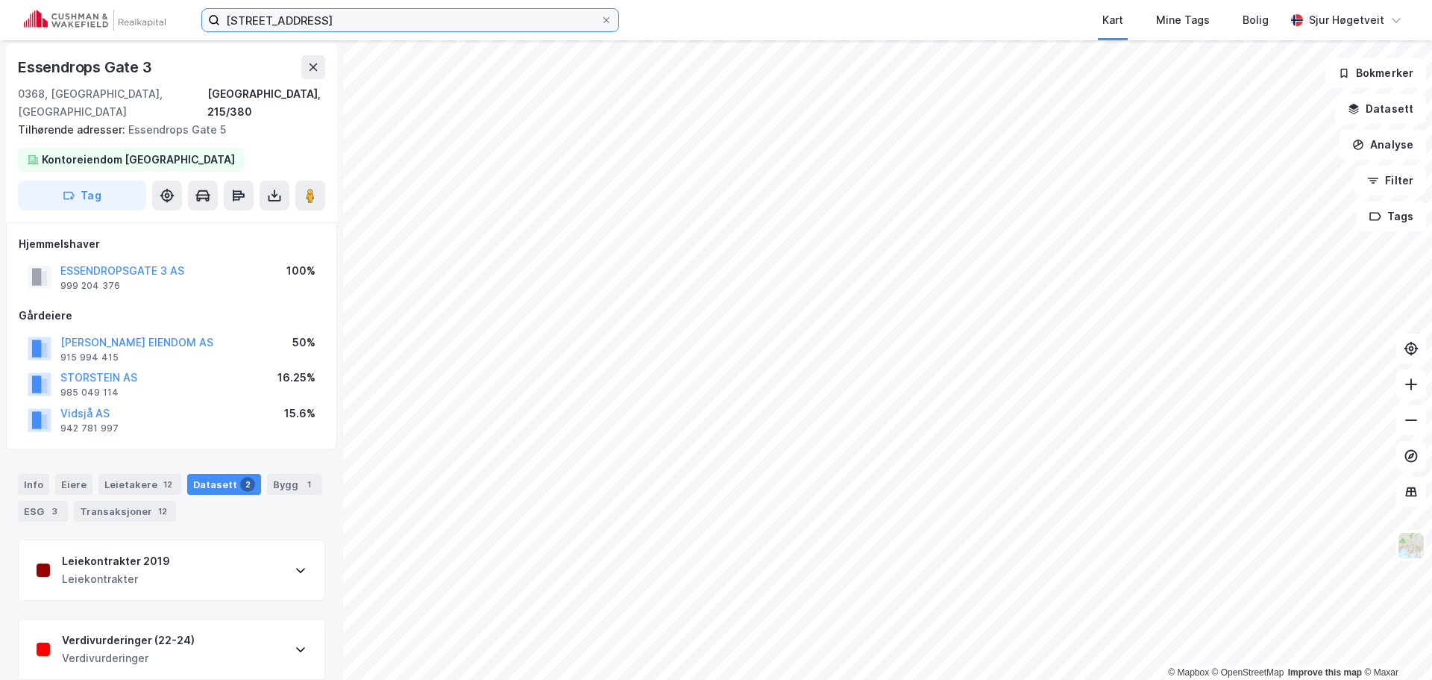
click at [553, 26] on input "[STREET_ADDRESS]" at bounding box center [410, 20] width 380 height 22
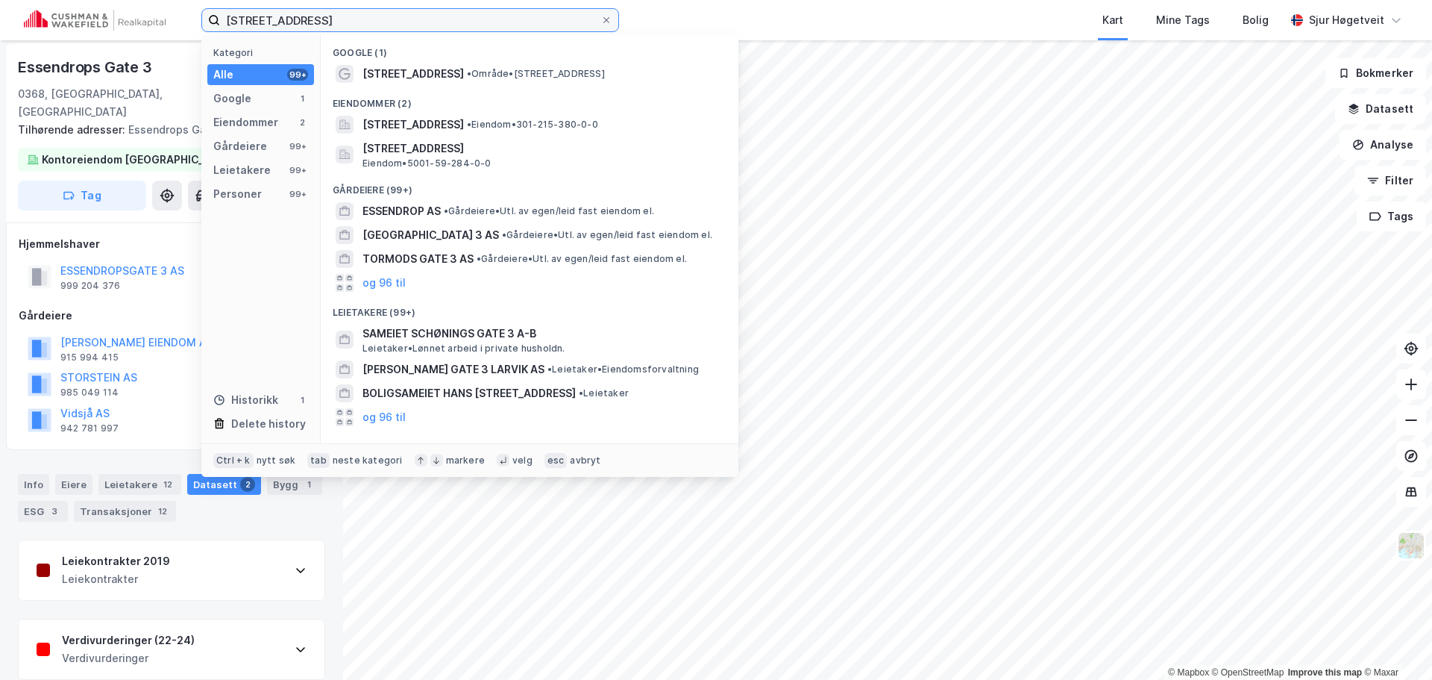
click at [553, 26] on input "[STREET_ADDRESS]" at bounding box center [410, 20] width 380 height 22
click at [551, 25] on input "[STREET_ADDRESS]" at bounding box center [410, 20] width 380 height 22
paste input "[STREET_ADDRESS]"
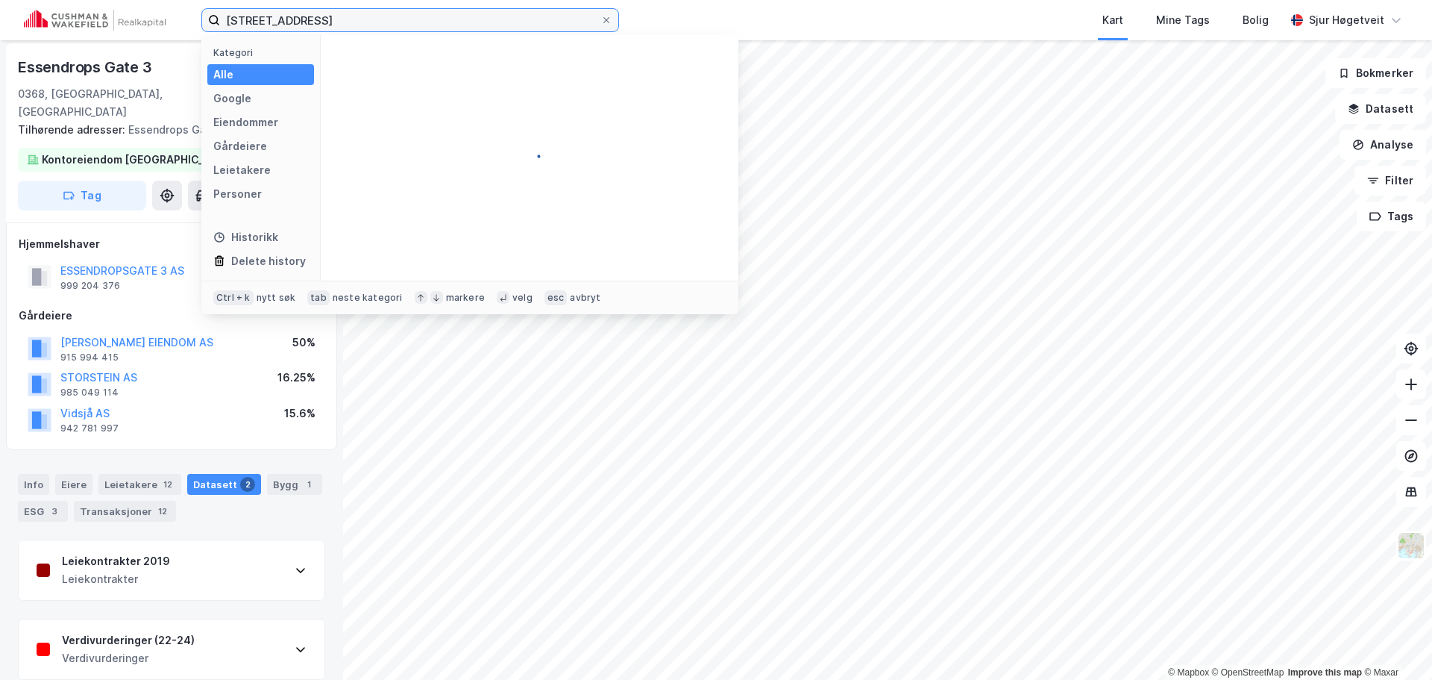
drag, startPoint x: 549, startPoint y: 24, endPoint x: 155, endPoint y: 12, distance: 394.0
click at [156, 12] on div "[STREET_ADDRESS] Kategori Alle Google Eiendommer Gårdeiere Leietakere Personer …" at bounding box center [716, 20] width 1432 height 40
paste input
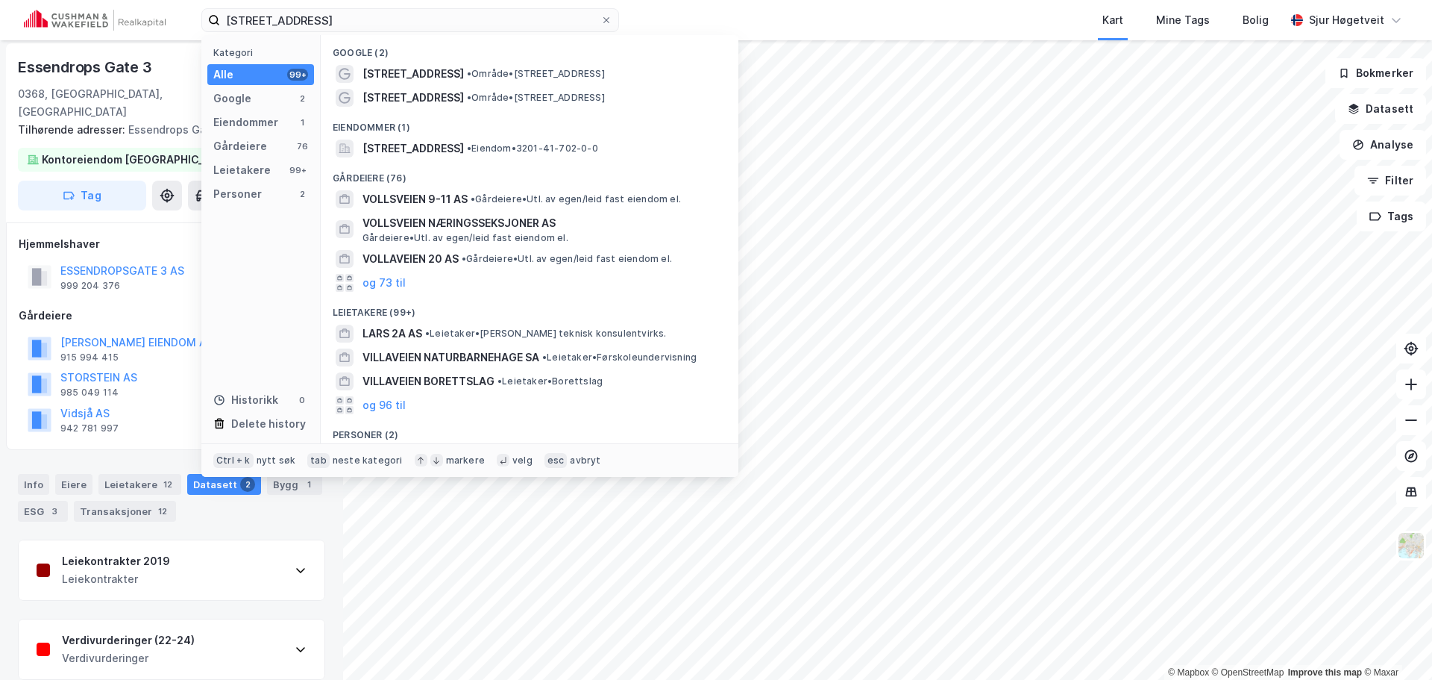
click at [456, 131] on div "Eiendommer (1)" at bounding box center [530, 123] width 418 height 27
click at [461, 139] on span "[STREET_ADDRESS]" at bounding box center [413, 148] width 101 height 18
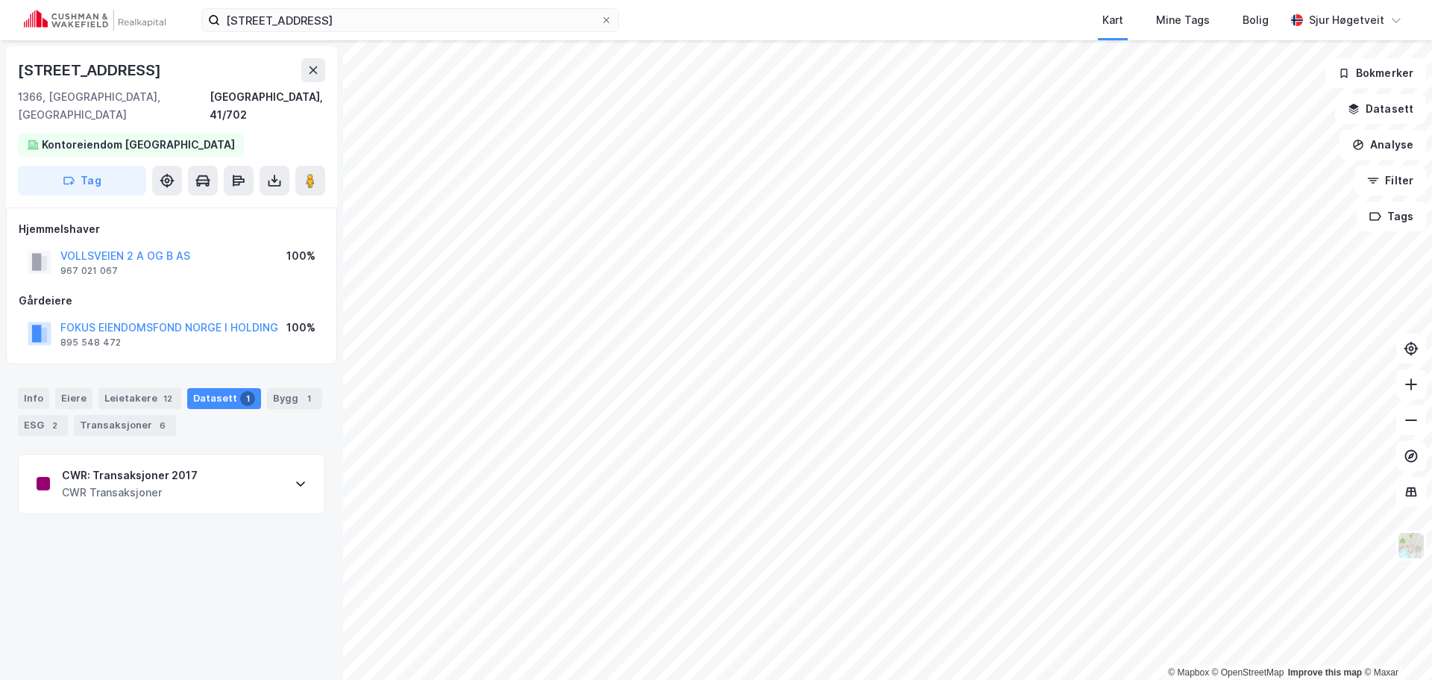
click at [258, 454] on div "CWR: Transaksjoner 2017 CWR Transaksjoner" at bounding box center [172, 484] width 306 height 60
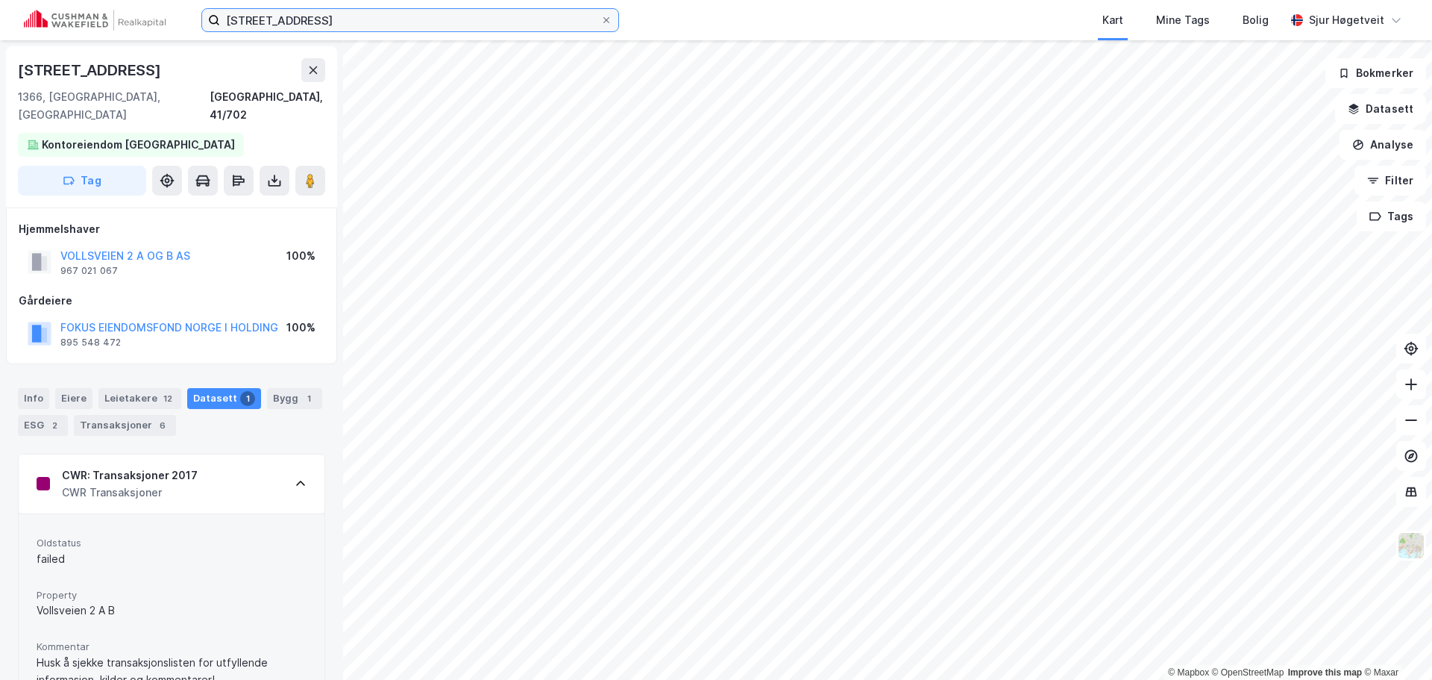
click at [344, 22] on input "[STREET_ADDRESS]" at bounding box center [410, 20] width 380 height 22
click at [343, 22] on input "[STREET_ADDRESS]" at bounding box center [410, 20] width 380 height 22
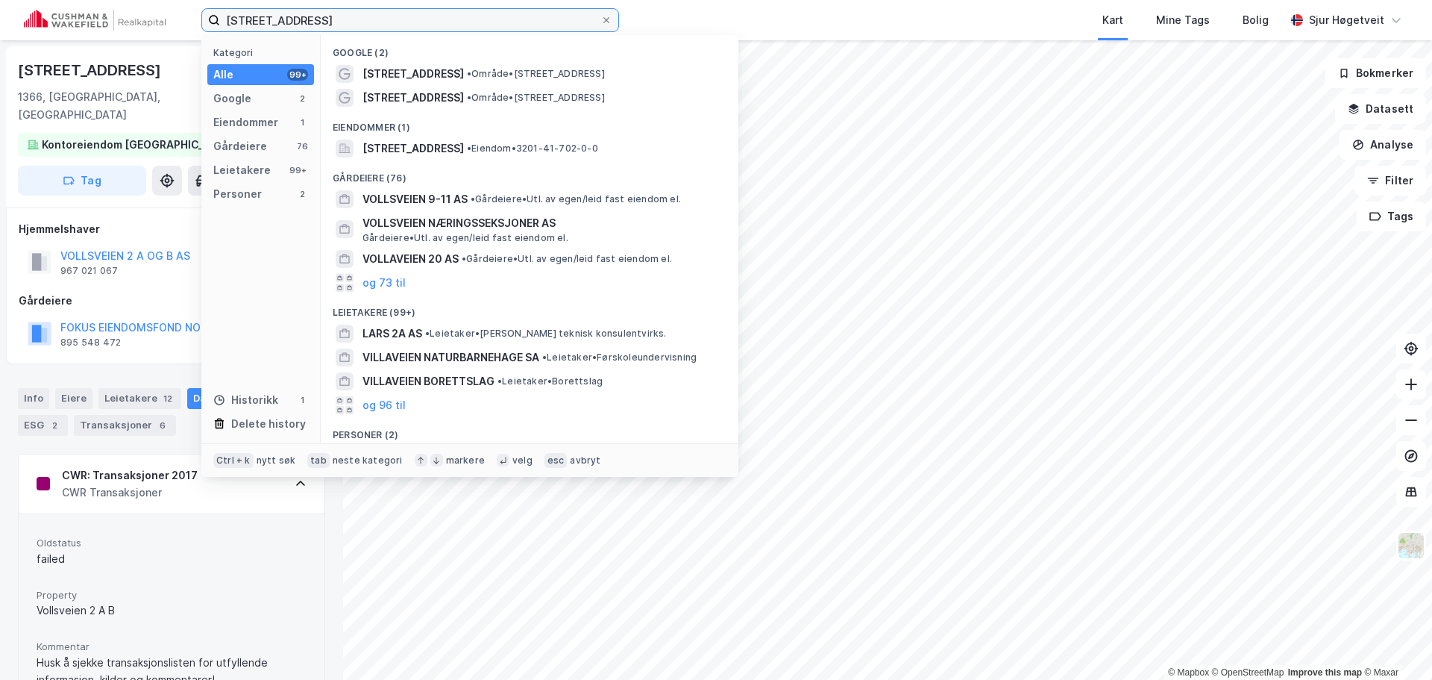
click at [343, 22] on input "[STREET_ADDRESS]" at bounding box center [410, 20] width 380 height 22
paste input "[STREET_ADDRESS]"
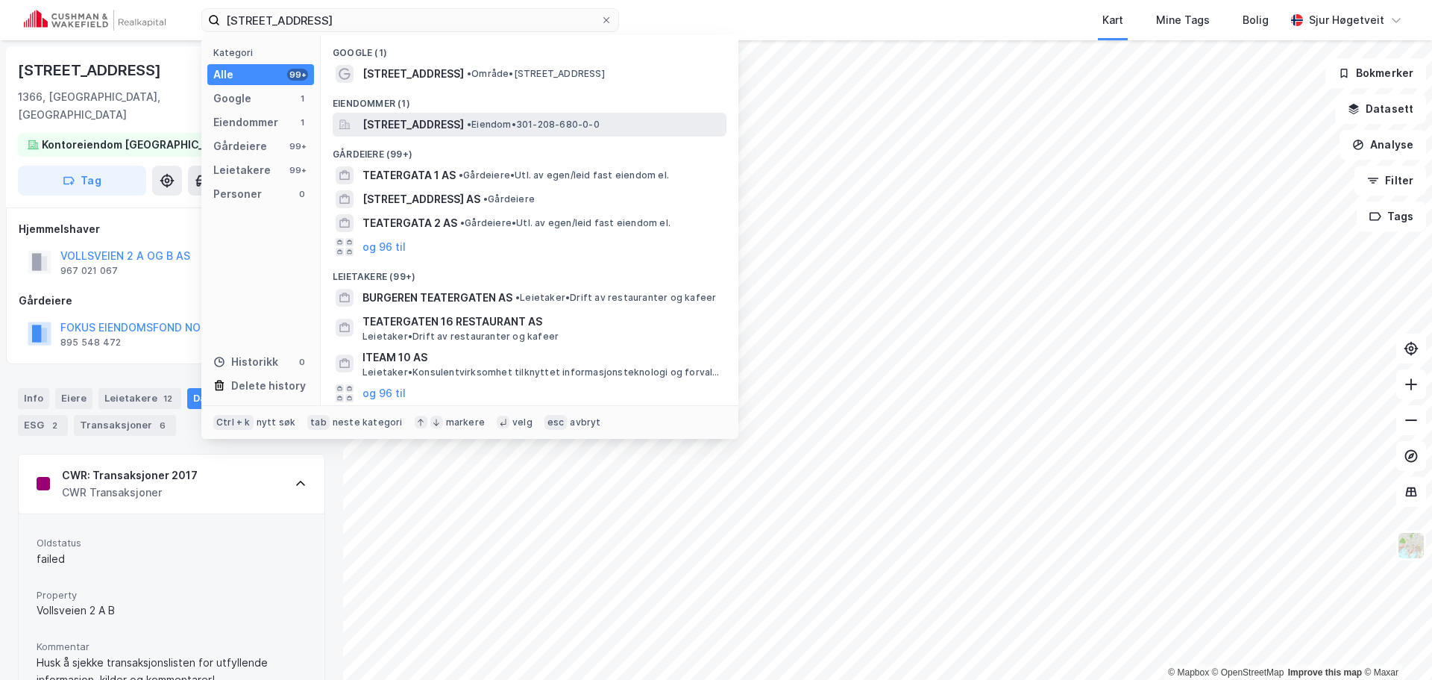
click at [464, 118] on span "[STREET_ADDRESS]" at bounding box center [413, 125] width 101 height 18
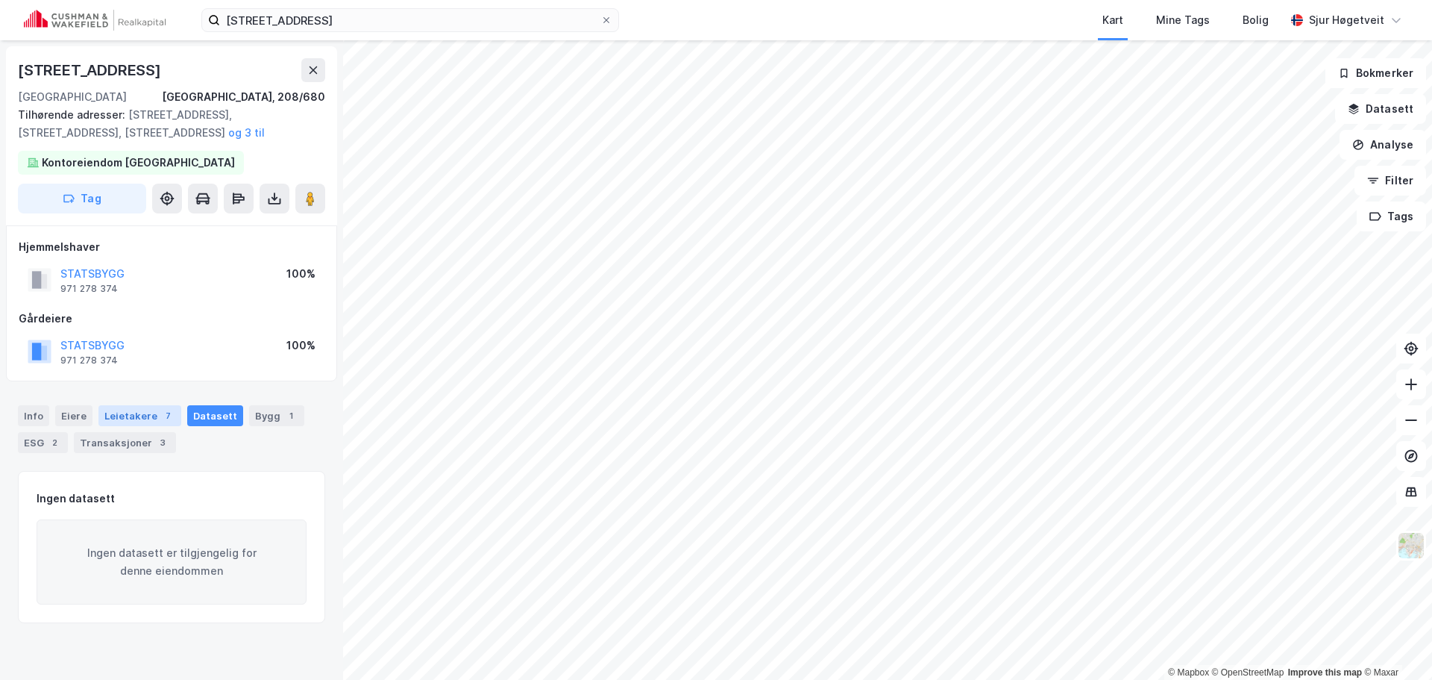
click at [104, 421] on div "Leietakere 7" at bounding box center [139, 415] width 83 height 21
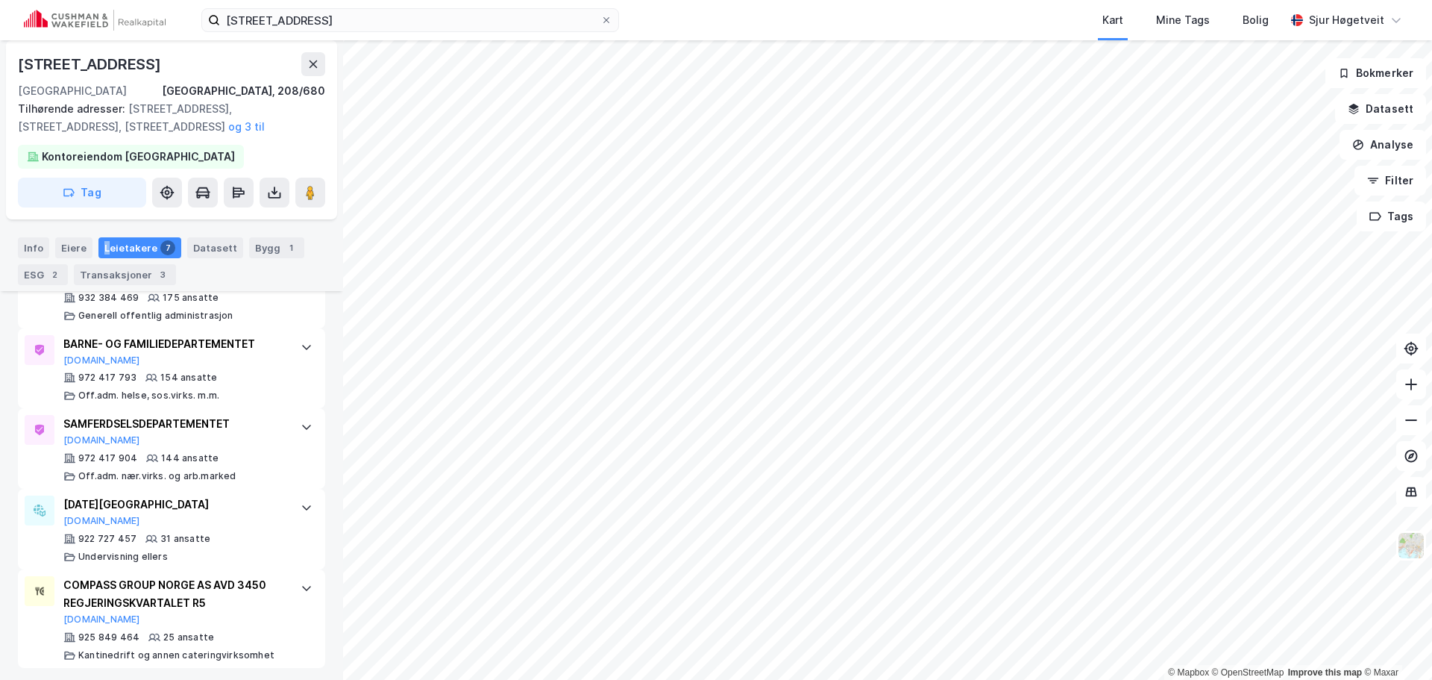
scroll to position [697, 0]
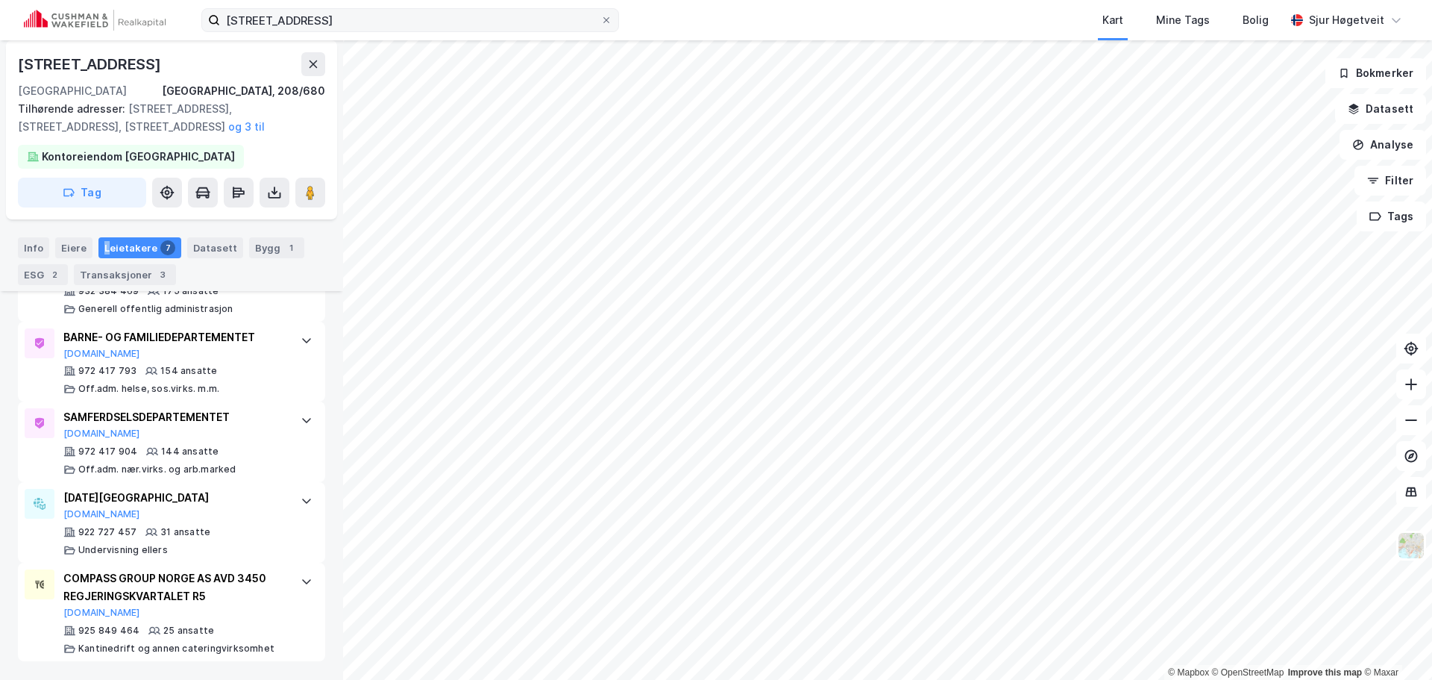
click at [439, 7] on div "[STREET_ADDRESS] Kart Mine Tags Bolig [PERSON_NAME]" at bounding box center [716, 20] width 1432 height 40
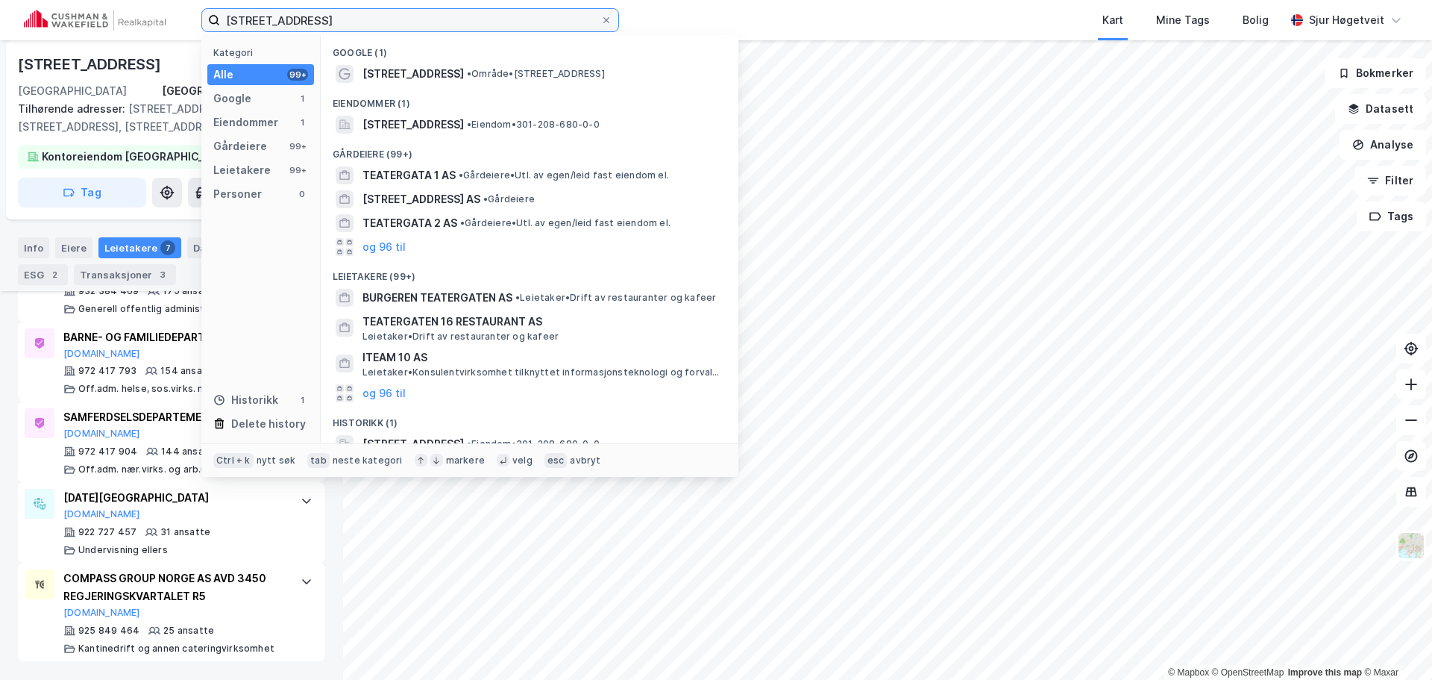
click at [435, 12] on input "[STREET_ADDRESS]" at bounding box center [410, 20] width 380 height 22
paste input "[STREET_ADDRESS]"
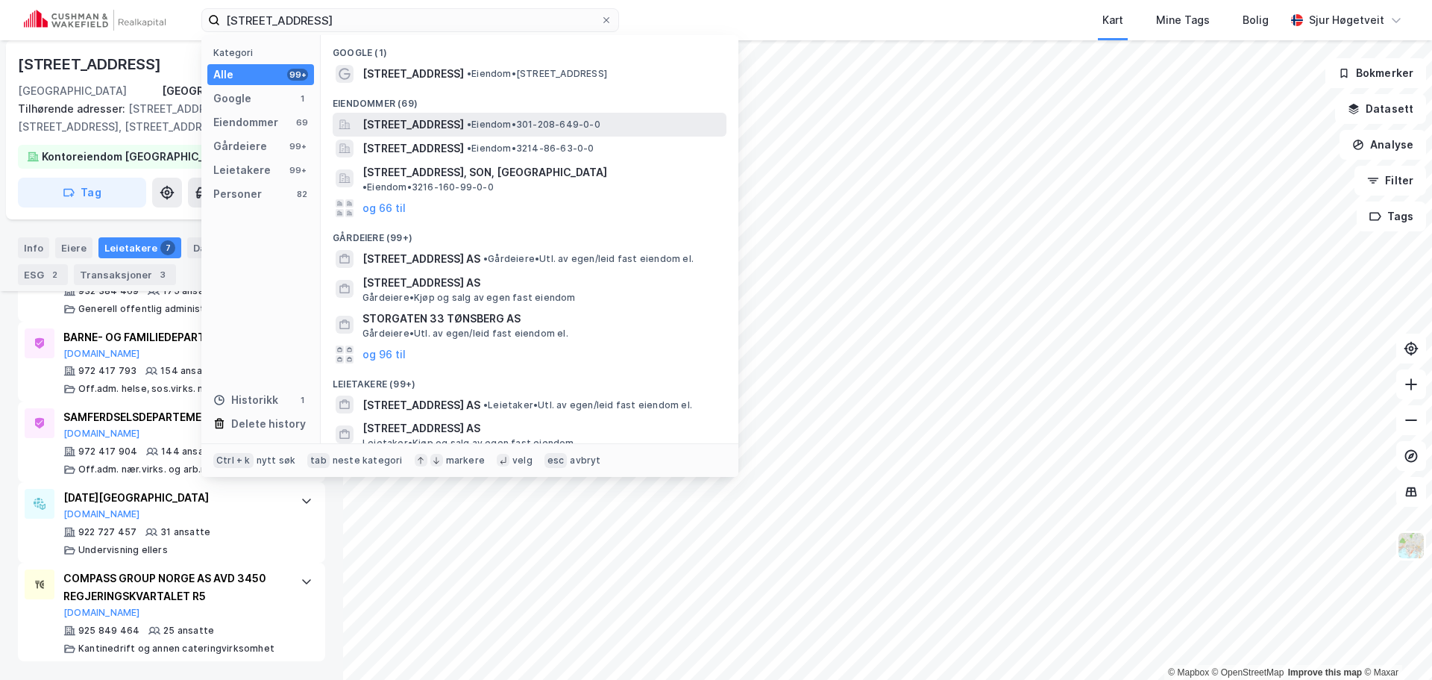
click at [464, 129] on span "[STREET_ADDRESS]" at bounding box center [413, 125] width 101 height 18
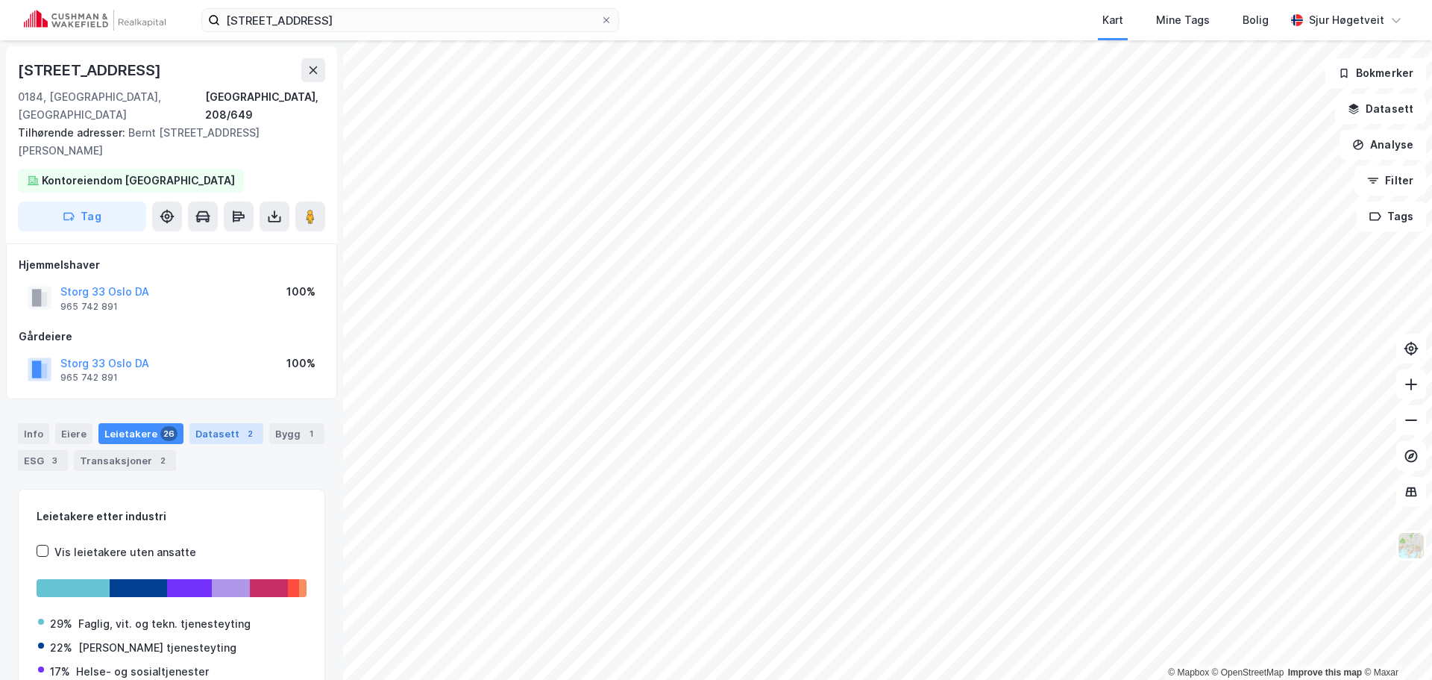
click at [217, 423] on div "Datasett 2" at bounding box center [226, 433] width 74 height 21
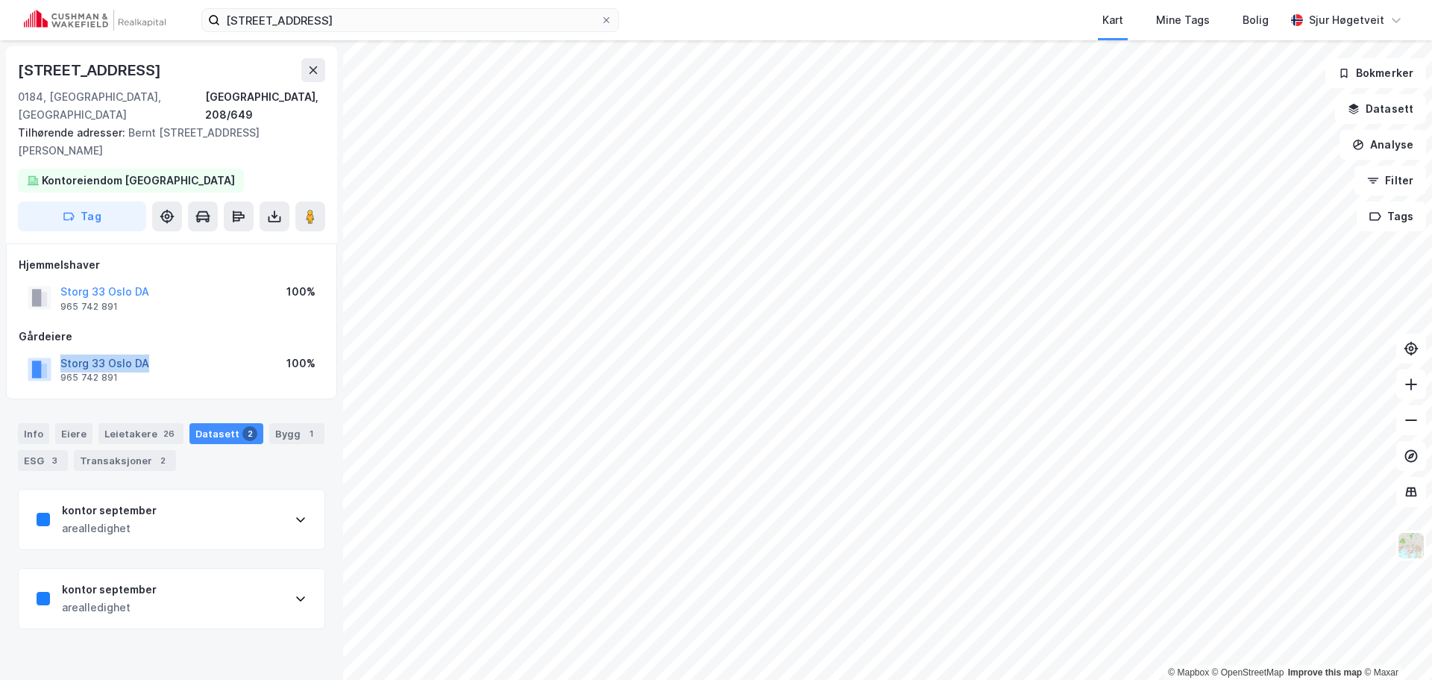
drag, startPoint x: 160, startPoint y: 345, endPoint x: 60, endPoint y: 345, distance: 100.0
click at [60, 351] on div "Storg 33 [GEOGRAPHIC_DATA] DA 965 742 891 100%" at bounding box center [172, 369] width 306 height 36
copy button "Storg 33 Oslo DA"
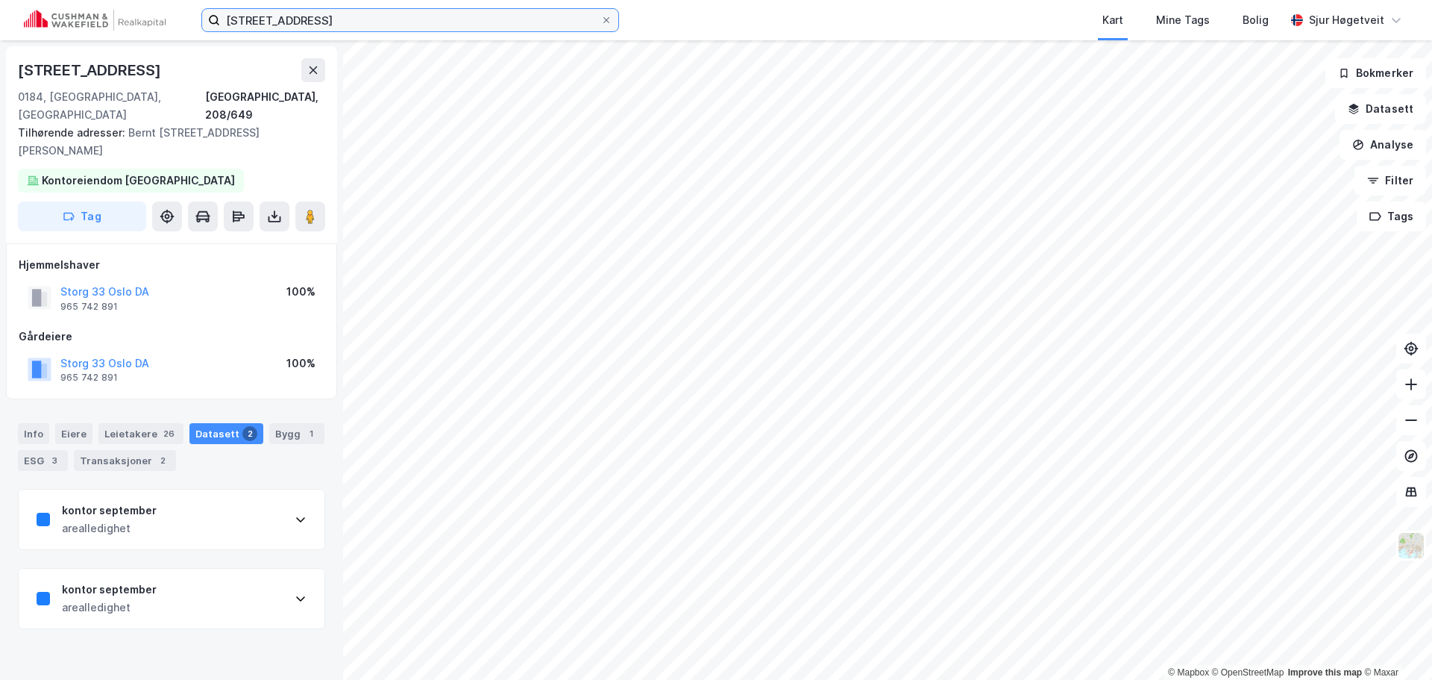
click at [347, 18] on input "[STREET_ADDRESS]" at bounding box center [410, 20] width 380 height 22
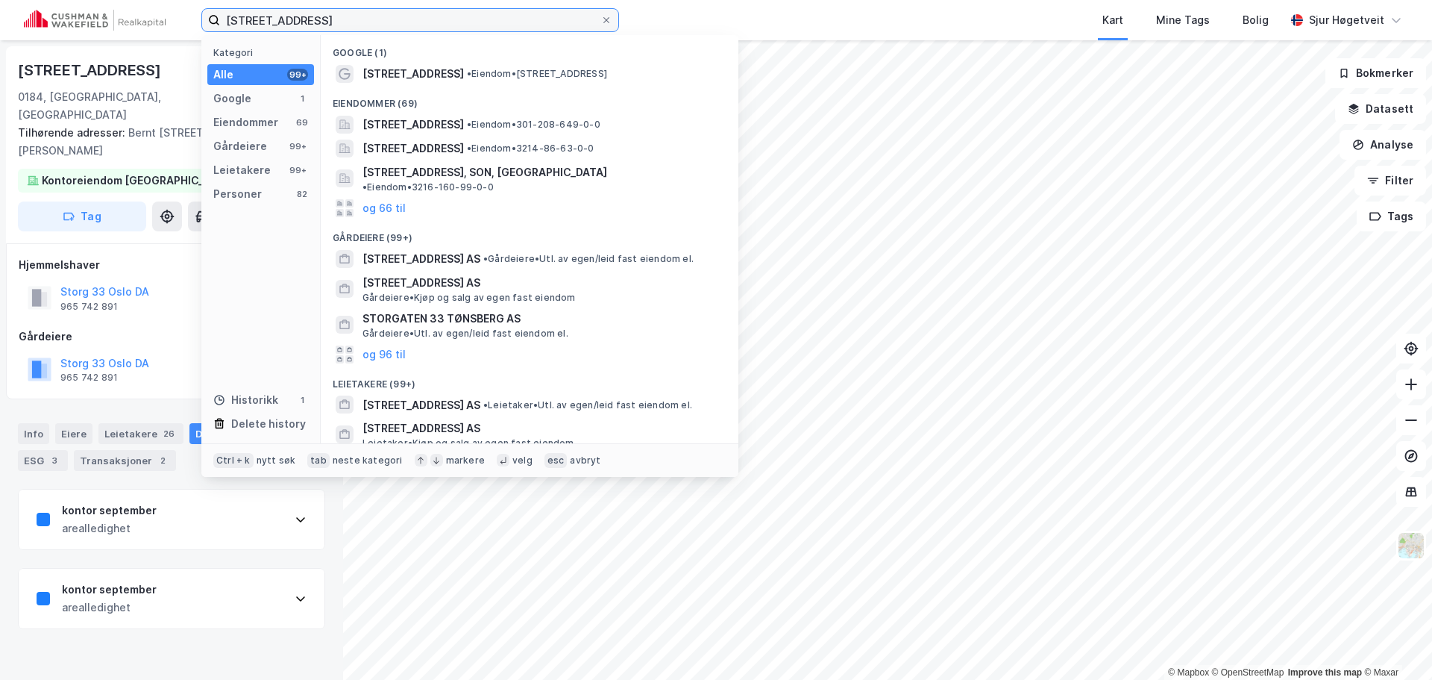
click at [347, 18] on input "[STREET_ADDRESS]" at bounding box center [410, 20] width 380 height 22
click at [346, 17] on input "[STREET_ADDRESS]" at bounding box center [410, 20] width 380 height 22
paste input "randveien 1"
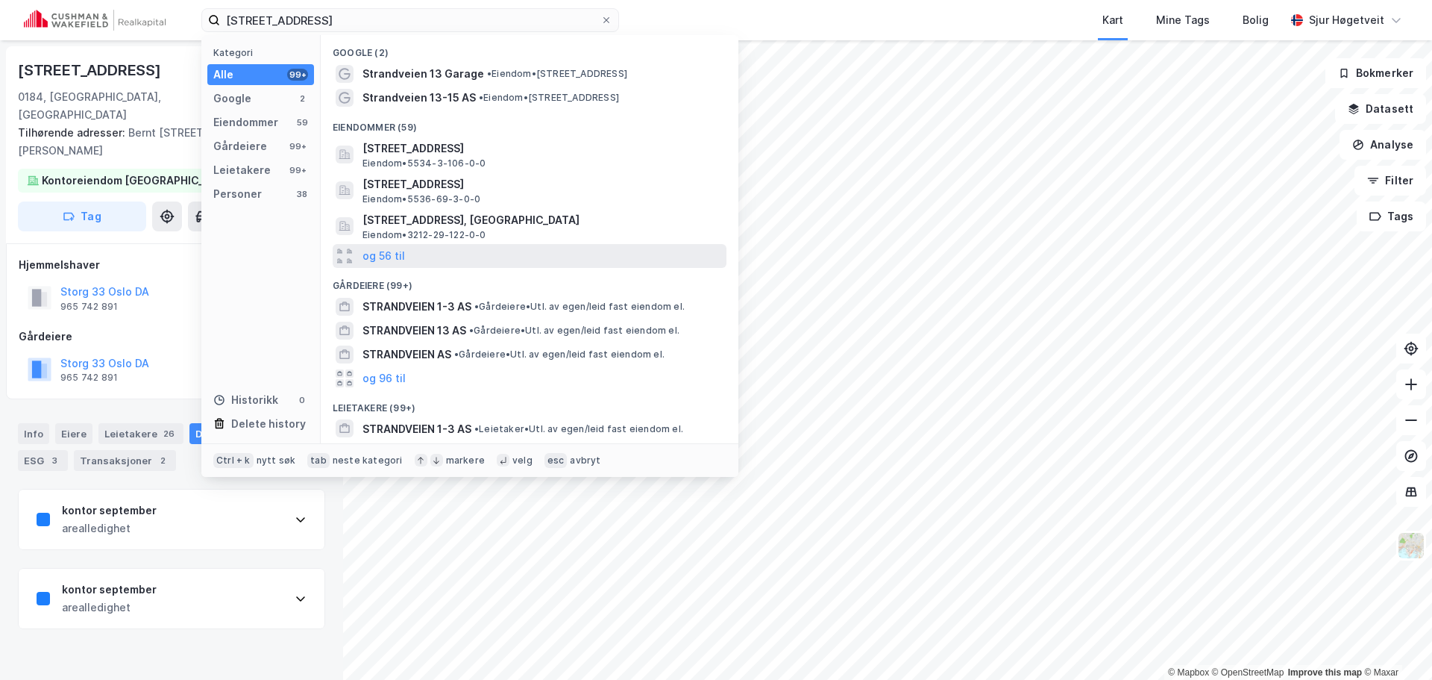
click at [571, 256] on div "og 56 til" at bounding box center [530, 256] width 394 height 24
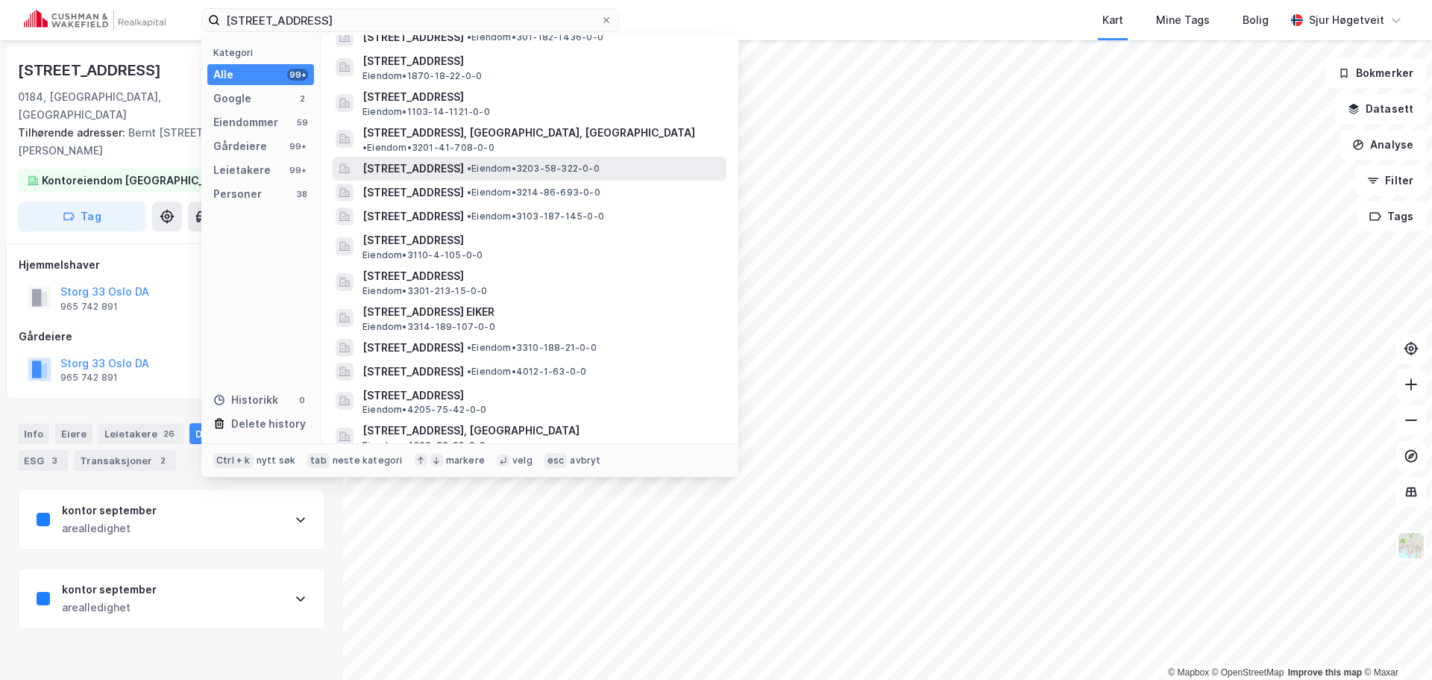
scroll to position [671, 0]
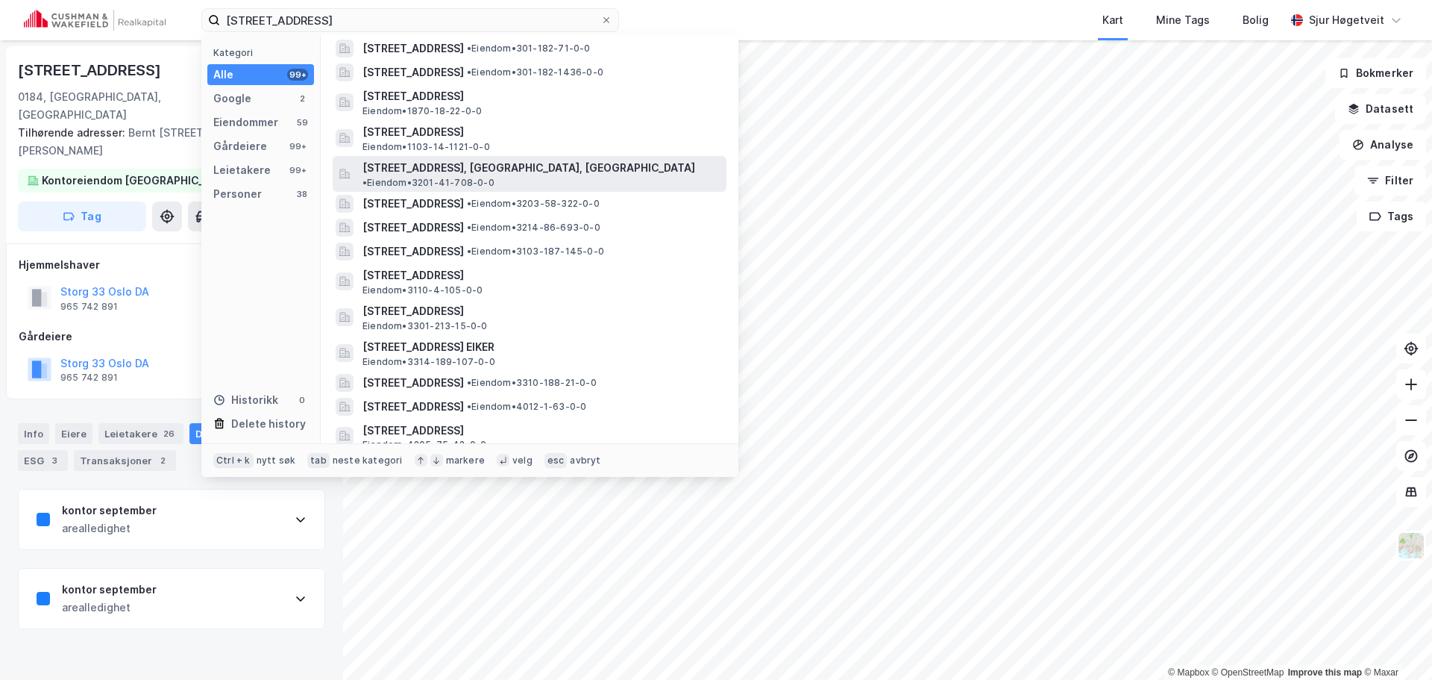
click at [495, 177] on span "• Eiendom • 3201-41-708-0-0" at bounding box center [429, 183] width 132 height 12
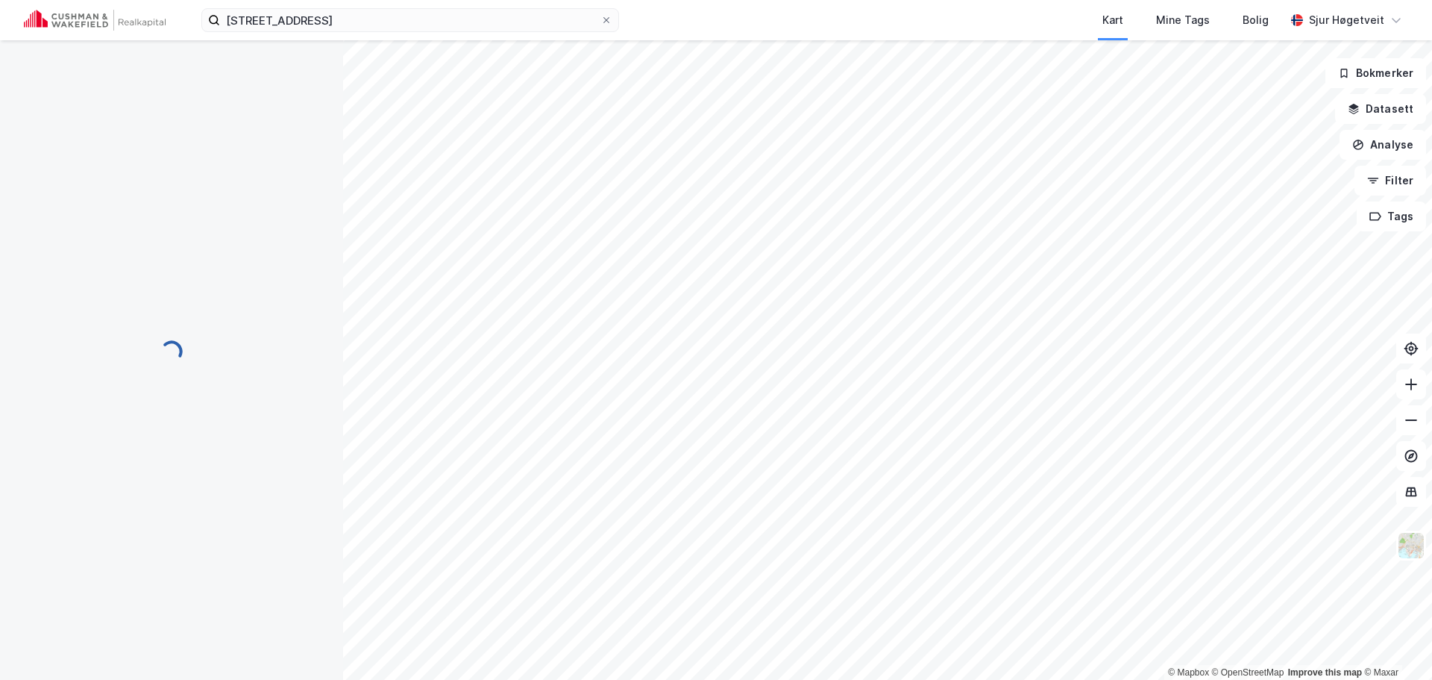
scroll to position [1, 0]
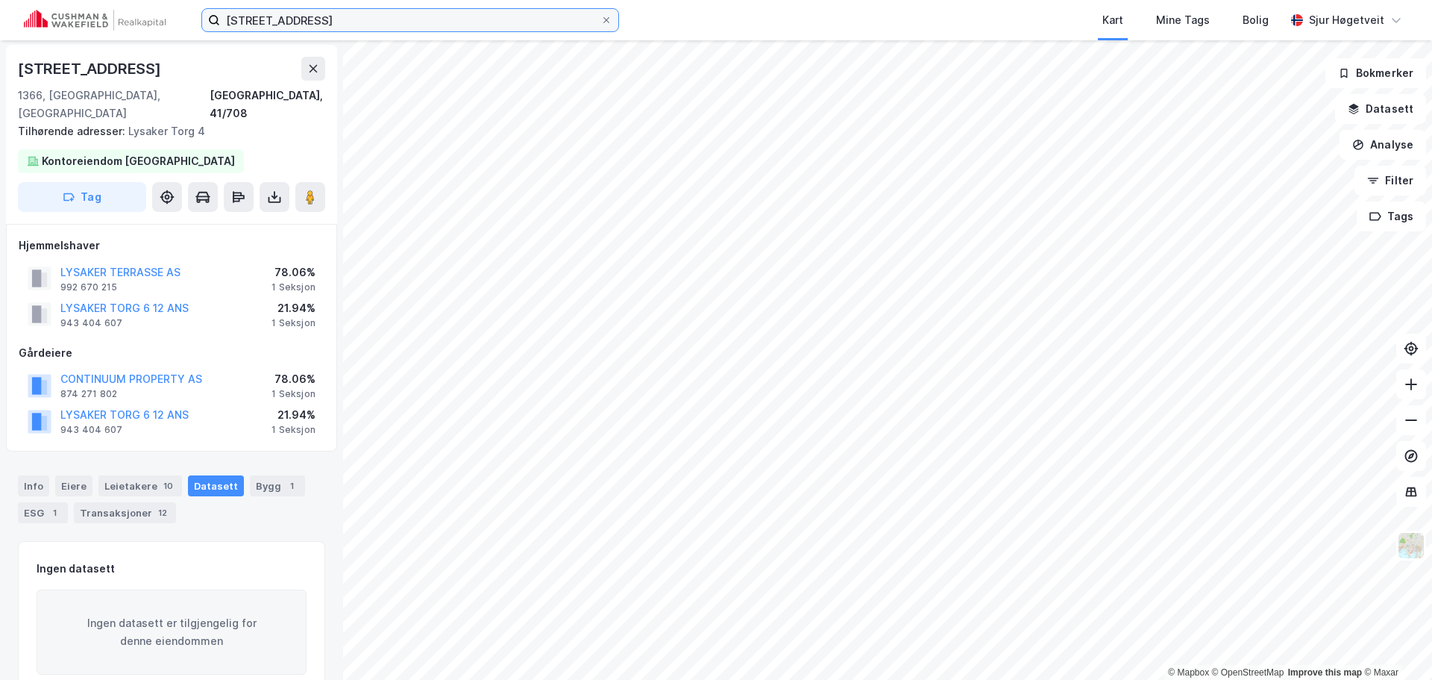
click at [401, 13] on input "[STREET_ADDRESS]" at bounding box center [410, 20] width 380 height 22
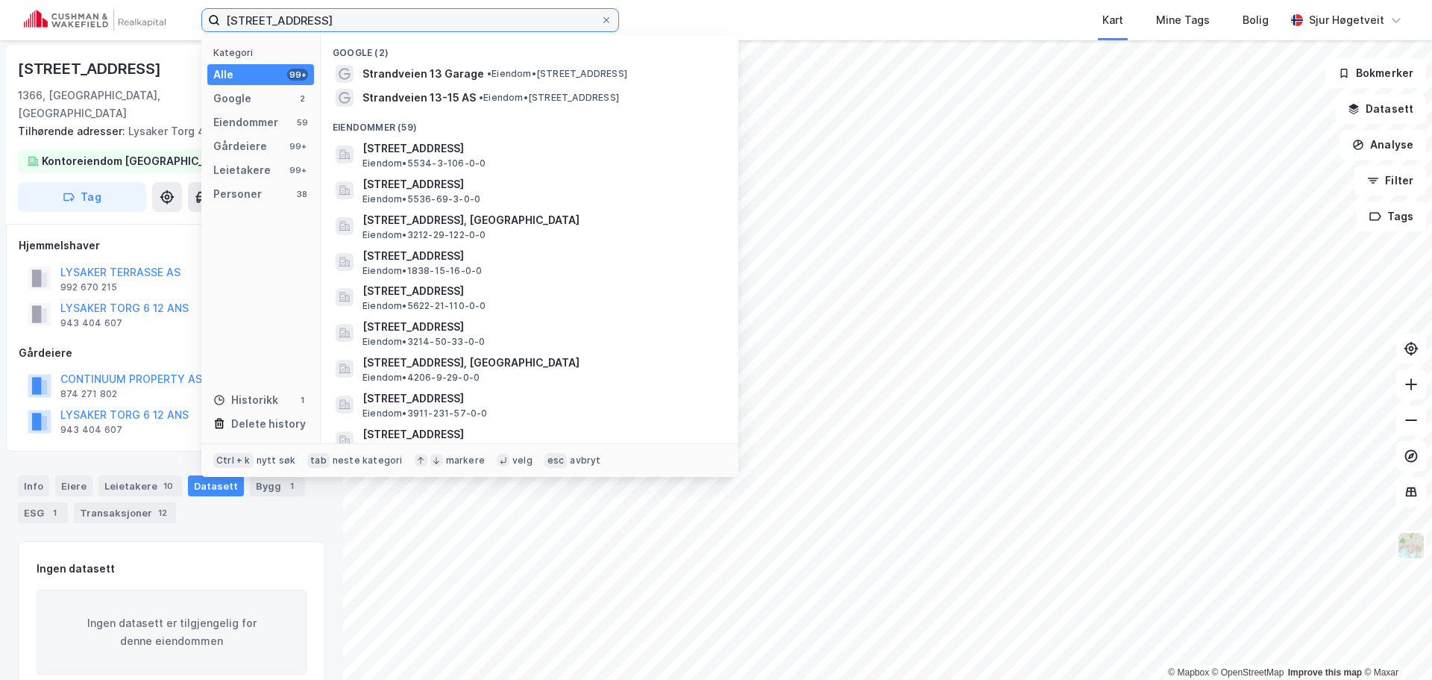
click at [399, 13] on input "[STREET_ADDRESS]" at bounding box center [410, 20] width 380 height 22
click at [396, 11] on input "[STREET_ADDRESS]" at bounding box center [410, 20] width 380 height 22
click at [396, 10] on input "[STREET_ADDRESS]" at bounding box center [410, 20] width 380 height 22
paste input "Essendrops gate"
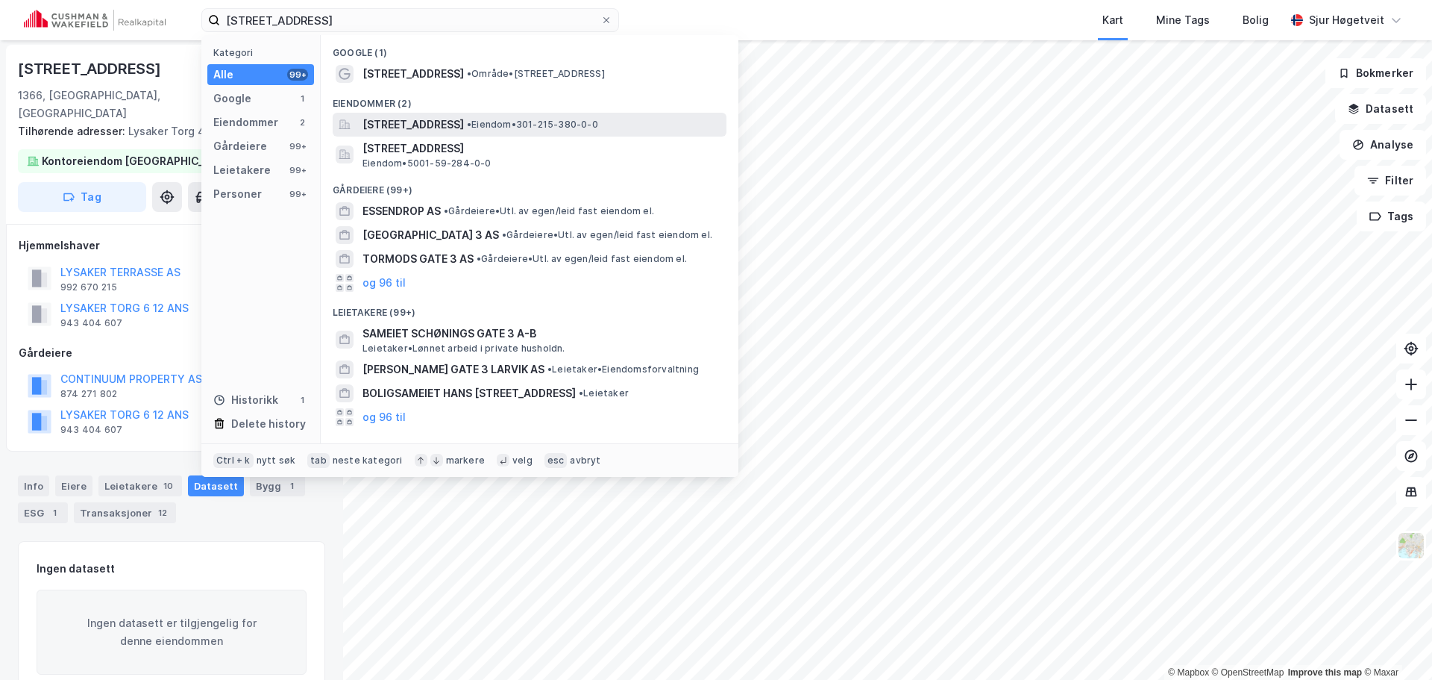
click at [464, 125] on span "[STREET_ADDRESS]" at bounding box center [413, 125] width 101 height 18
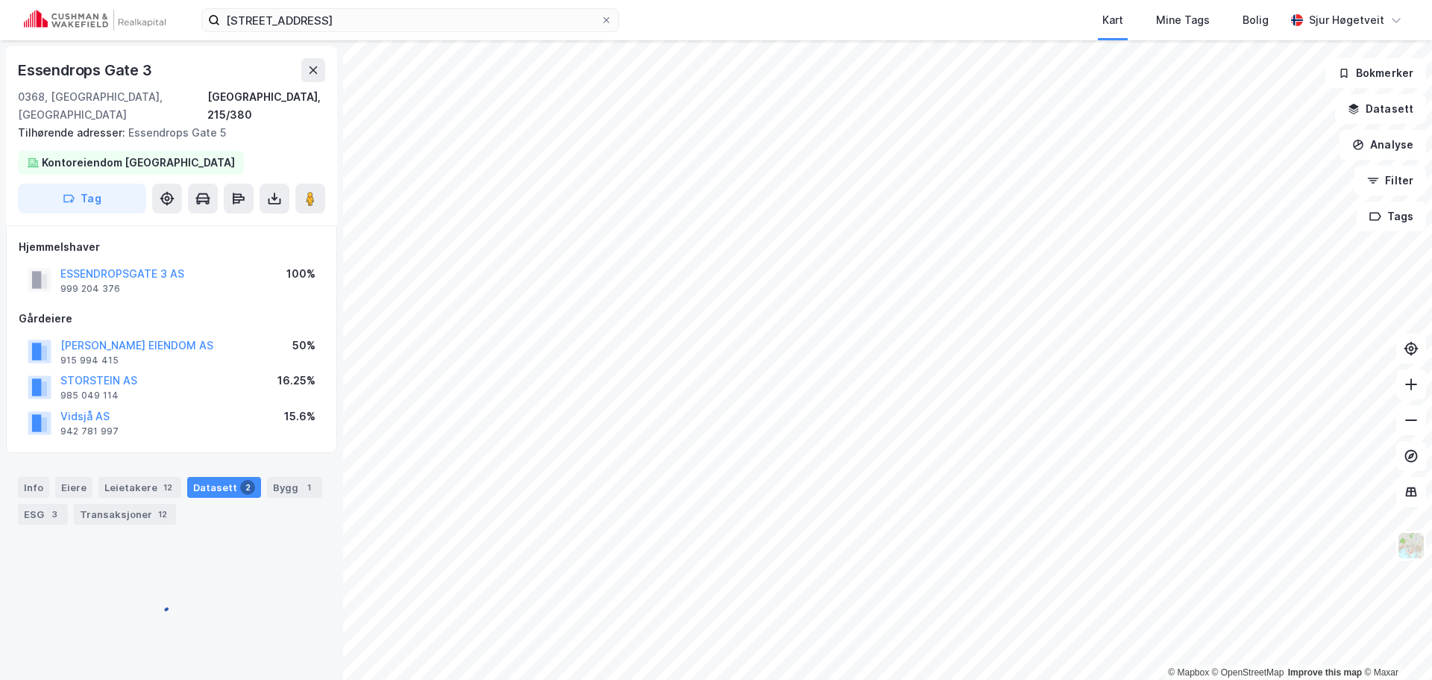
scroll to position [1, 0]
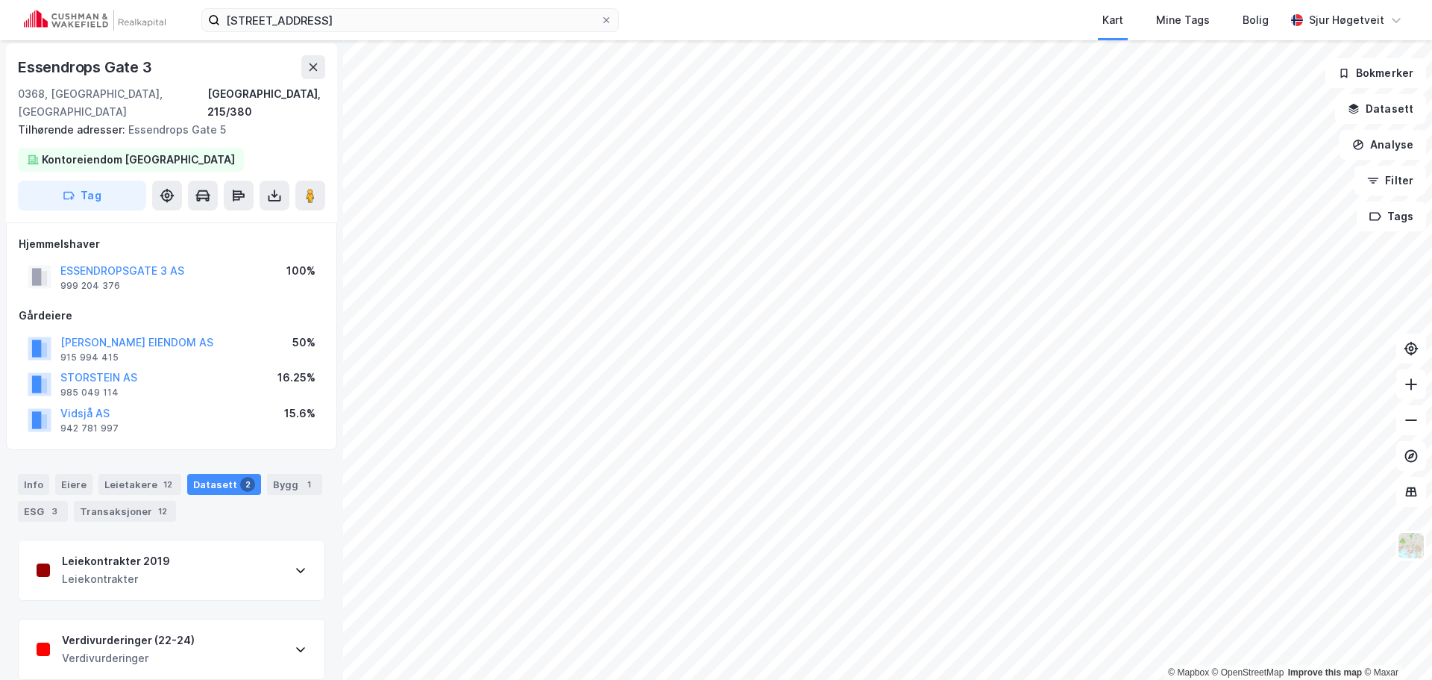
click at [201, 627] on div "Verdivurderinger (22-24) Verdivurderinger" at bounding box center [172, 649] width 306 height 60
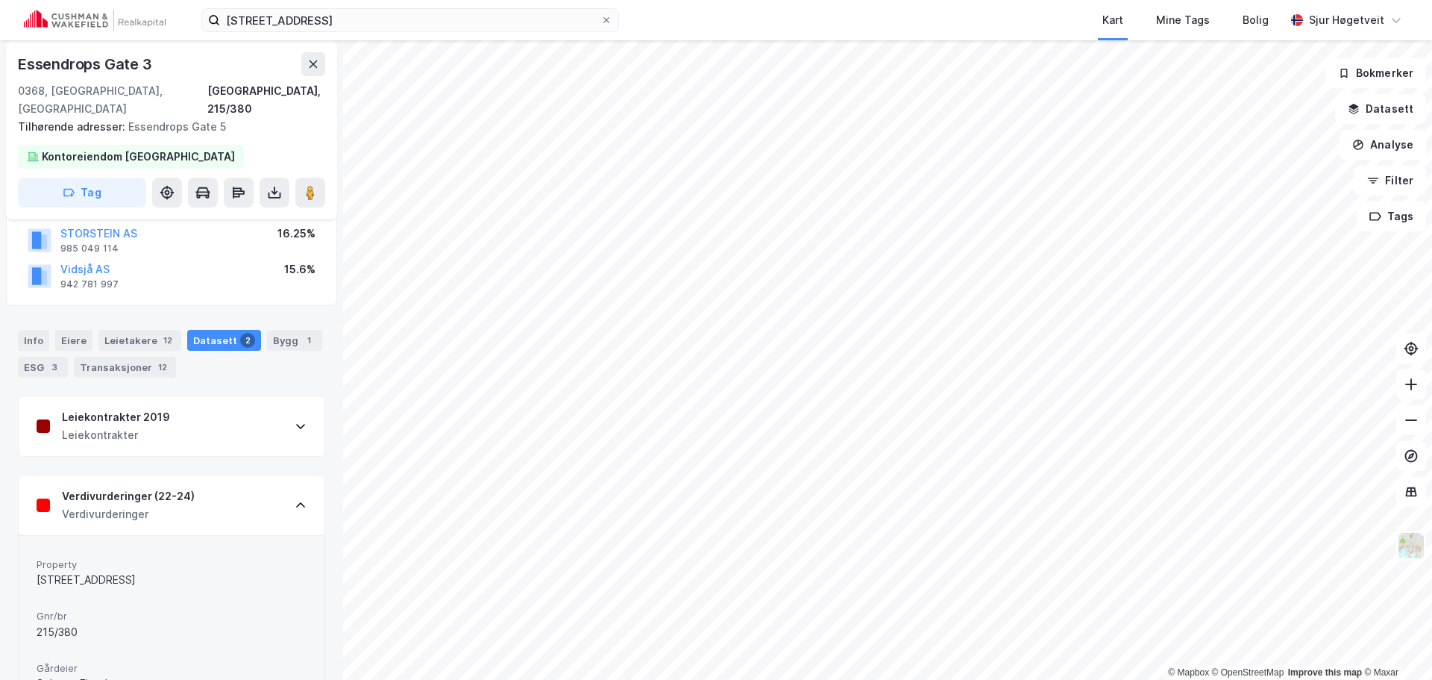
scroll to position [152, 0]
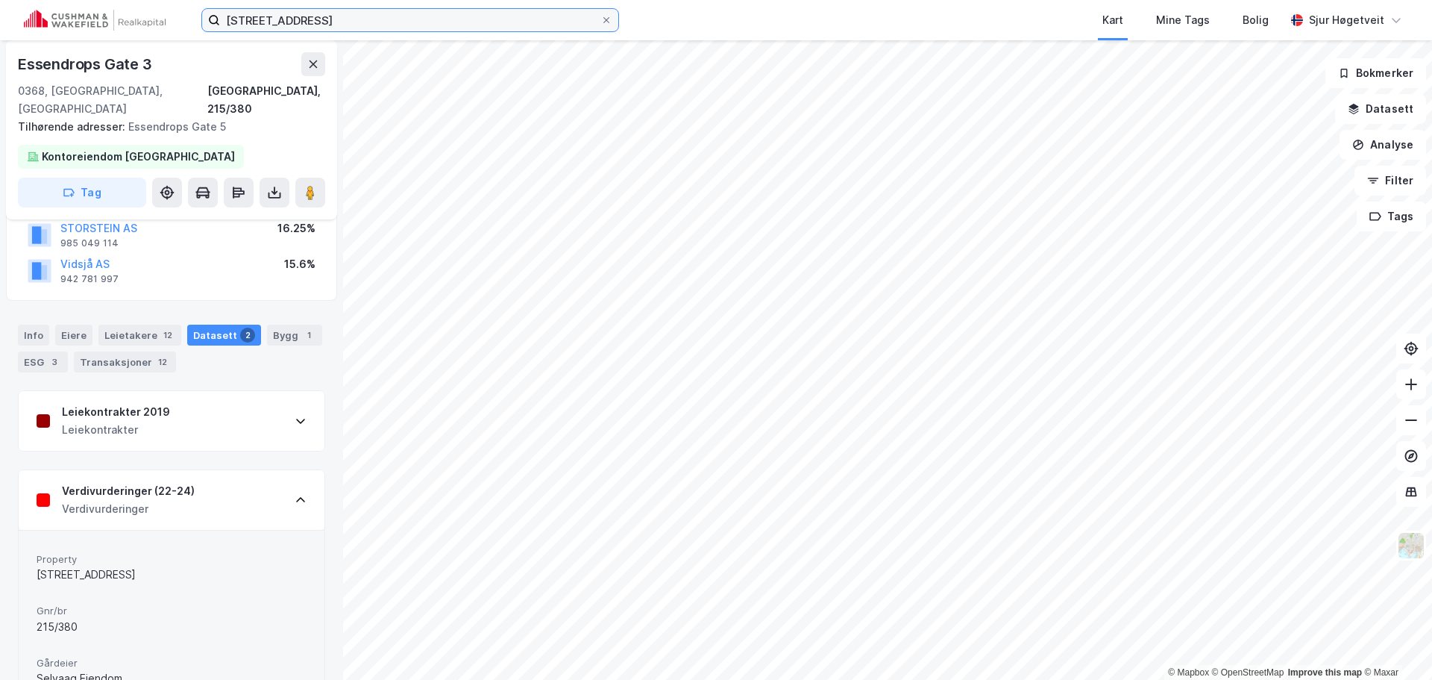
click at [552, 22] on input "[STREET_ADDRESS]" at bounding box center [410, 20] width 380 height 22
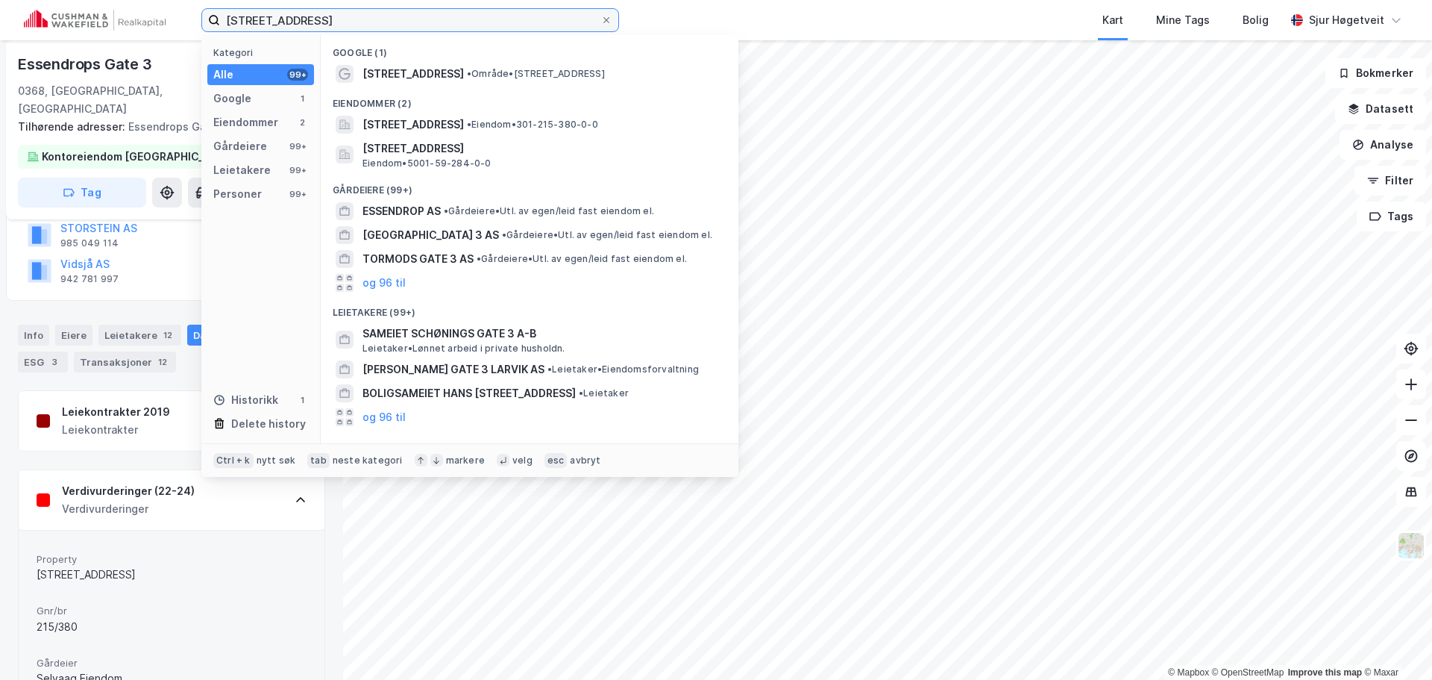
click at [552, 22] on input "[STREET_ADDRESS]" at bounding box center [410, 20] width 380 height 22
paste input "[PERSON_NAME][STREET_ADDRESS]"
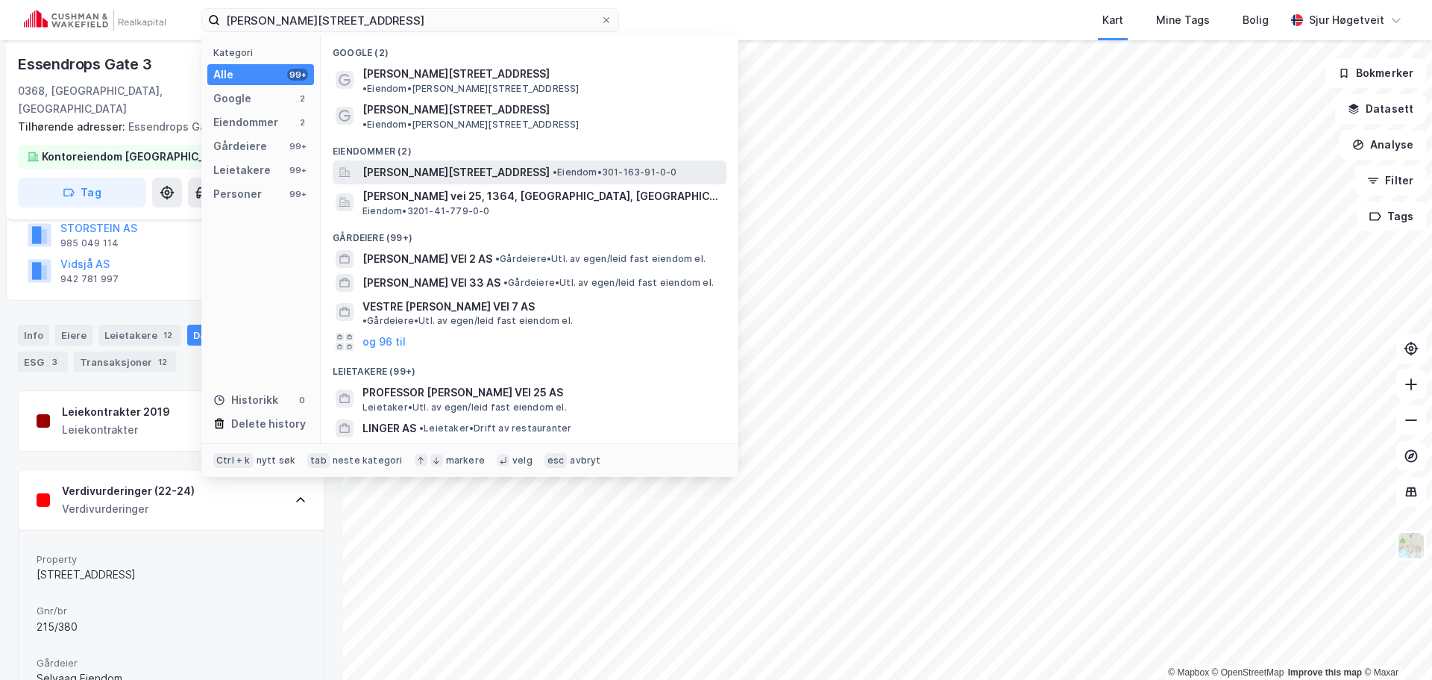
click at [468, 163] on span "[PERSON_NAME][STREET_ADDRESS]" at bounding box center [456, 172] width 187 height 18
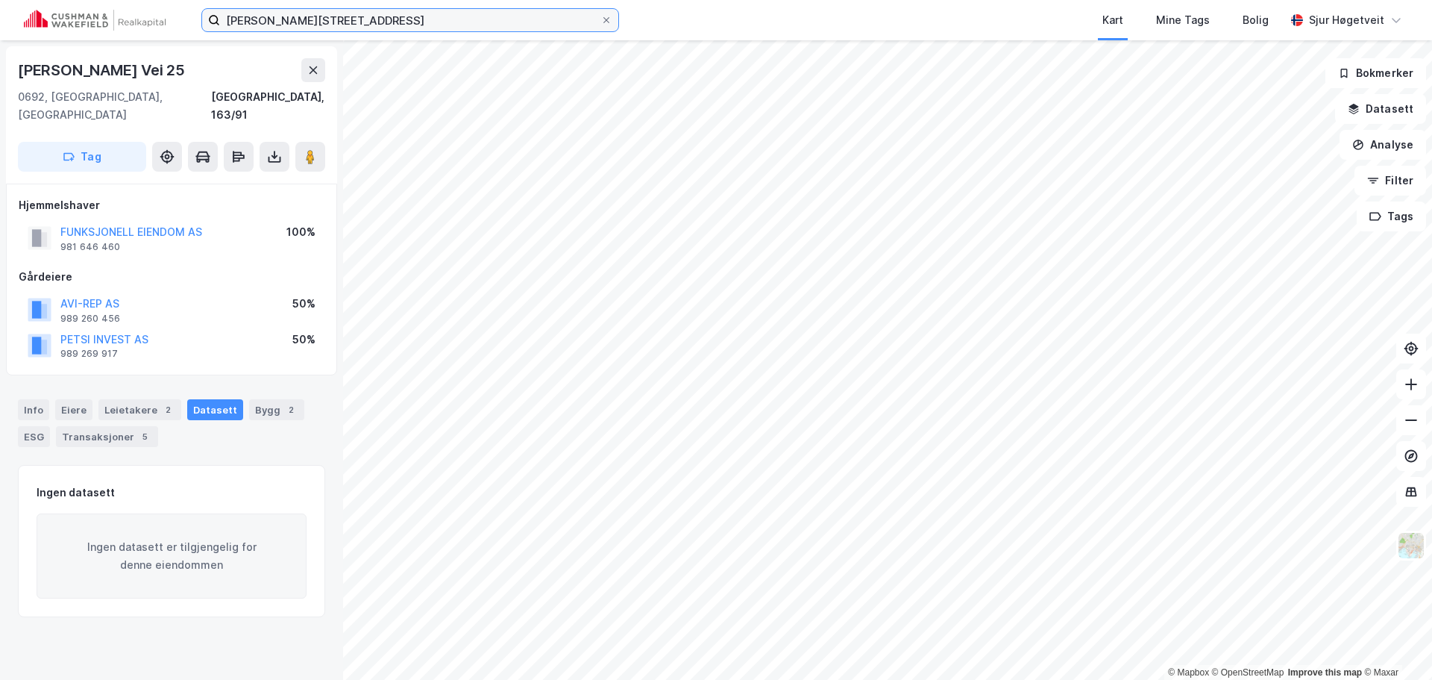
click at [402, 11] on input "[PERSON_NAME][STREET_ADDRESS]" at bounding box center [410, 20] width 380 height 22
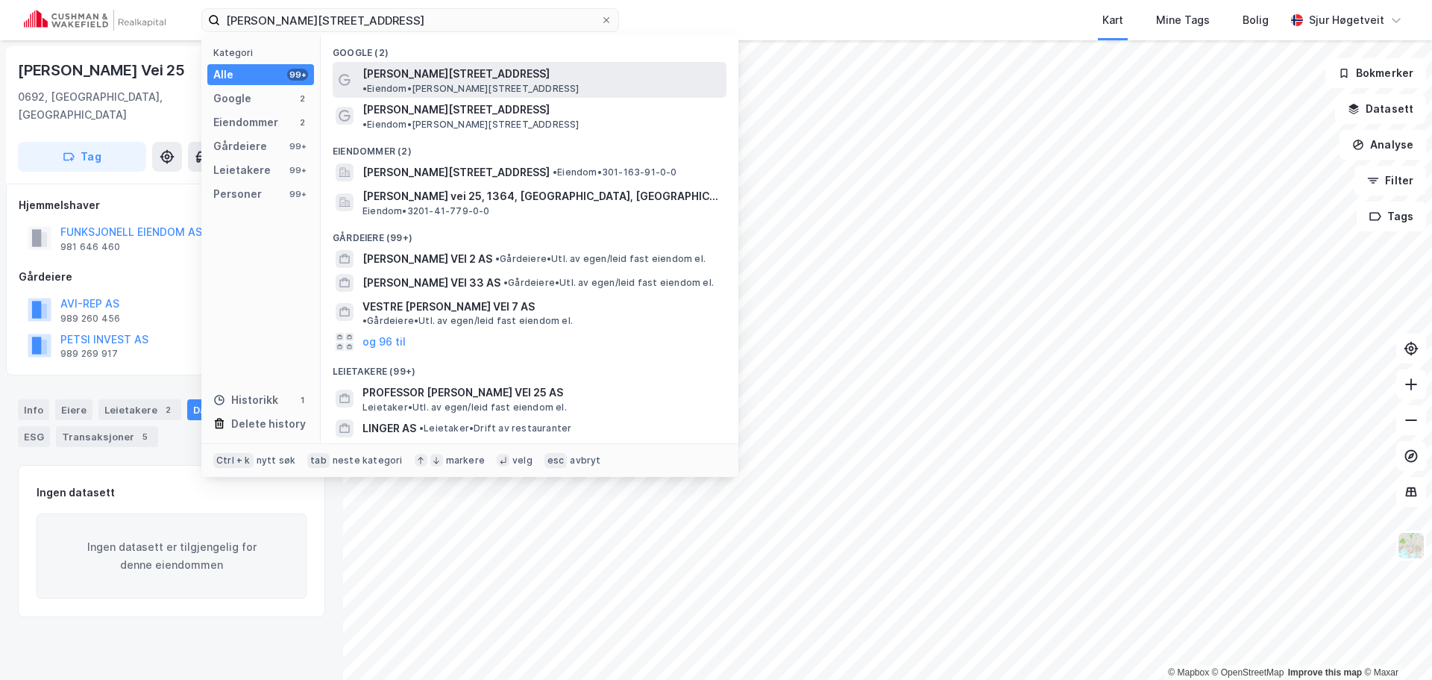
click at [367, 83] on span "•" at bounding box center [365, 88] width 4 height 11
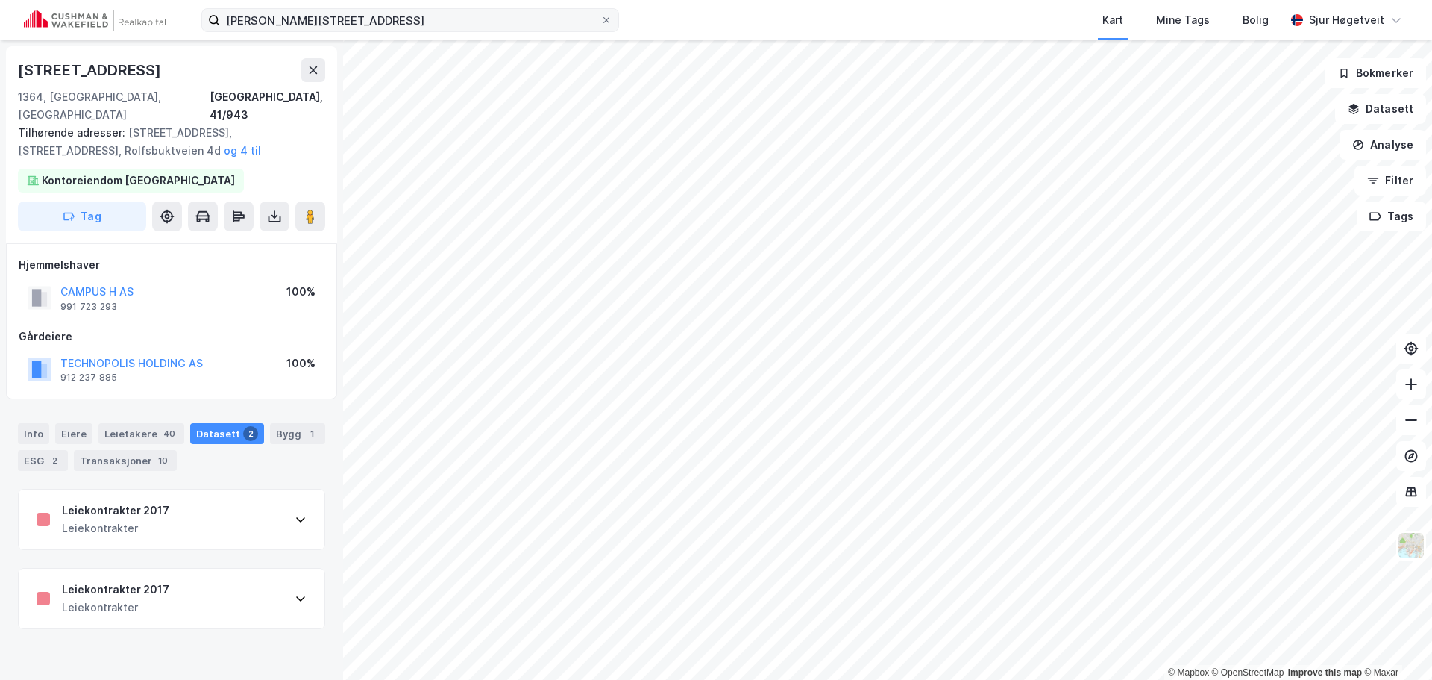
drag, startPoint x: 375, startPoint y: 34, endPoint x: 280, endPoint y: 25, distance: 95.2
click at [273, 30] on div "[PERSON_NAME] vei 25 Kart Mine Tags Bolig [PERSON_NAME]" at bounding box center [716, 20] width 1432 height 40
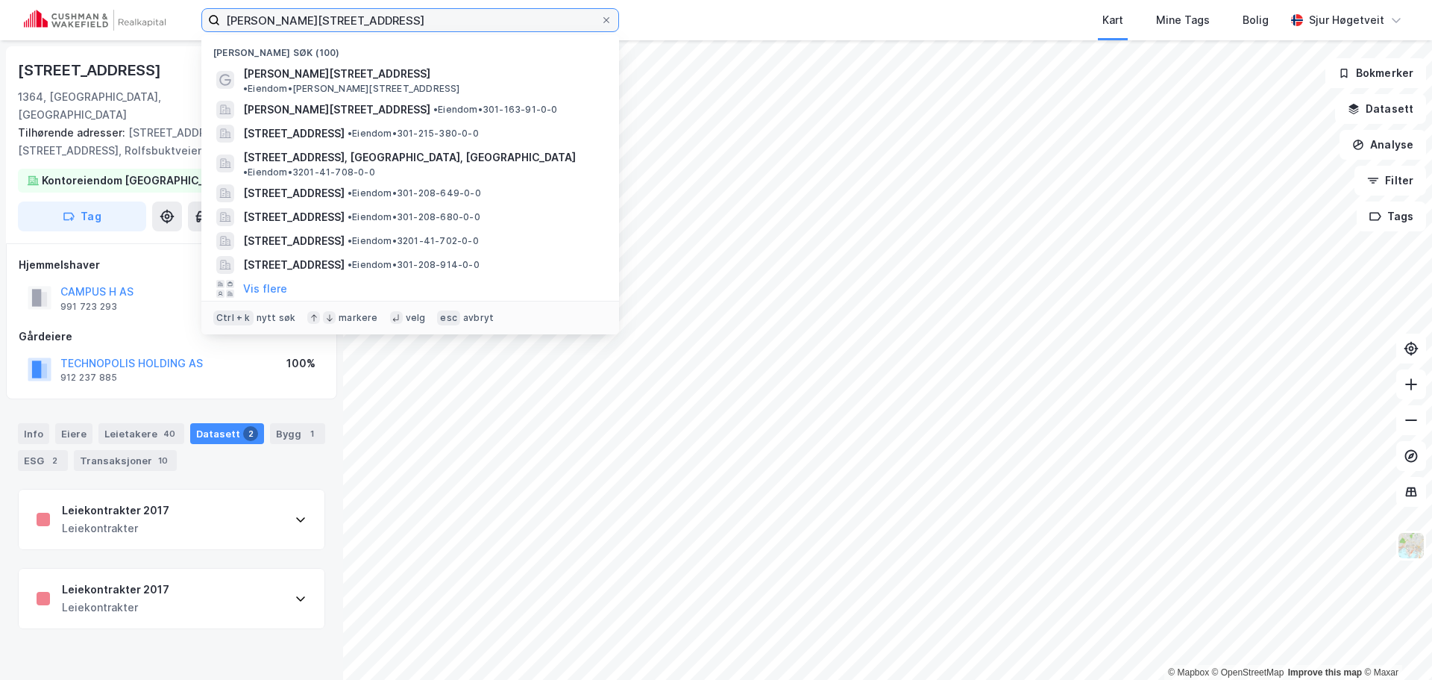
click at [280, 25] on input "[PERSON_NAME][STREET_ADDRESS]" at bounding box center [410, 20] width 380 height 22
drag, startPoint x: 280, startPoint y: 25, endPoint x: 287, endPoint y: 29, distance: 8.1
click at [280, 24] on input "[PERSON_NAME][STREET_ADDRESS]" at bounding box center [410, 20] width 380 height 22
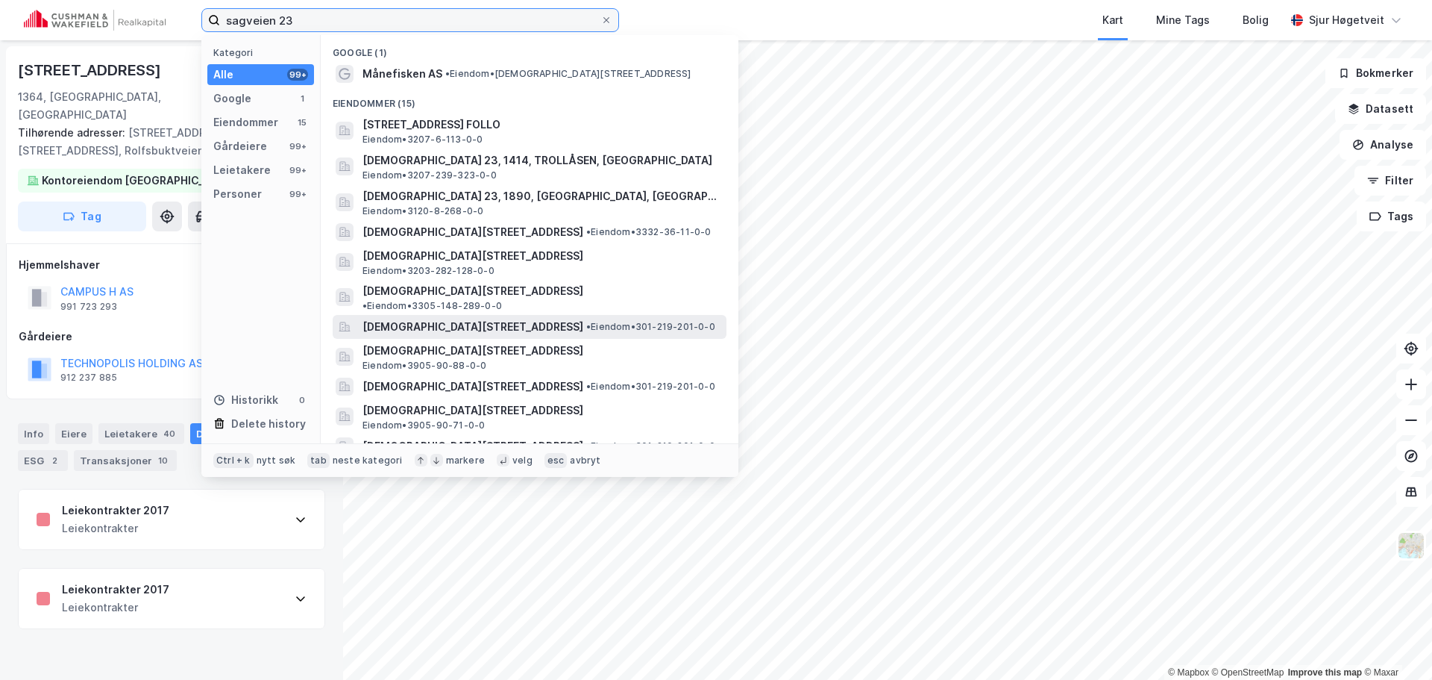
type input "sagveien 23"
click at [622, 321] on span "• Eiendom • 301-219-201-0-0" at bounding box center [650, 327] width 129 height 12
